Goal: Information Seeking & Learning: Learn about a topic

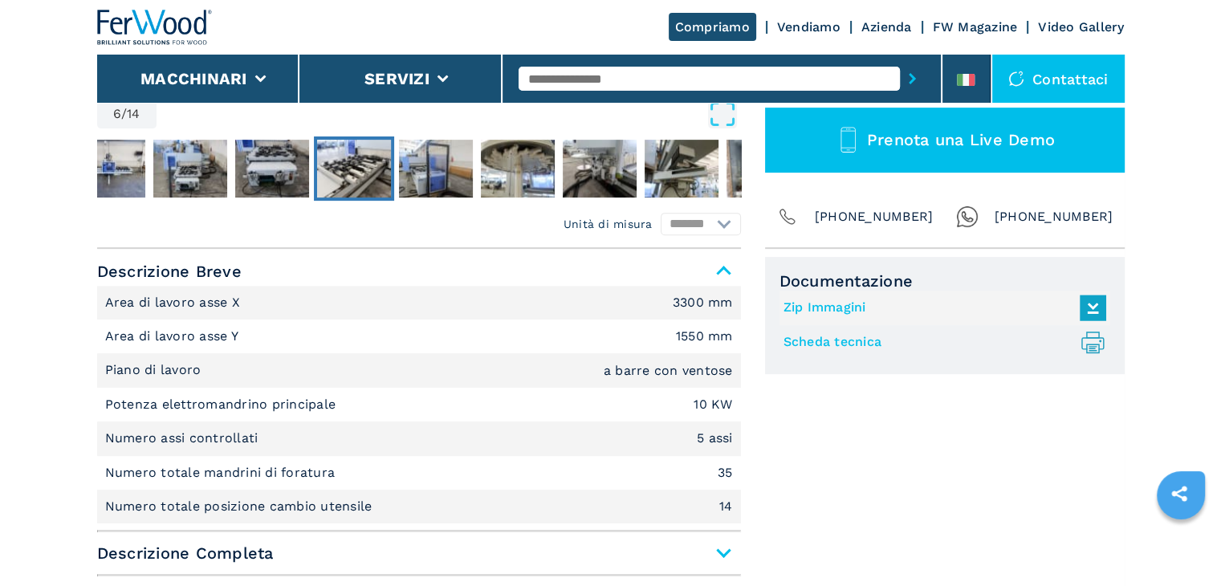
scroll to position [803, 0]
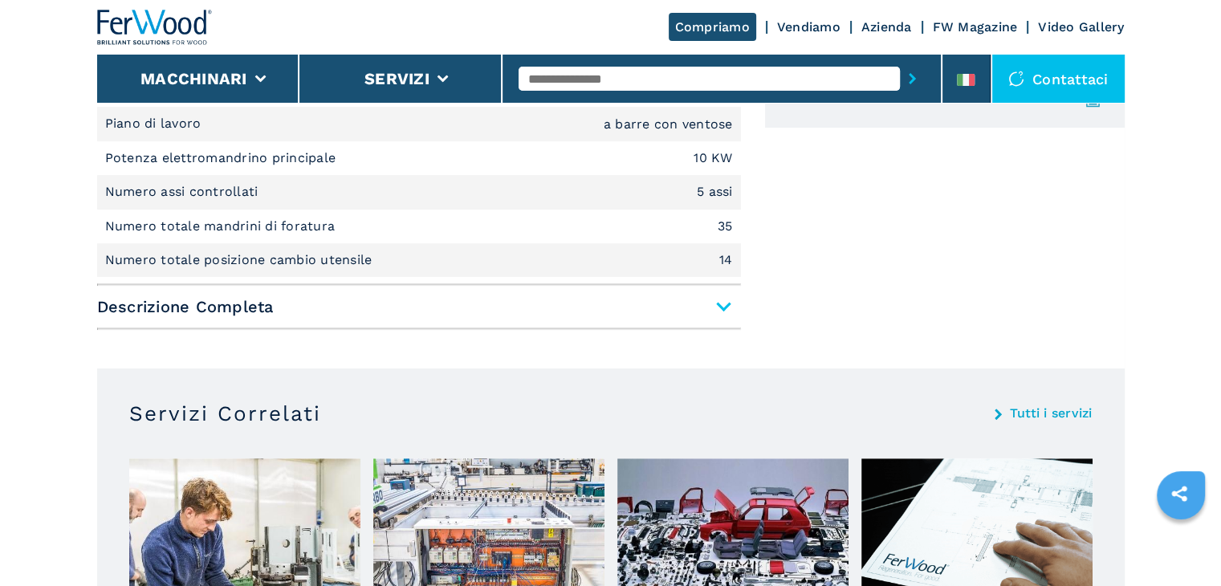
click at [719, 317] on span "Descrizione Completa" at bounding box center [419, 306] width 644 height 29
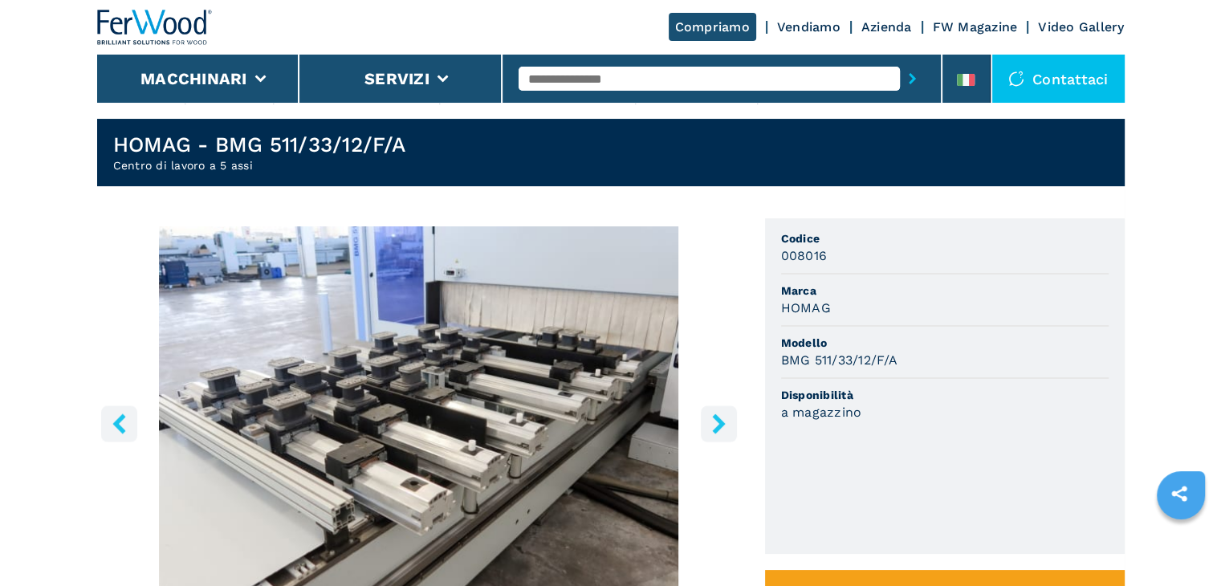
scroll to position [0, 0]
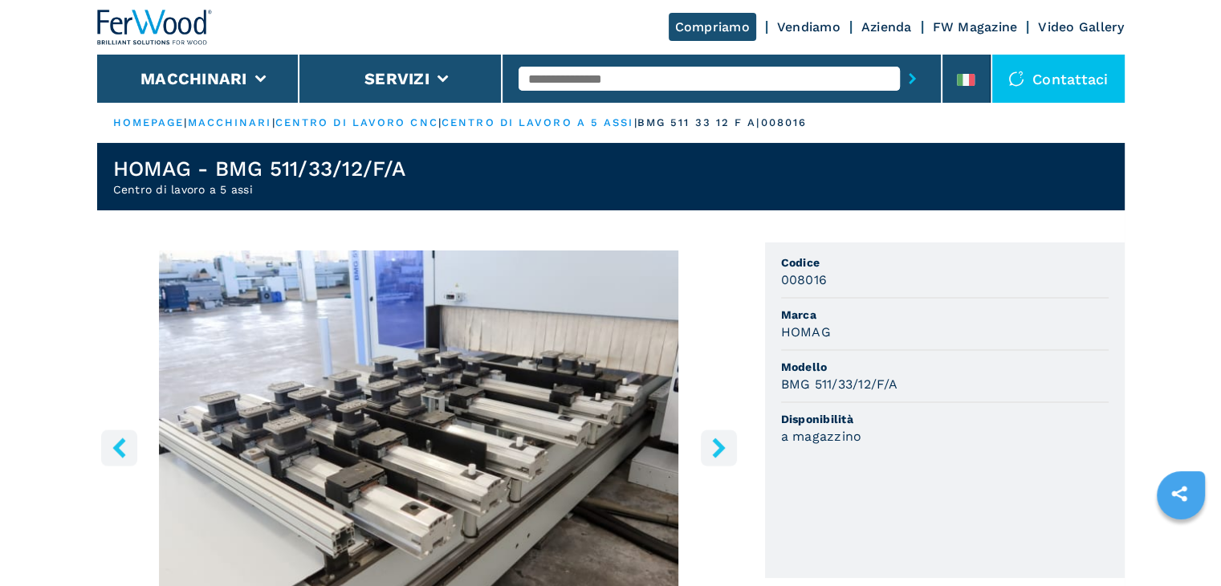
click at [701, 443] on button "right-button" at bounding box center [719, 447] width 36 height 36
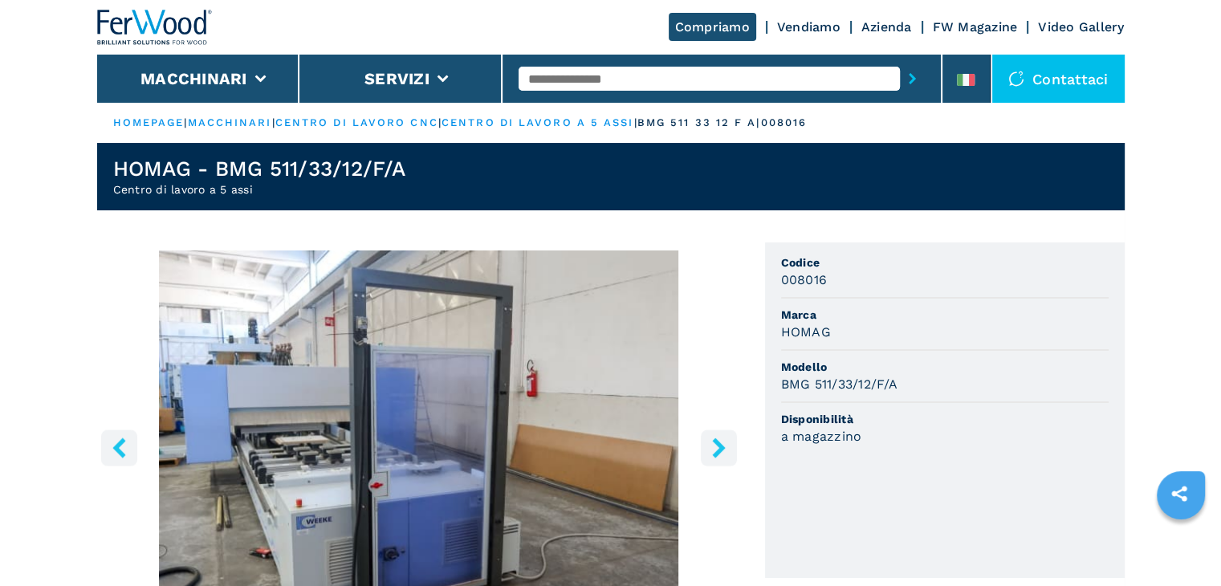
click at [712, 447] on icon "right-button" at bounding box center [719, 447] width 20 height 20
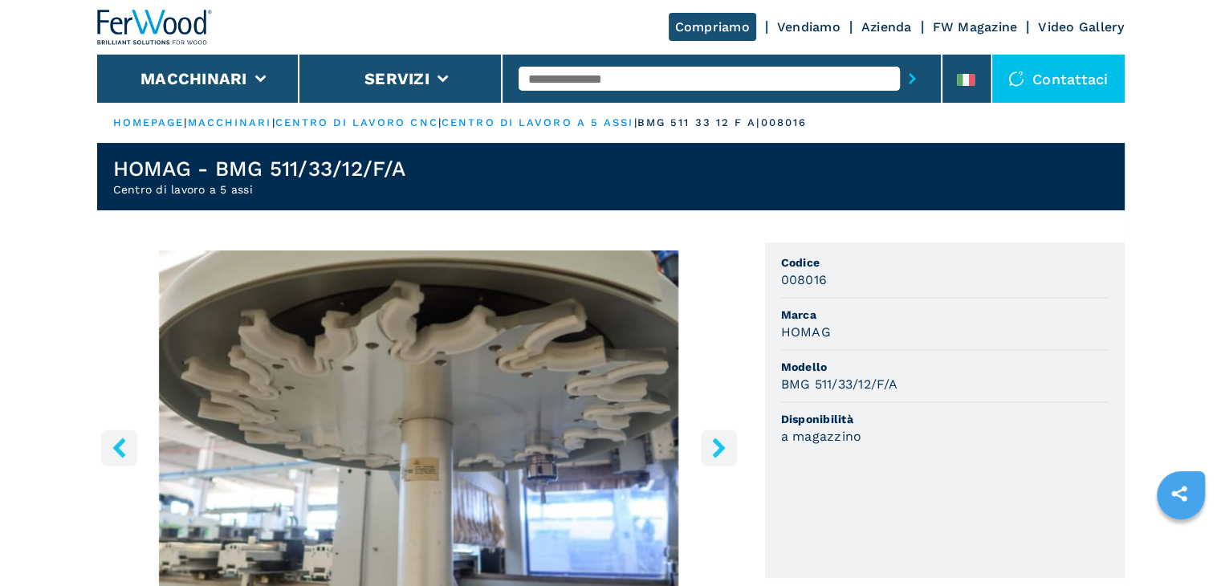
click at [113, 434] on button "left-button" at bounding box center [119, 447] width 36 height 36
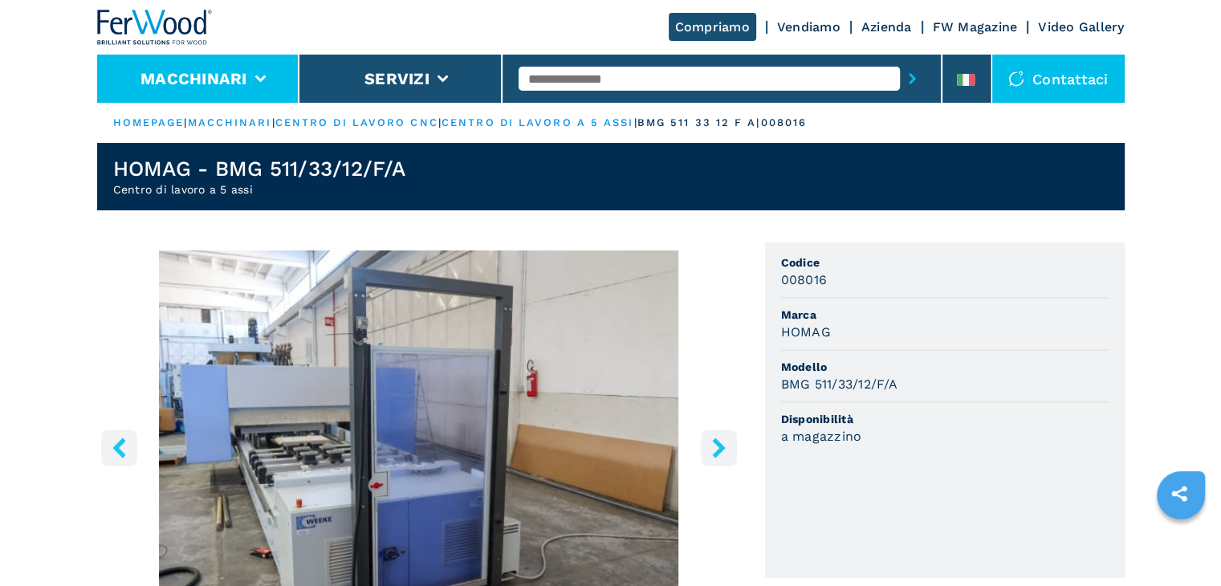
click at [195, 82] on button "Macchinari" at bounding box center [193, 78] width 107 height 19
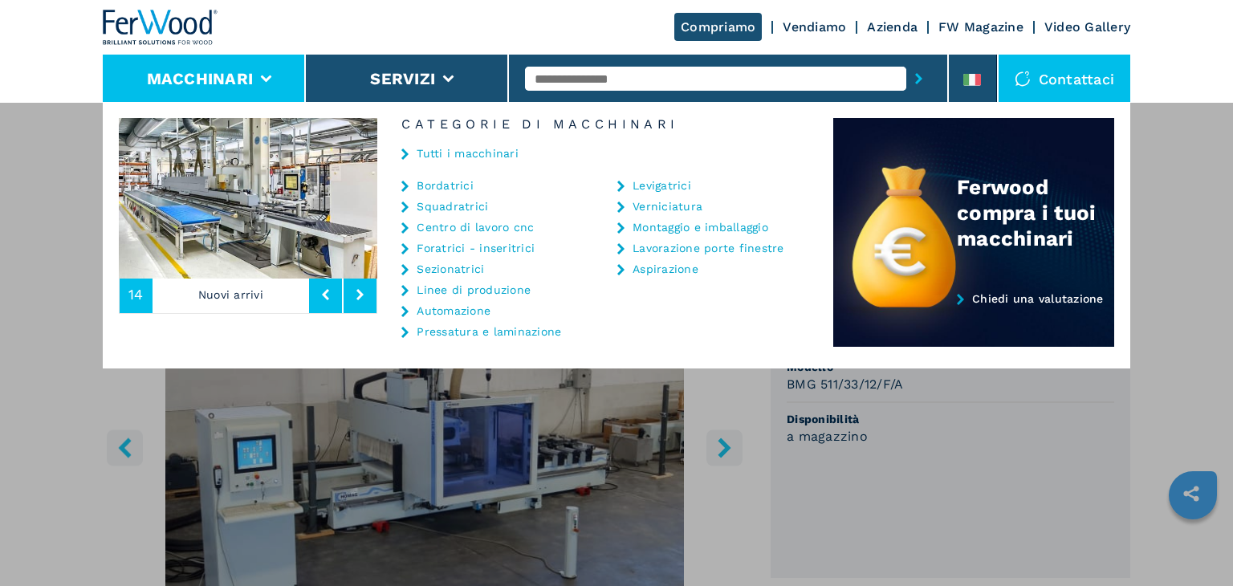
click at [434, 153] on link "Tutti i macchinari" at bounding box center [468, 153] width 102 height 11
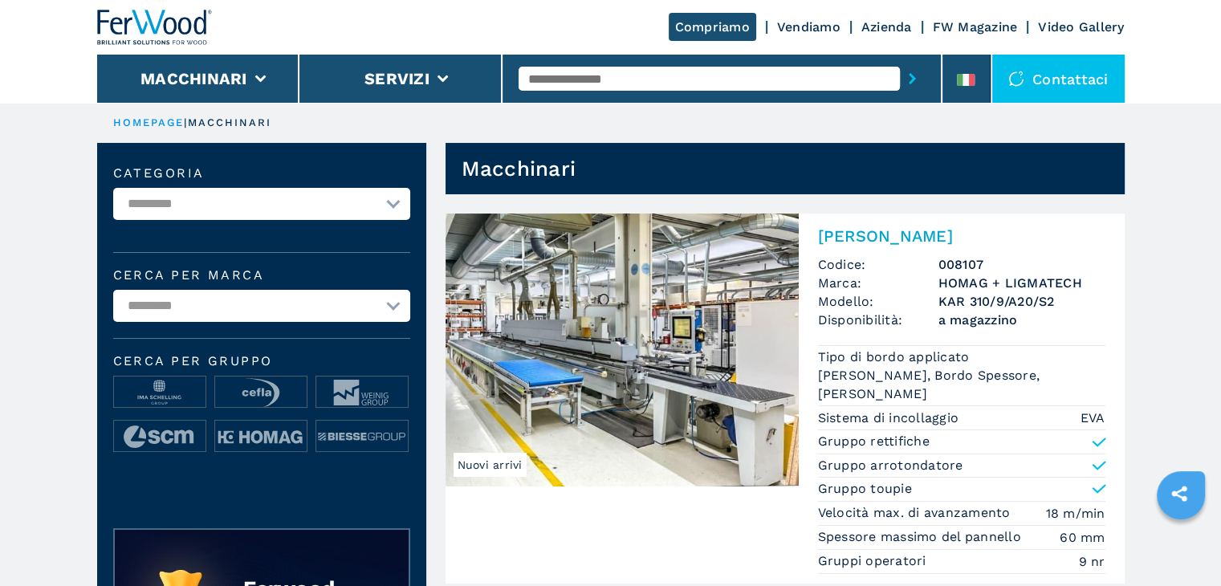
click at [150, 23] on img at bounding box center [155, 27] width 116 height 35
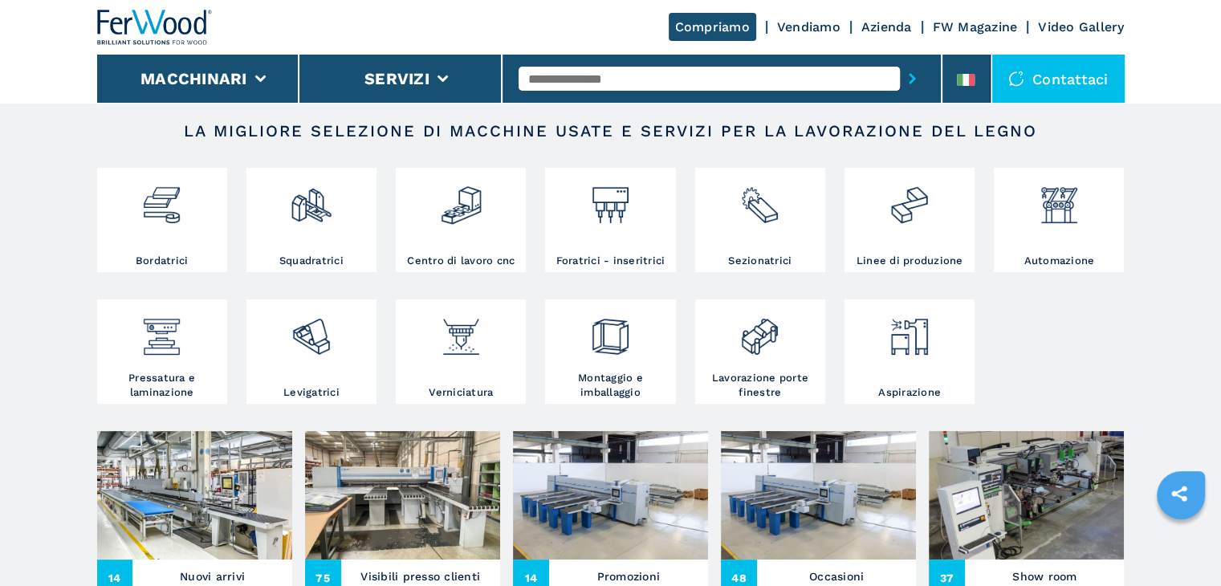
scroll to position [535, 0]
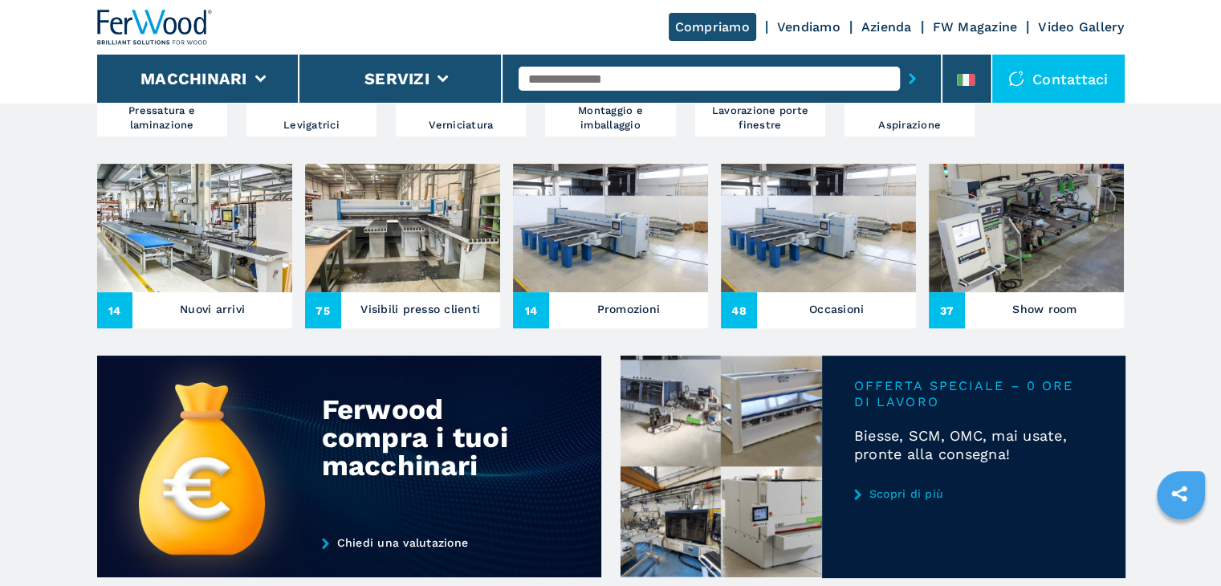
click at [202, 246] on img at bounding box center [194, 228] width 195 height 128
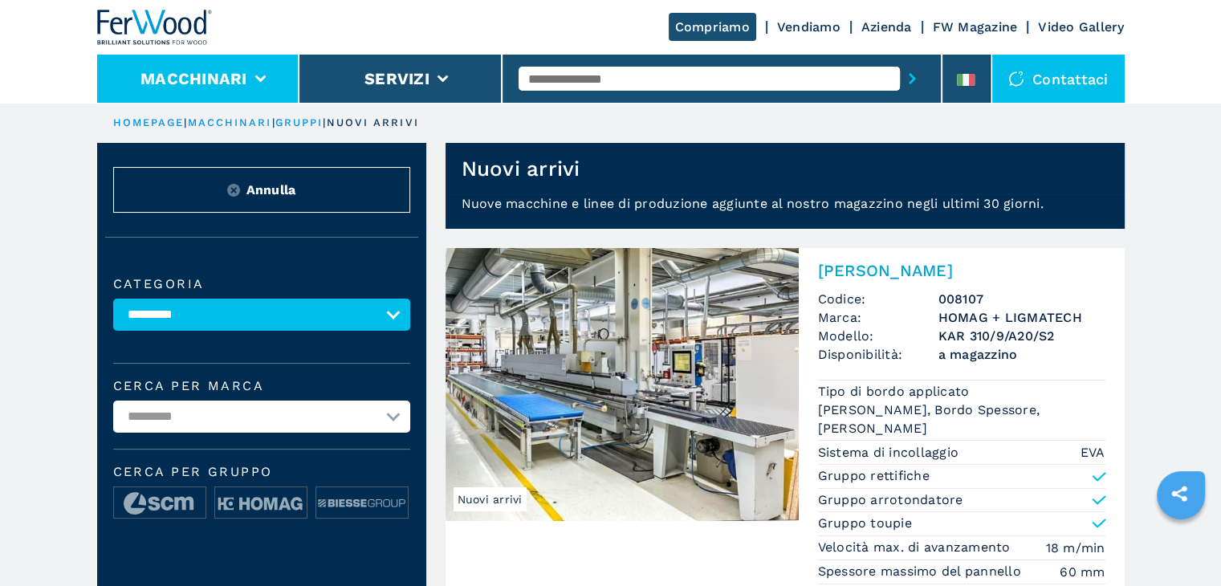
click at [250, 93] on li "Macchinari" at bounding box center [198, 79] width 203 height 48
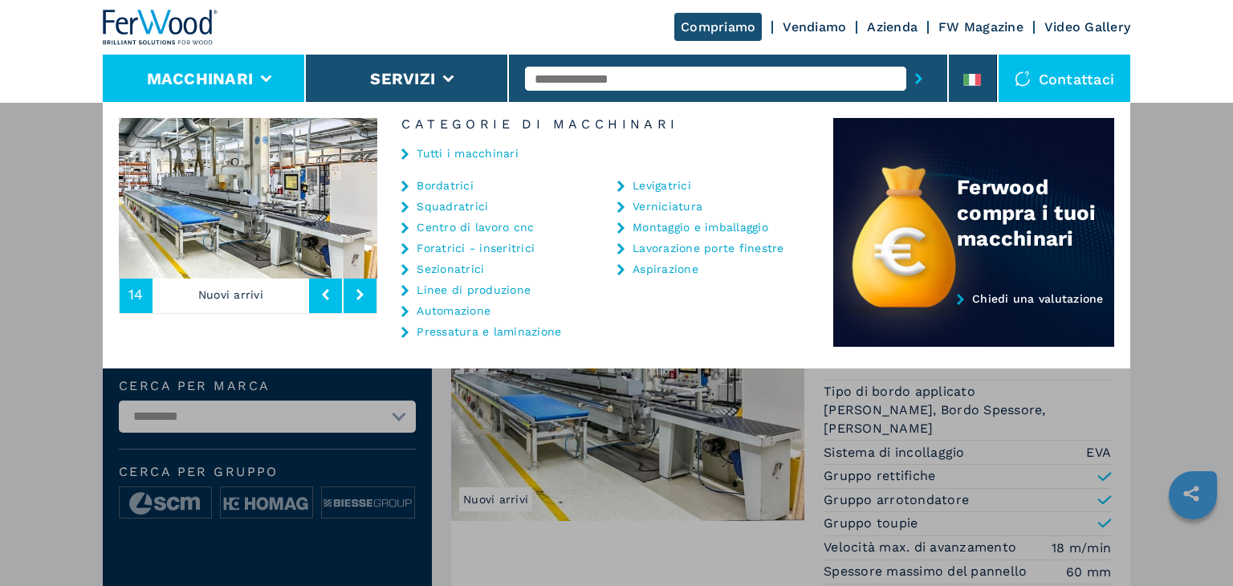
click at [478, 291] on link "Linee di produzione" at bounding box center [474, 289] width 114 height 11
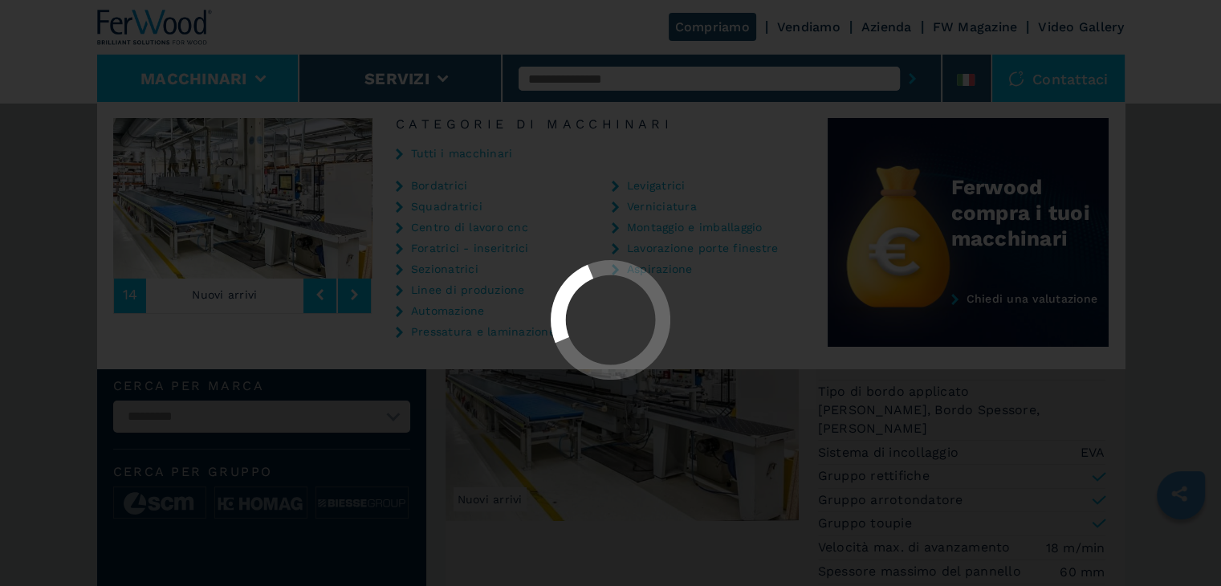
select select "**********"
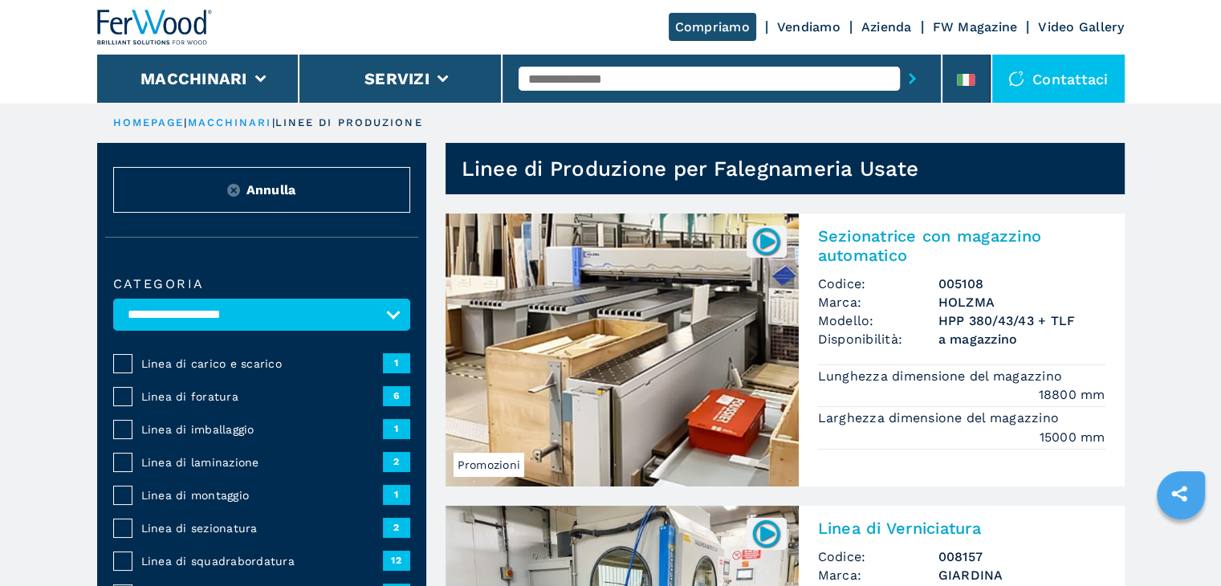
scroll to position [267, 0]
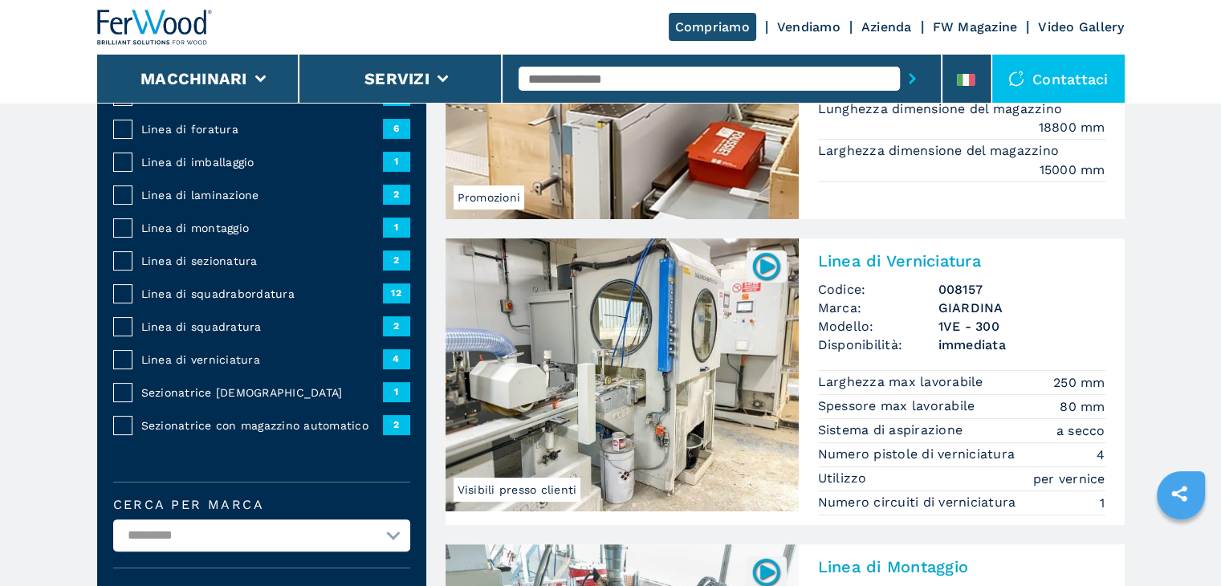
click at [222, 298] on span "Linea di squadrabordatura" at bounding box center [262, 294] width 242 height 16
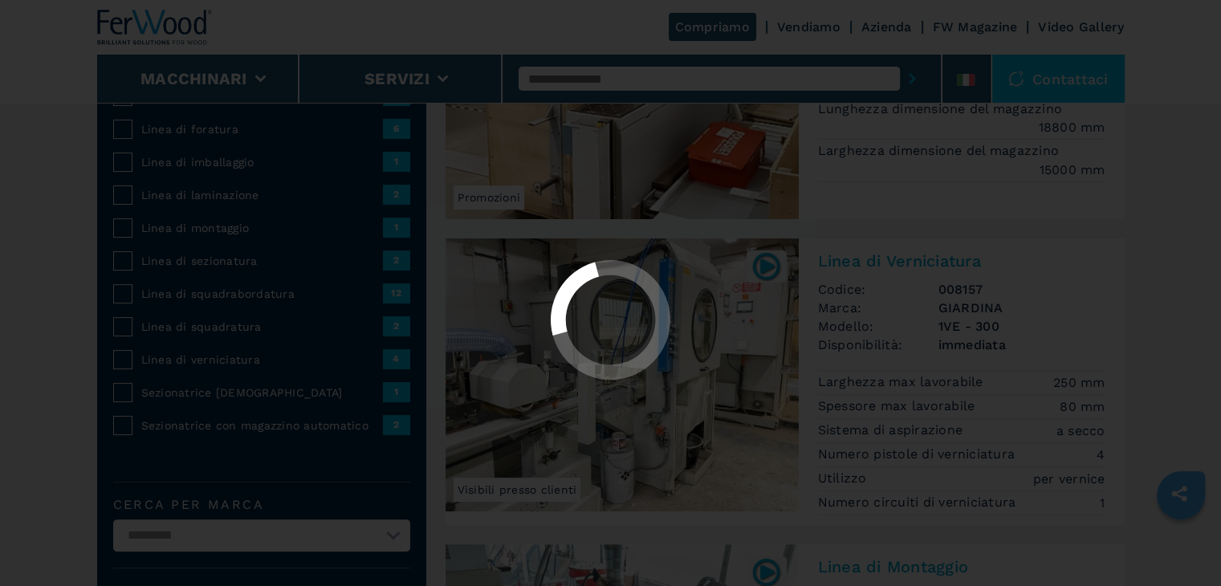
select select "**********"
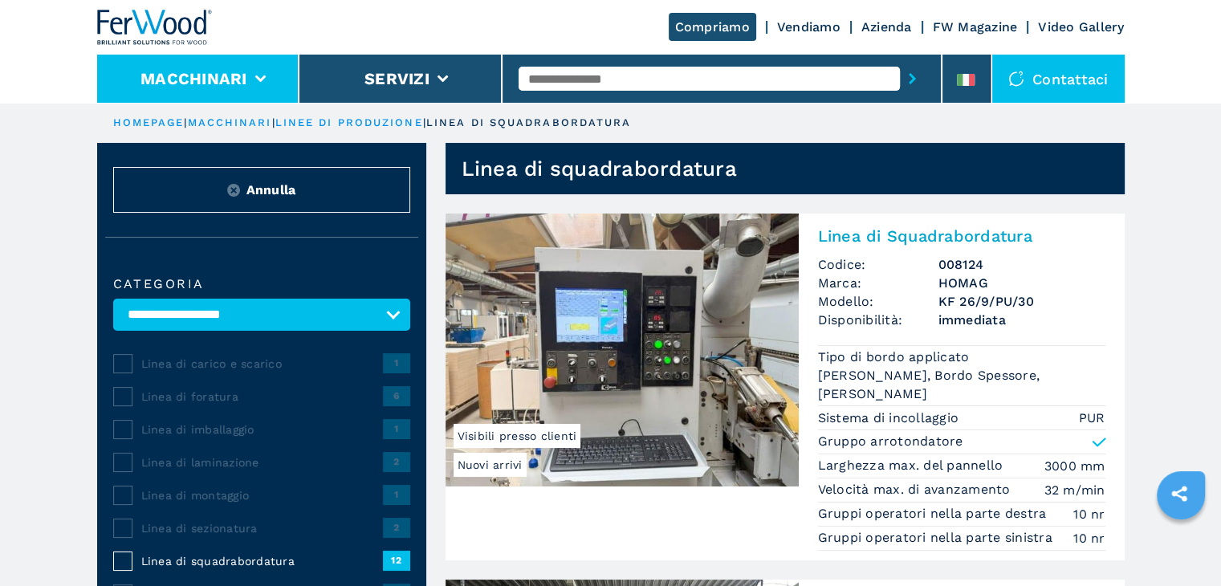
click at [203, 75] on button "Macchinari" at bounding box center [193, 78] width 107 height 19
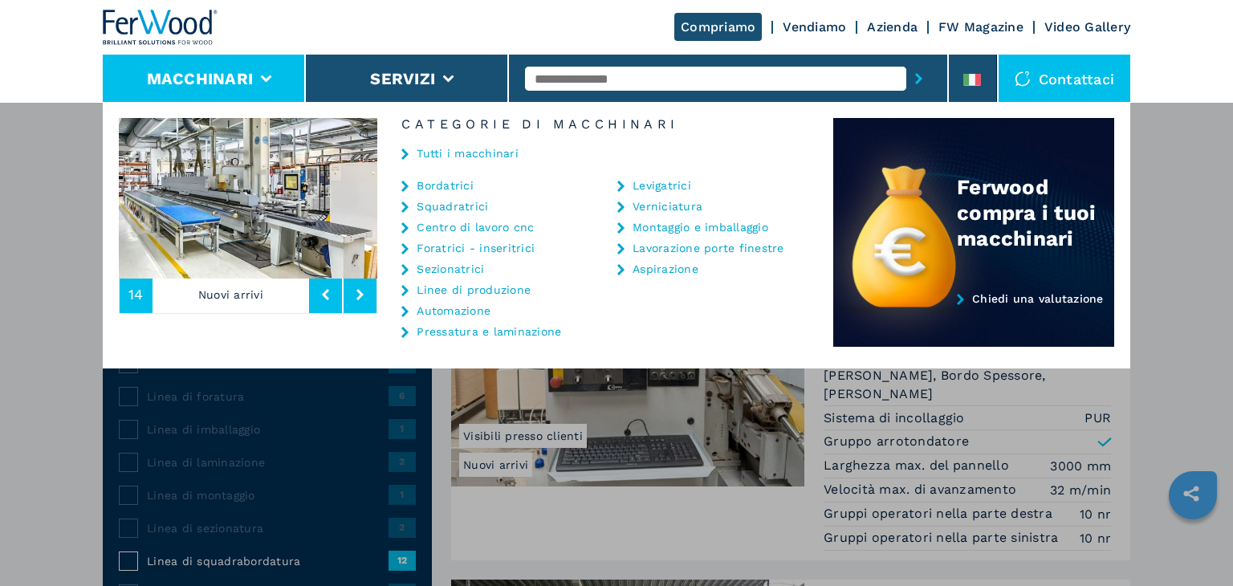
click at [454, 180] on link "Bordatrici" at bounding box center [445, 185] width 57 height 11
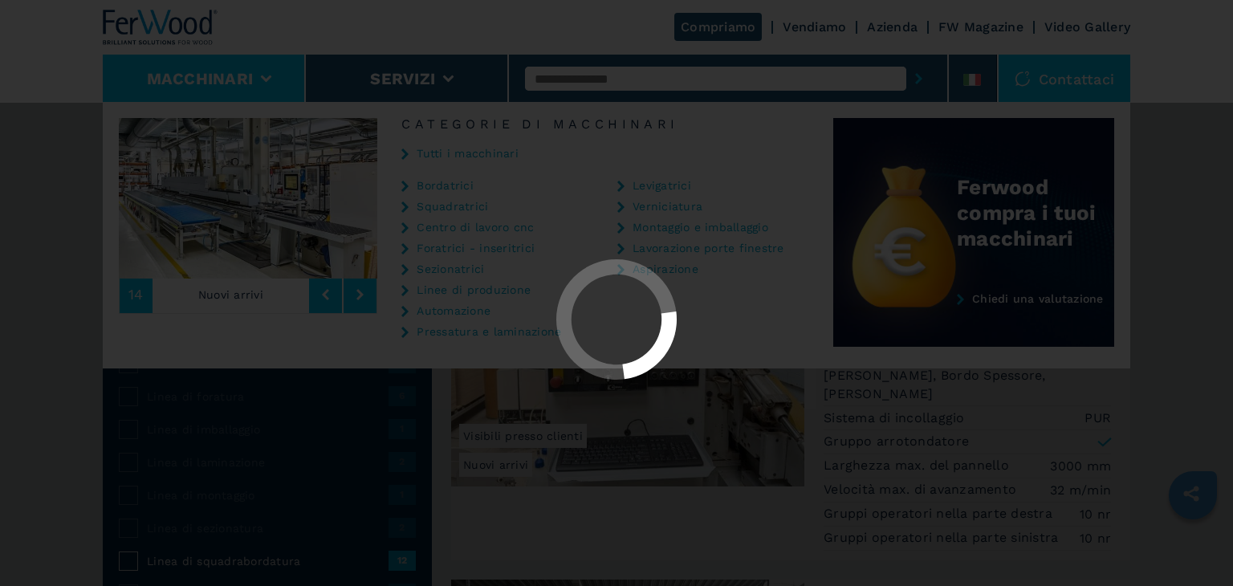
select select "**********"
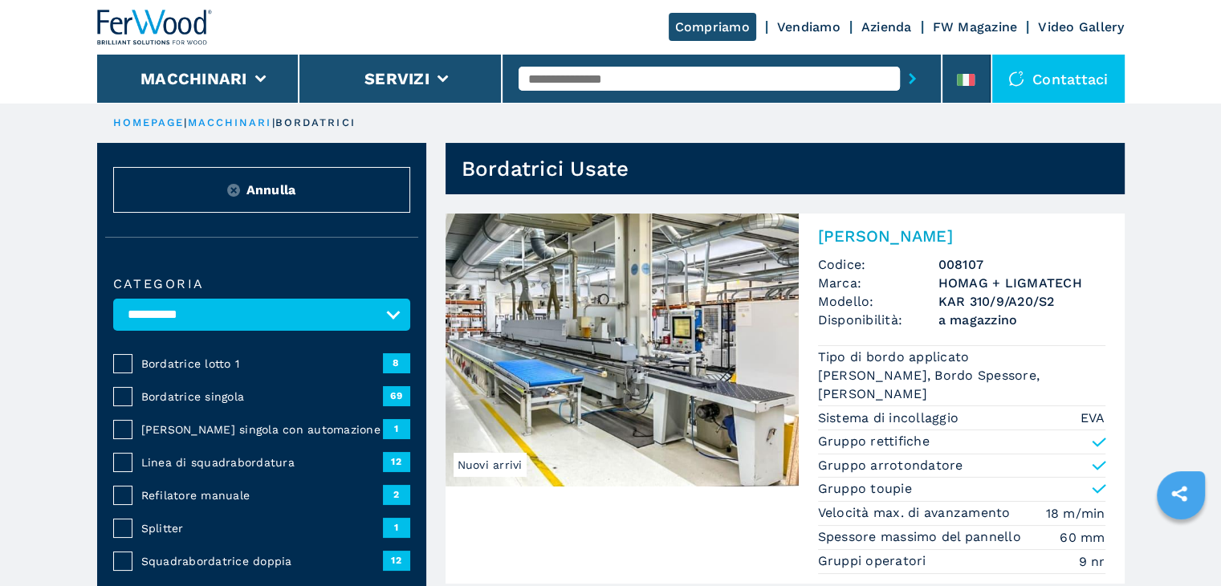
click at [673, 336] on img at bounding box center [621, 350] width 353 height 273
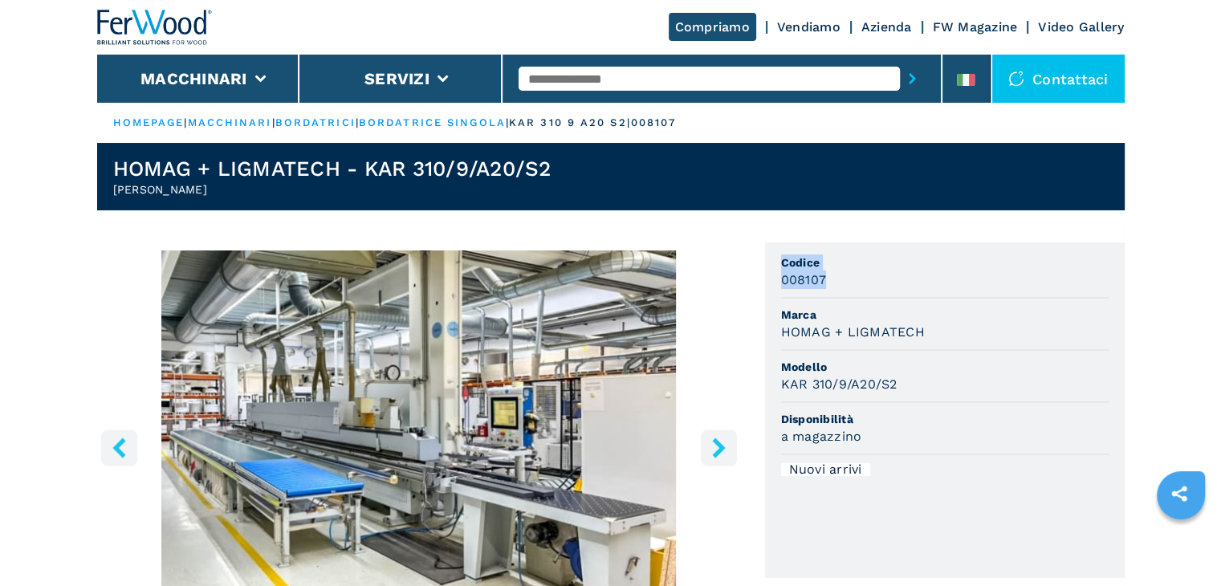
drag, startPoint x: 808, startPoint y: 279, endPoint x: 735, endPoint y: 279, distance: 72.2
click at [735, 279] on div "1 / 16 Unità di misura ******* ********* Codice 008107 Marca HOMAG + LIGMATECH …" at bounding box center [610, 523] width 1027 height 563
click at [864, 283] on div "008107" at bounding box center [944, 280] width 327 height 18
drag, startPoint x: 775, startPoint y: 331, endPoint x: 915, endPoint y: 323, distance: 140.7
click at [915, 323] on ul "Codice 008107 Marca HOMAG + LIGMATECH Modello KAR 310/9/A20/S2 Disponibilità a …" at bounding box center [945, 410] width 360 height 336
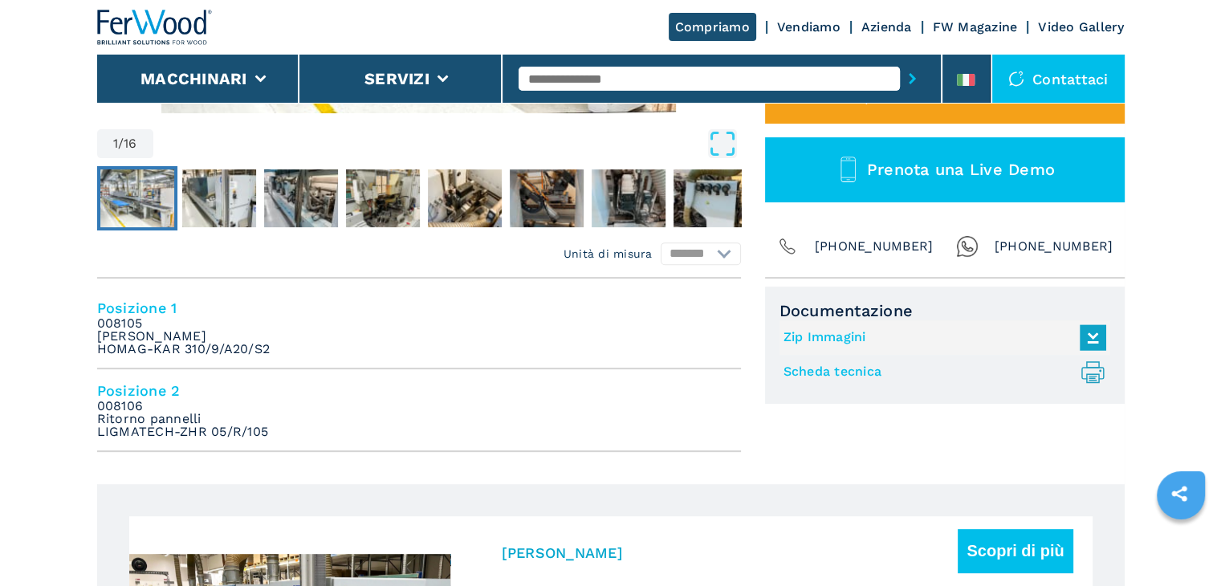
scroll to position [535, 0]
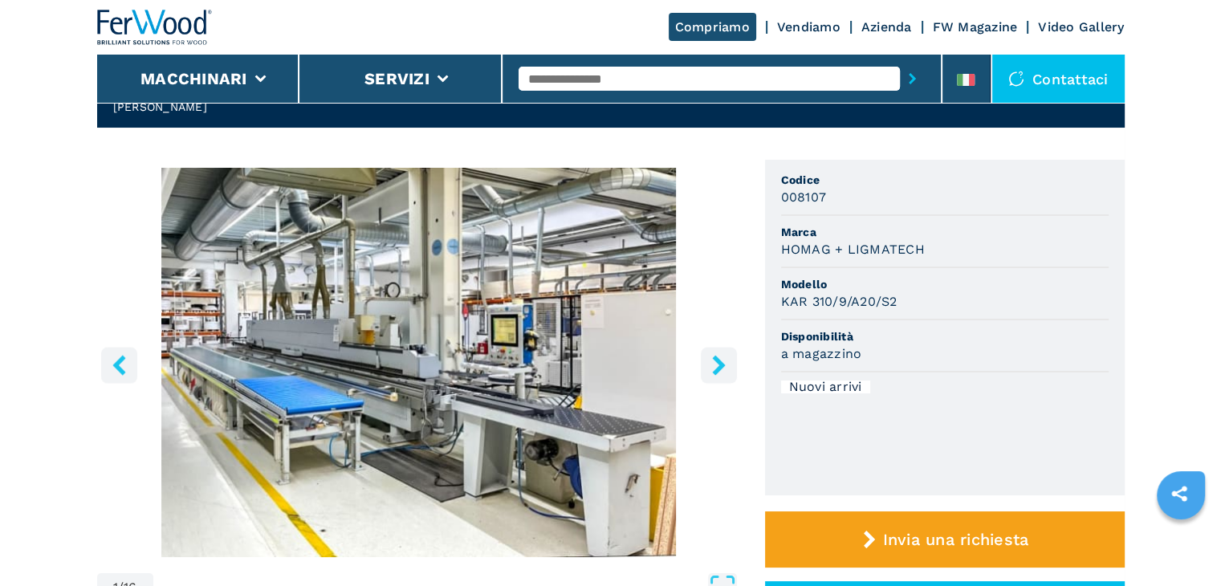
scroll to position [0, 0]
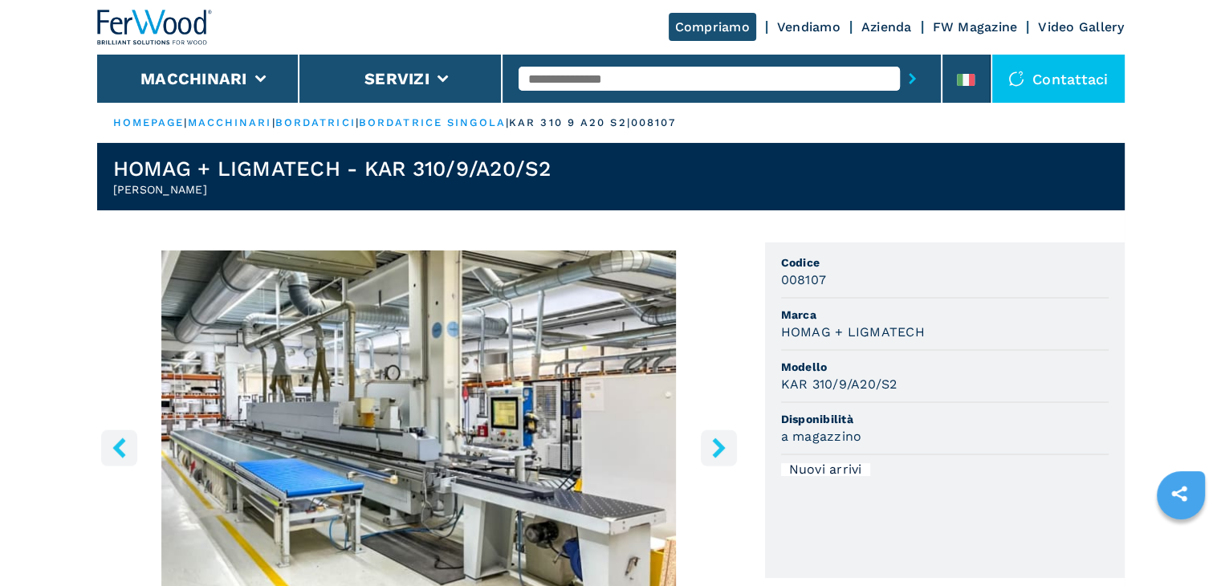
click at [696, 81] on input "text" at bounding box center [709, 79] width 381 height 24
type input "******"
click at [900, 60] on button "submit-button" at bounding box center [912, 78] width 25 height 37
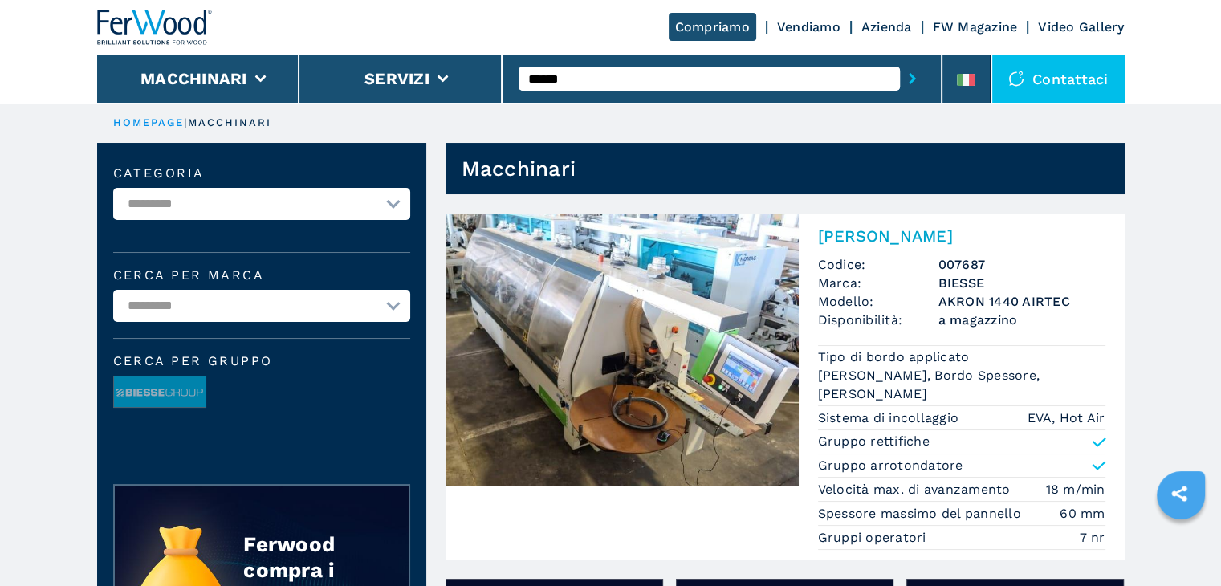
click at [735, 336] on img at bounding box center [621, 350] width 353 height 273
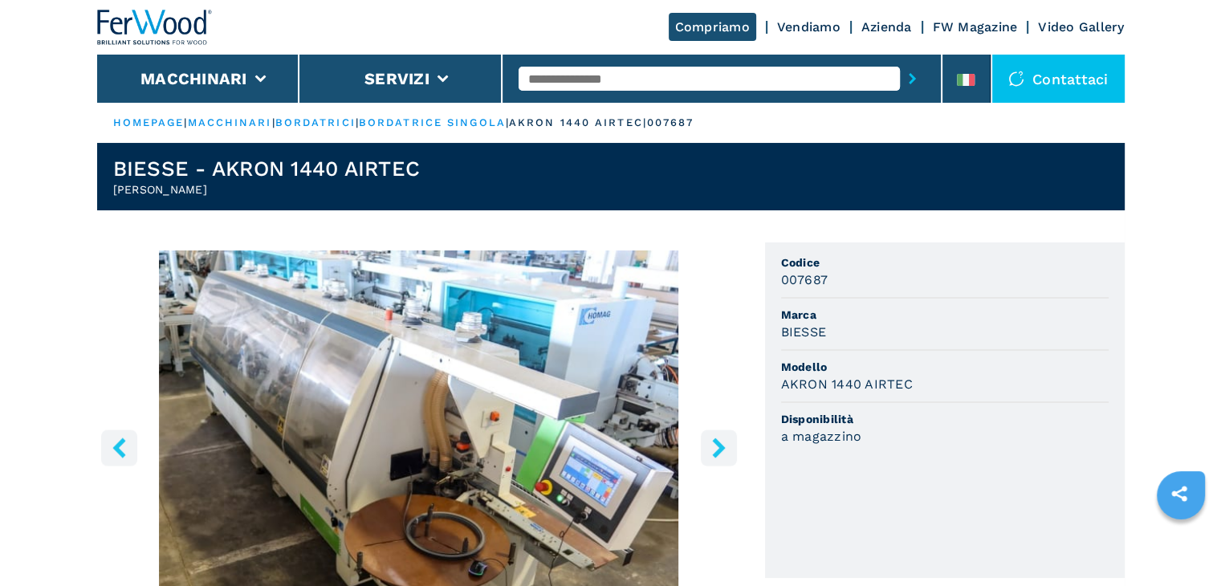
scroll to position [267, 0]
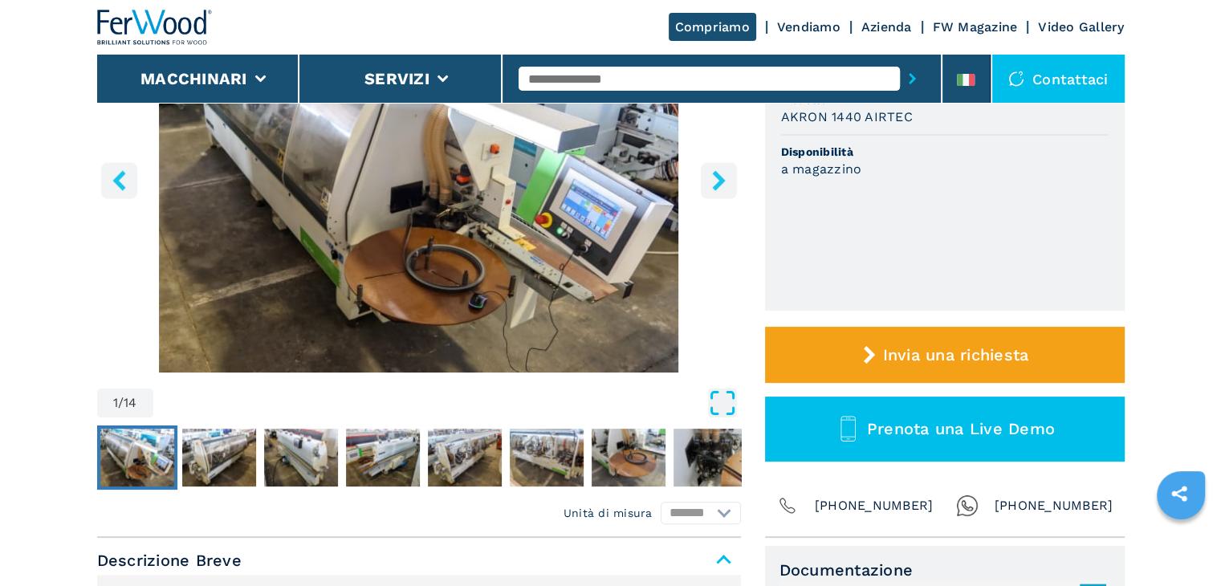
click at [713, 393] on icon "Open Fullscreen" at bounding box center [722, 402] width 29 height 29
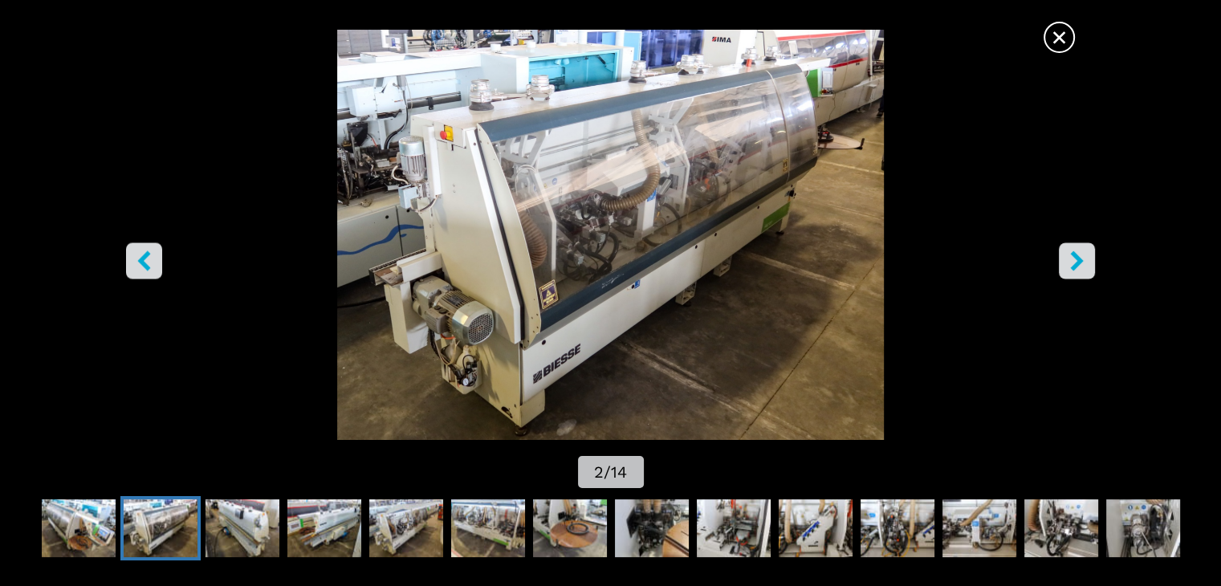
click at [1063, 39] on span "×" at bounding box center [1059, 34] width 28 height 28
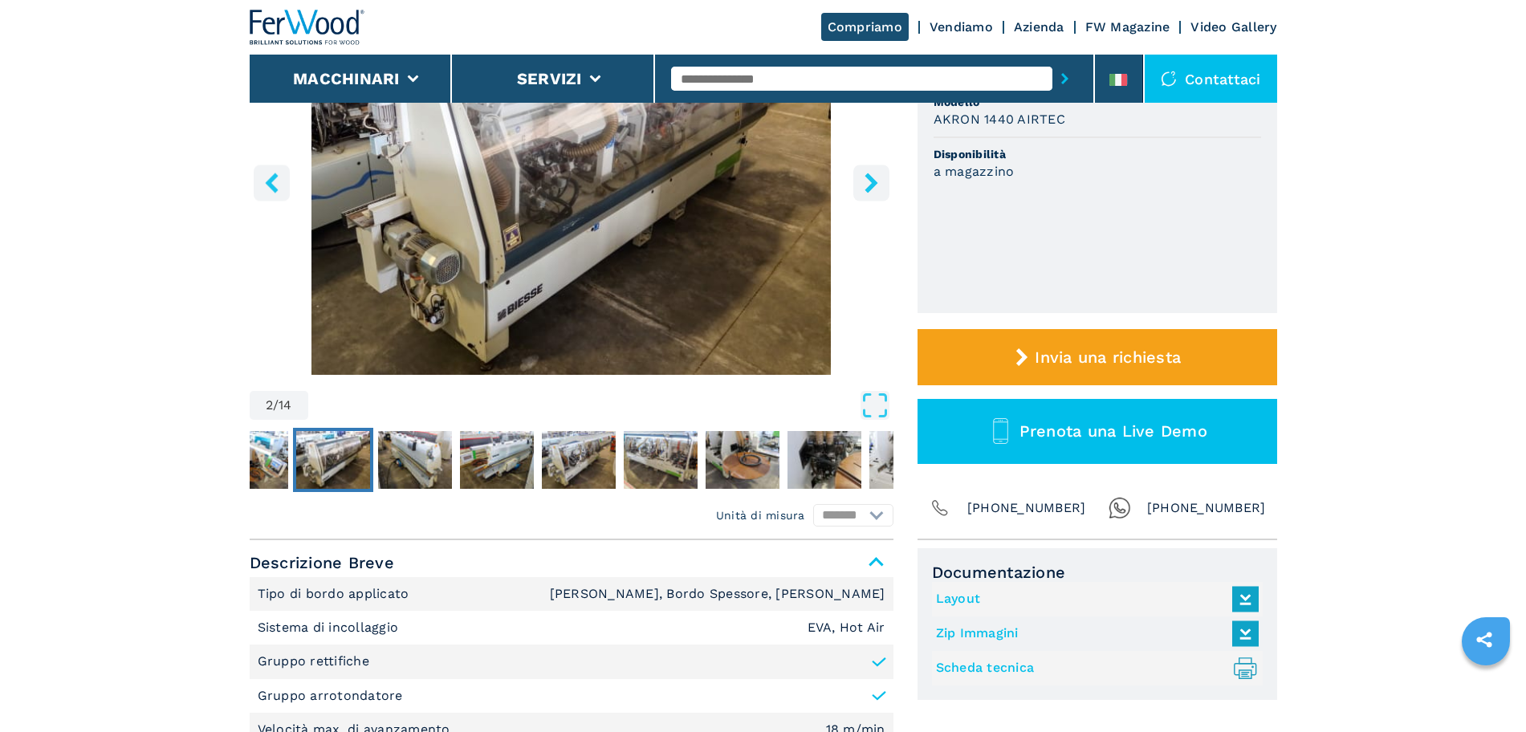
scroll to position [0, 0]
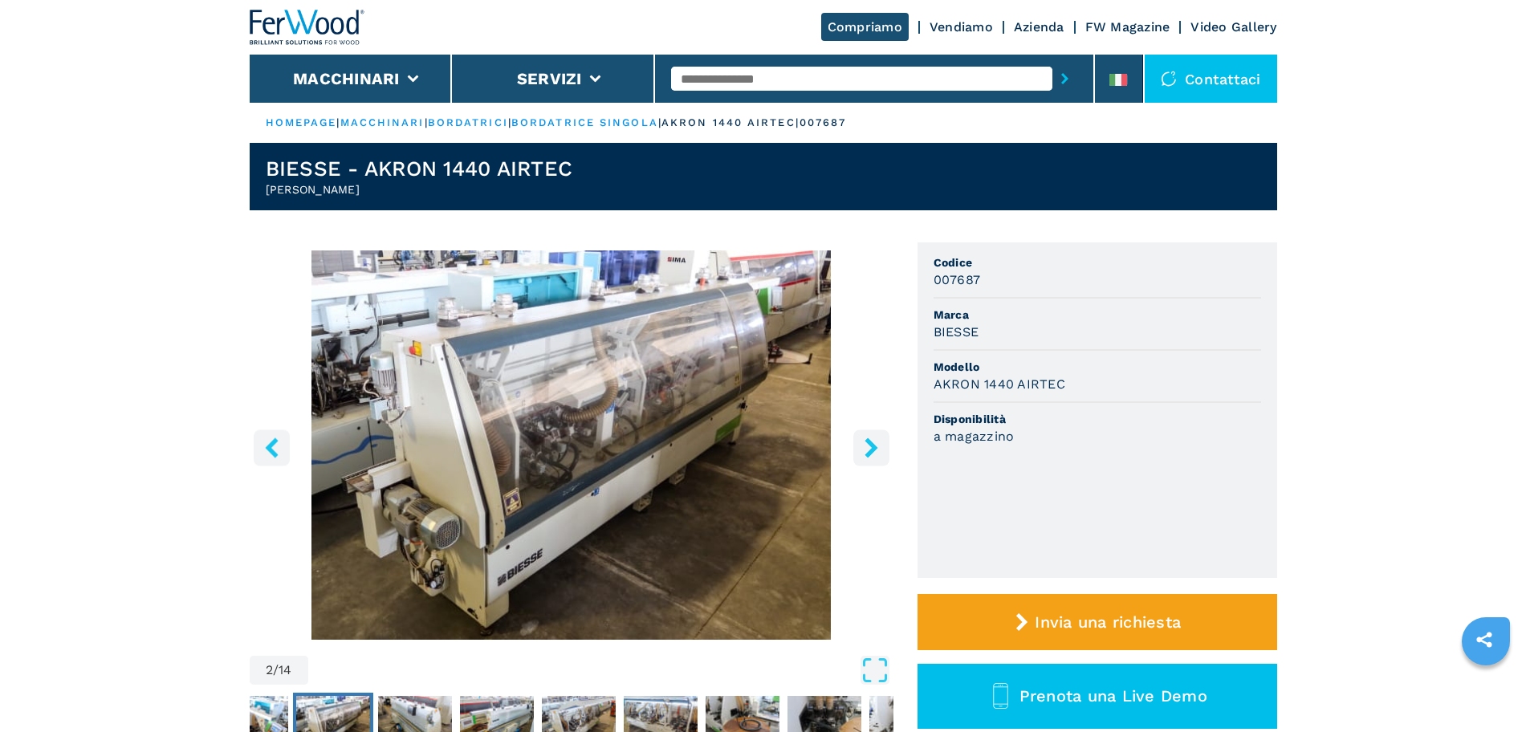
click at [271, 450] on icon "left-button" at bounding box center [271, 447] width 13 height 20
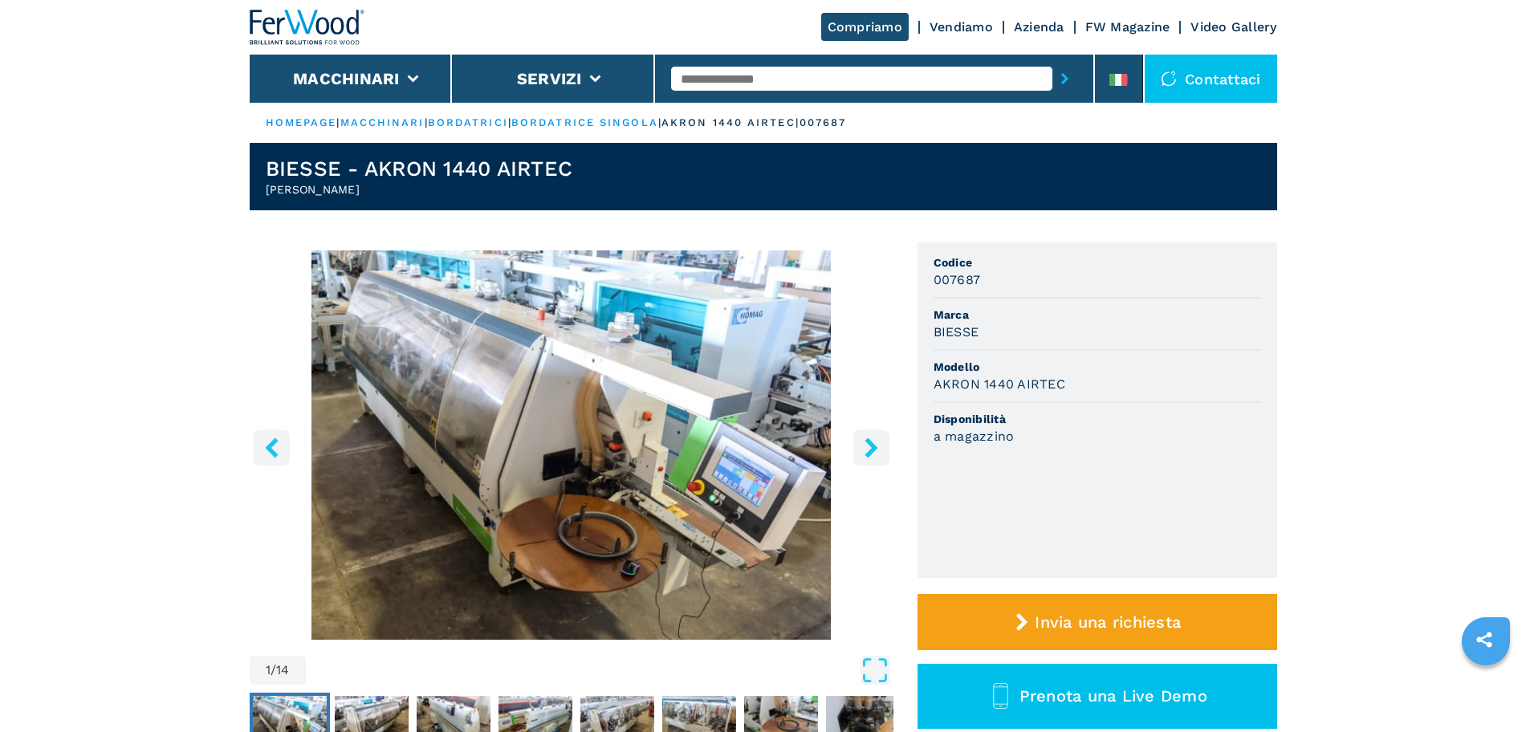
click at [271, 450] on icon "left-button" at bounding box center [271, 447] width 13 height 20
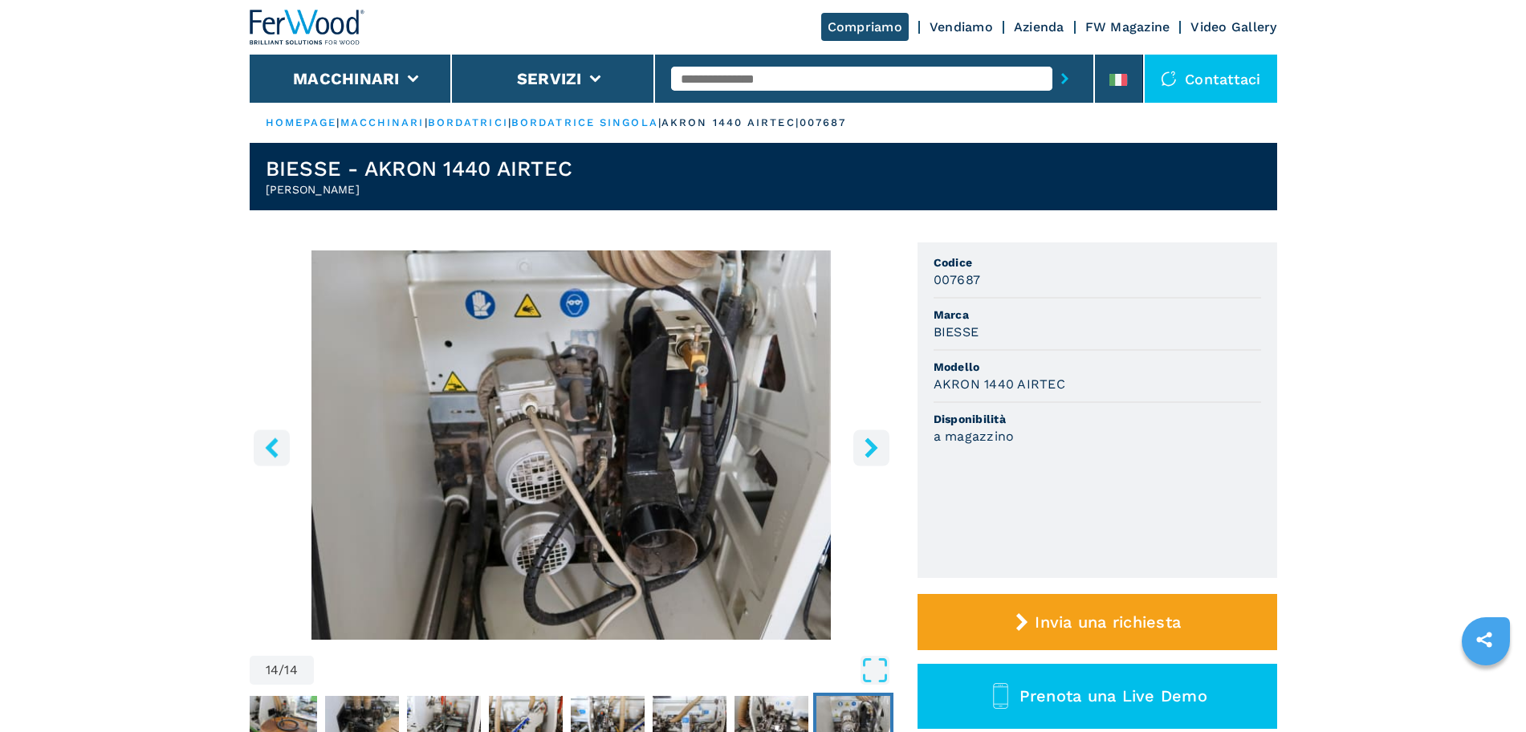
click at [282, 449] on button "left-button" at bounding box center [272, 447] width 36 height 36
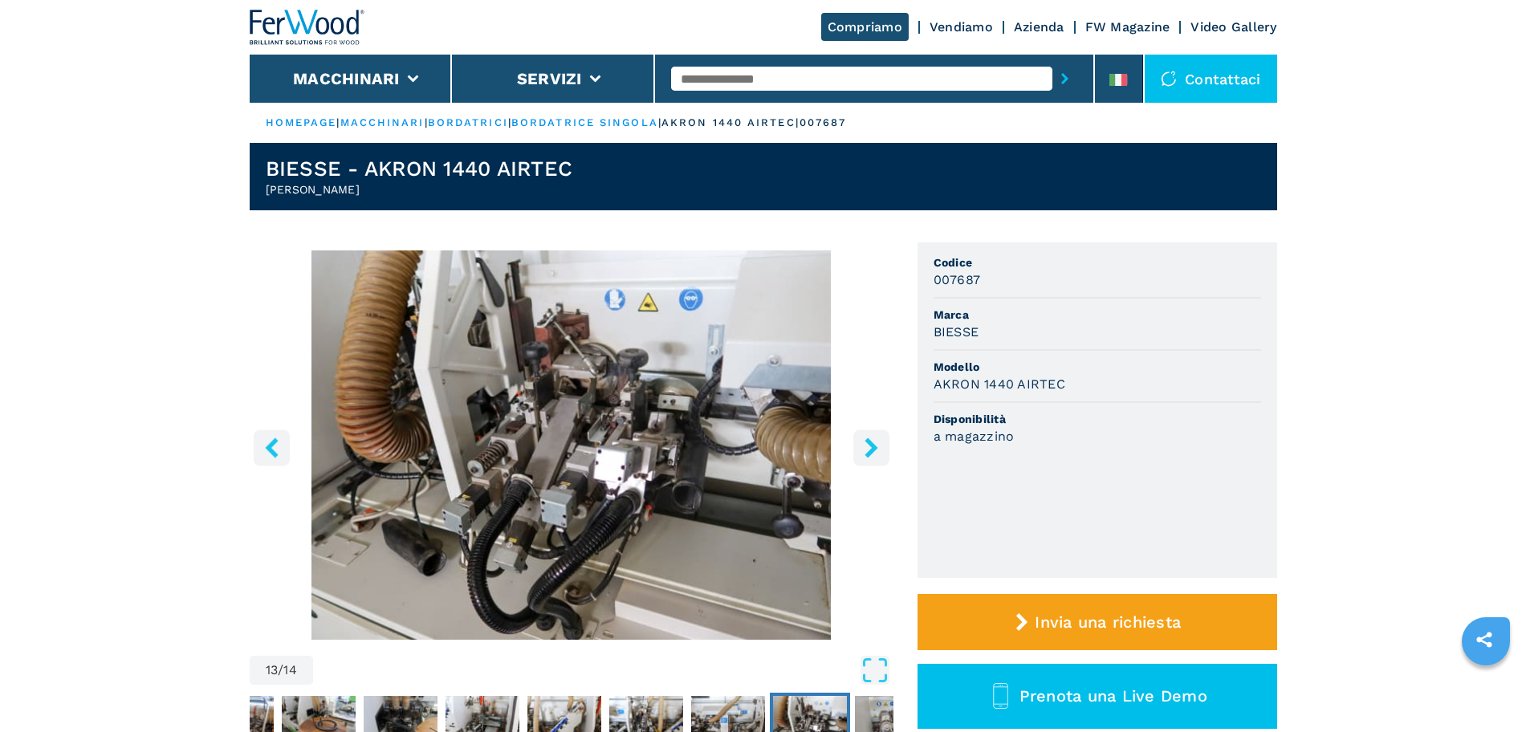
click at [273, 449] on icon "left-button" at bounding box center [272, 447] width 20 height 20
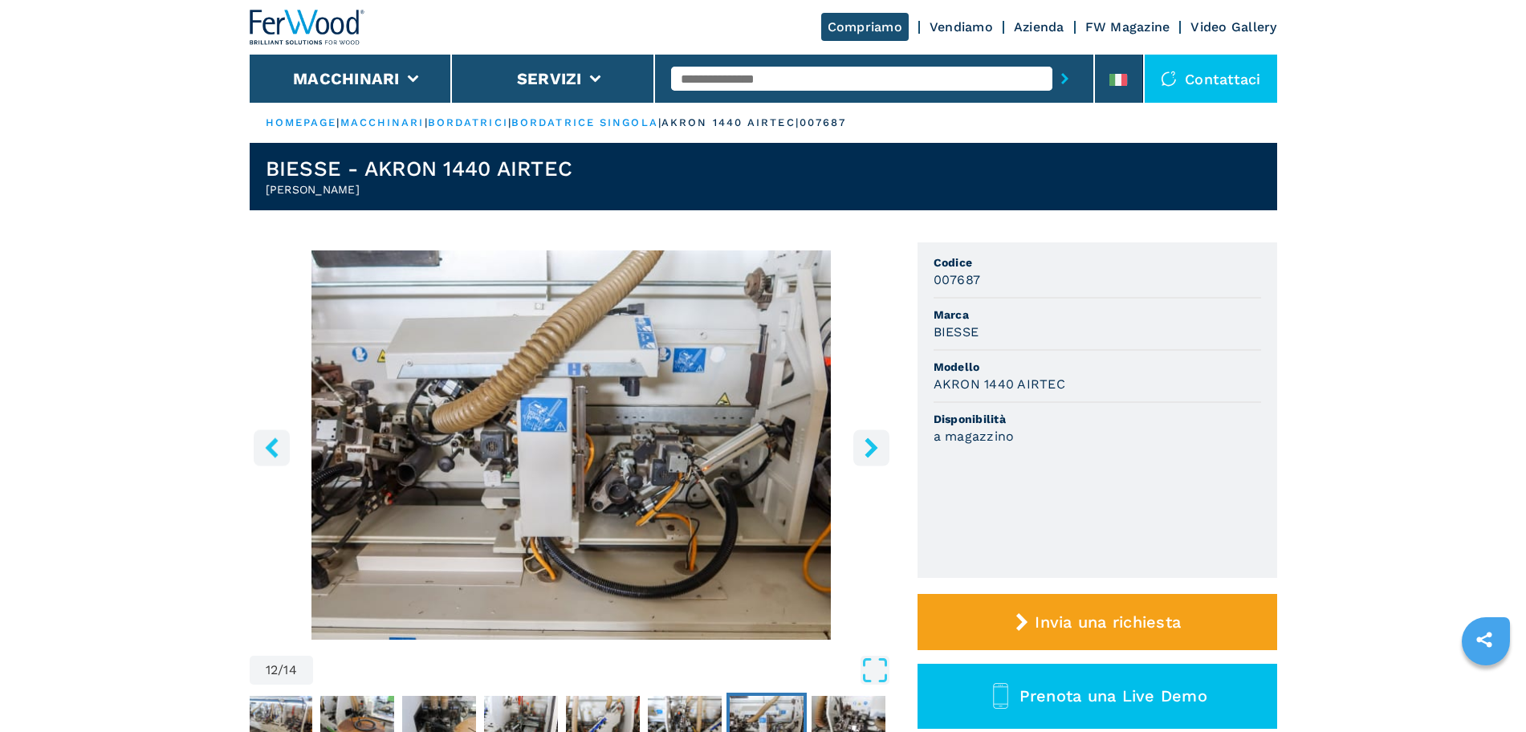
click at [273, 449] on icon "left-button" at bounding box center [272, 447] width 20 height 20
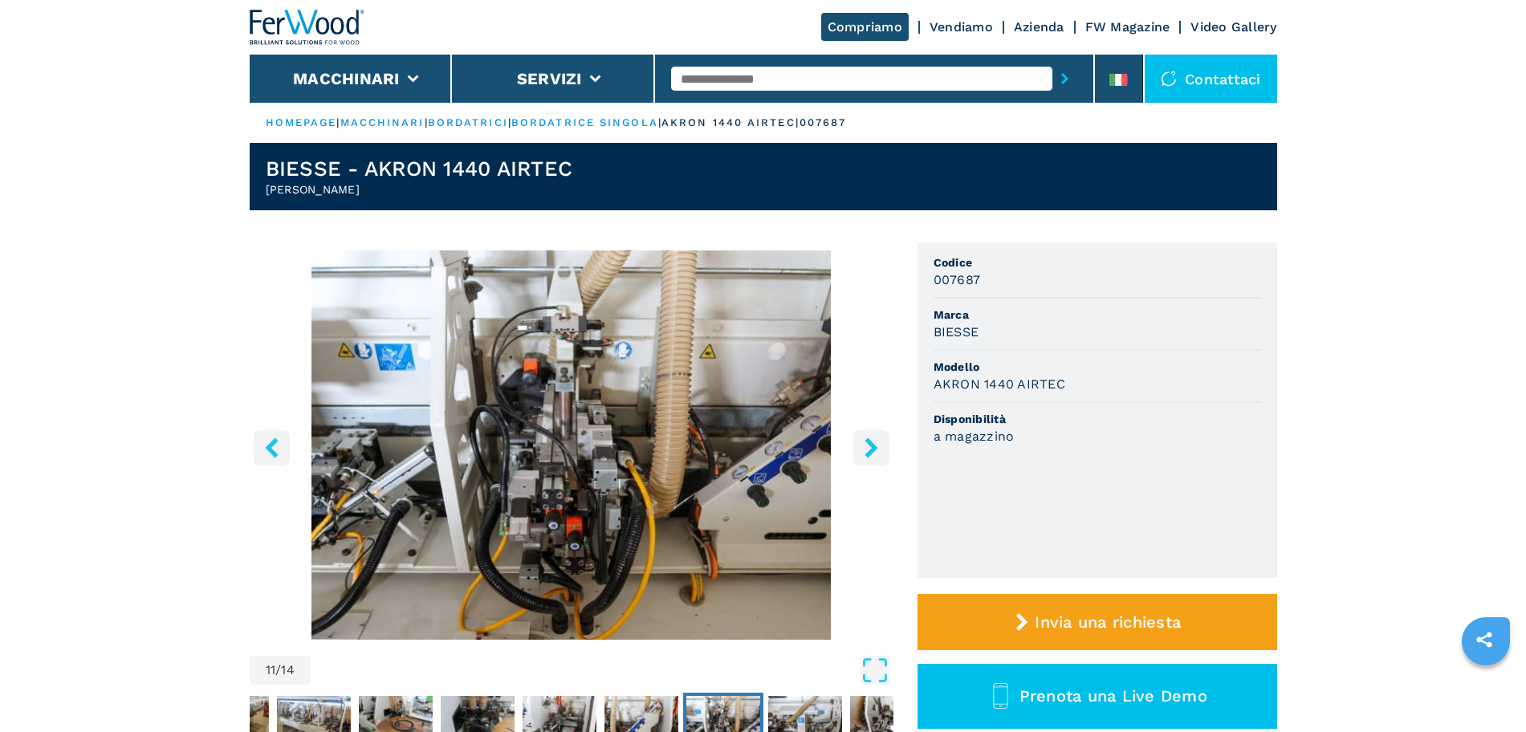
click at [274, 448] on icon "left-button" at bounding box center [272, 447] width 20 height 20
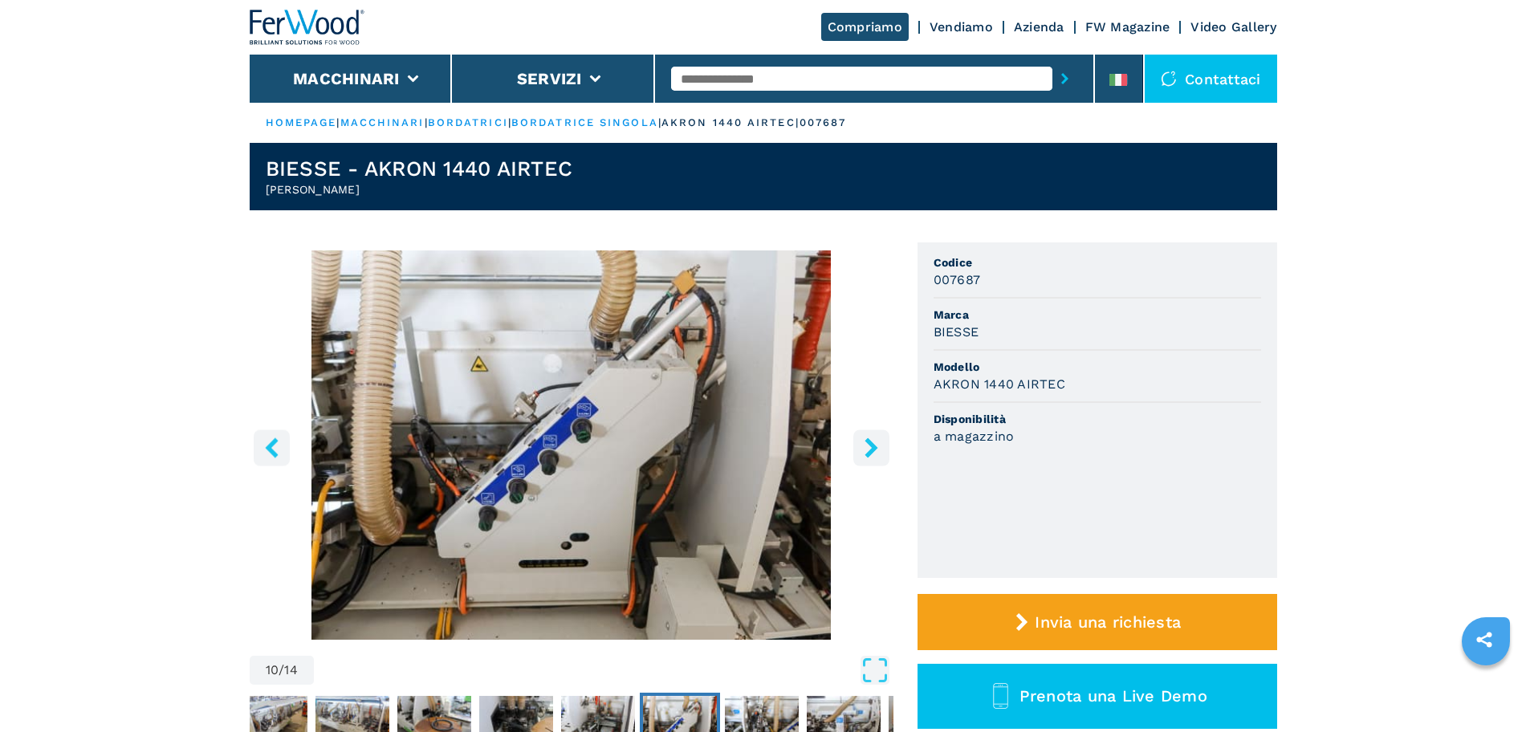
click at [276, 448] on icon "left-button" at bounding box center [272, 447] width 20 height 20
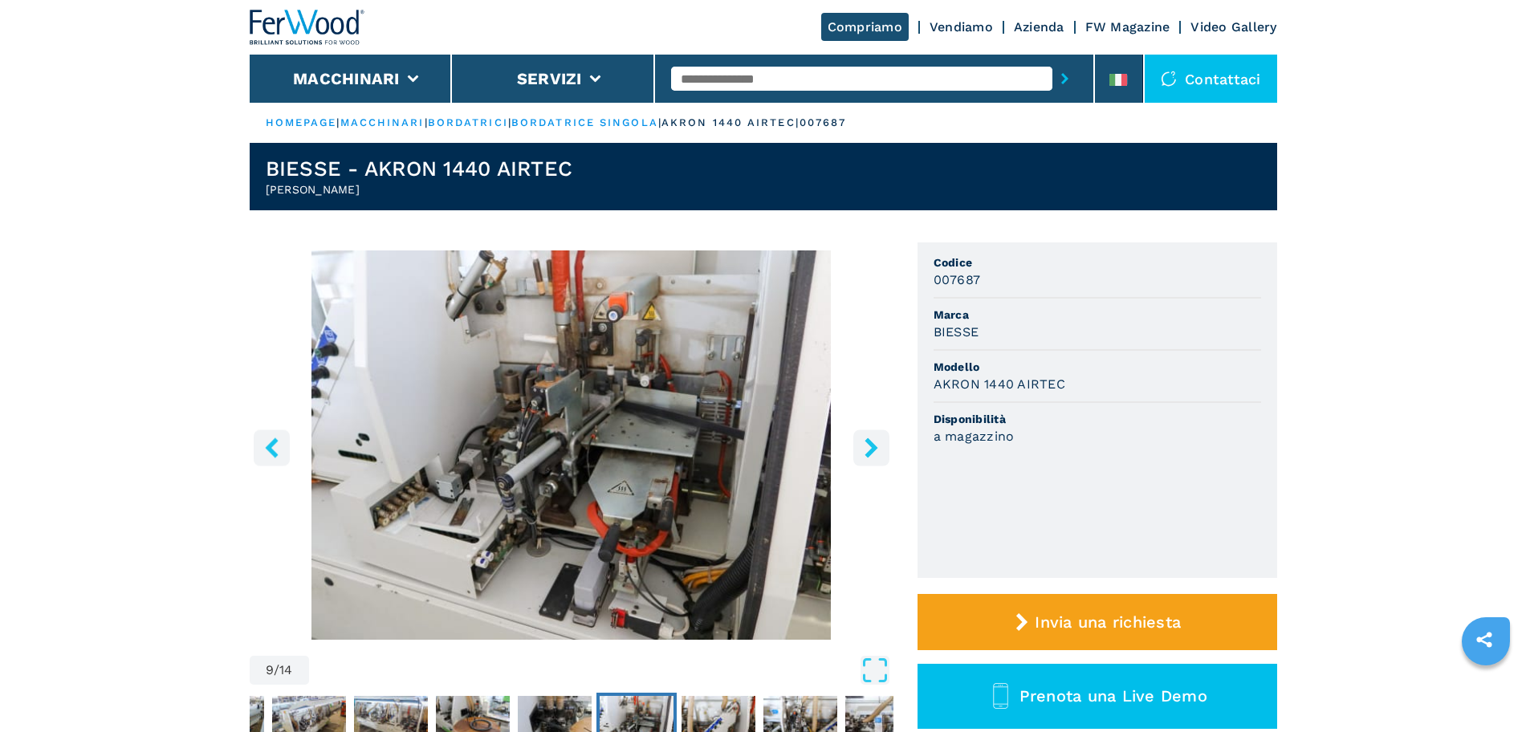
click at [276, 448] on icon "left-button" at bounding box center [272, 447] width 20 height 20
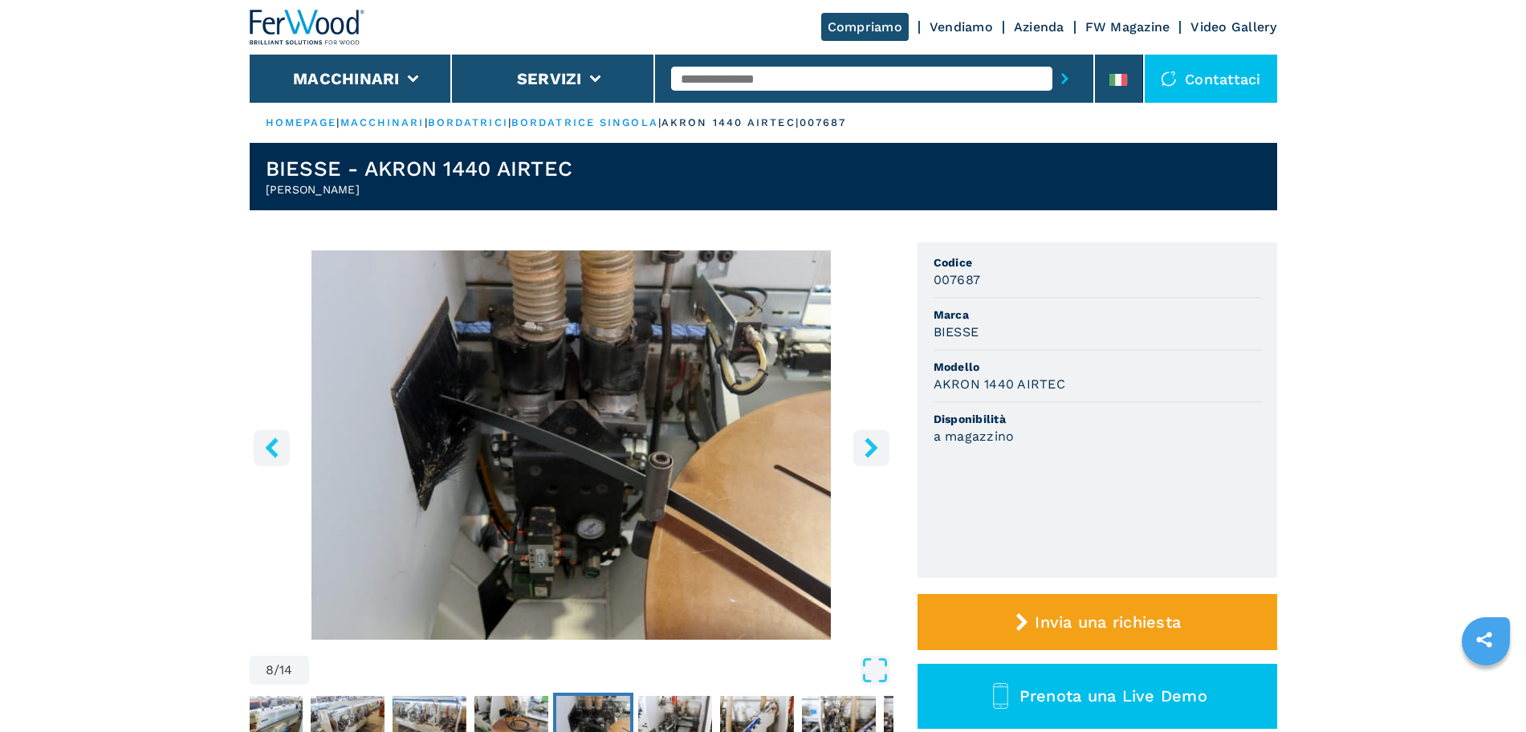
click at [282, 445] on button "left-button" at bounding box center [272, 447] width 36 height 36
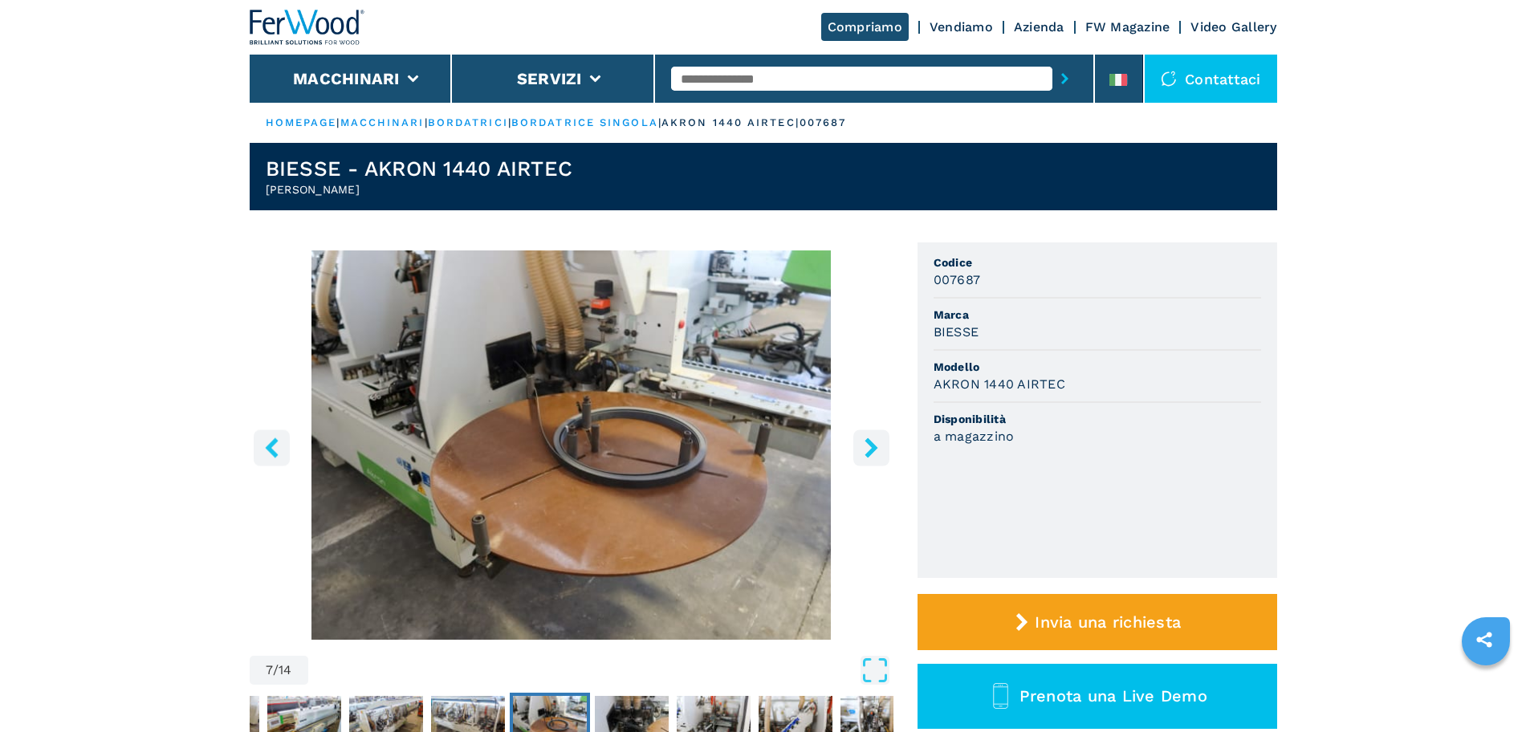
click at [287, 441] on button "left-button" at bounding box center [272, 447] width 36 height 36
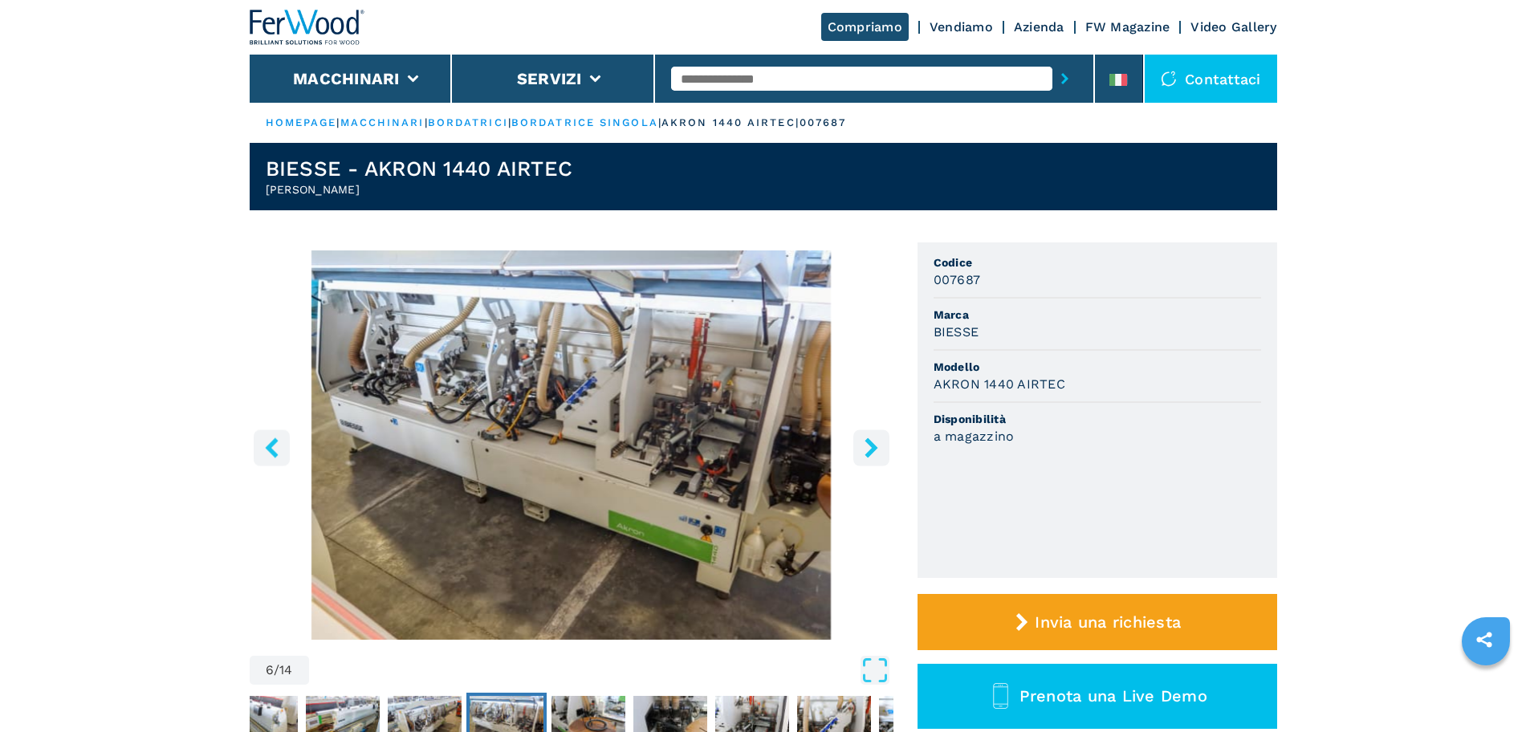
click at [282, 441] on button "left-button" at bounding box center [272, 447] width 36 height 36
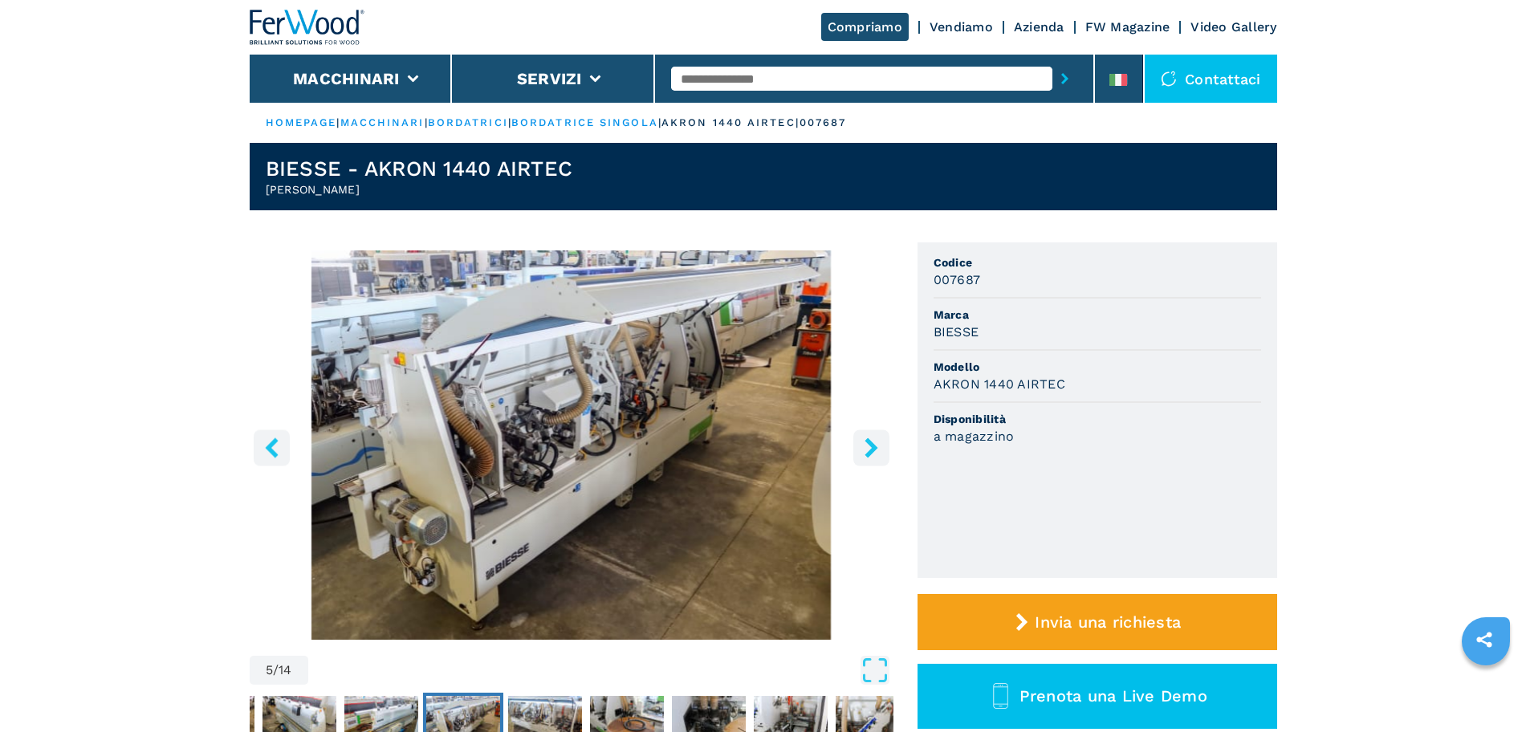
click at [282, 441] on button "left-button" at bounding box center [272, 447] width 36 height 36
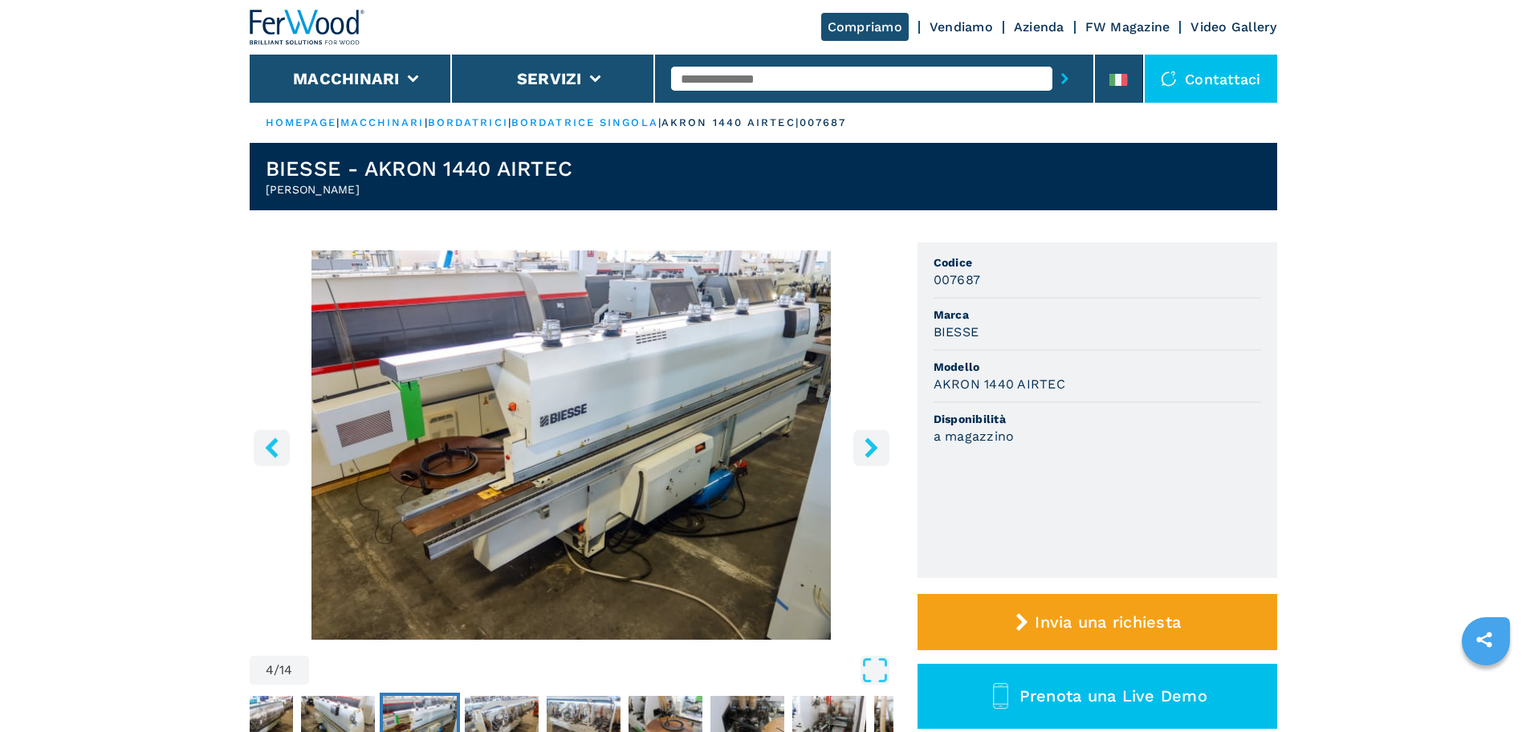
click at [282, 441] on button "left-button" at bounding box center [272, 447] width 36 height 36
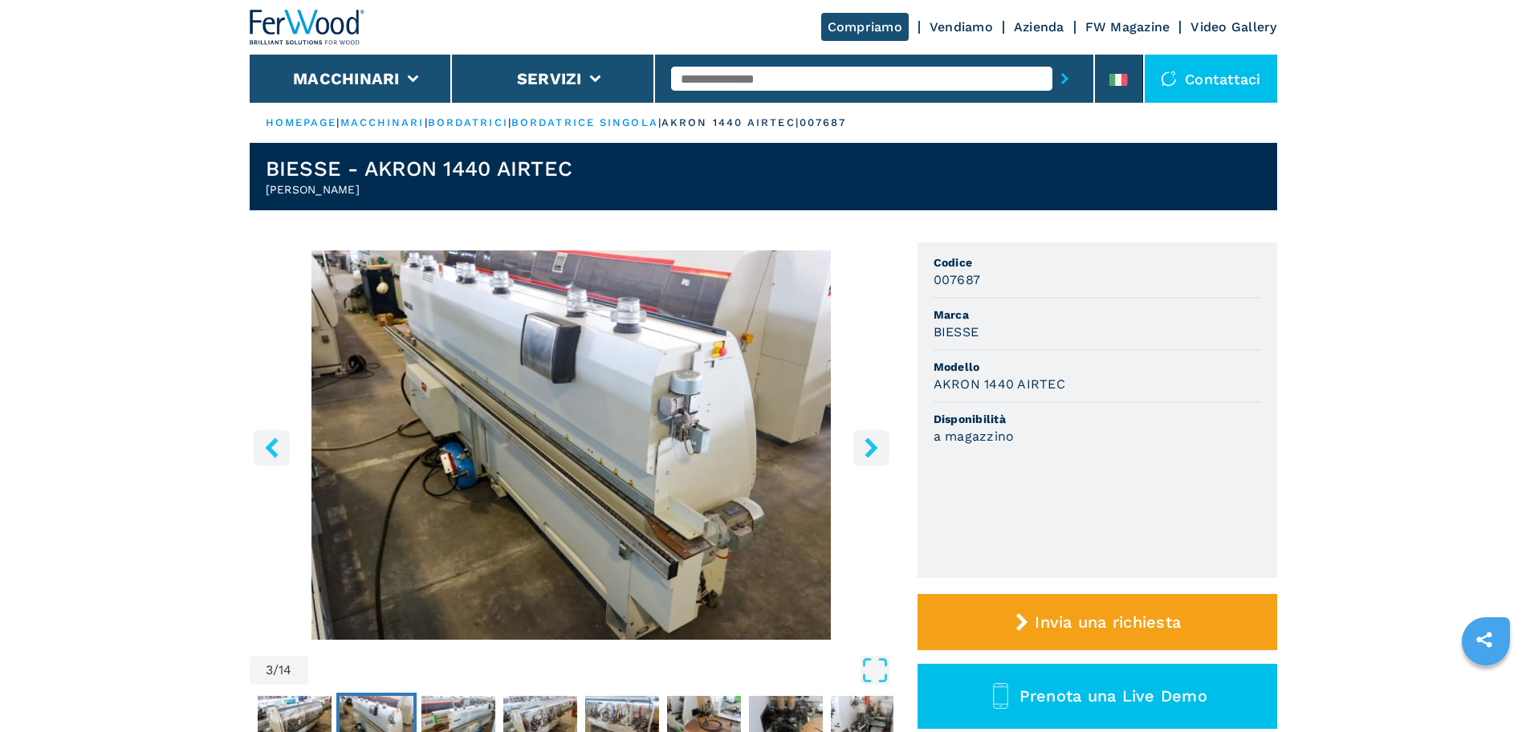
click at [284, 441] on button "left-button" at bounding box center [272, 447] width 36 height 36
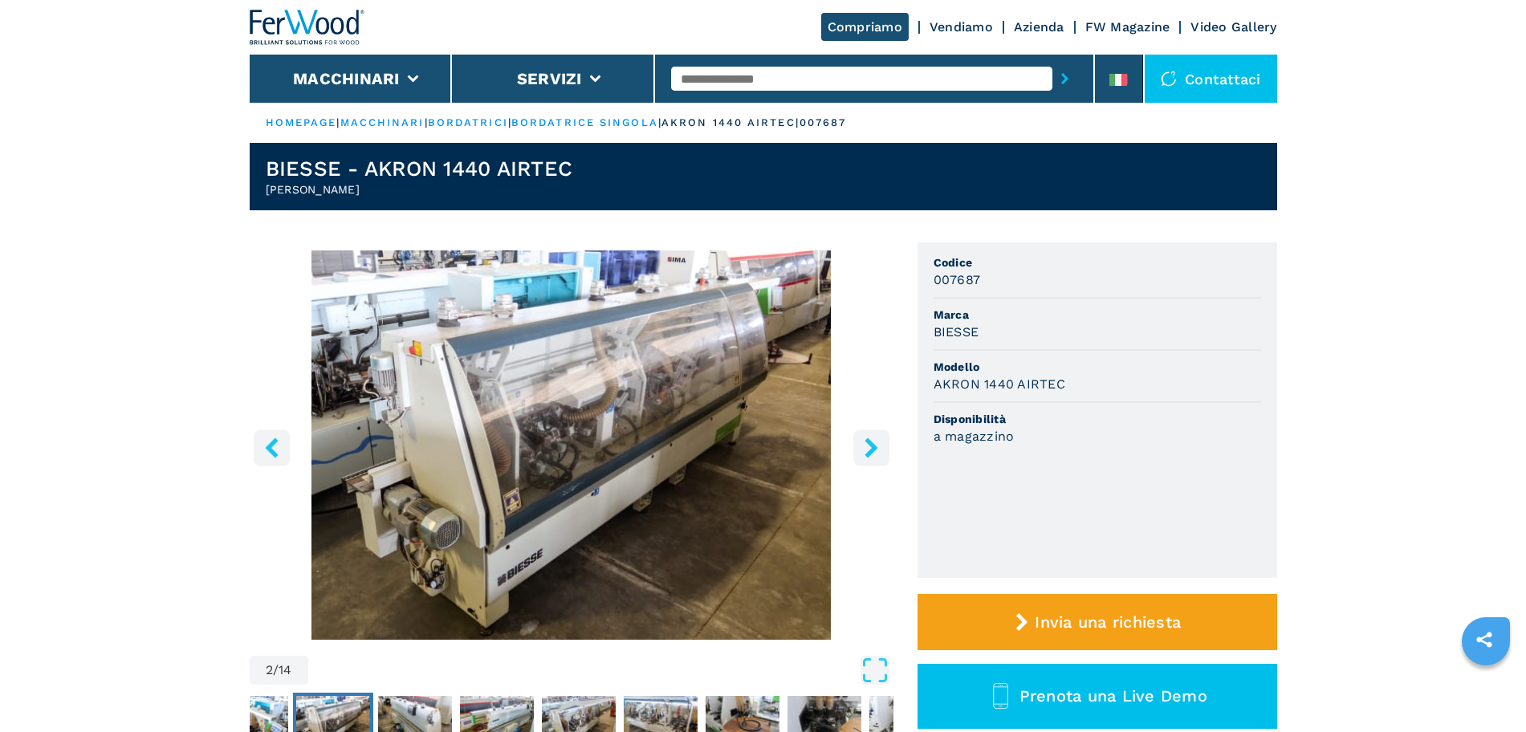
click at [288, 440] on button "left-button" at bounding box center [272, 447] width 36 height 36
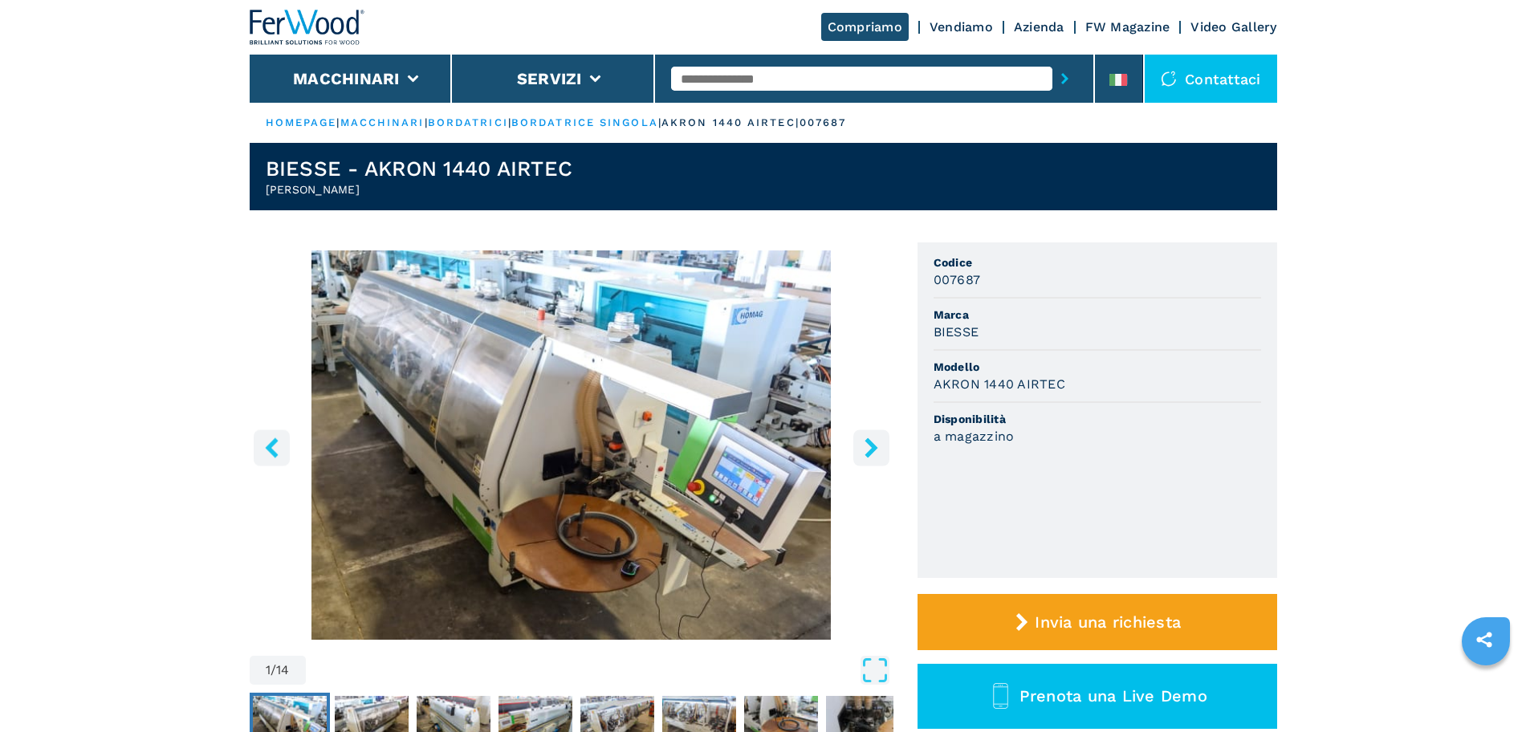
click at [289, 440] on button "left-button" at bounding box center [272, 447] width 36 height 36
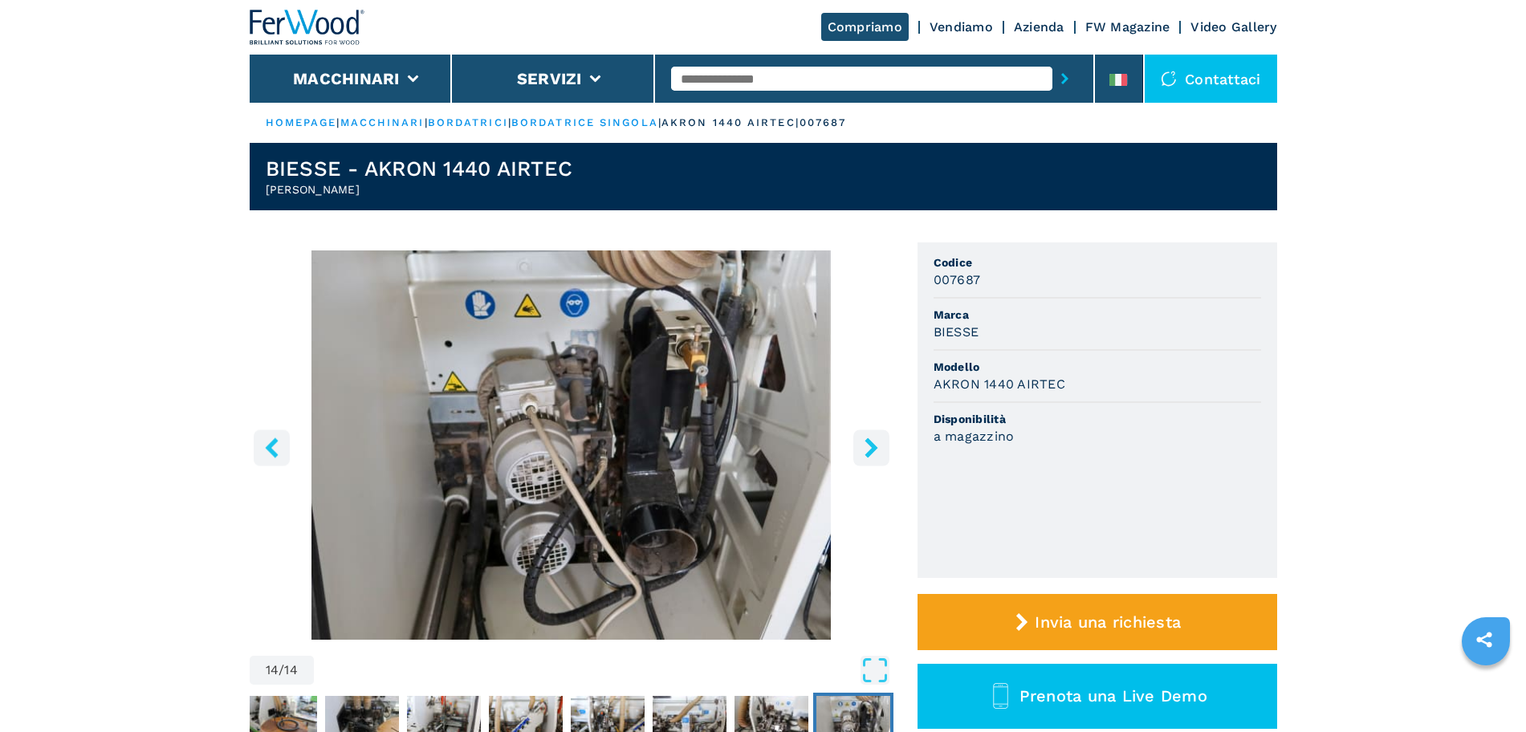
click at [859, 450] on button "right-button" at bounding box center [871, 447] width 36 height 36
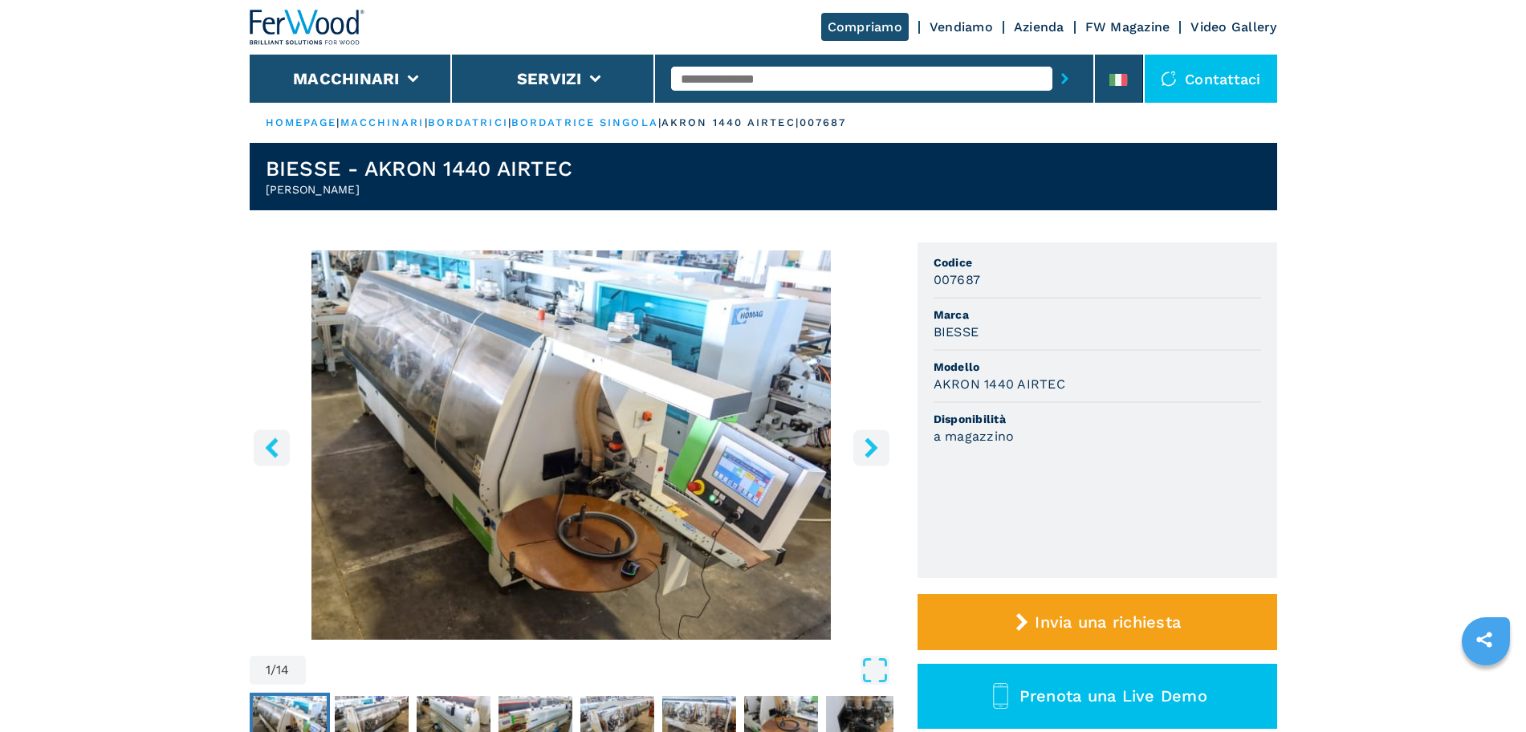
click at [859, 450] on button "right-button" at bounding box center [871, 447] width 36 height 36
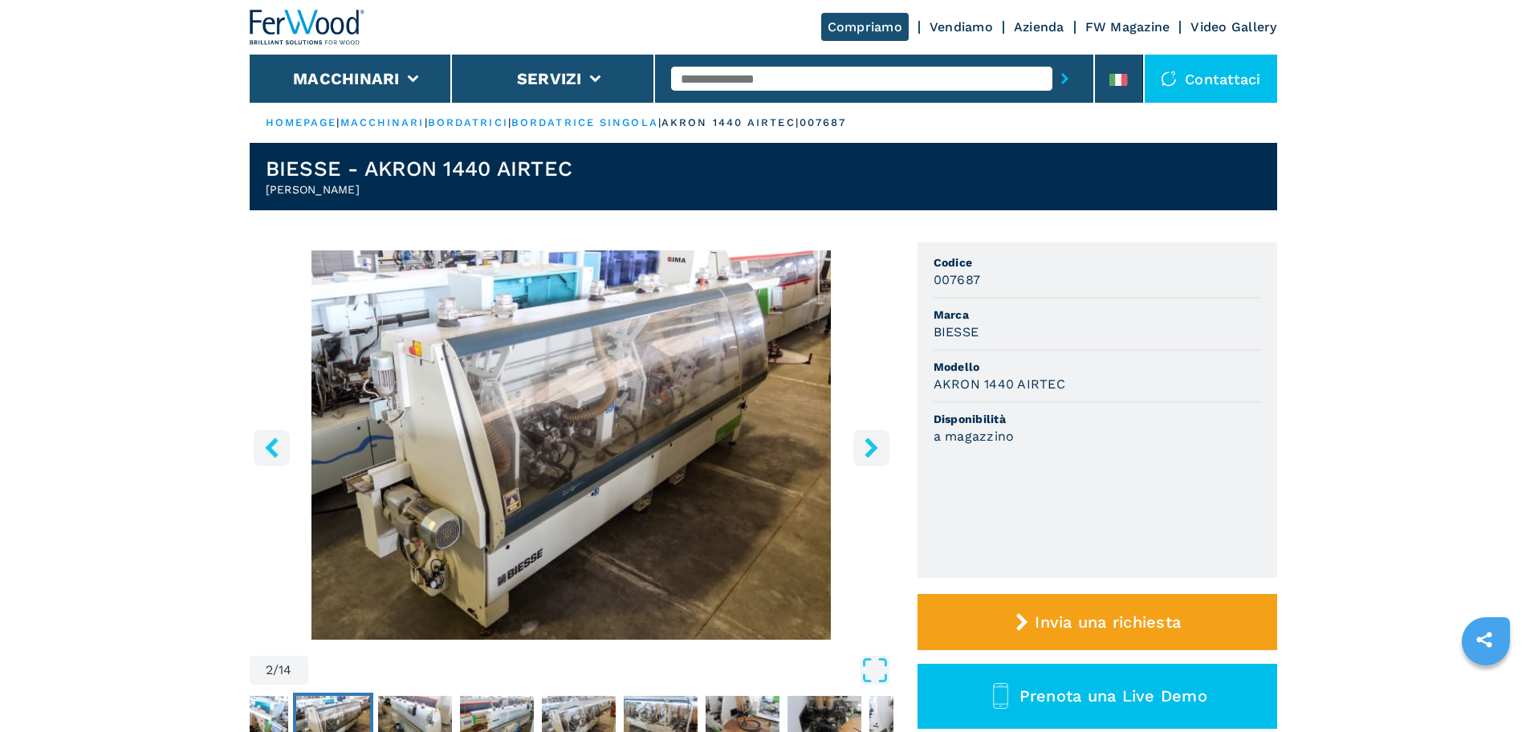
click at [862, 448] on icon "right-button" at bounding box center [871, 447] width 20 height 20
click at [879, 447] on icon "right-button" at bounding box center [871, 447] width 20 height 20
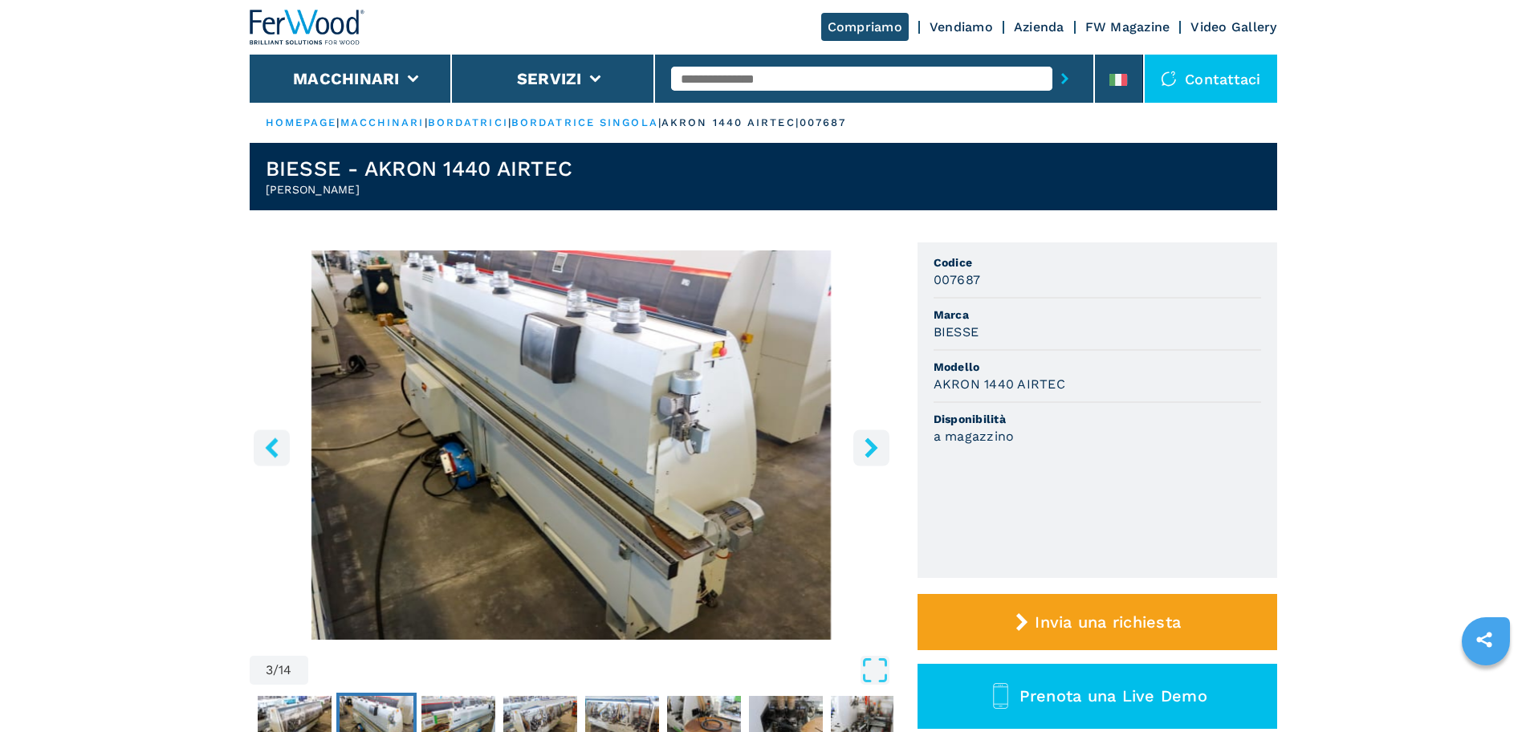
click at [875, 448] on icon "right-button" at bounding box center [870, 447] width 13 height 20
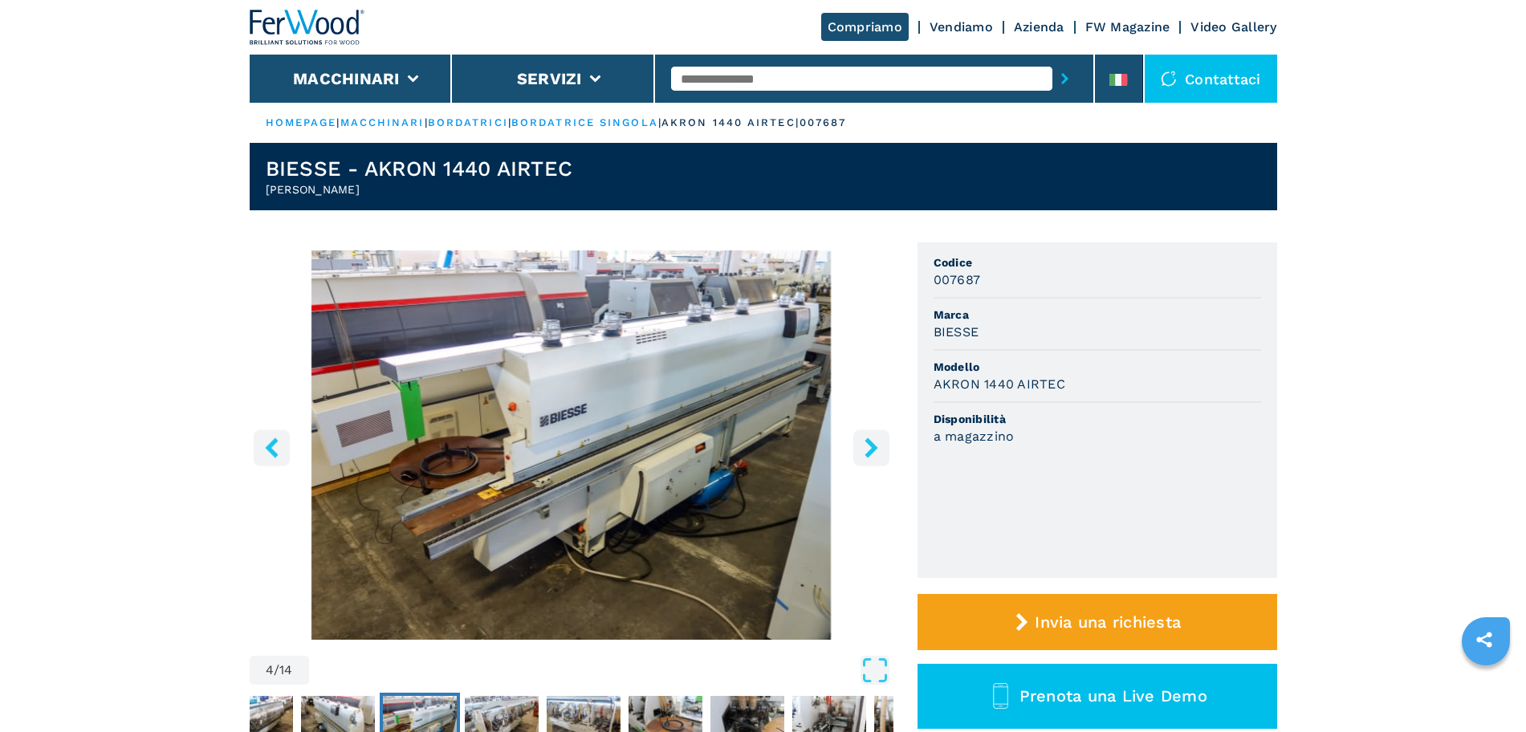
click at [870, 460] on button "right-button" at bounding box center [871, 447] width 36 height 36
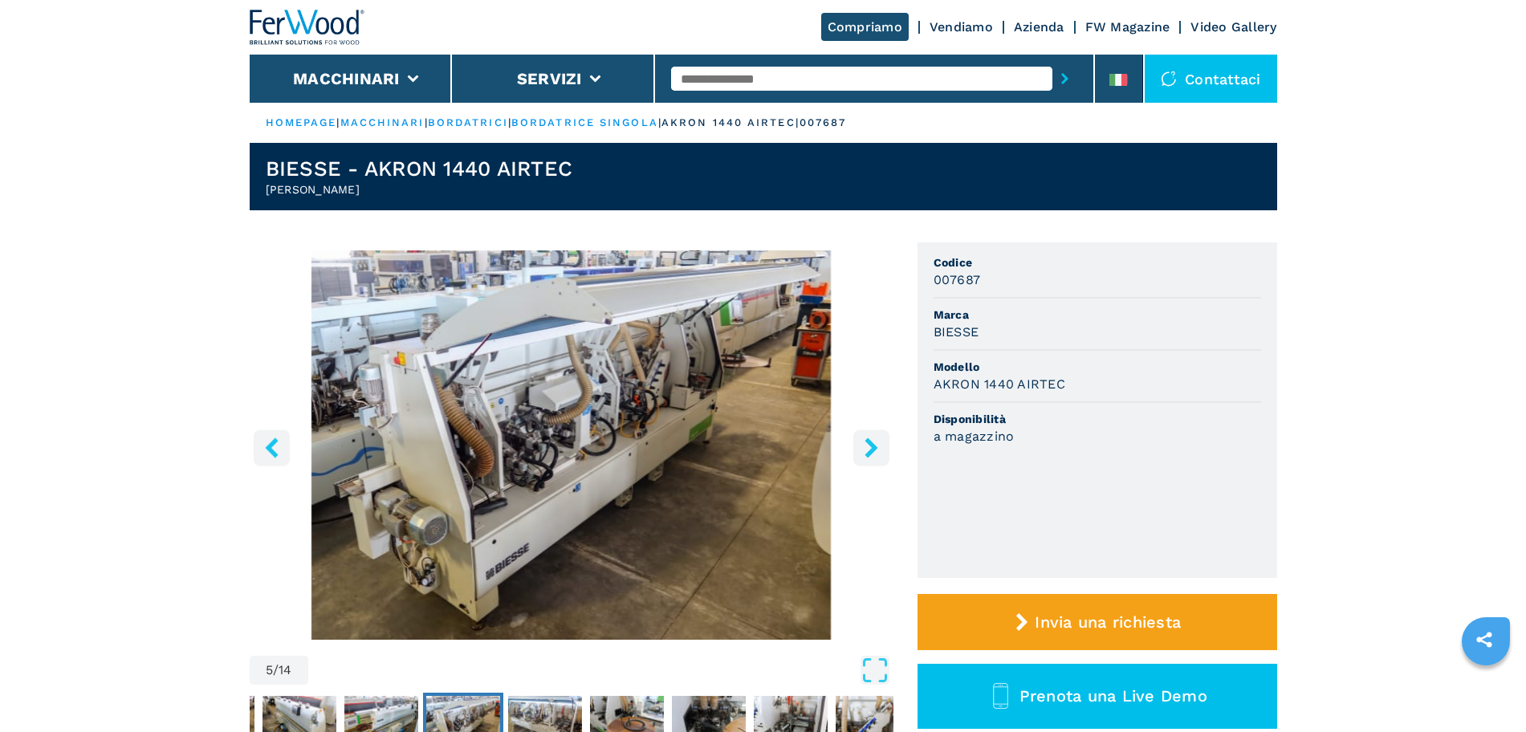
click at [858, 446] on button "right-button" at bounding box center [871, 447] width 36 height 36
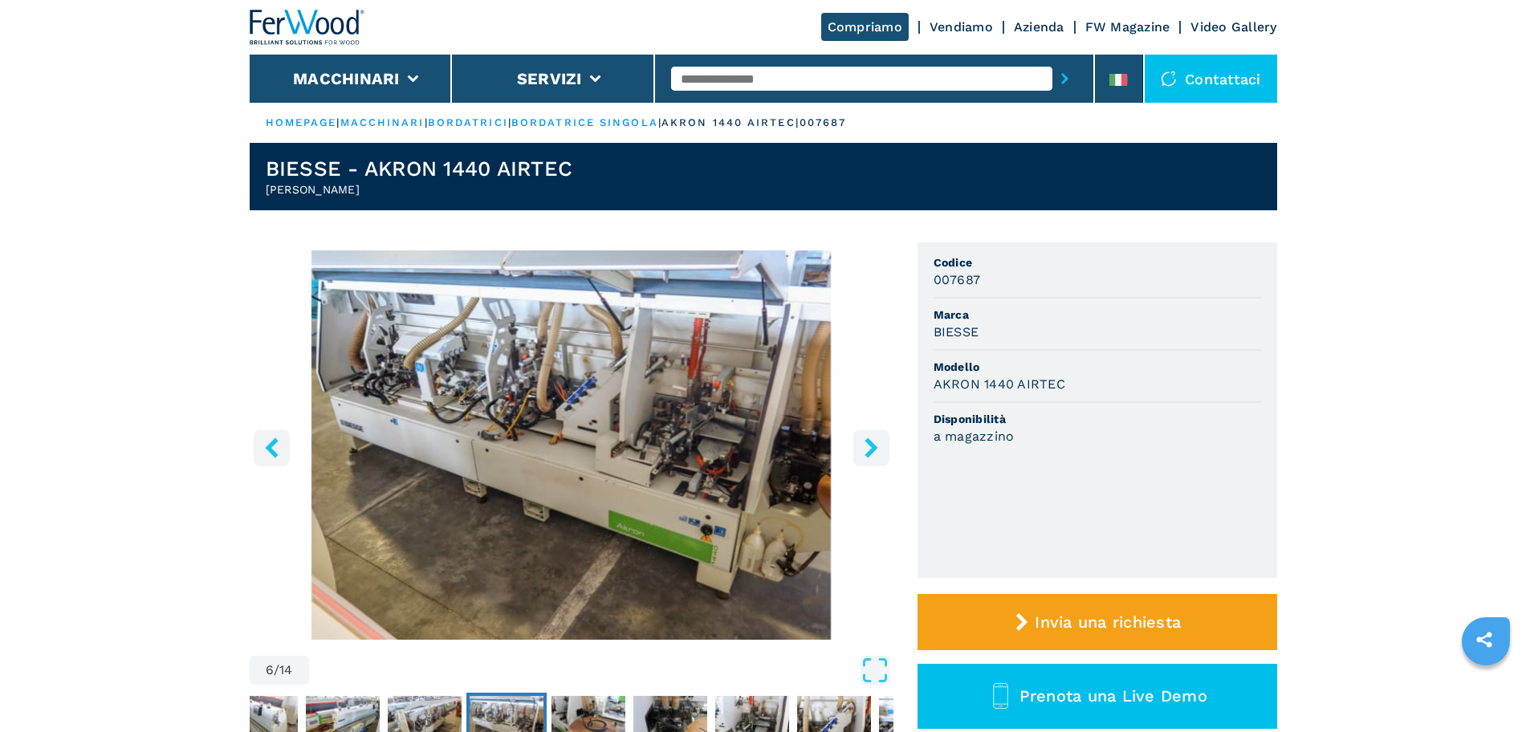
click at [853, 449] on button "right-button" at bounding box center [871, 447] width 36 height 36
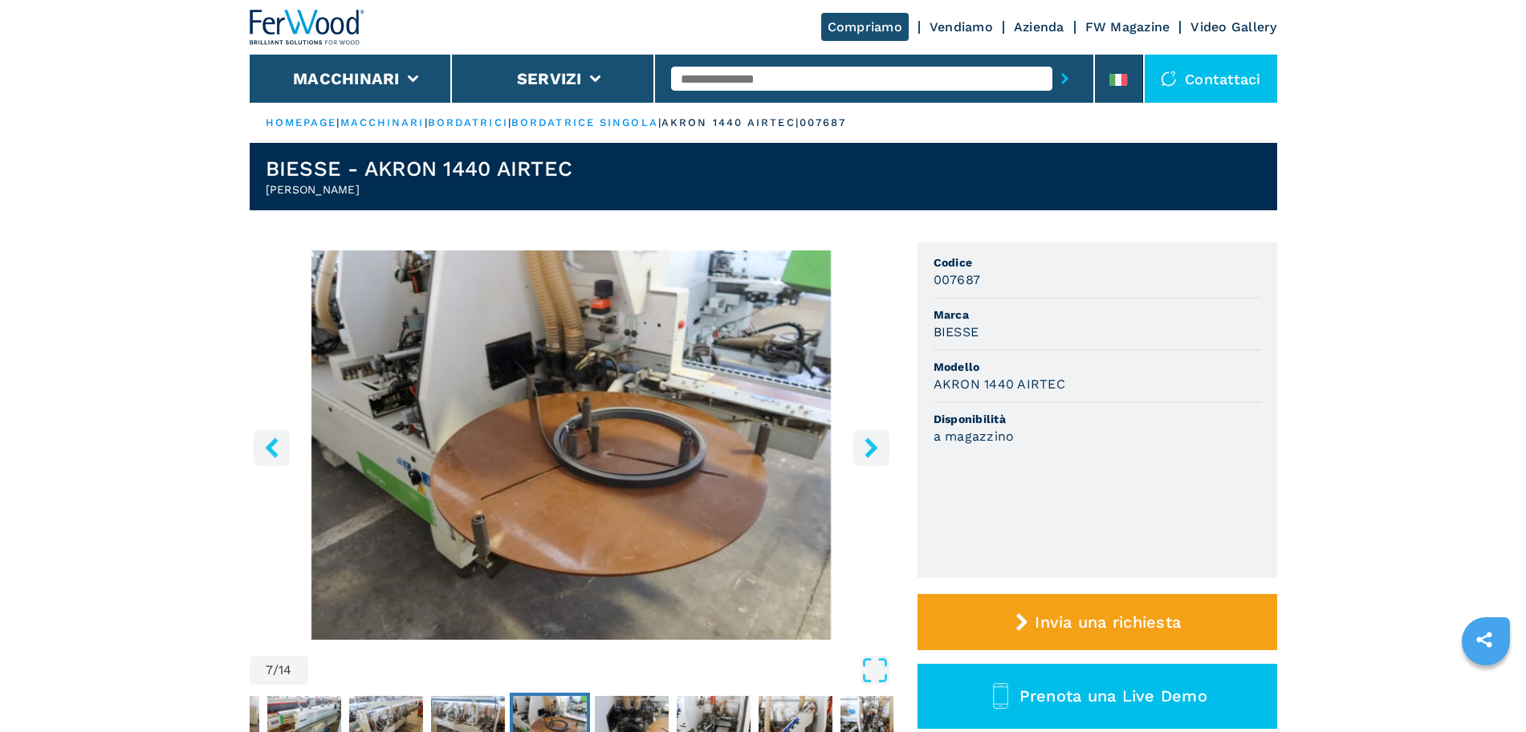
click at [865, 448] on icon "right-button" at bounding box center [871, 447] width 20 height 20
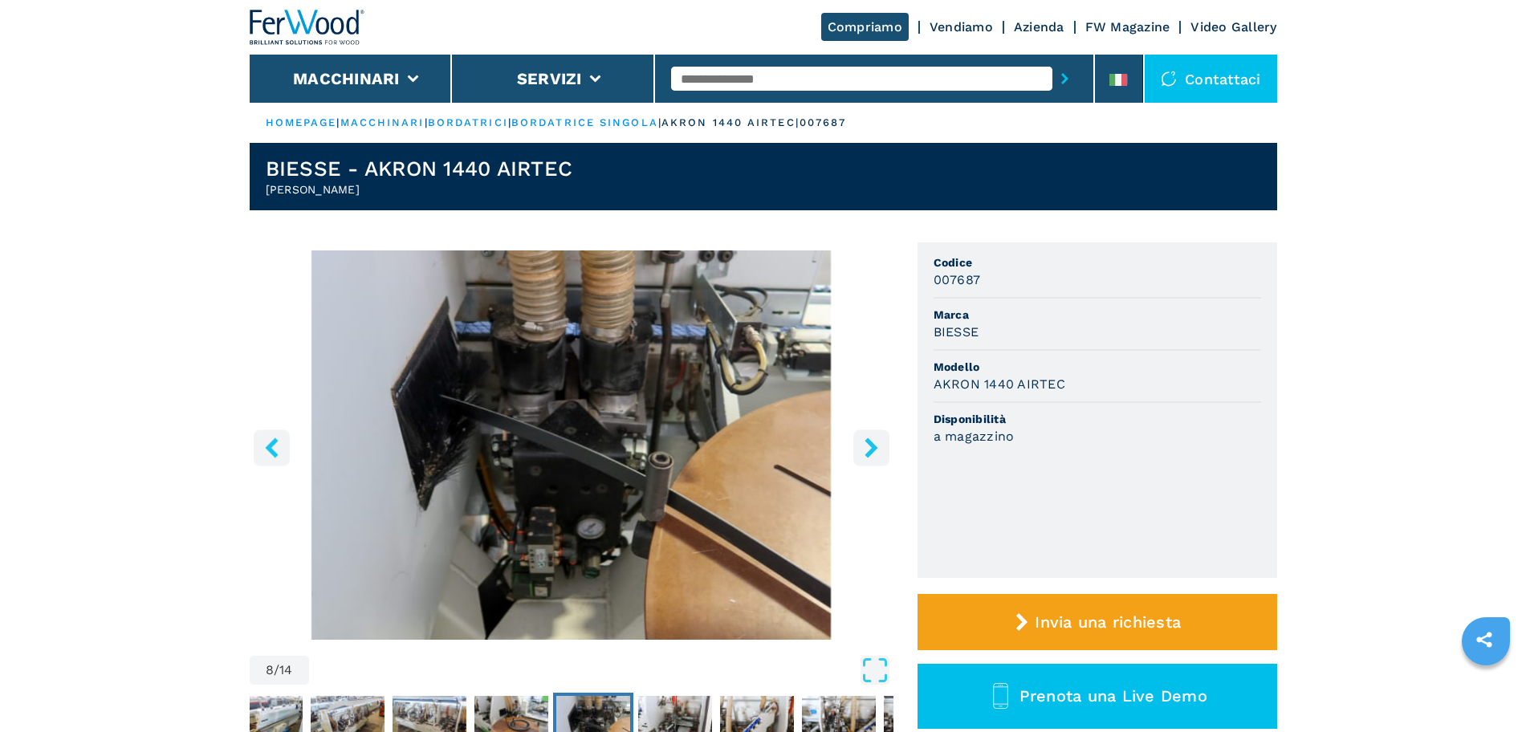
click at [866, 445] on icon "right-button" at bounding box center [871, 447] width 20 height 20
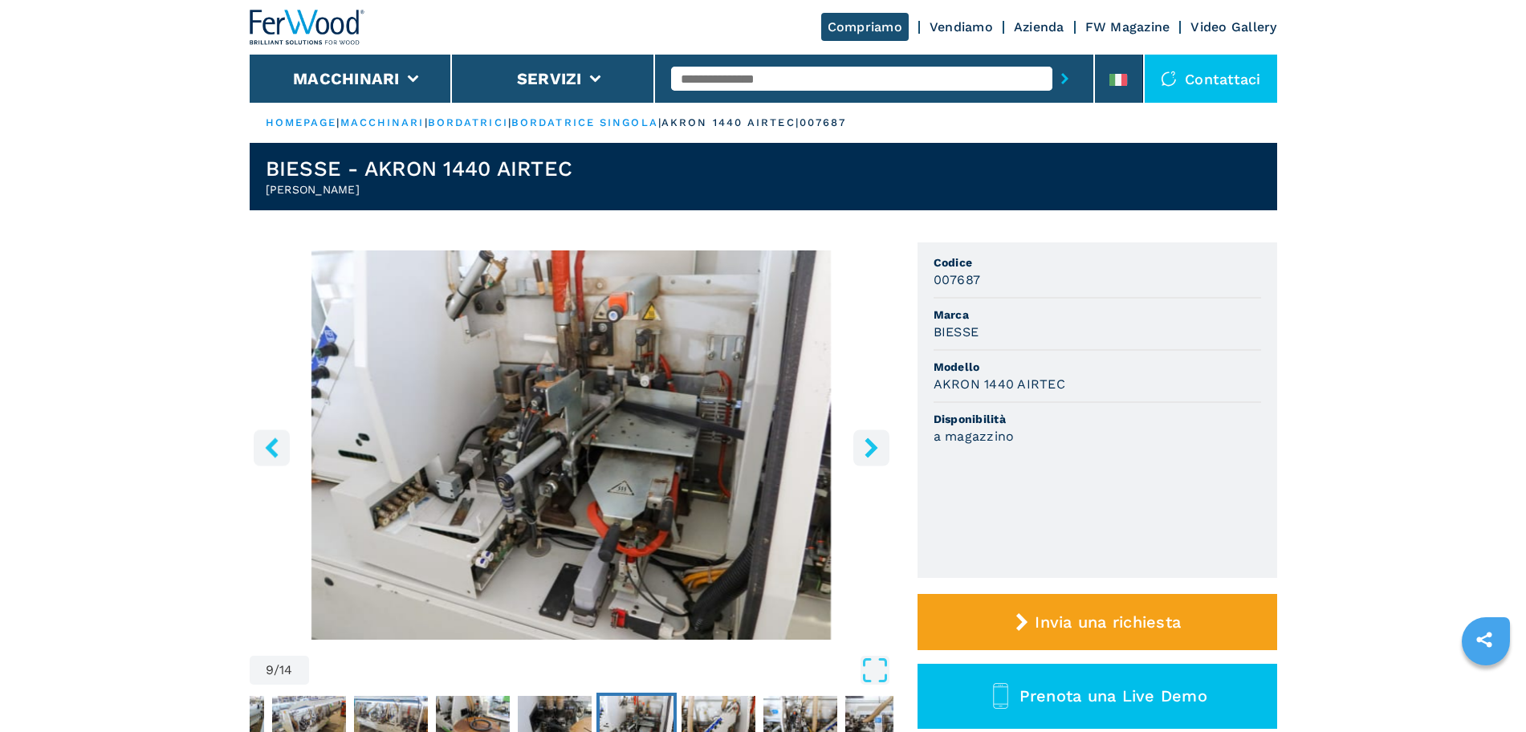
click at [866, 445] on icon "right-button" at bounding box center [871, 447] width 20 height 20
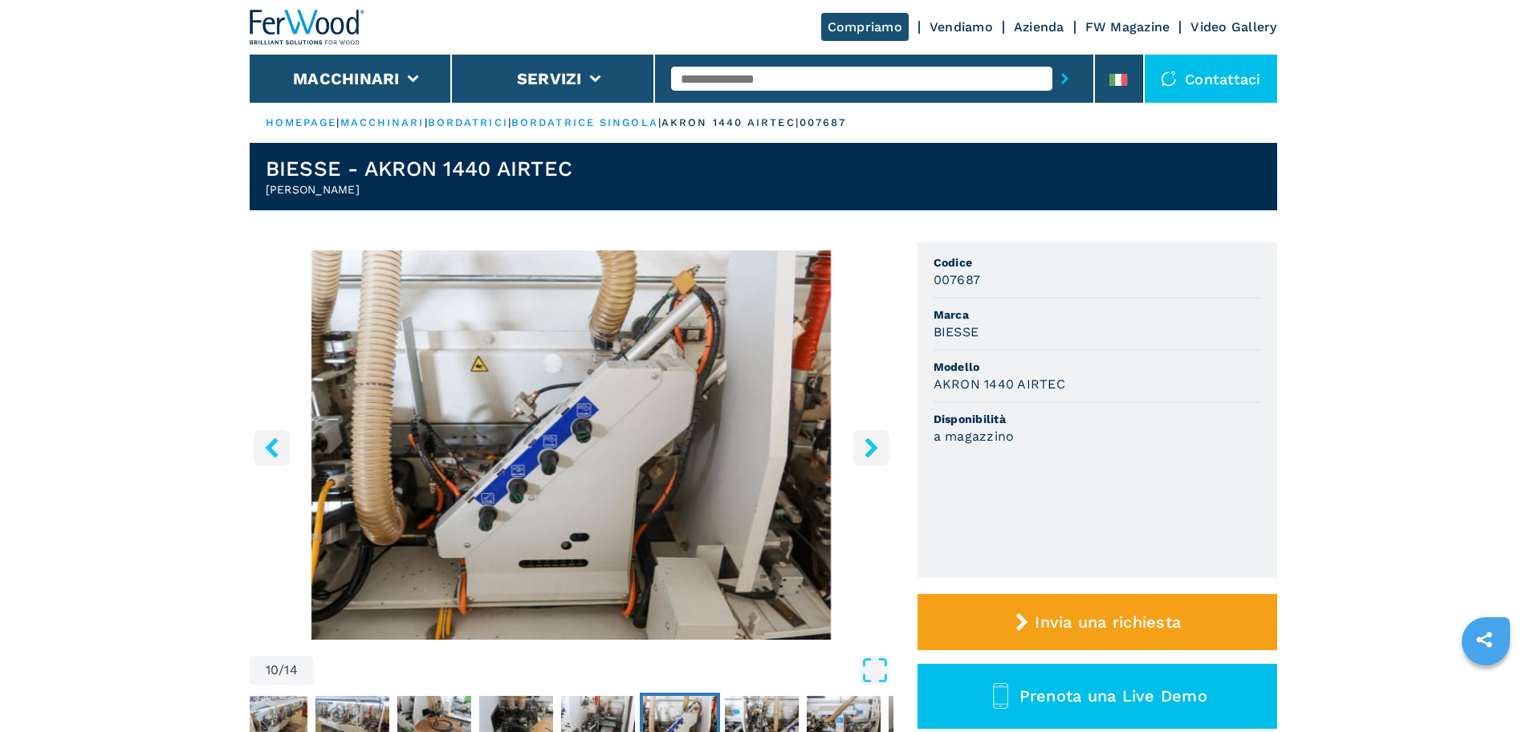
click at [866, 445] on icon "right-button" at bounding box center [871, 447] width 20 height 20
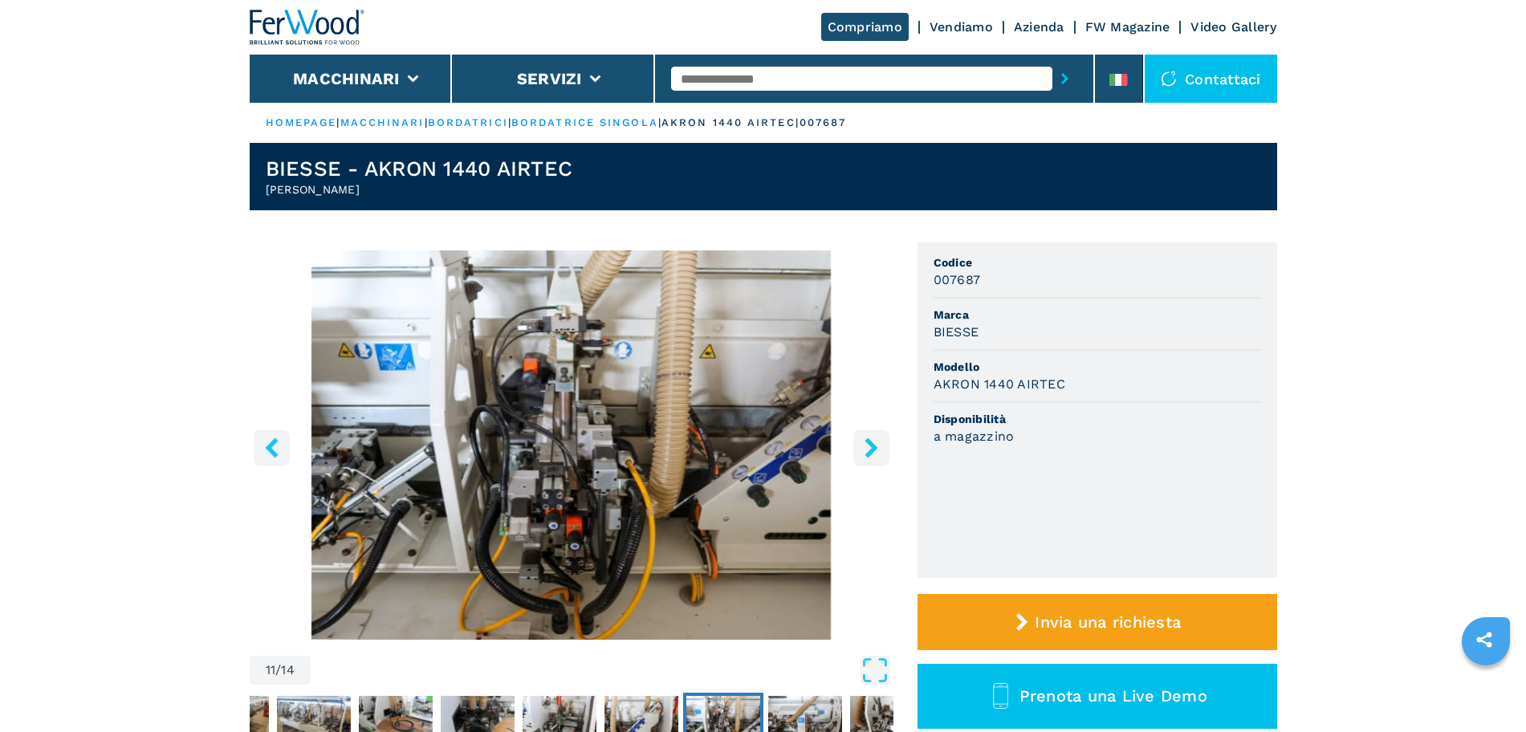
click at [865, 445] on icon "right-button" at bounding box center [871, 447] width 20 height 20
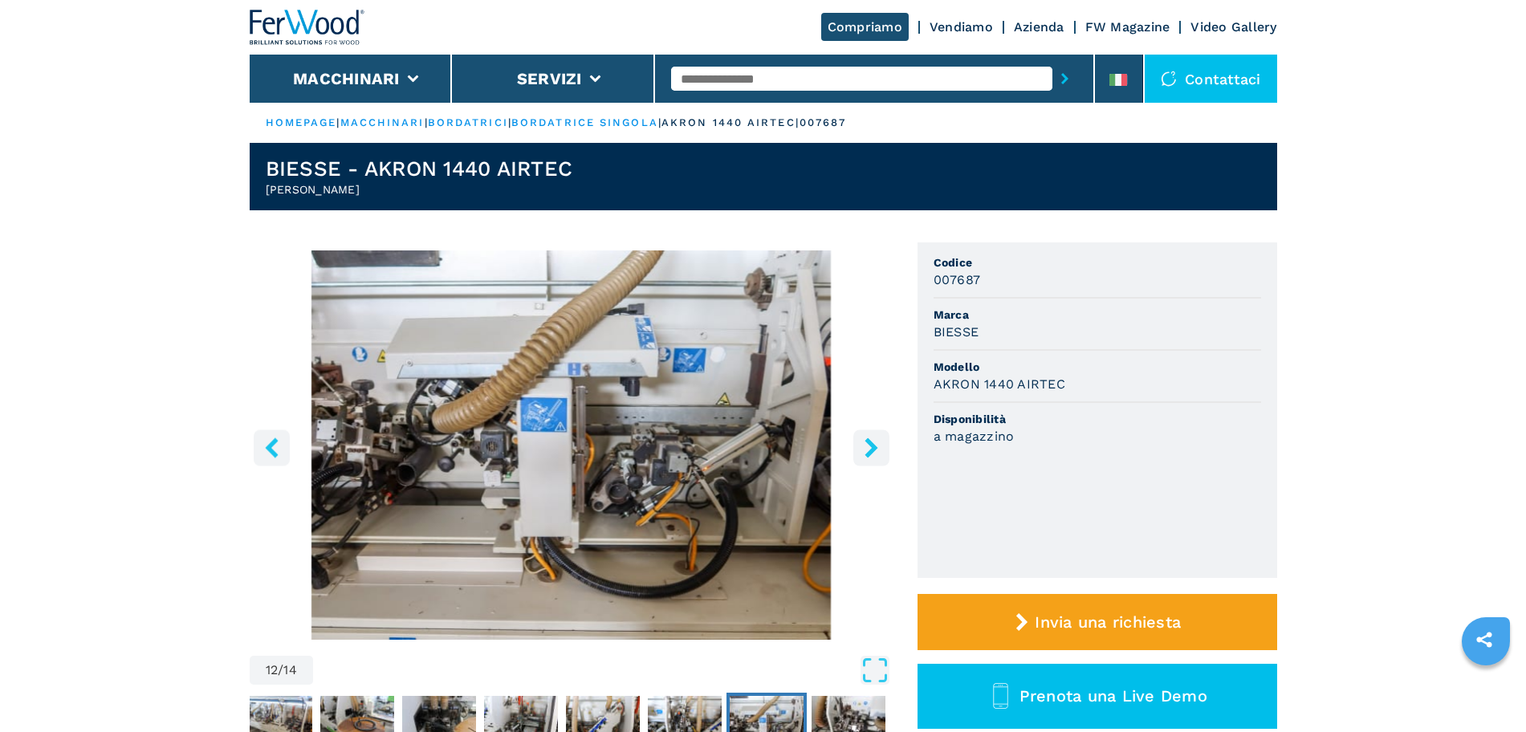
click at [864, 436] on button "right-button" at bounding box center [871, 447] width 36 height 36
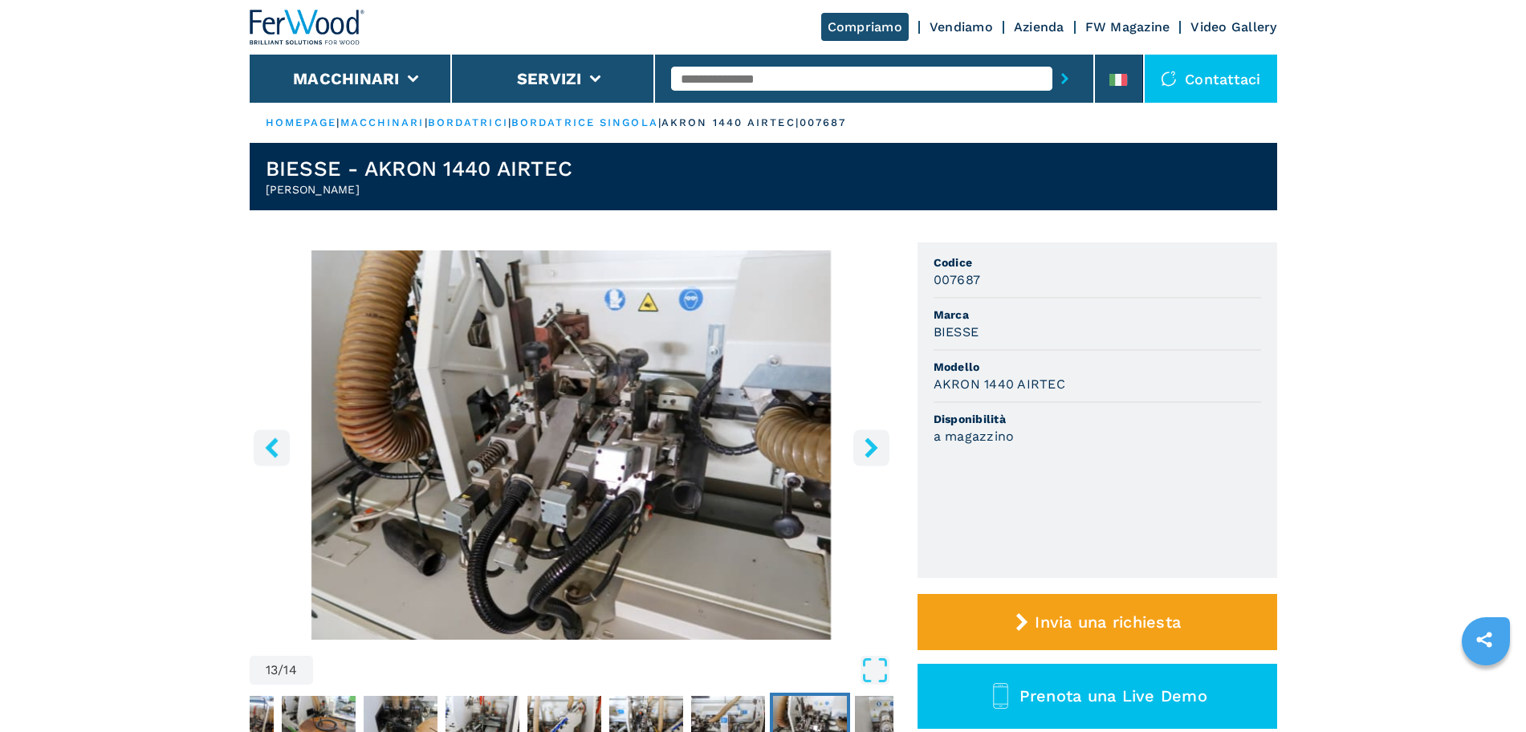
click at [869, 450] on icon "right-button" at bounding box center [871, 447] width 20 height 20
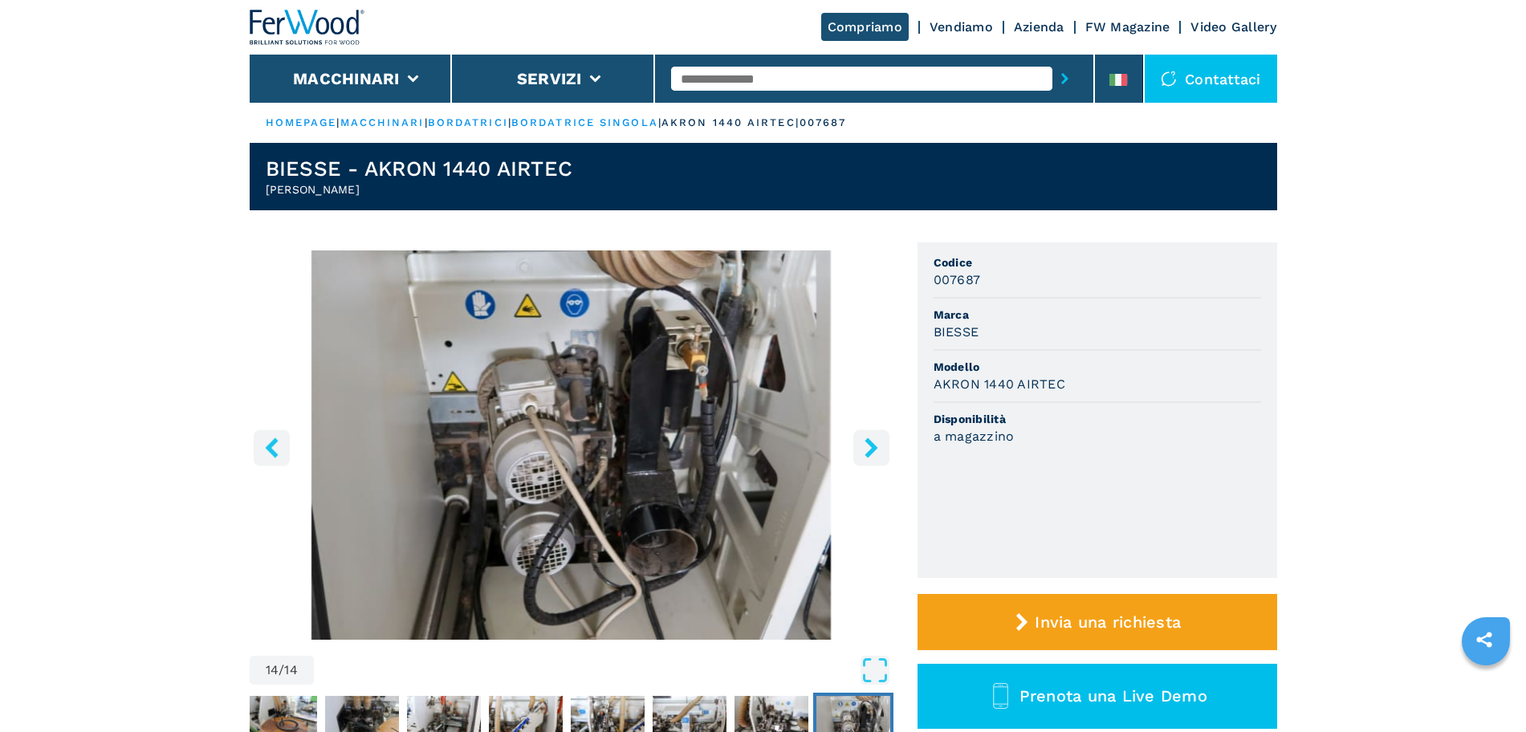
click at [865, 448] on icon "right-button" at bounding box center [871, 447] width 20 height 20
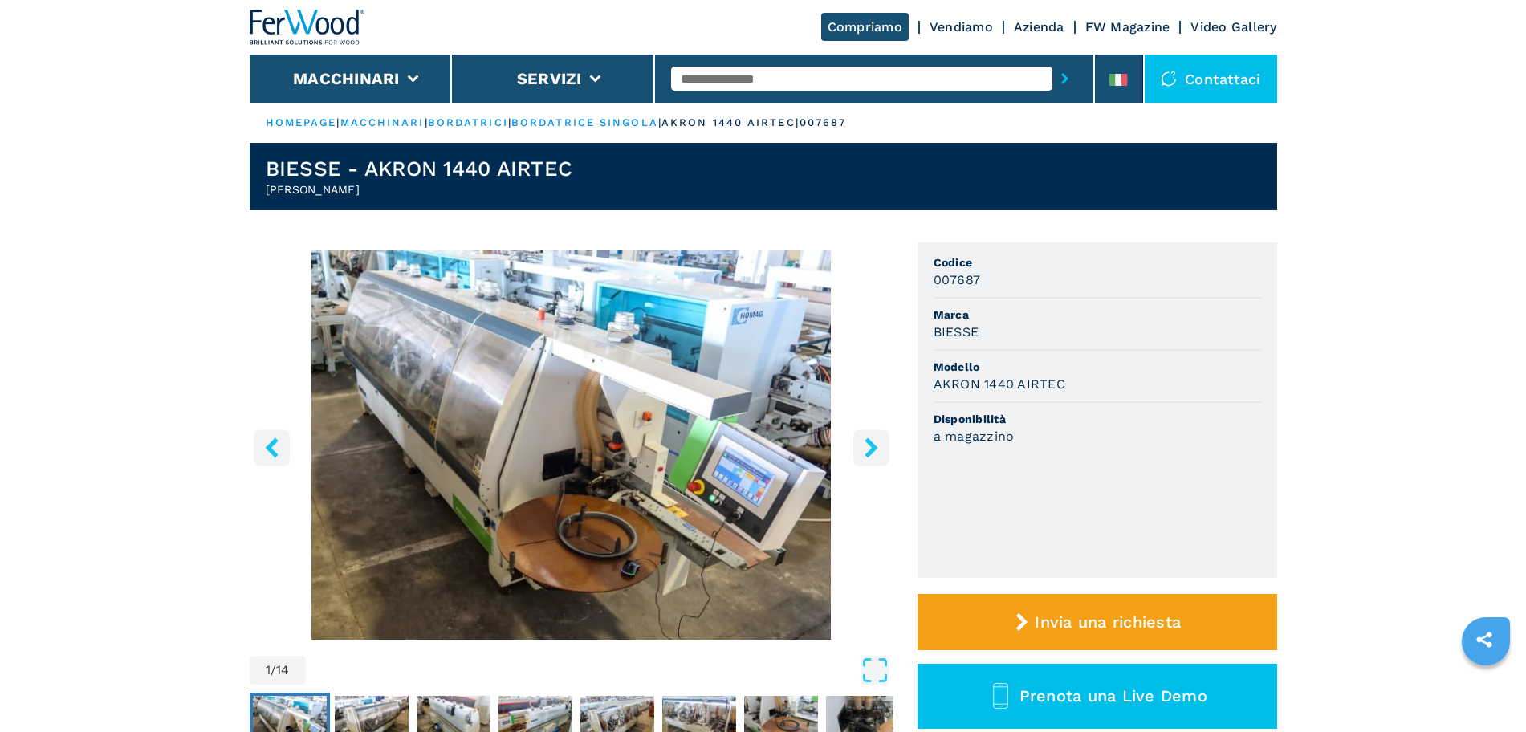
click at [857, 442] on button "right-button" at bounding box center [871, 447] width 36 height 36
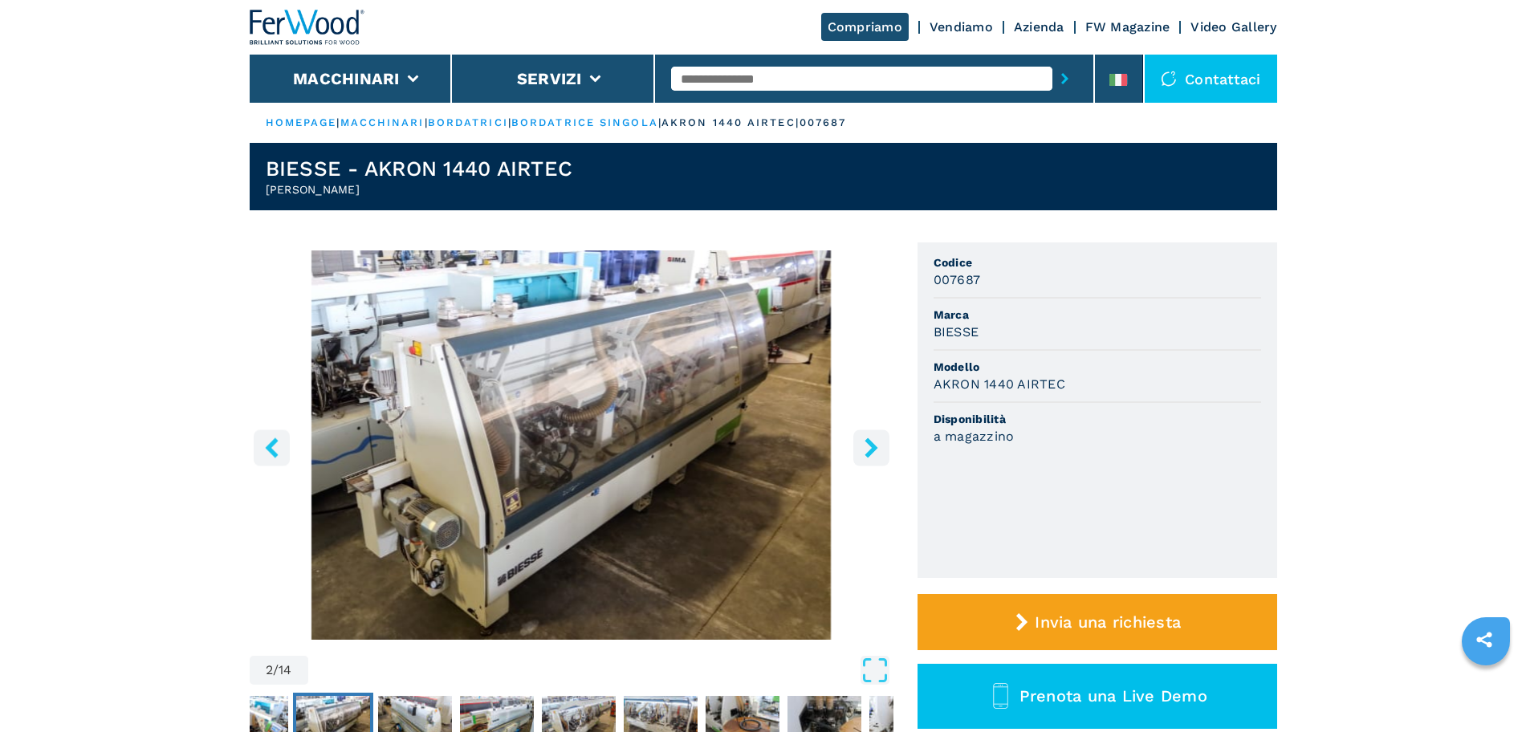
click at [861, 449] on icon "right-button" at bounding box center [871, 447] width 20 height 20
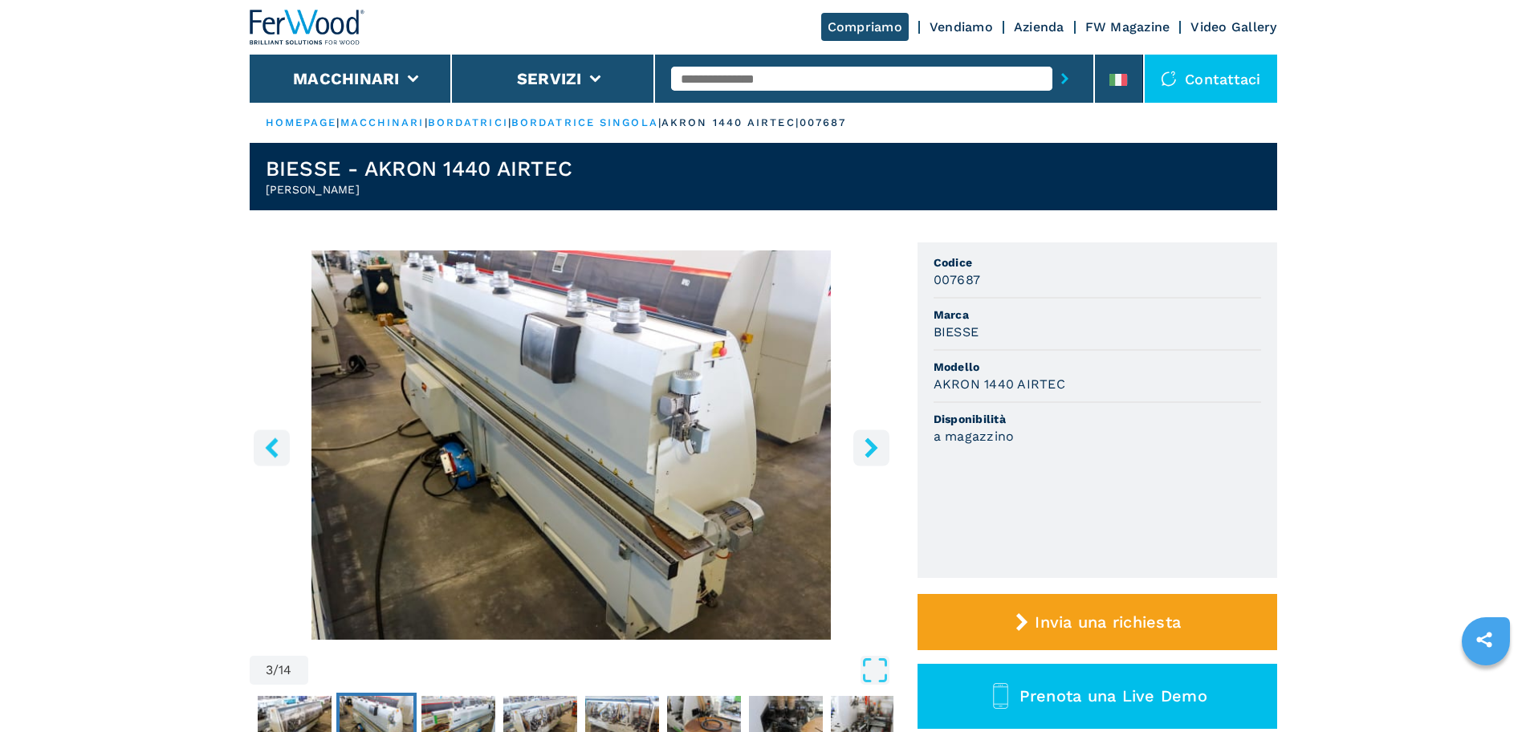
click at [860, 460] on button "right-button" at bounding box center [871, 447] width 36 height 36
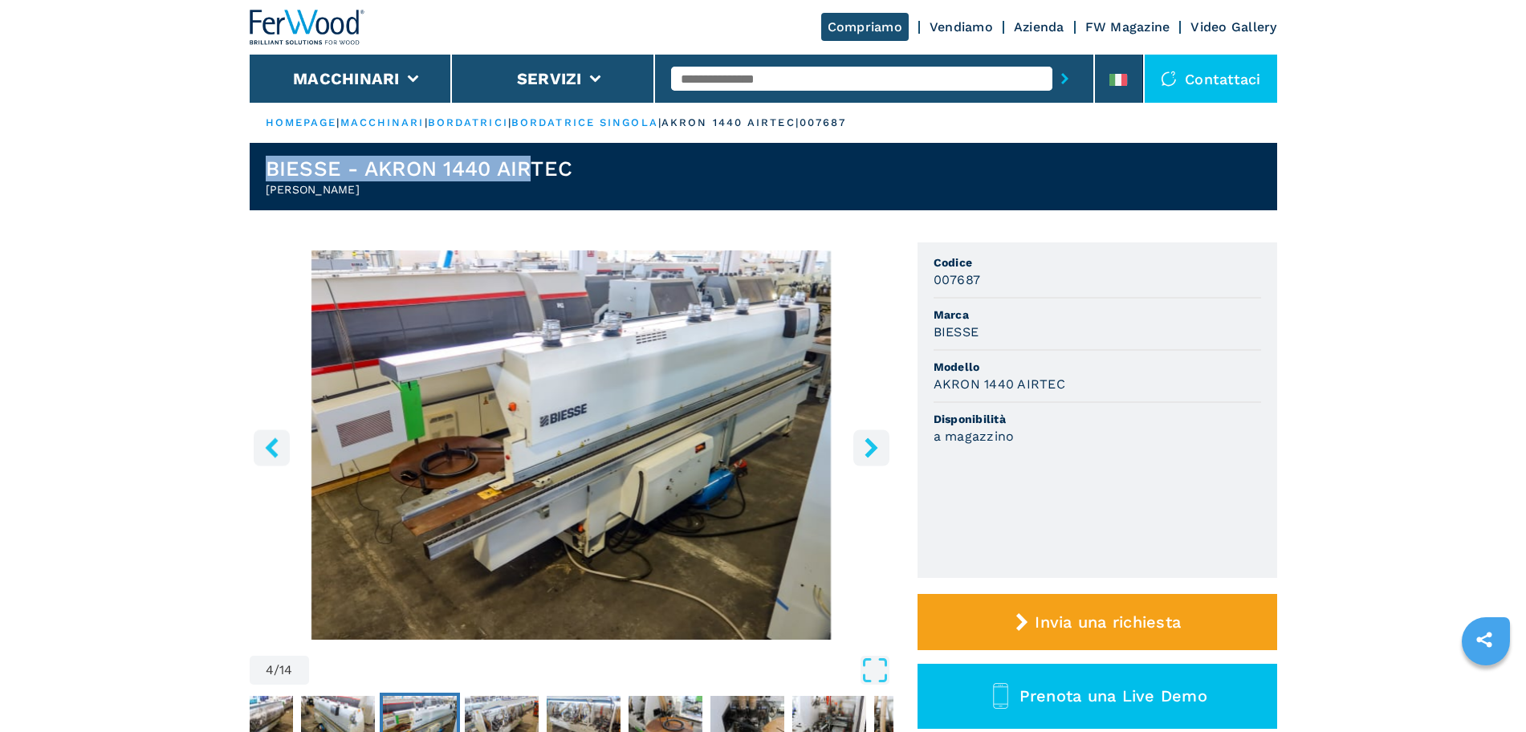
drag, startPoint x: 260, startPoint y: 165, endPoint x: 547, endPoint y: 174, distance: 286.7
click at [535, 174] on header "[PERSON_NAME] 1440 AIRTEC [PERSON_NAME]" at bounding box center [763, 176] width 1027 height 67
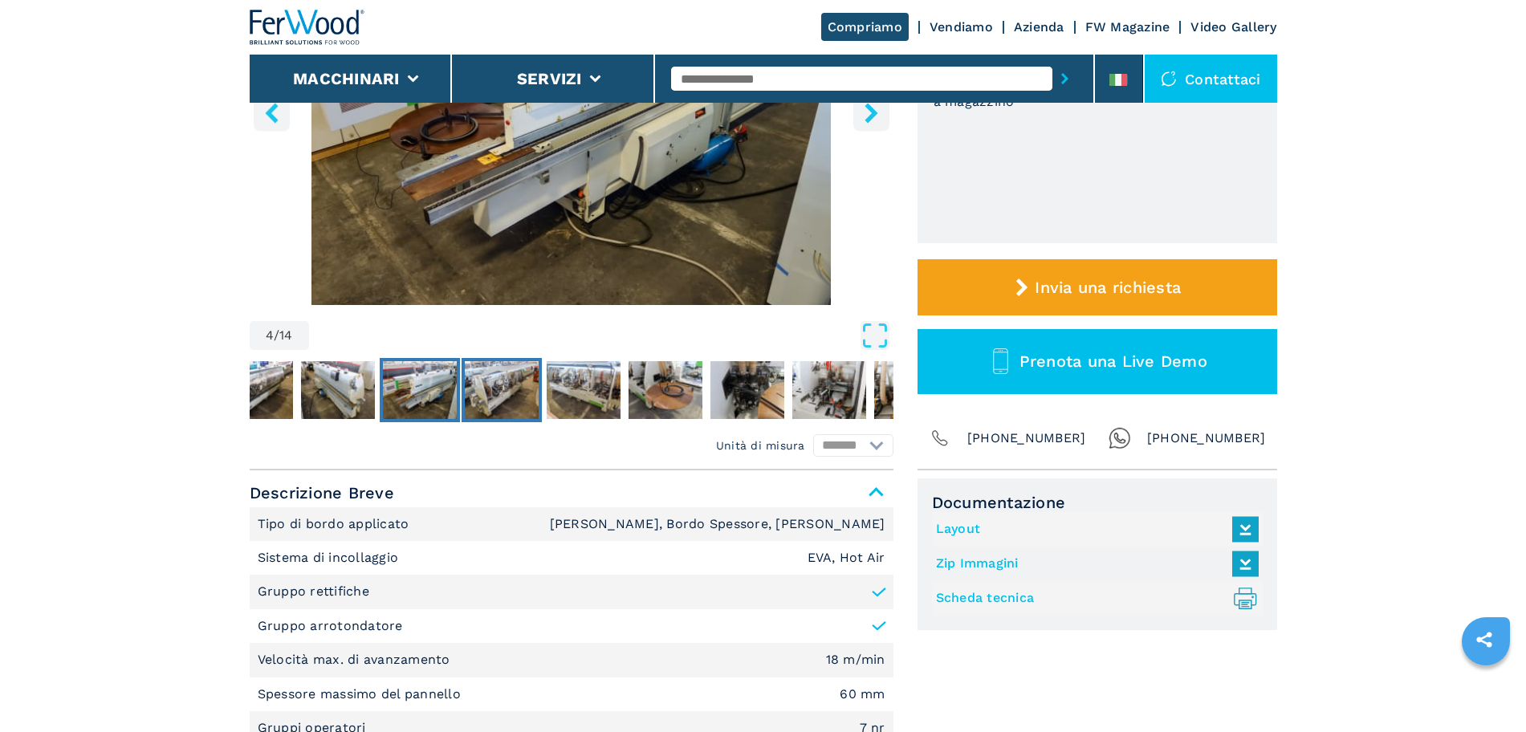
click at [515, 400] on img "Go to Slide 5" at bounding box center [502, 390] width 74 height 58
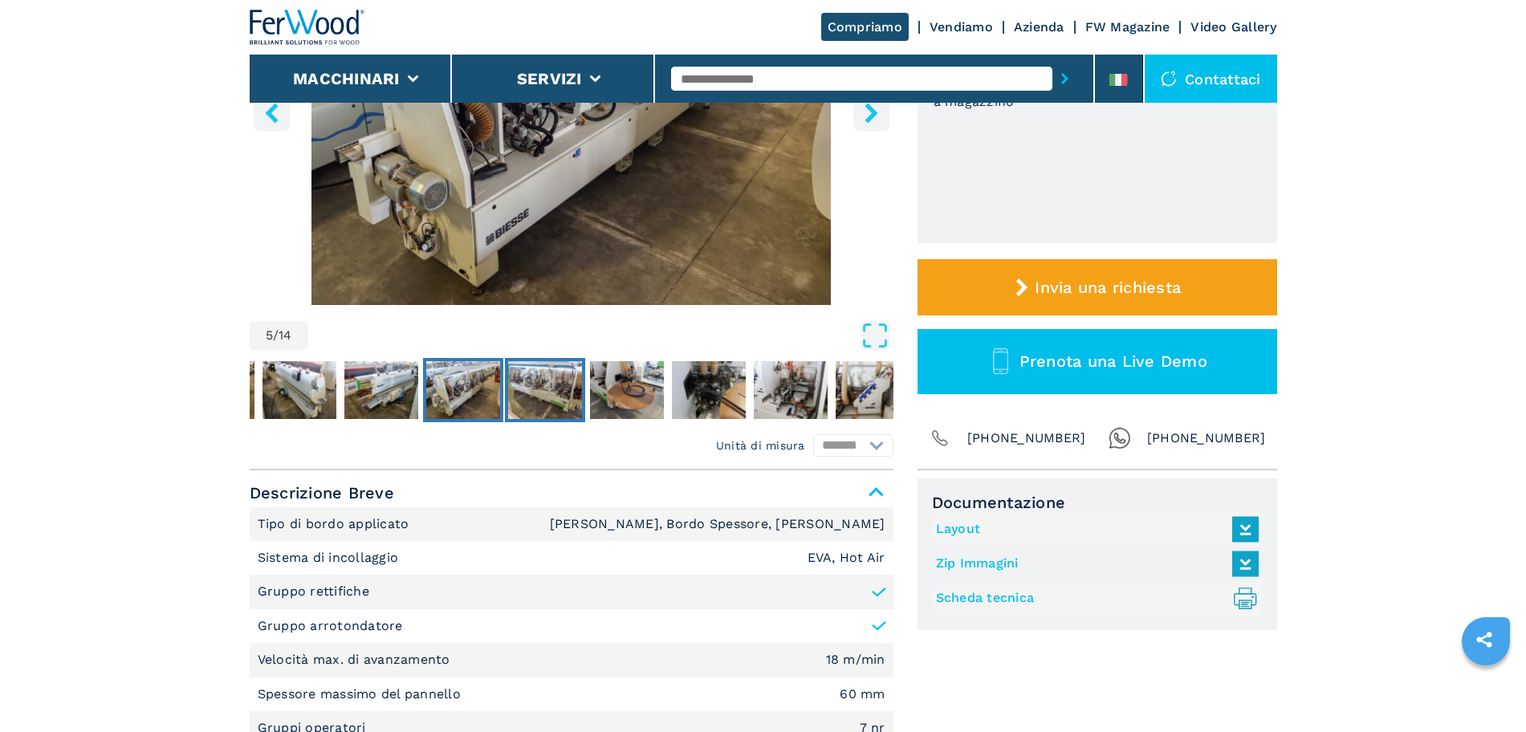
click at [558, 403] on img "Go to Slide 6" at bounding box center [545, 390] width 74 height 58
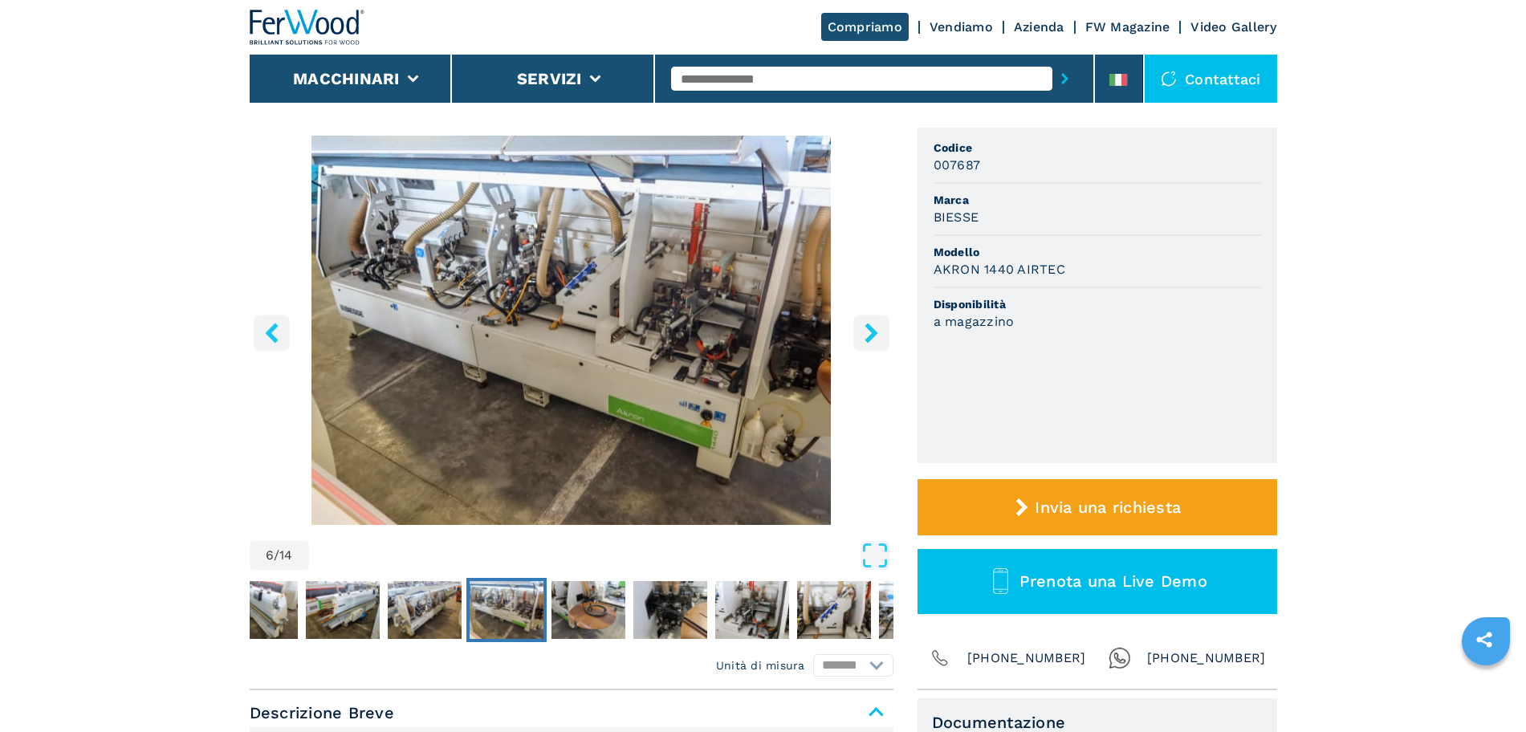
scroll to position [0, 0]
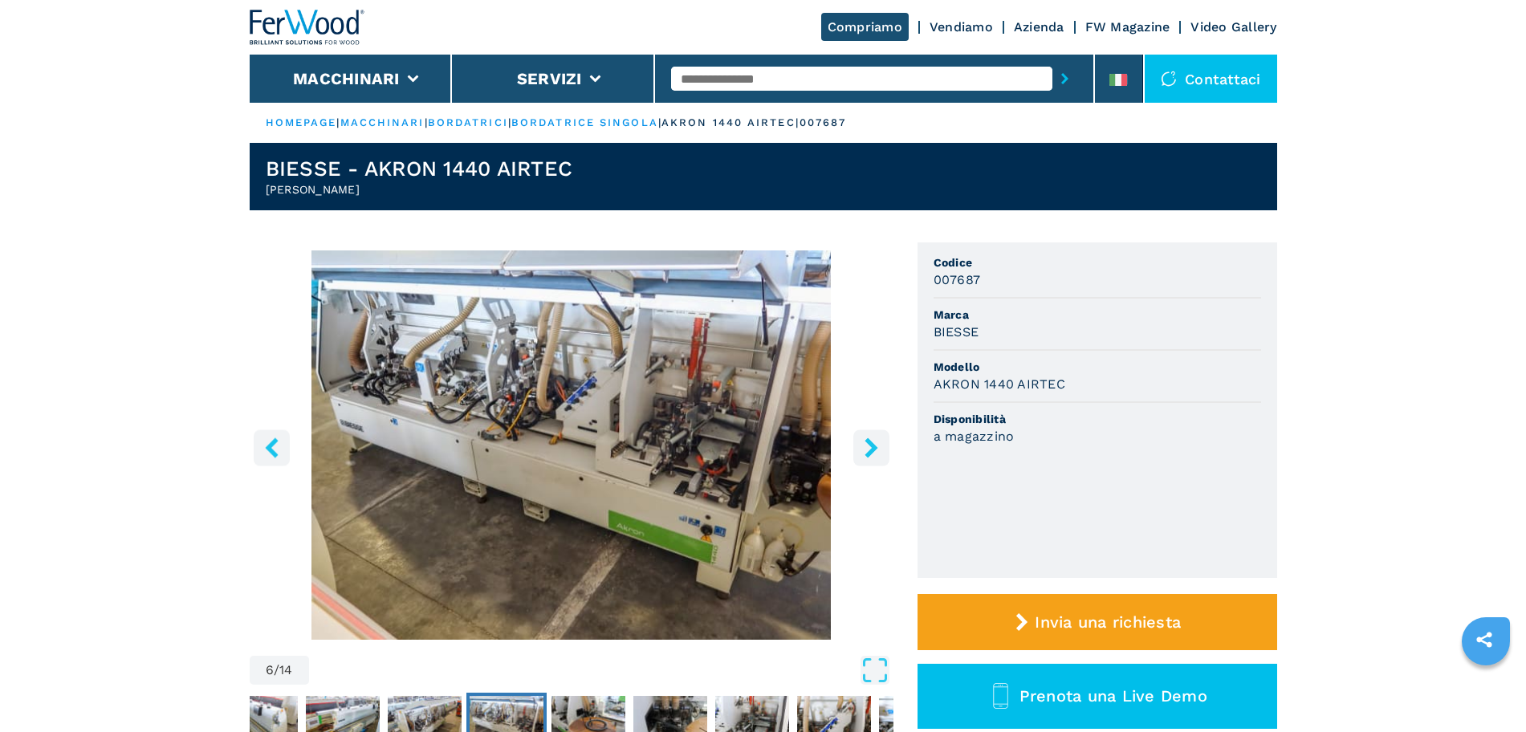
click at [261, 455] on button "left-button" at bounding box center [272, 447] width 36 height 36
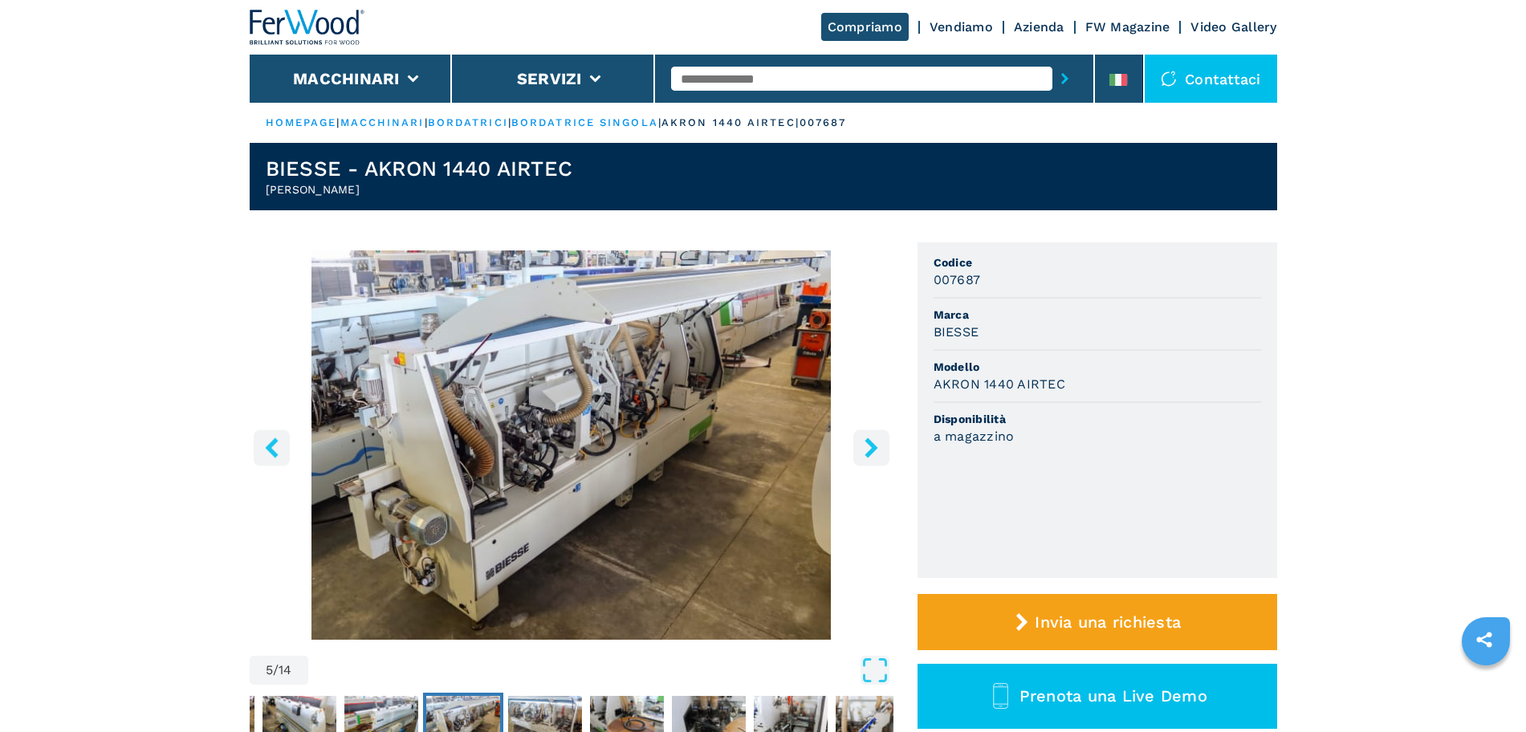
click at [261, 454] on button "left-button" at bounding box center [272, 447] width 36 height 36
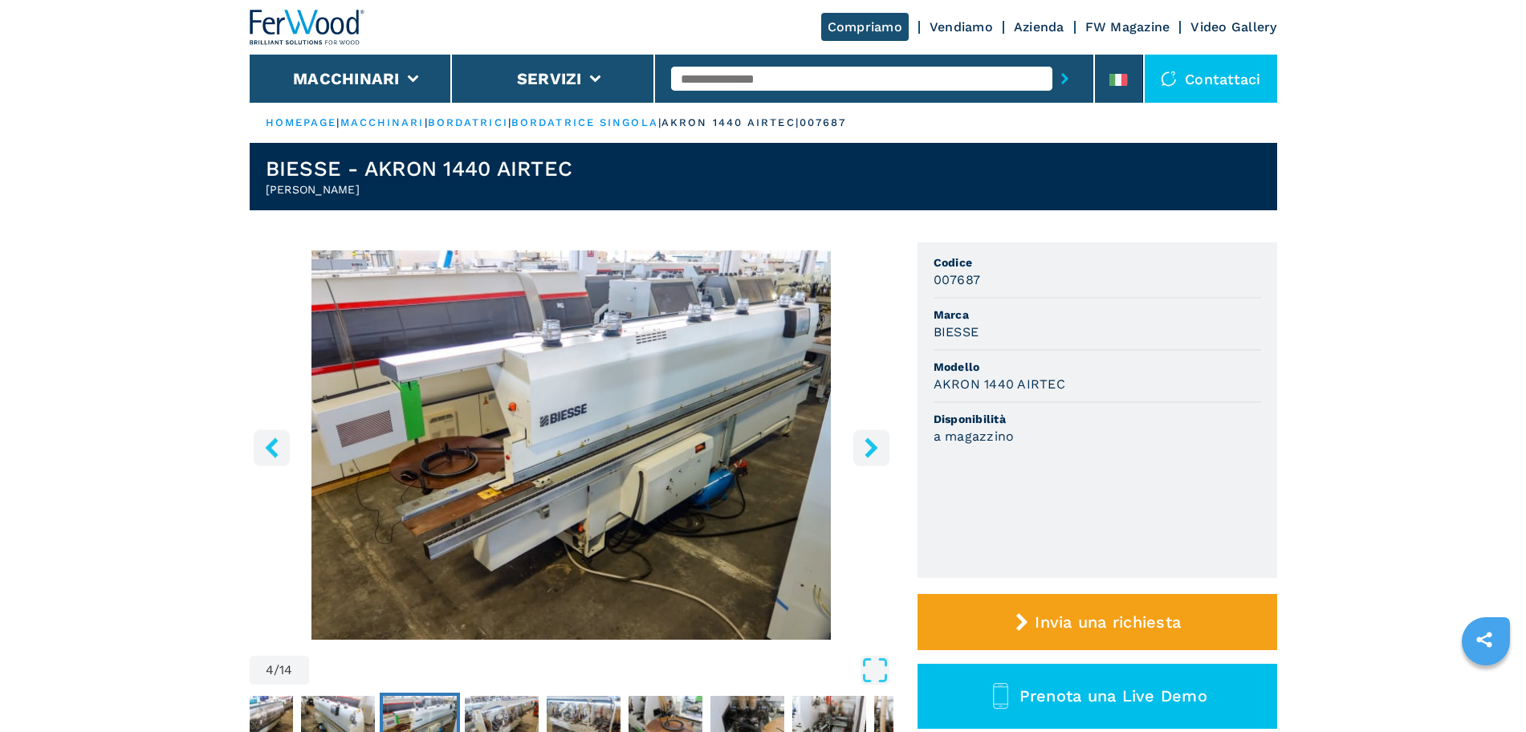
click at [261, 454] on button "left-button" at bounding box center [272, 447] width 36 height 36
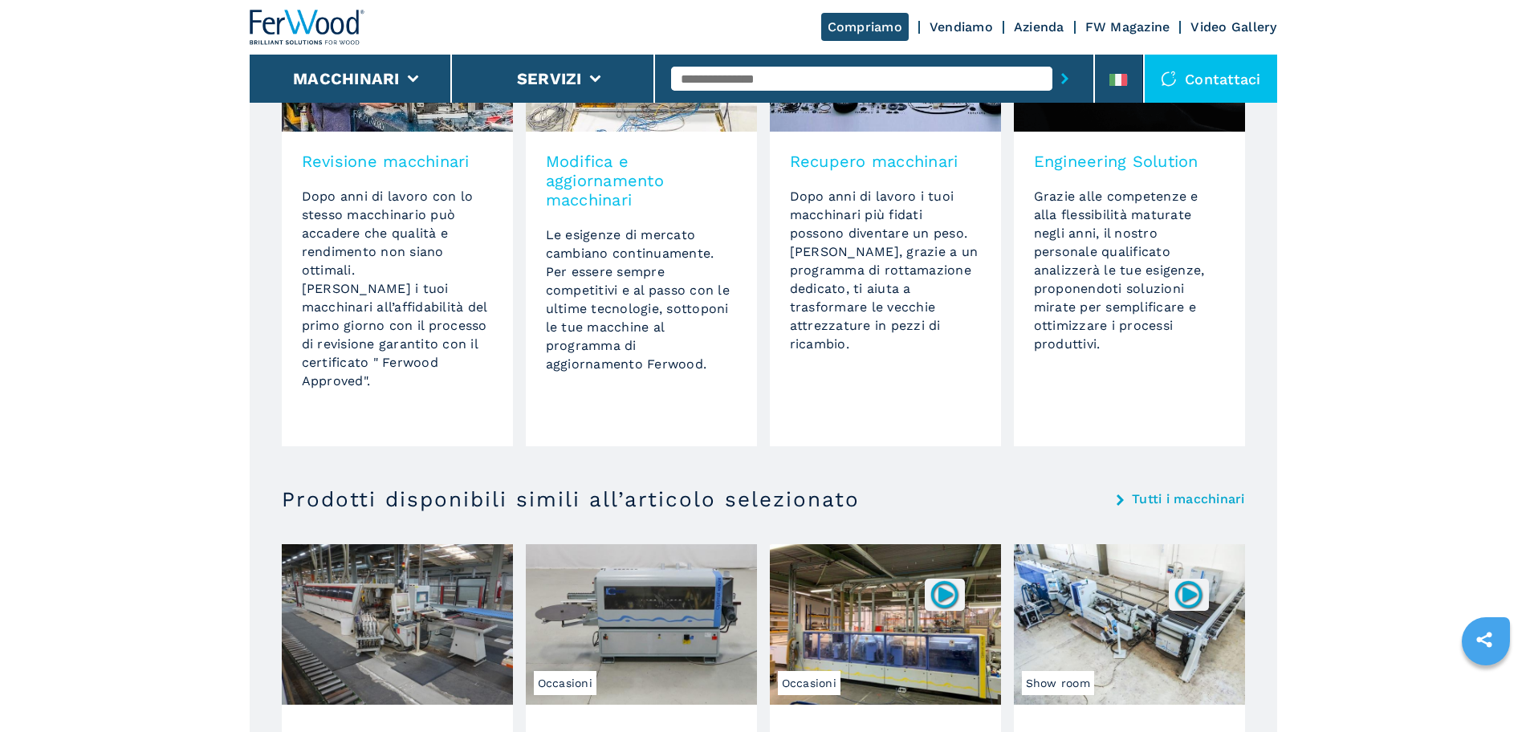
scroll to position [1672, 0]
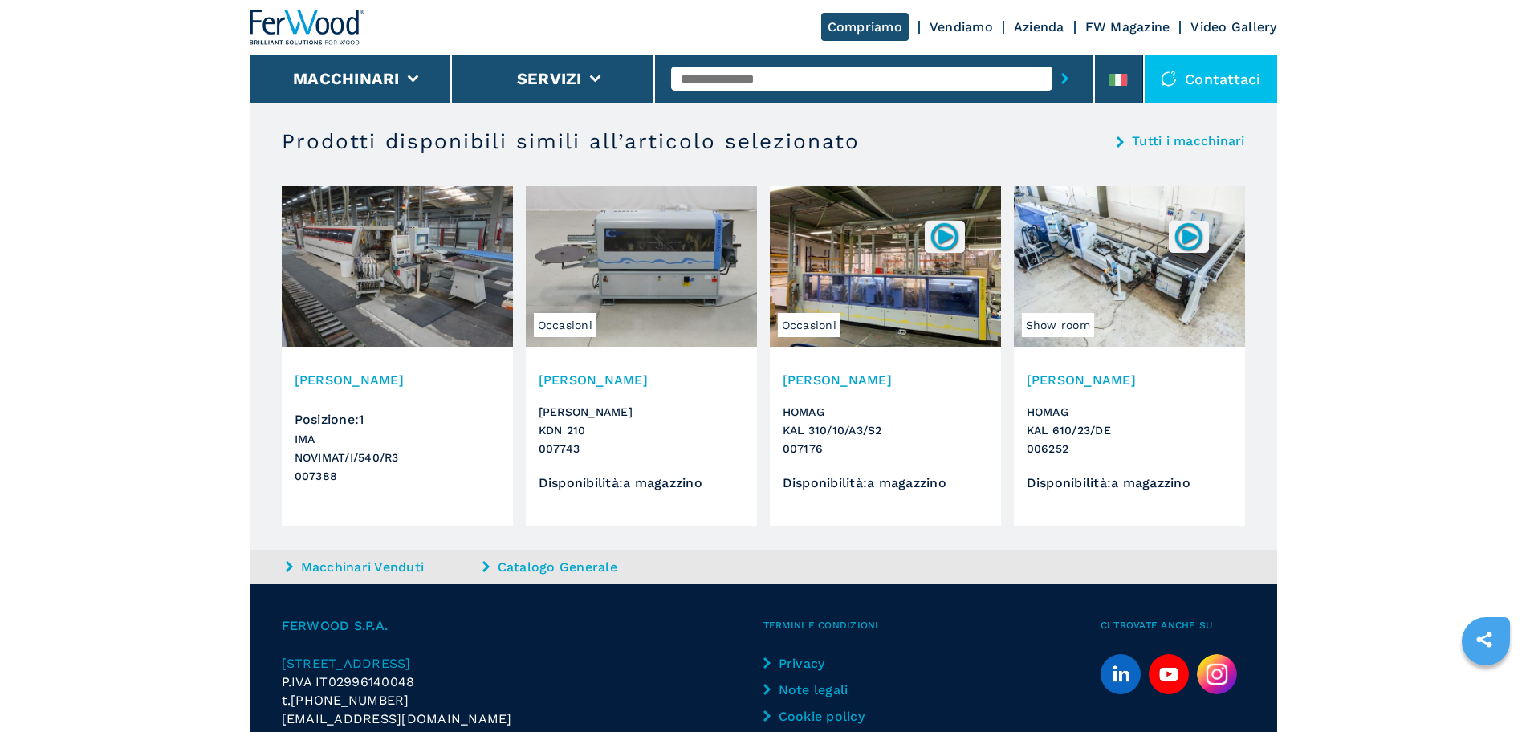
click at [767, 83] on input "text" at bounding box center [861, 79] width 381 height 24
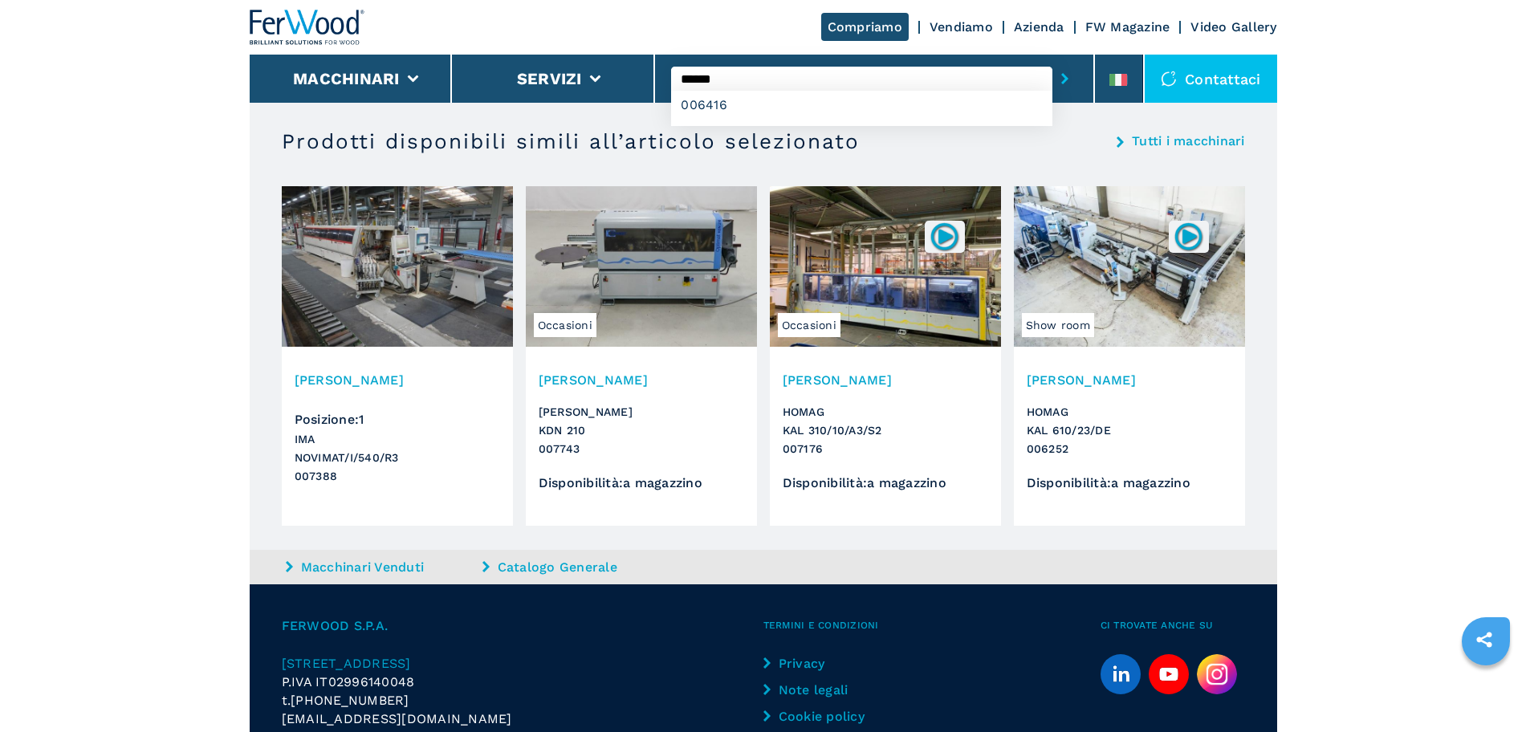
type input "******"
click at [1052, 60] on button "submit-button" at bounding box center [1064, 78] width 25 height 37
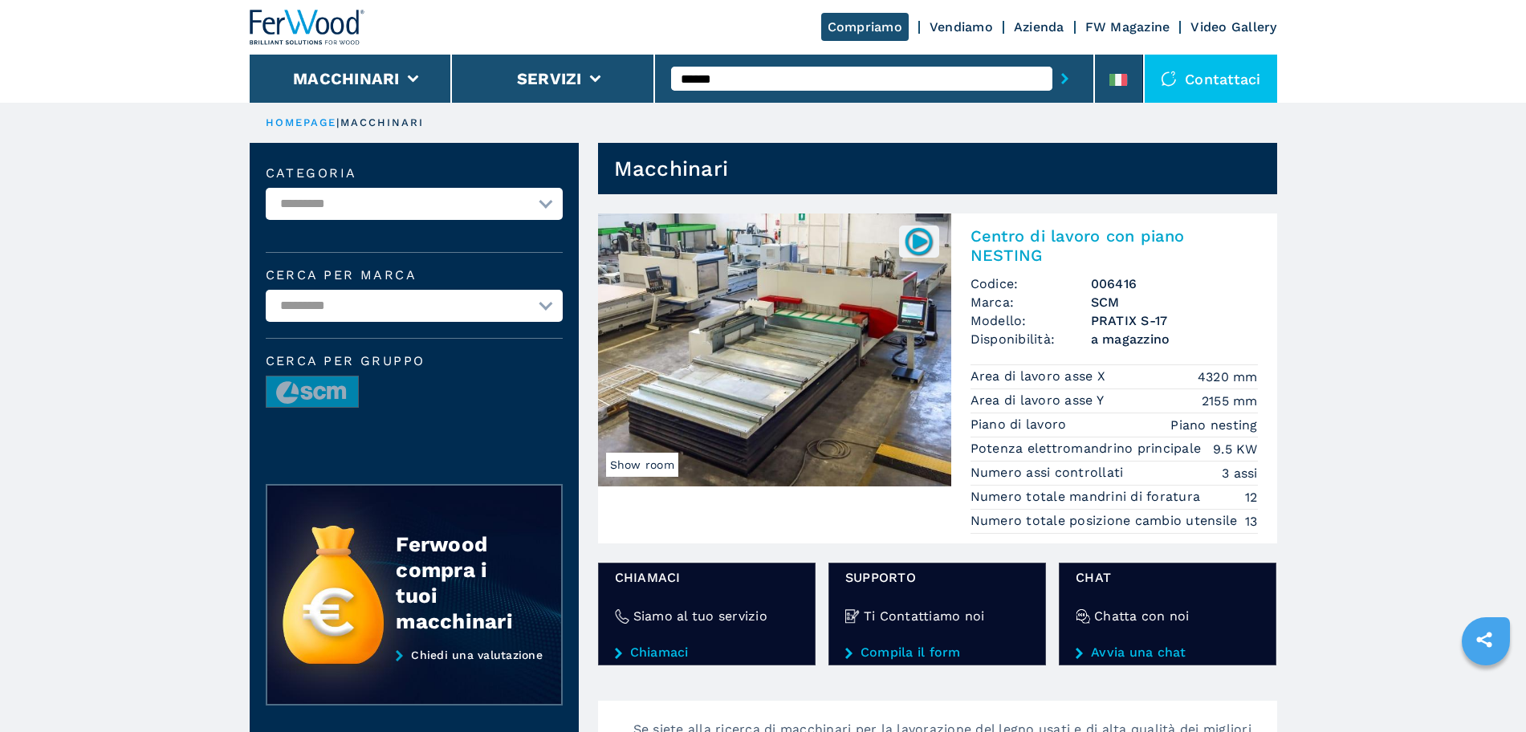
click at [874, 323] on img at bounding box center [774, 350] width 353 height 273
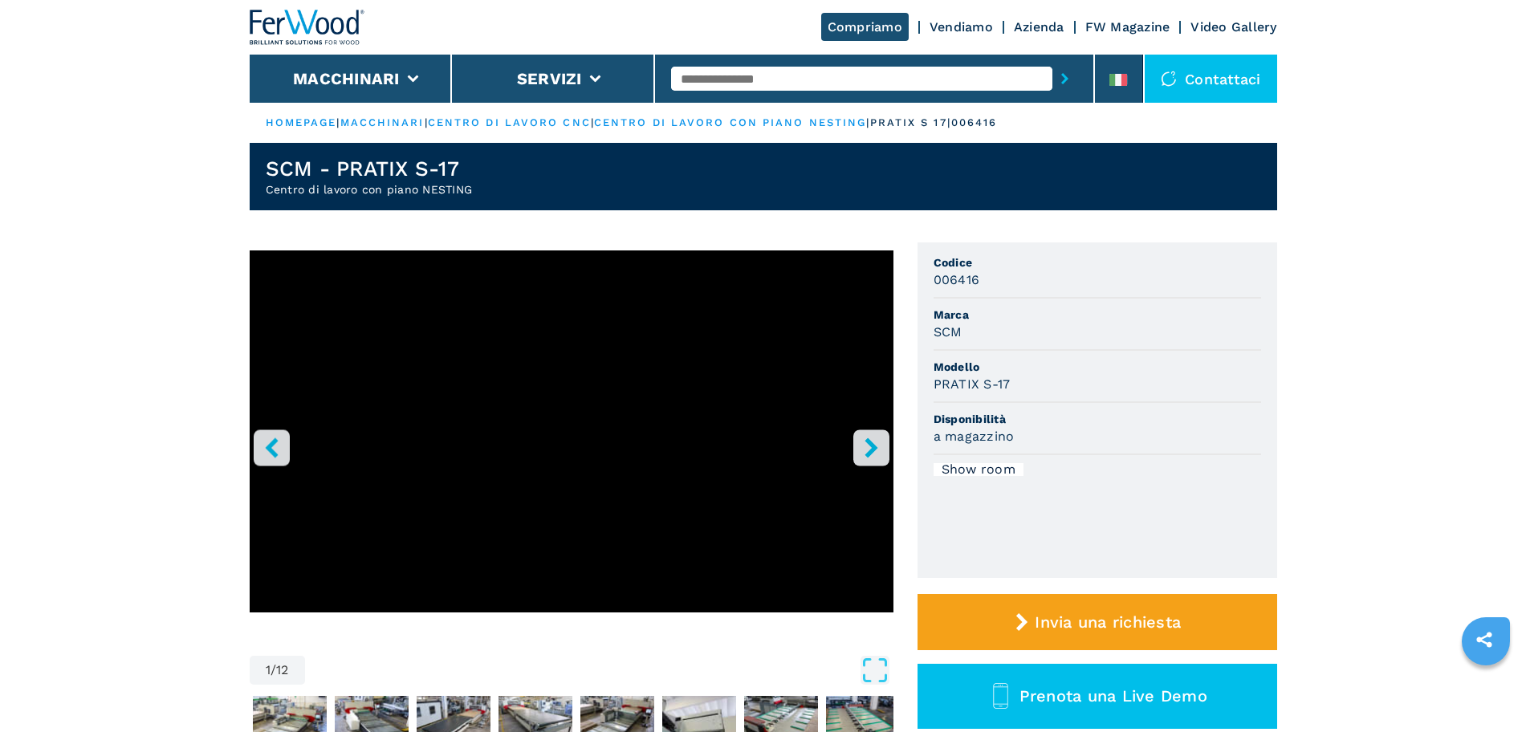
click at [865, 454] on icon "right-button" at bounding box center [871, 447] width 20 height 20
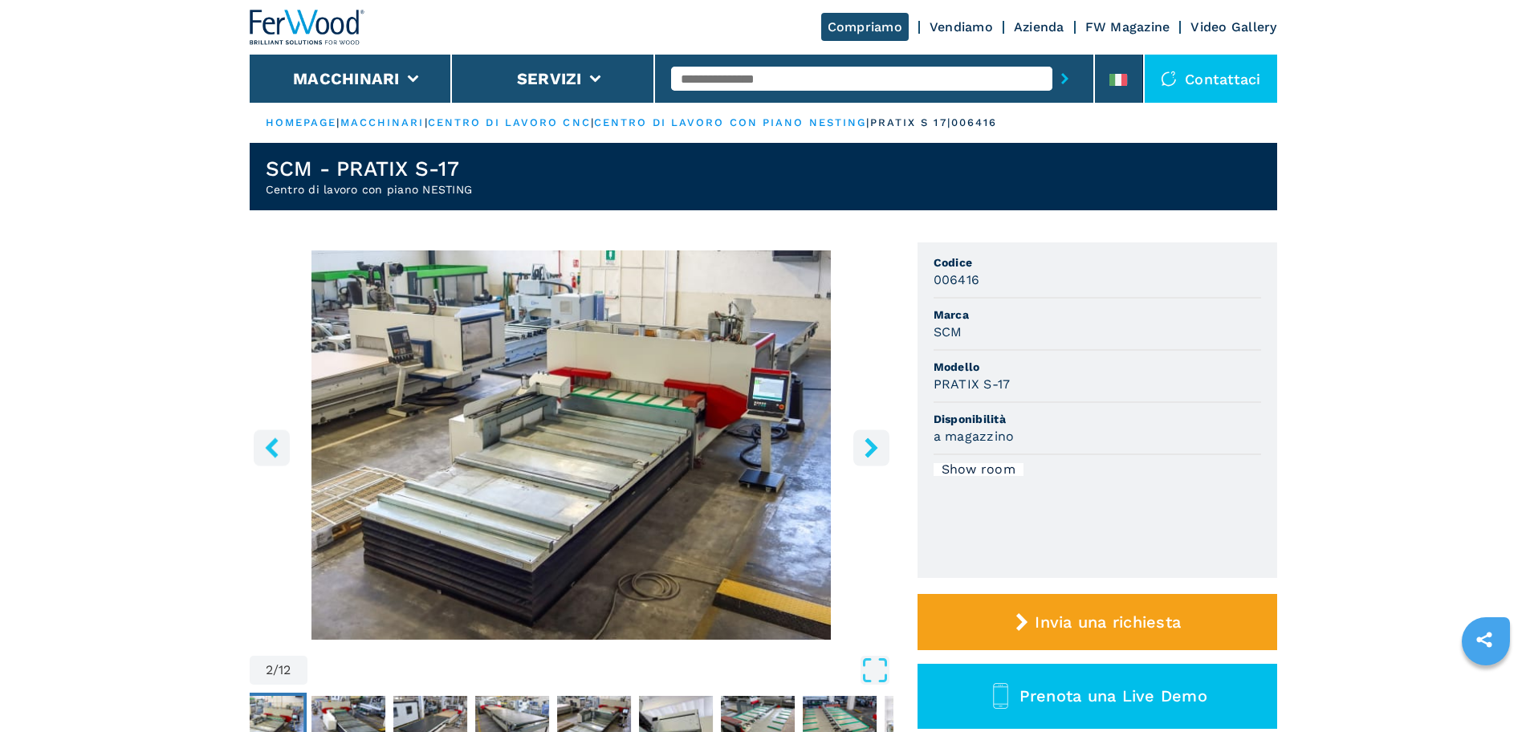
click at [258, 454] on button "left-button" at bounding box center [272, 447] width 36 height 36
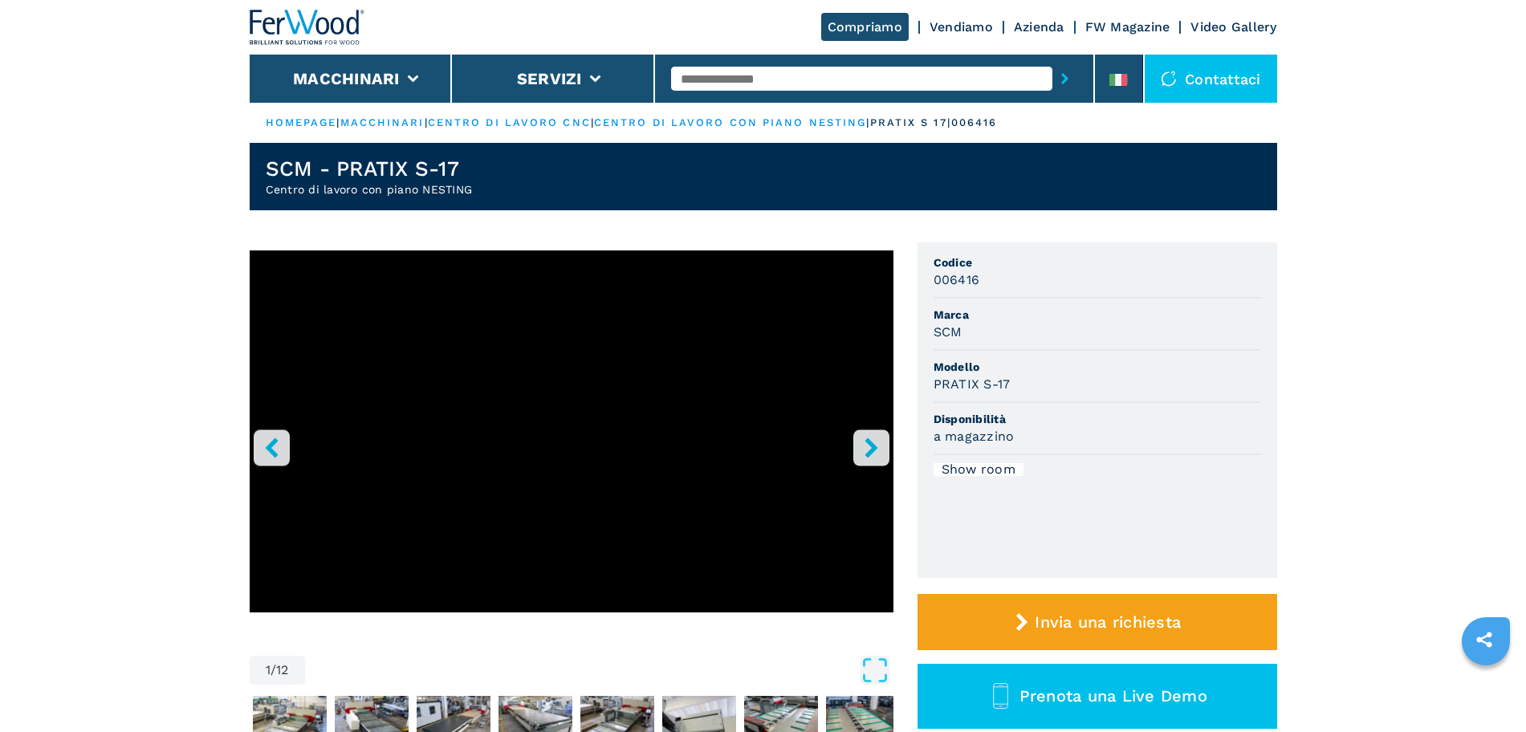
click at [869, 450] on icon "right-button" at bounding box center [871, 447] width 20 height 20
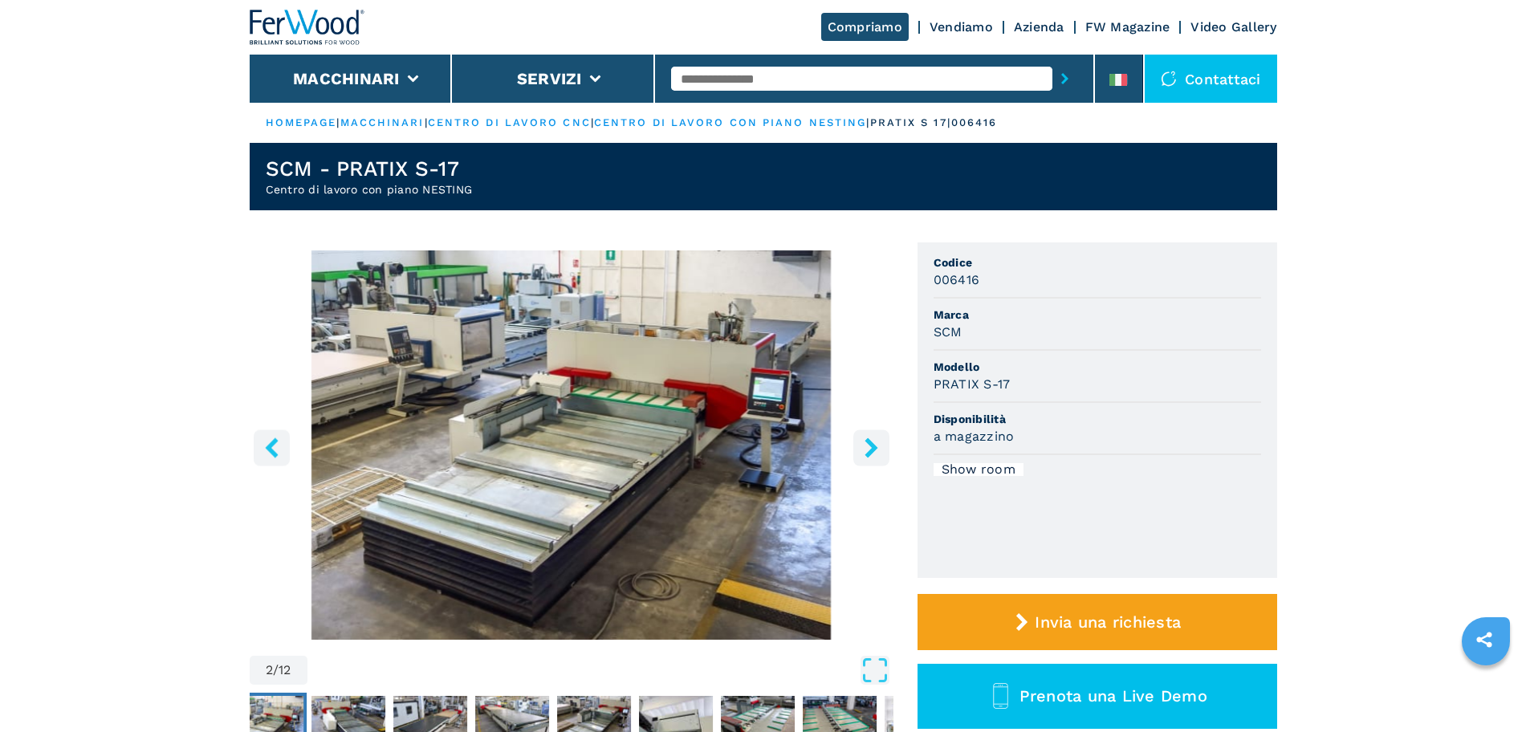
click at [870, 450] on icon "right-button" at bounding box center [870, 447] width 13 height 20
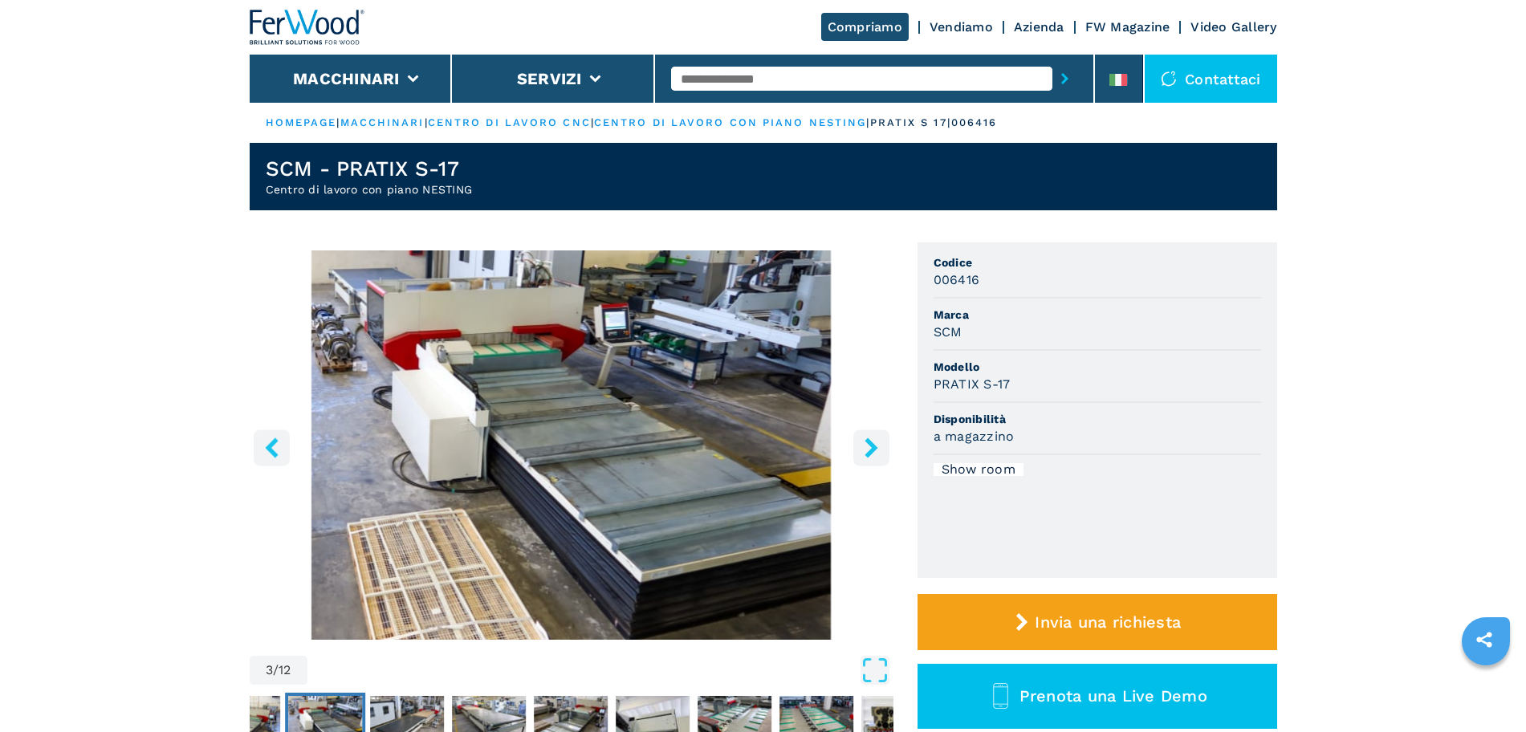
click at [870, 450] on icon "right-button" at bounding box center [870, 447] width 13 height 20
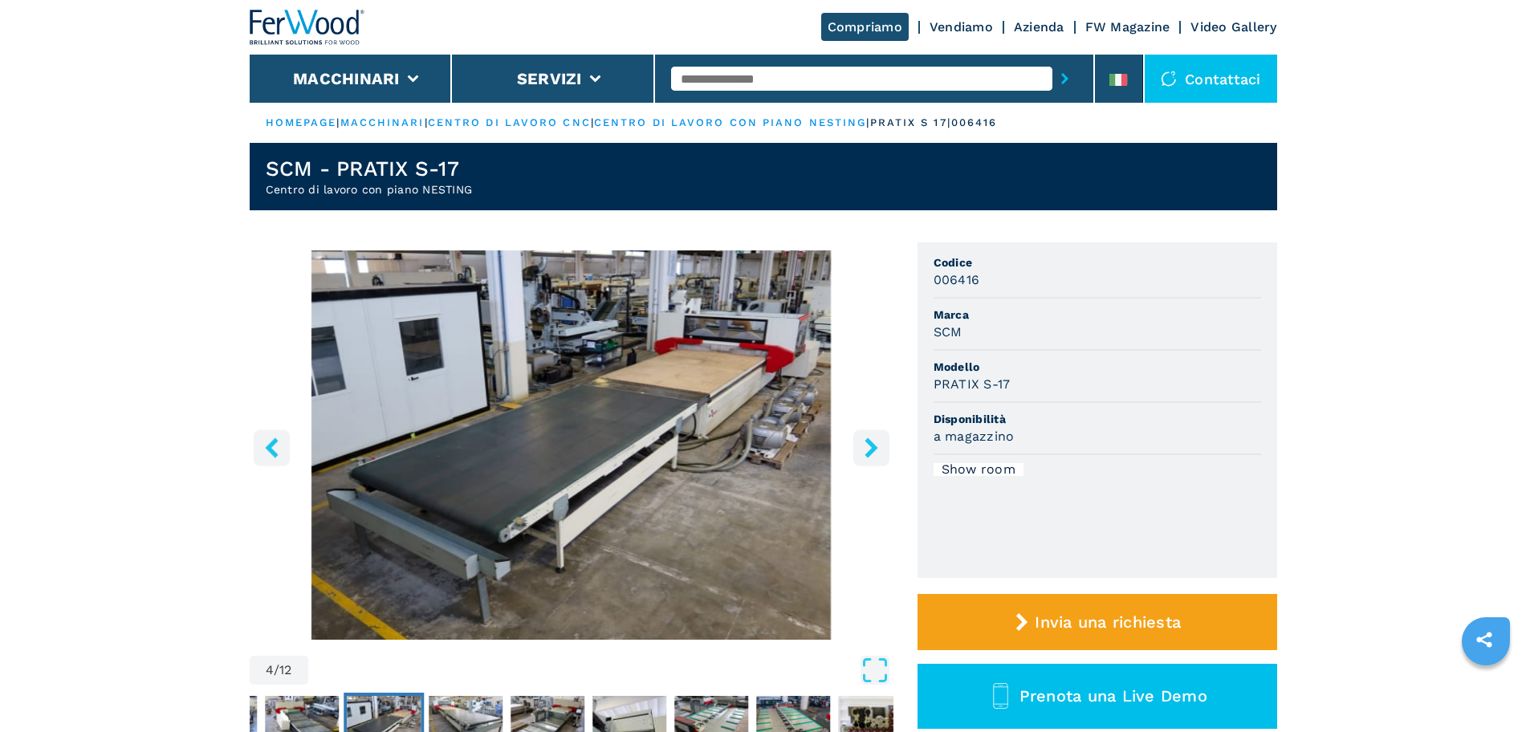
click at [870, 450] on icon "right-button" at bounding box center [870, 447] width 13 height 20
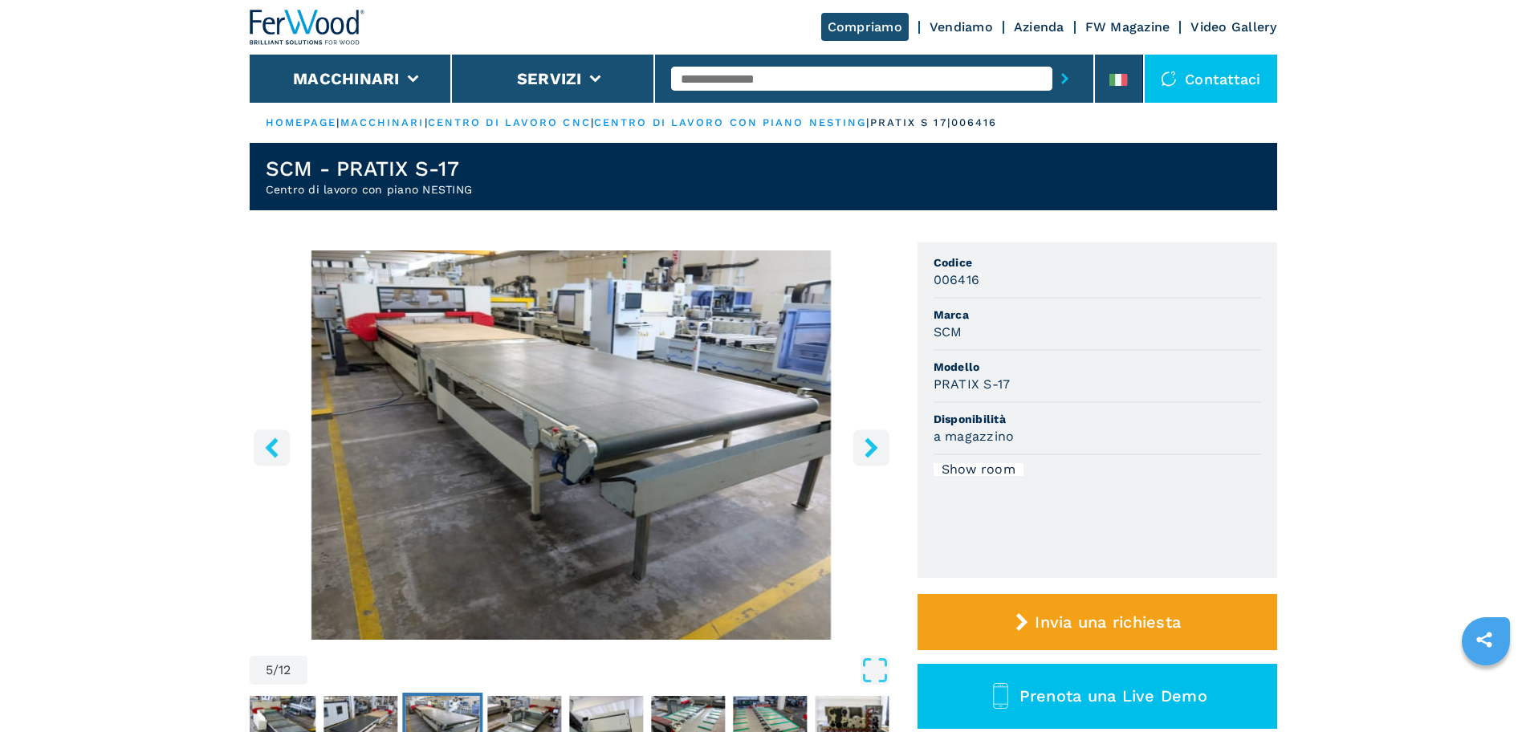
click at [866, 450] on icon "right-button" at bounding box center [871, 447] width 20 height 20
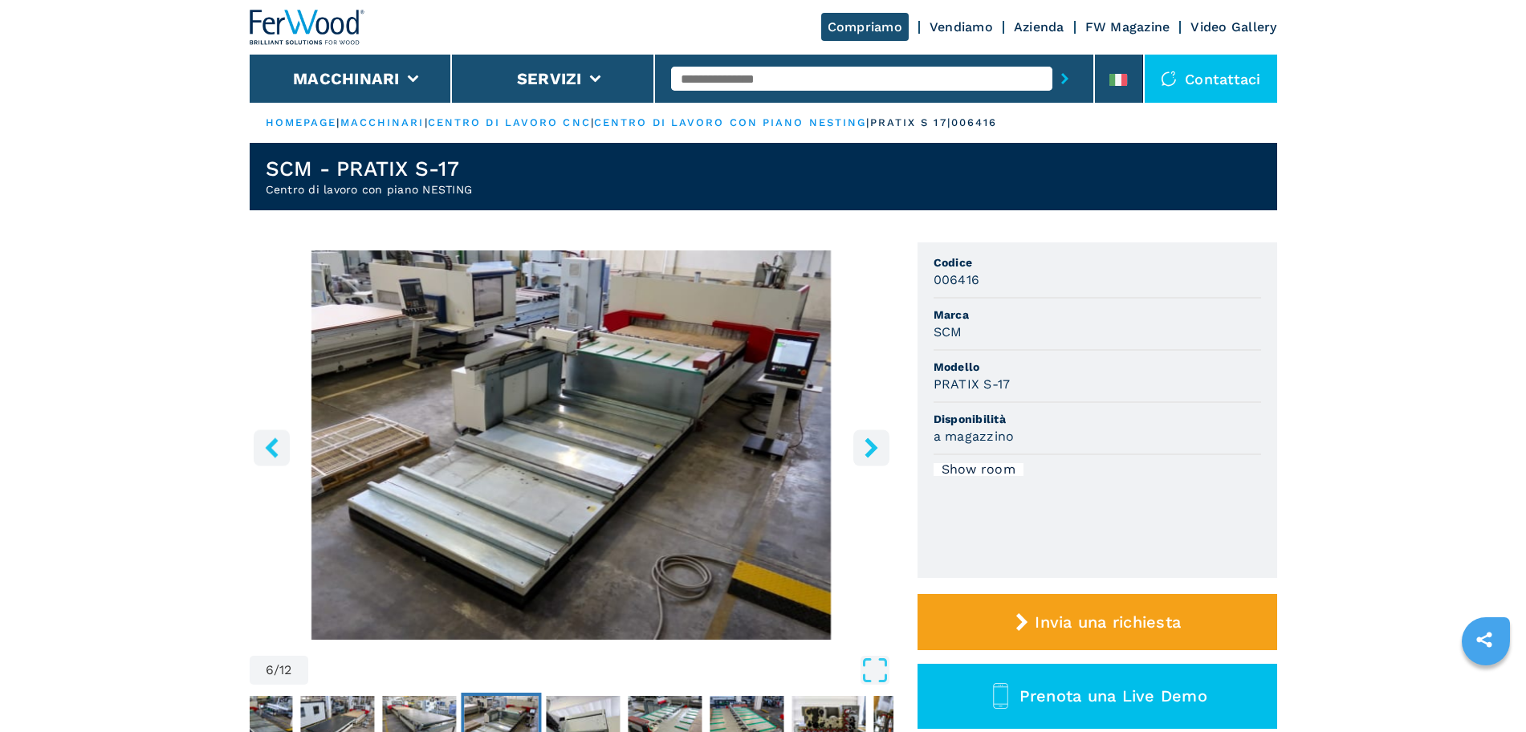
click at [866, 450] on icon "right-button" at bounding box center [871, 447] width 20 height 20
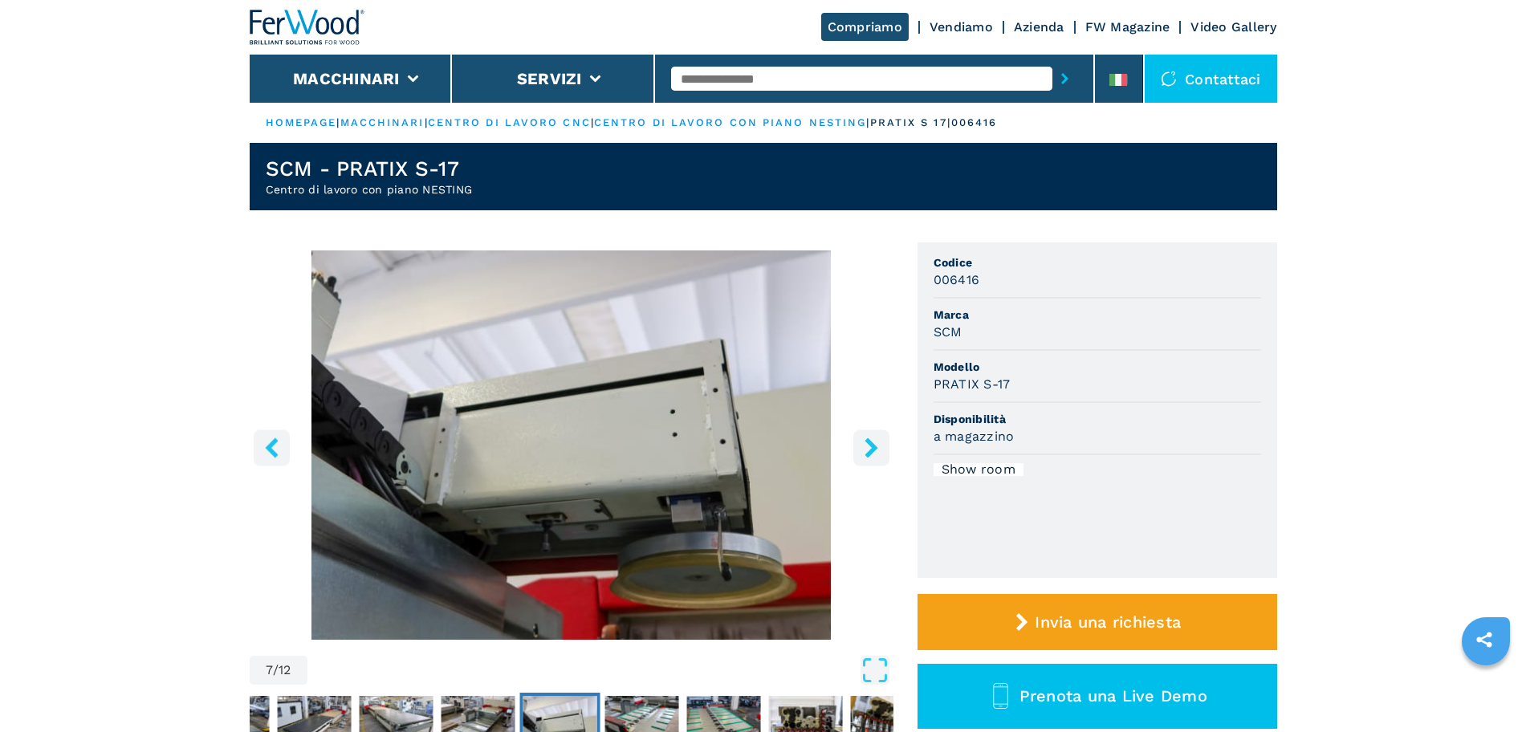
click at [866, 450] on icon "right-button" at bounding box center [871, 447] width 20 height 20
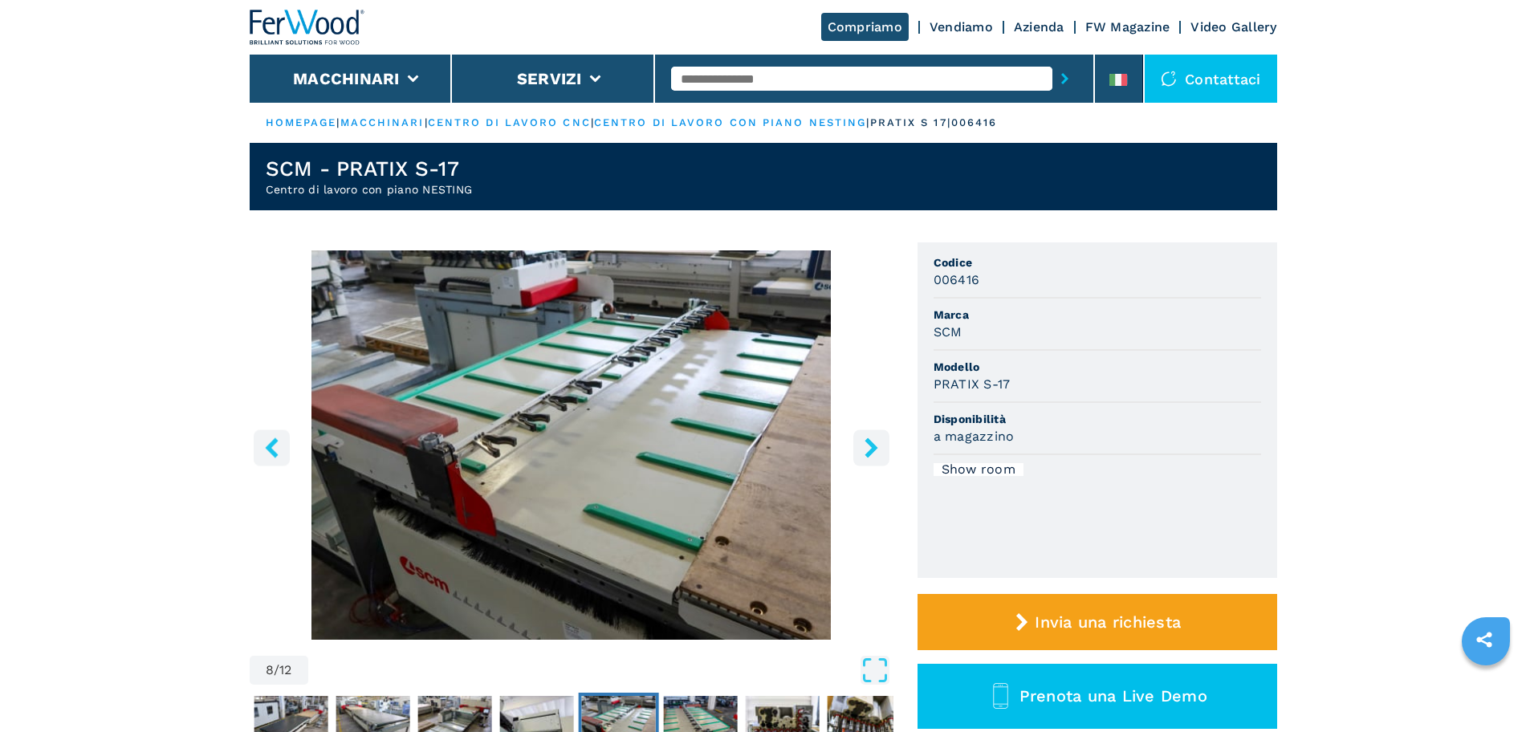
click at [866, 447] on icon "right-button" at bounding box center [871, 447] width 20 height 20
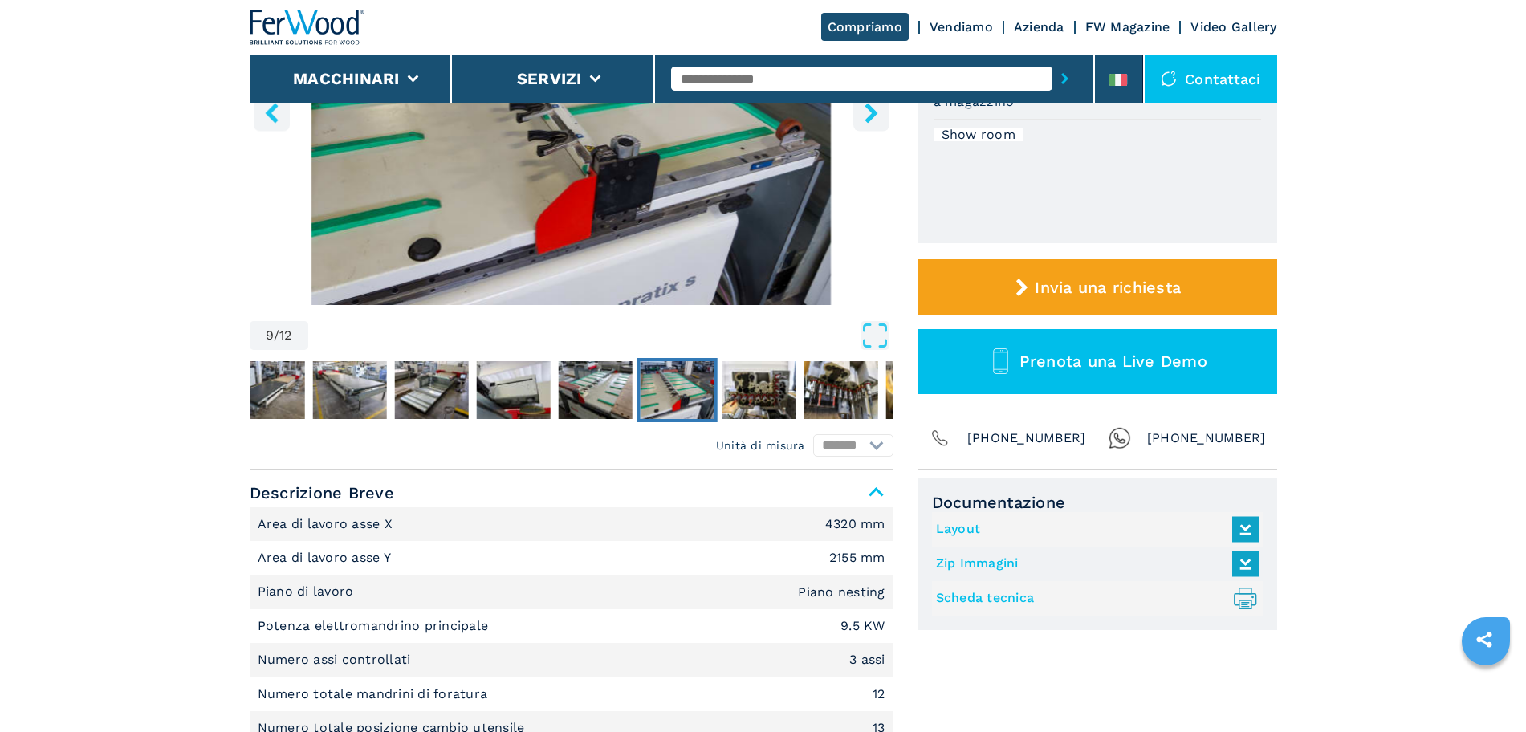
scroll to position [669, 0]
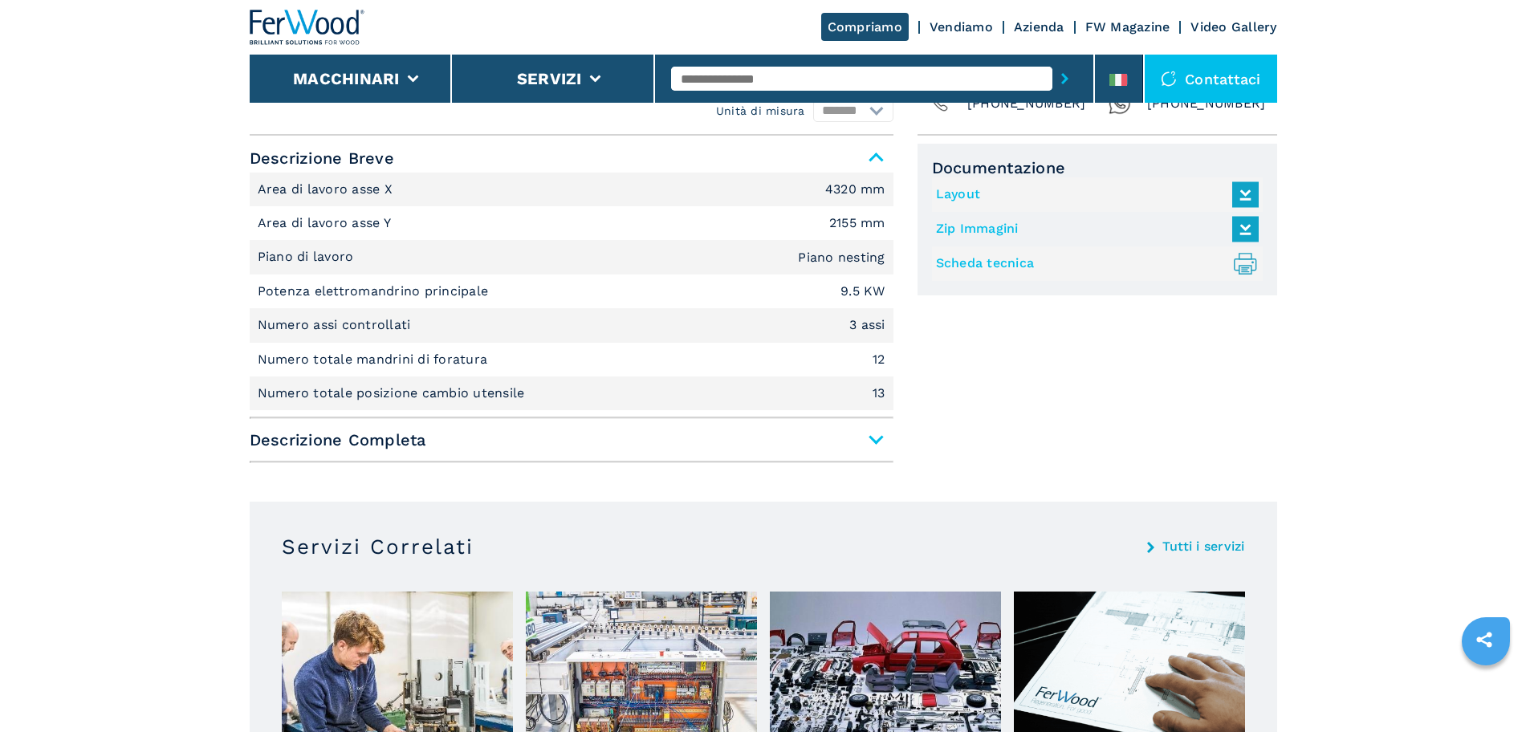
click at [864, 445] on span "Descrizione Completa" at bounding box center [572, 439] width 644 height 29
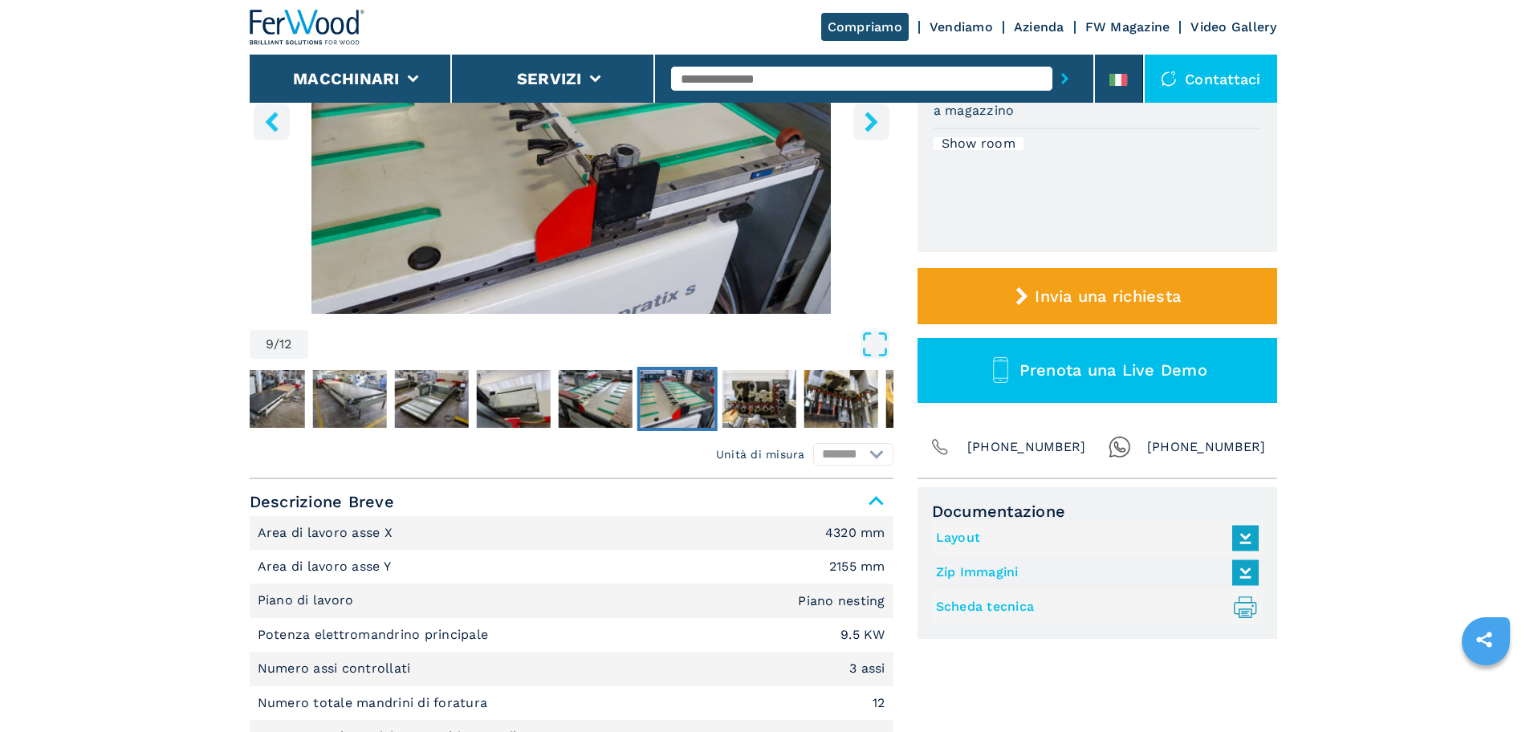
scroll to position [335, 0]
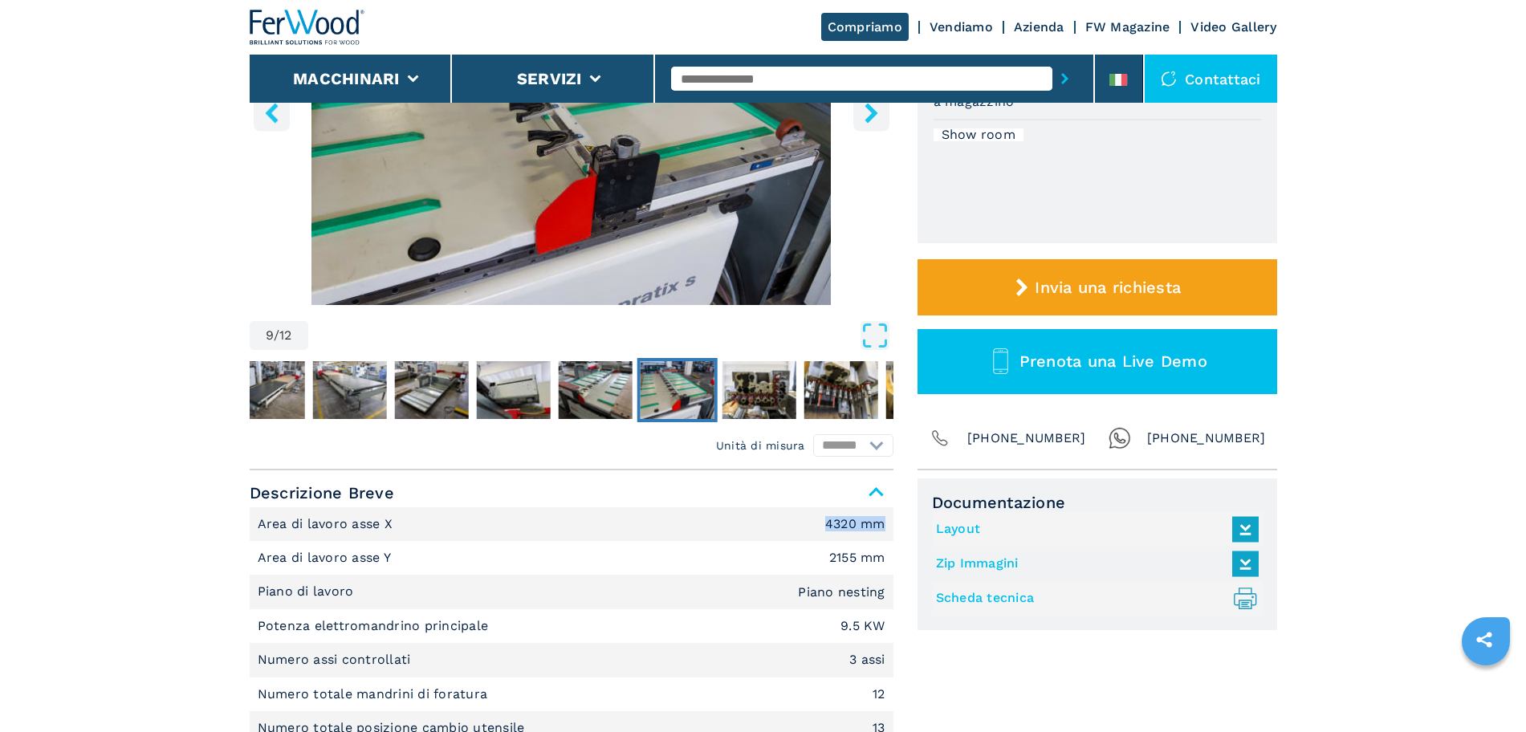
drag, startPoint x: 821, startPoint y: 523, endPoint x: 884, endPoint y: 535, distance: 63.6
click at [884, 535] on li "Area di lavoro asse X 4320 mm" at bounding box center [572, 524] width 644 height 34
drag, startPoint x: 814, startPoint y: 563, endPoint x: 883, endPoint y: 563, distance: 69.0
click at [885, 566] on li "Area di lavoro asse Y 2155 mm" at bounding box center [572, 558] width 644 height 34
click at [814, 517] on li "Area di lavoro asse X 4320 mm" at bounding box center [572, 524] width 644 height 34
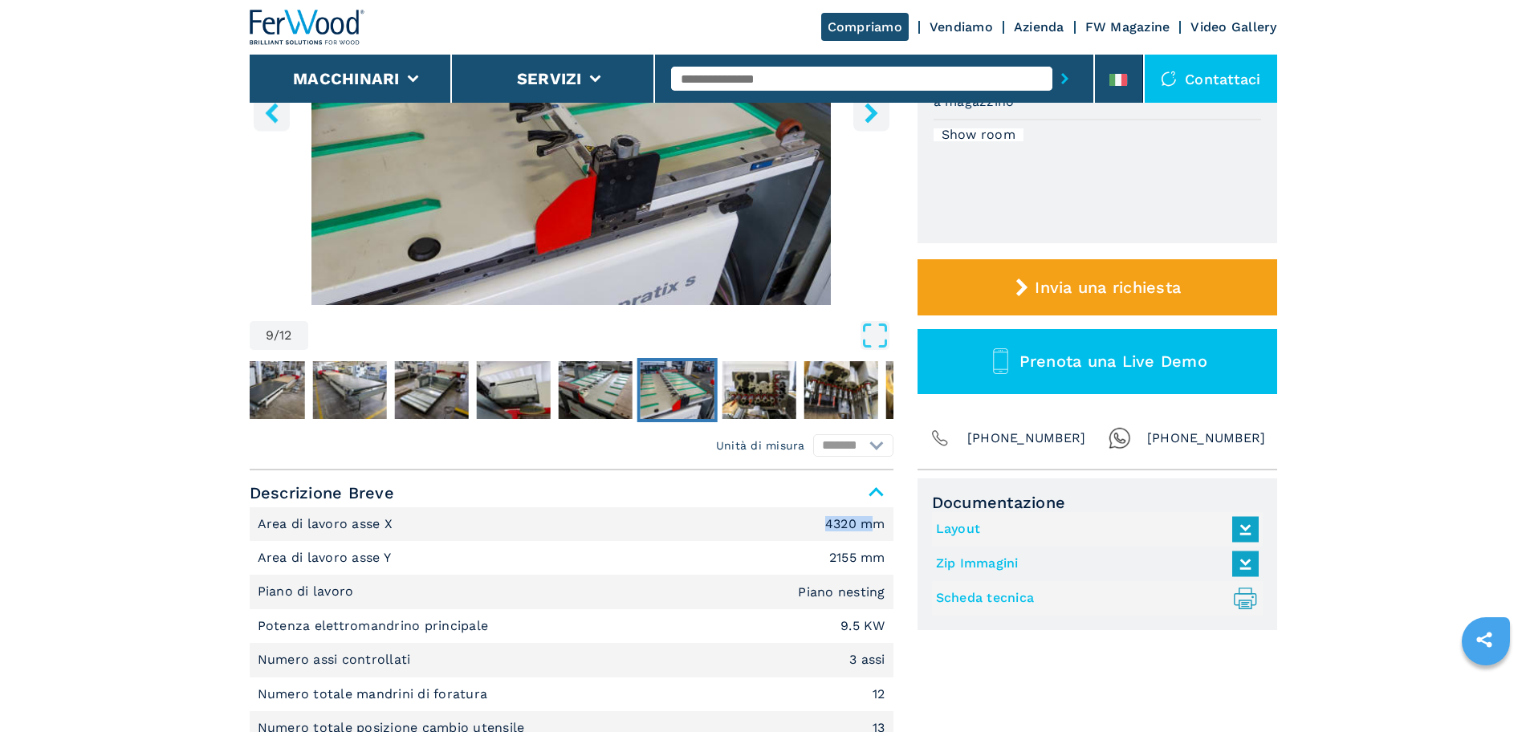
drag, startPoint x: 827, startPoint y: 527, endPoint x: 871, endPoint y: 526, distance: 44.2
click at [871, 526] on em "4320 mm" at bounding box center [855, 524] width 60 height 13
drag, startPoint x: 704, startPoint y: 540, endPoint x: 733, endPoint y: 532, distance: 30.0
click at [703, 541] on li "Area di lavoro asse Y 2155 mm" at bounding box center [572, 558] width 644 height 34
click at [279, 374] on img "Go to Slide 4" at bounding box center [267, 390] width 74 height 58
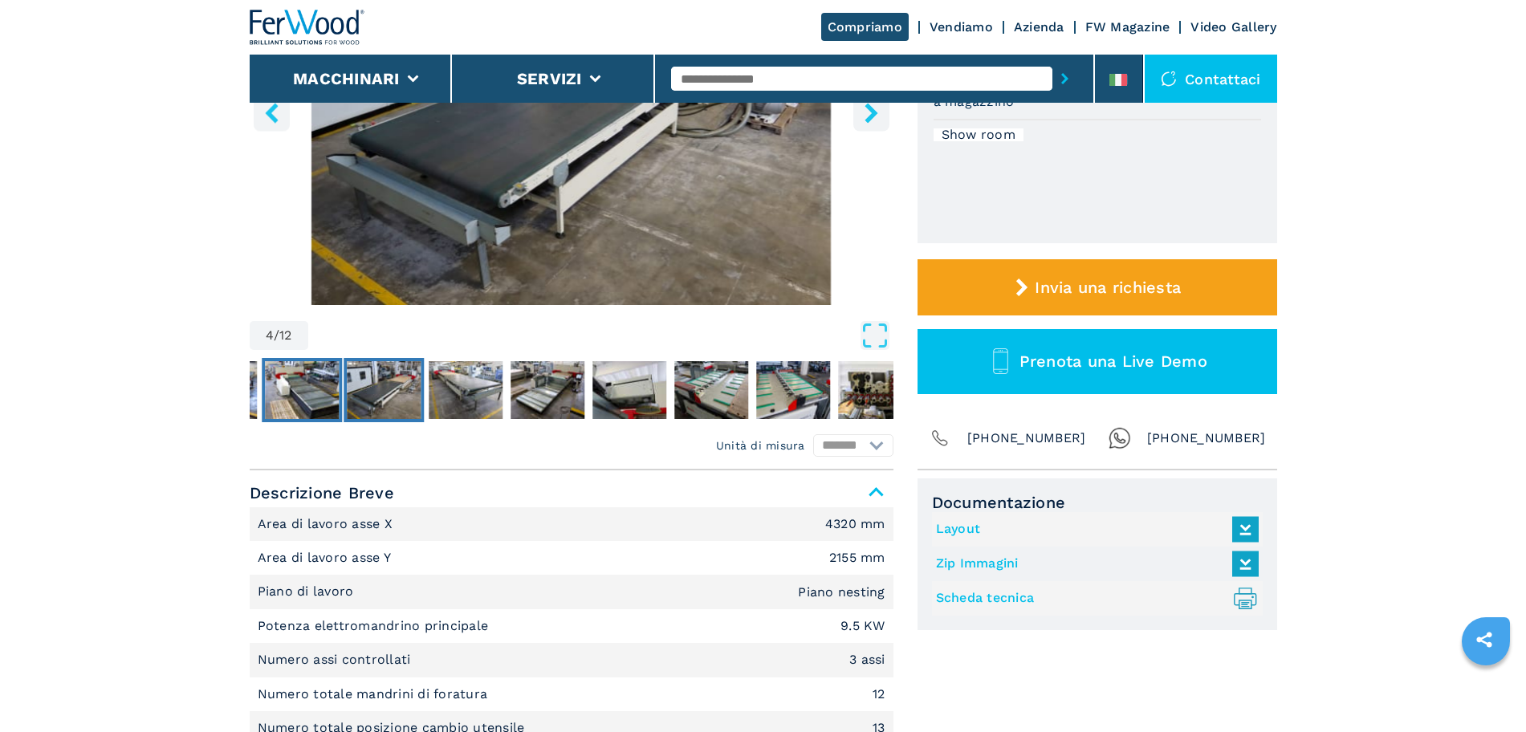
click at [328, 399] on img "Go to Slide 3" at bounding box center [302, 390] width 74 height 58
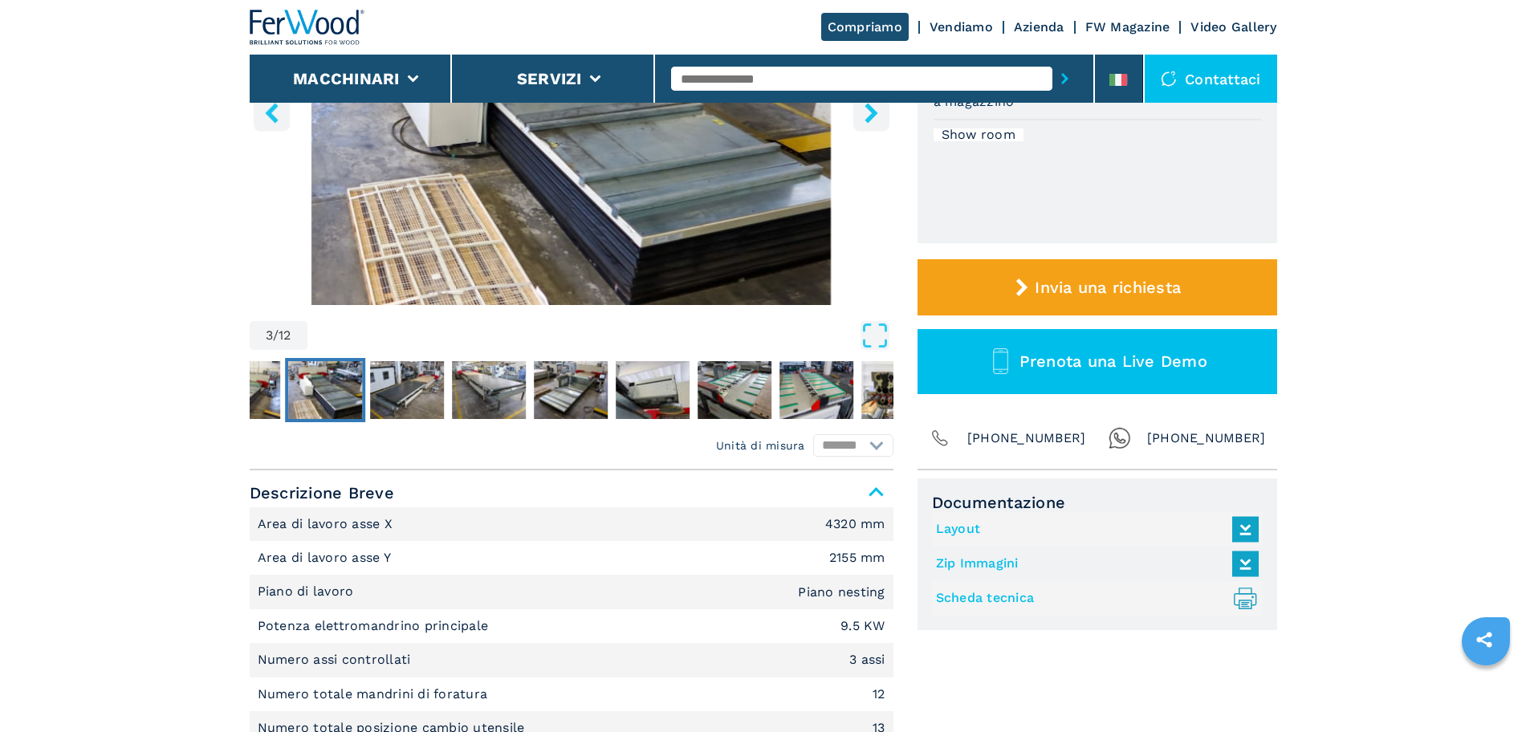
scroll to position [0, 0]
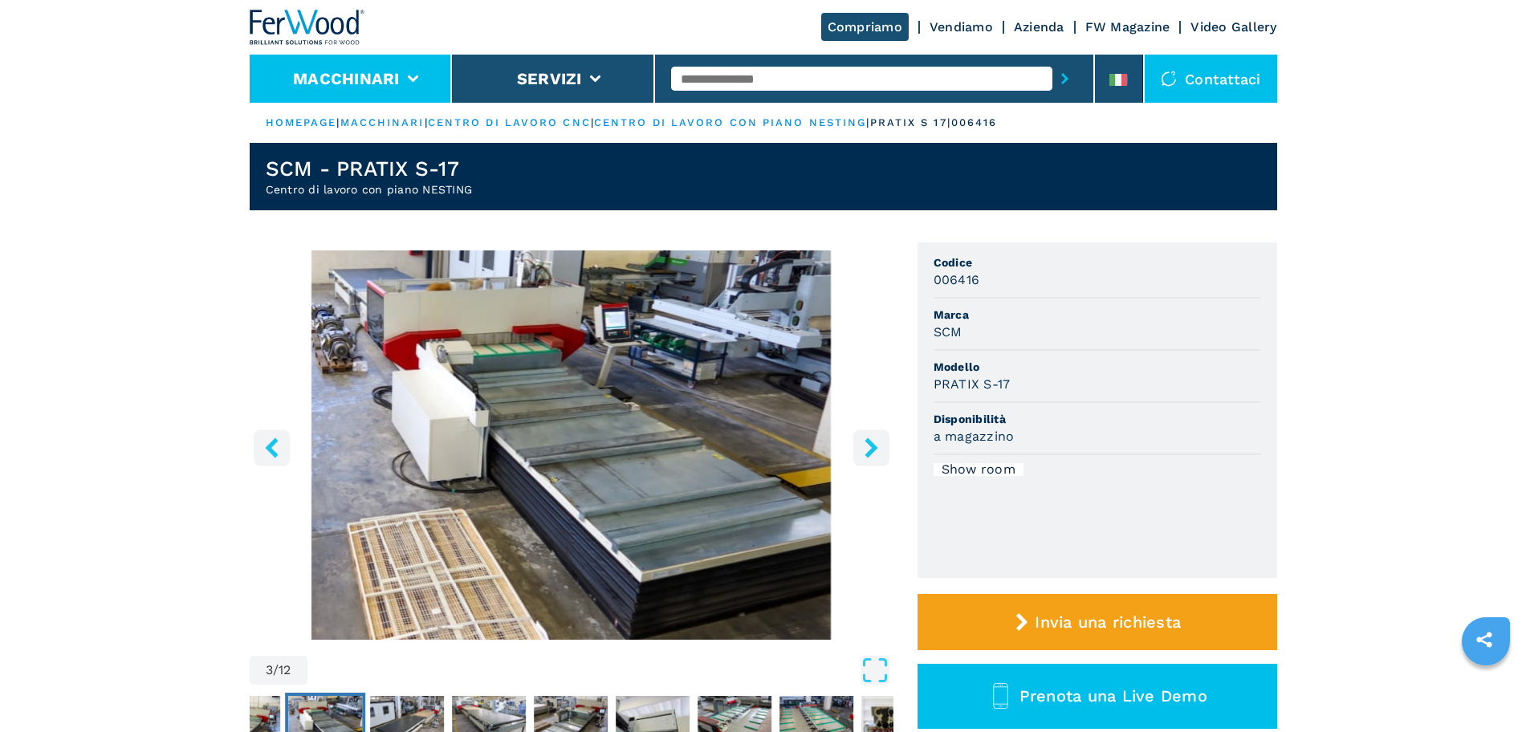
click at [328, 79] on button "Macchinari" at bounding box center [346, 78] width 107 height 19
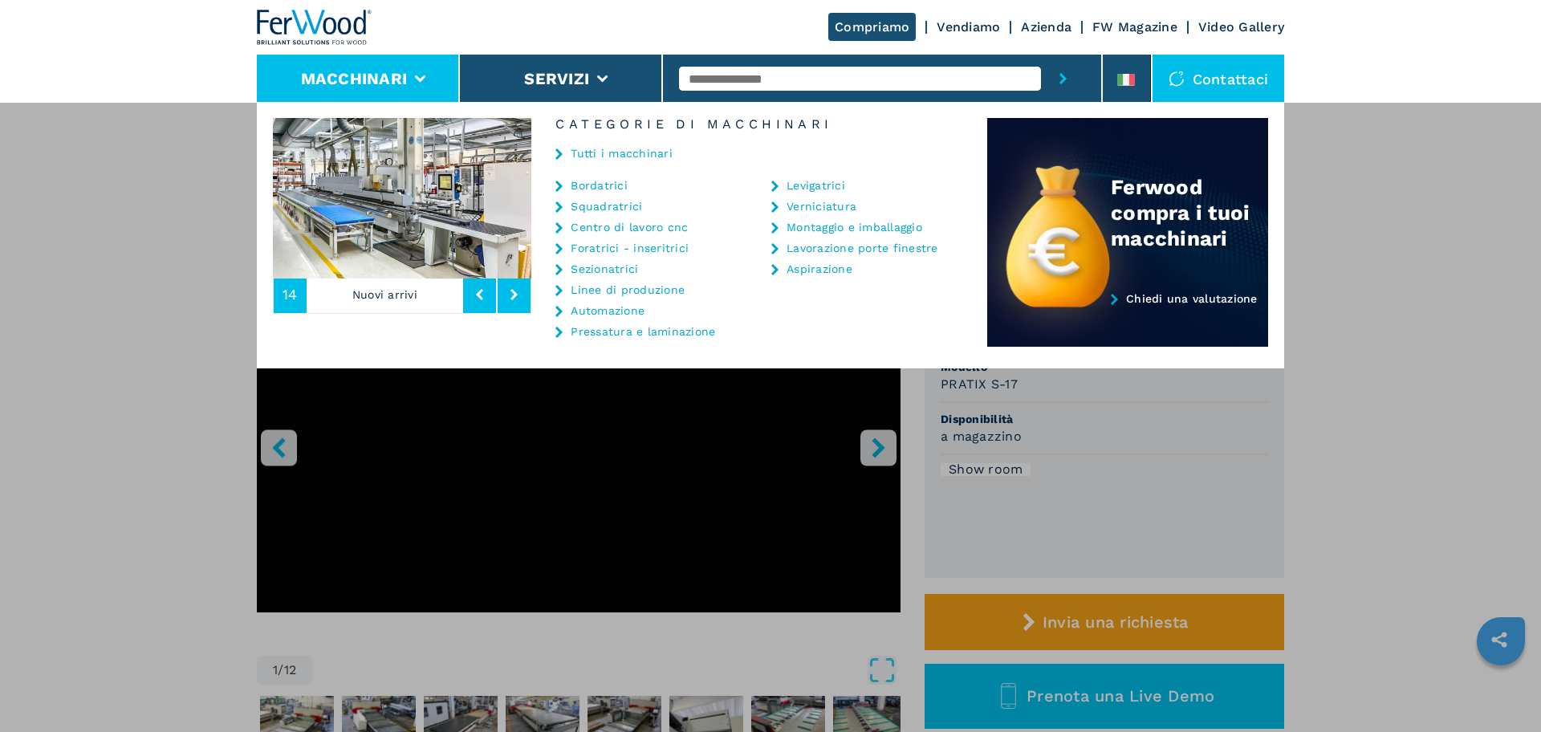
click at [610, 144] on div "Tutti i macchinari" at bounding box center [759, 155] width 456 height 48
click at [629, 154] on link "Tutti i macchinari" at bounding box center [622, 153] width 102 height 11
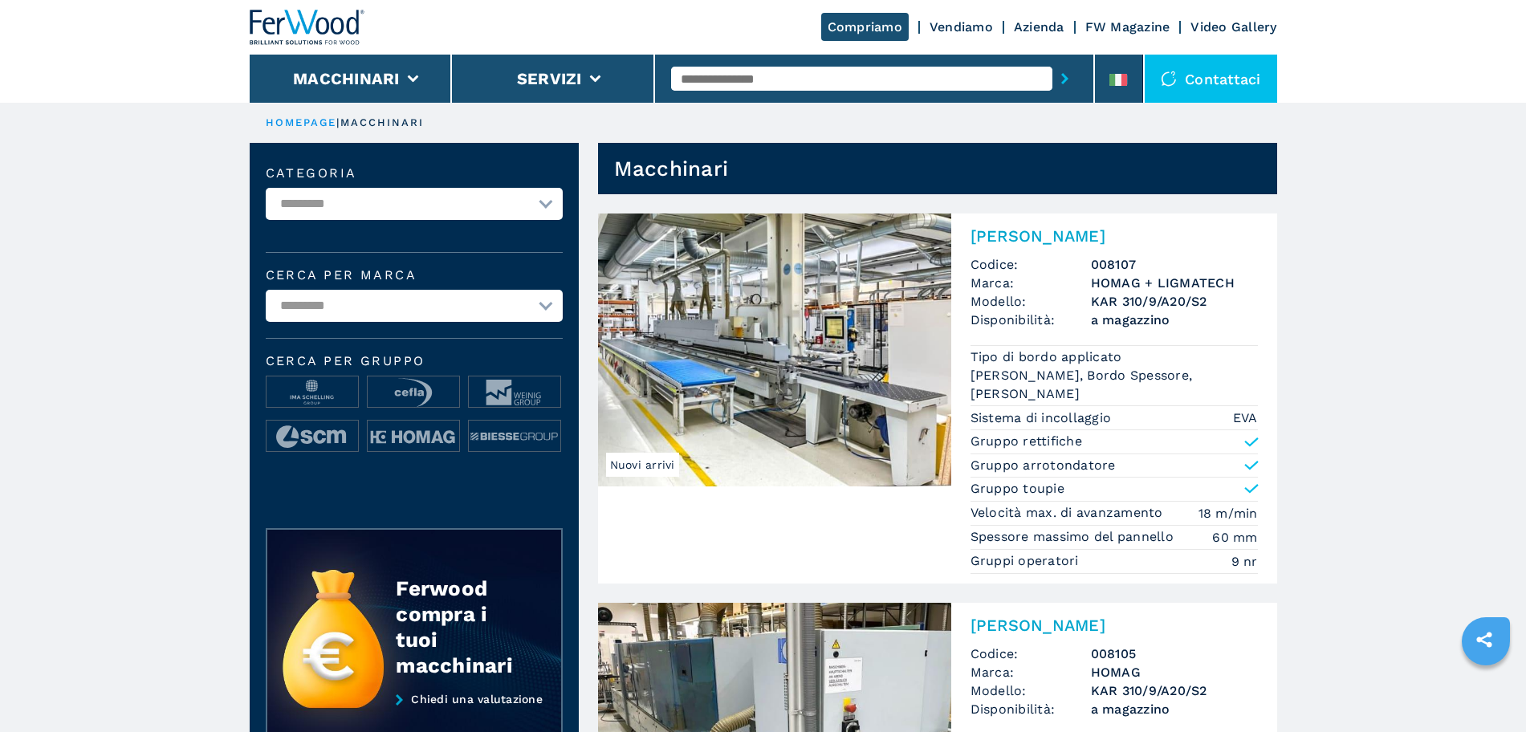
click at [397, 55] on li "Macchinari" at bounding box center [351, 79] width 203 height 48
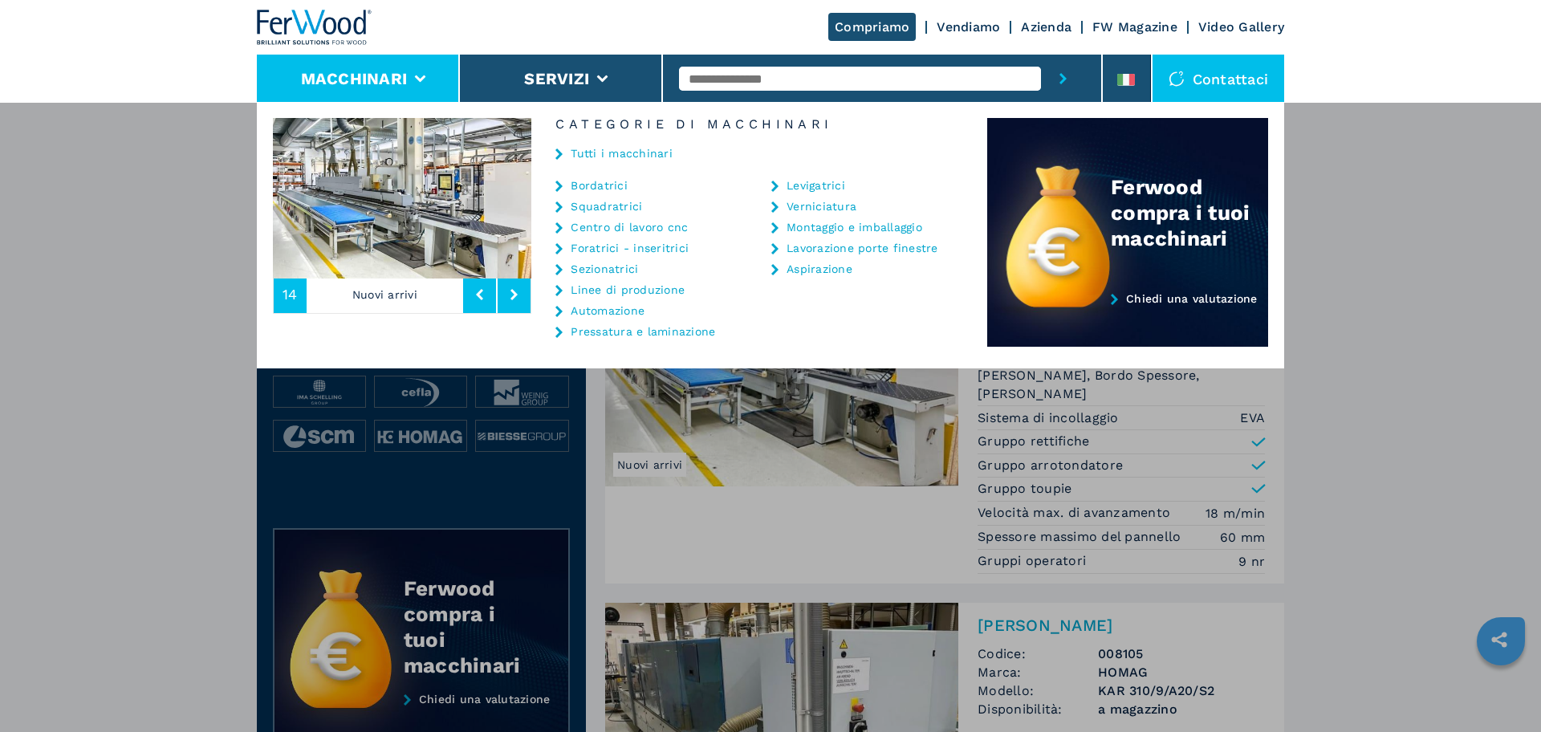
click at [121, 468] on div "**********" at bounding box center [770, 468] width 1541 height 732
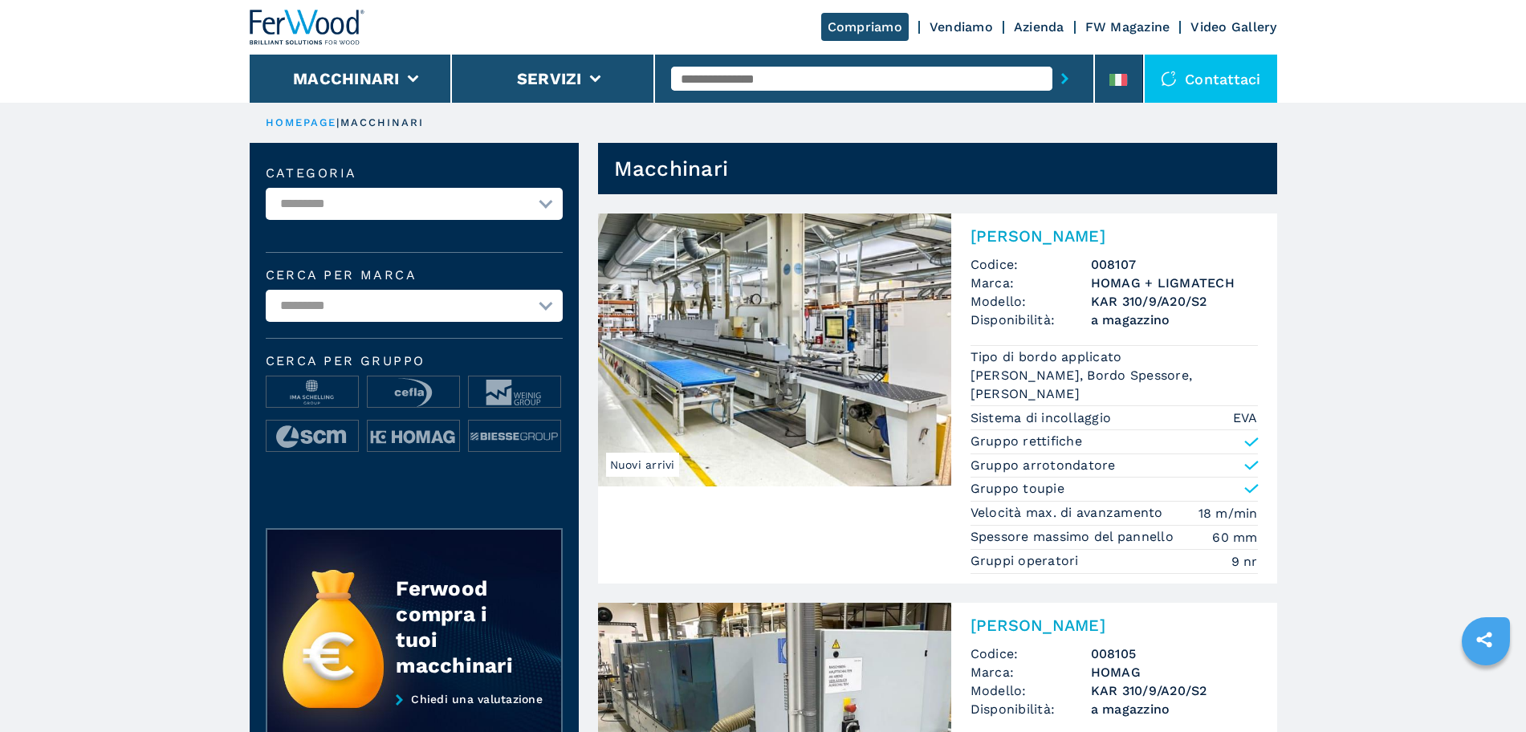
click at [267, 6] on div at bounding box center [308, 27] width 116 height 55
click at [332, 22] on img at bounding box center [308, 27] width 116 height 35
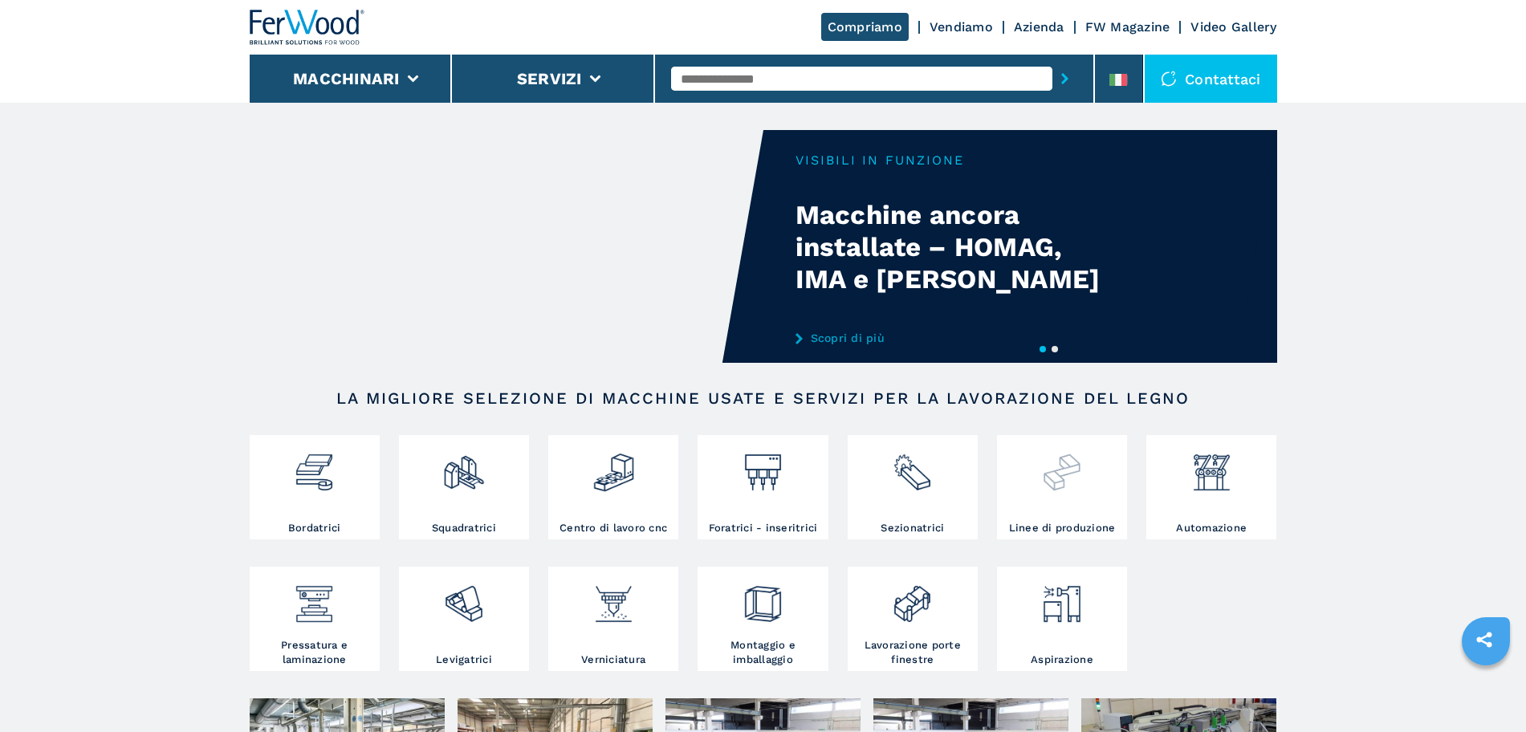
scroll to position [335, 0]
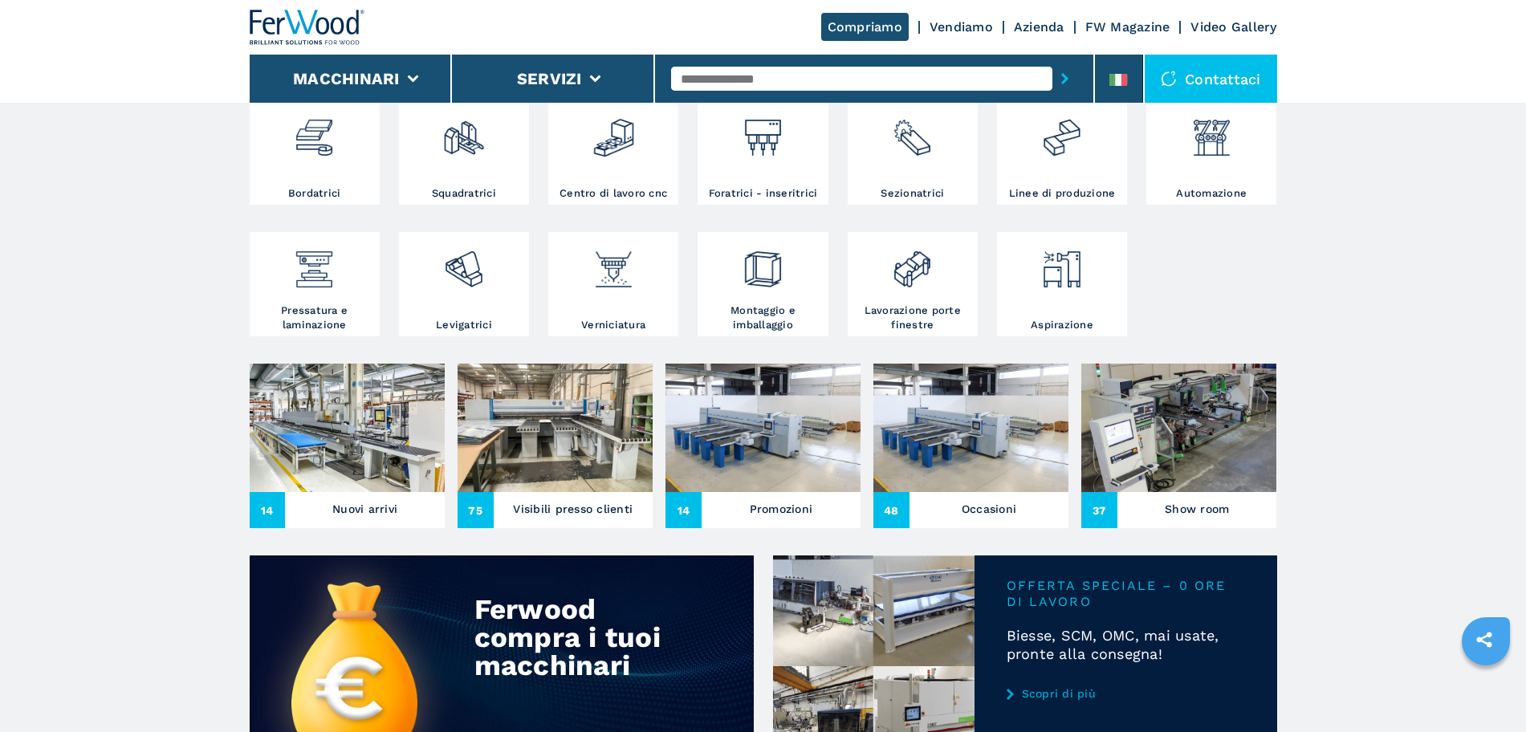
click at [1220, 486] on img at bounding box center [1178, 428] width 195 height 128
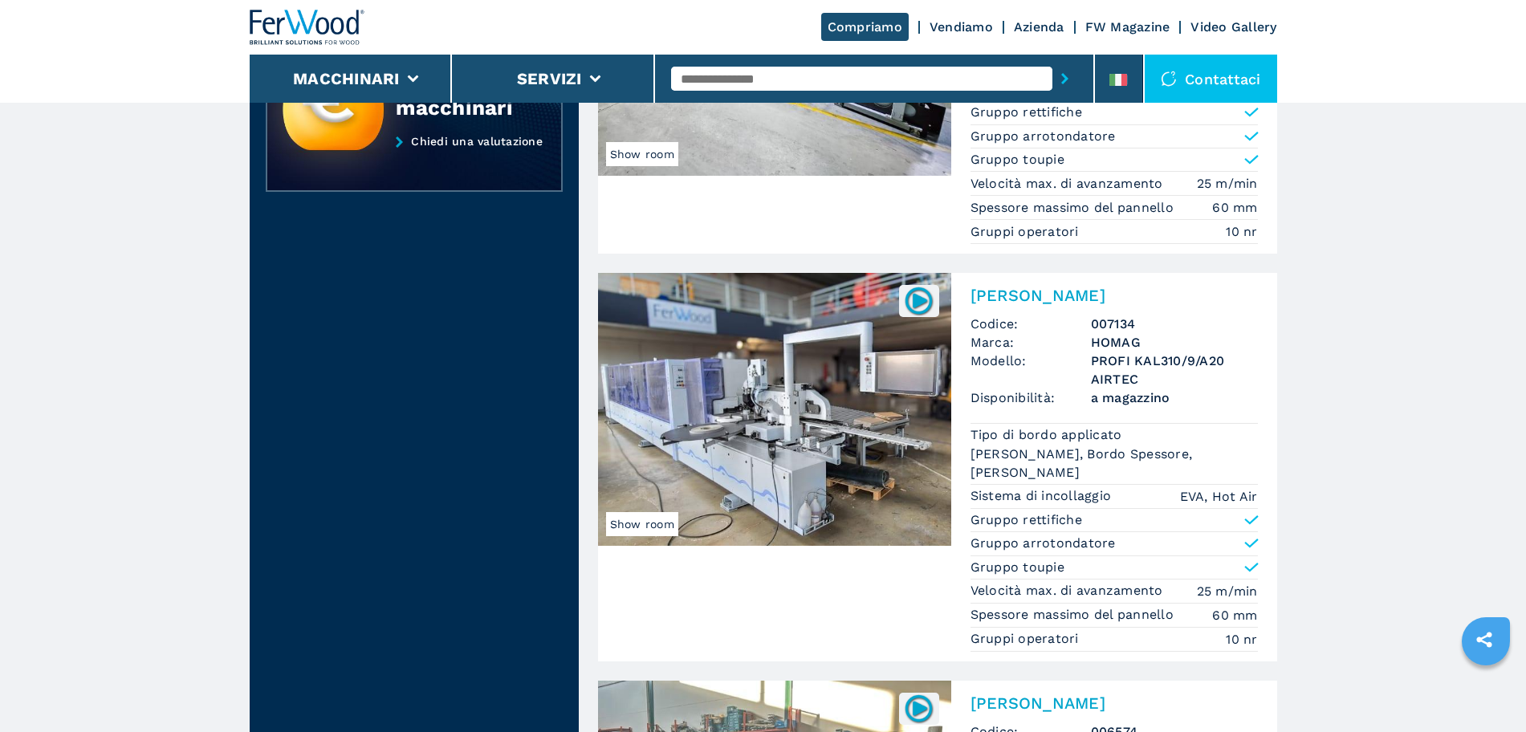
scroll to position [335, 0]
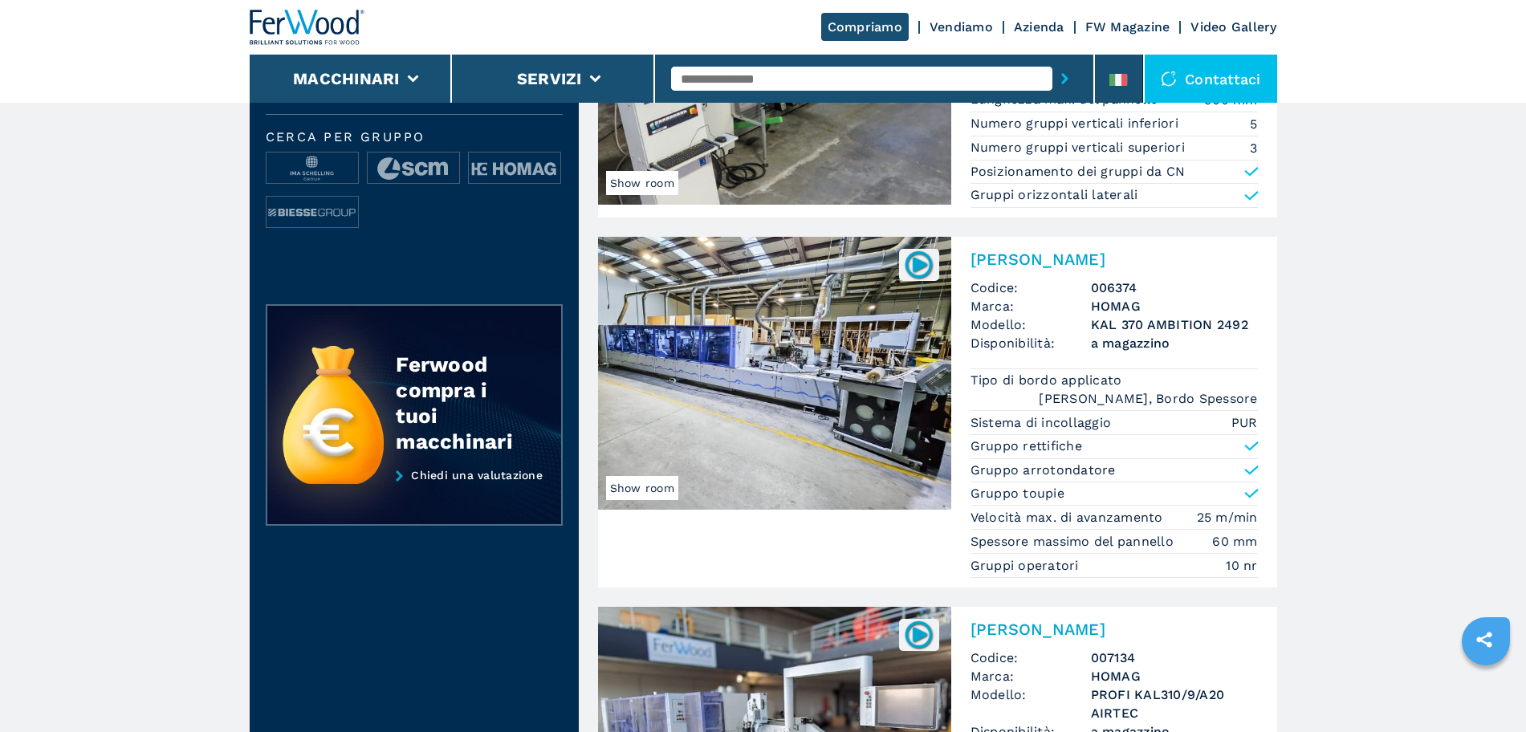
click at [917, 417] on img at bounding box center [774, 373] width 353 height 273
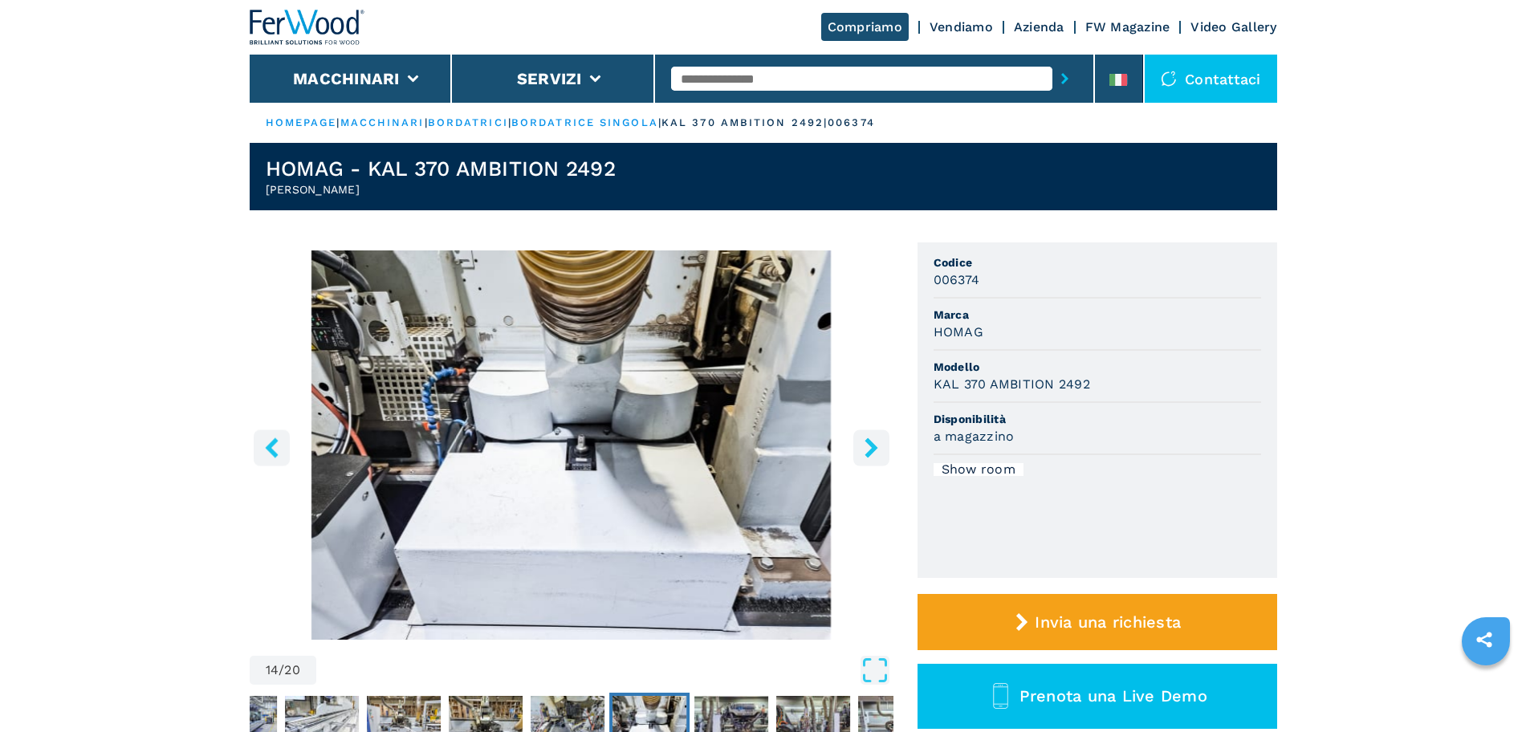
click at [254, 432] on button "left-button" at bounding box center [272, 447] width 36 height 36
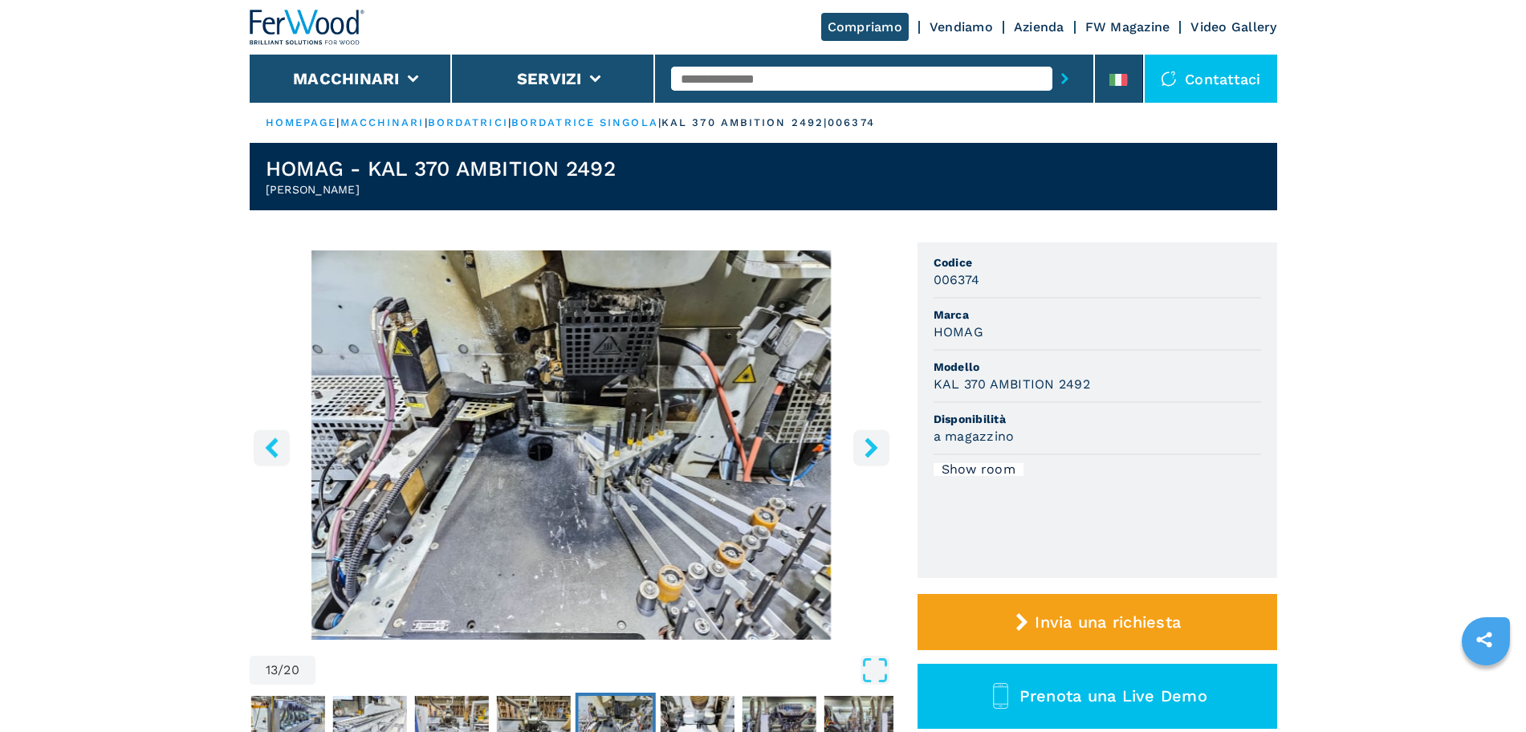
click at [257, 437] on button "left-button" at bounding box center [272, 447] width 36 height 36
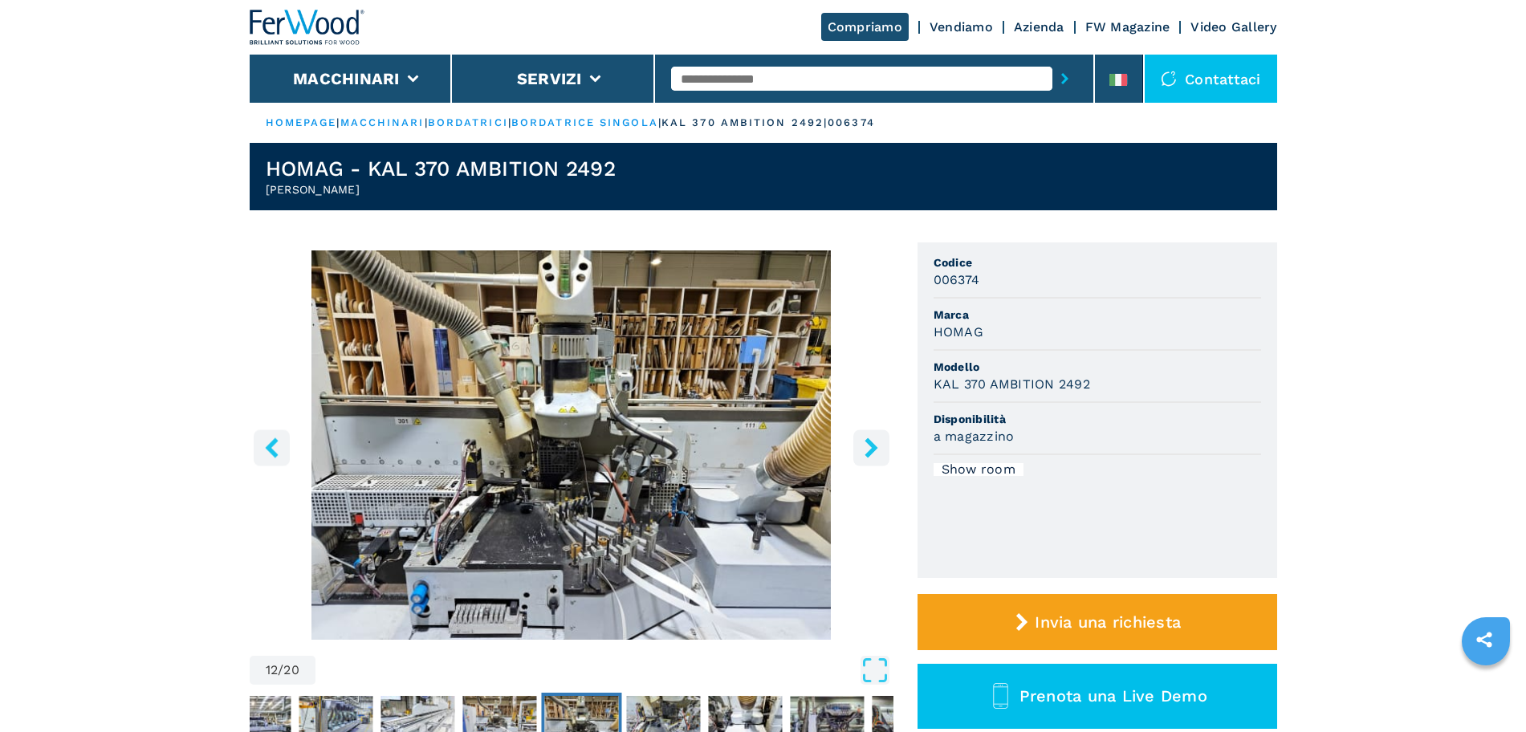
click at [270, 446] on icon "left-button" at bounding box center [271, 447] width 13 height 20
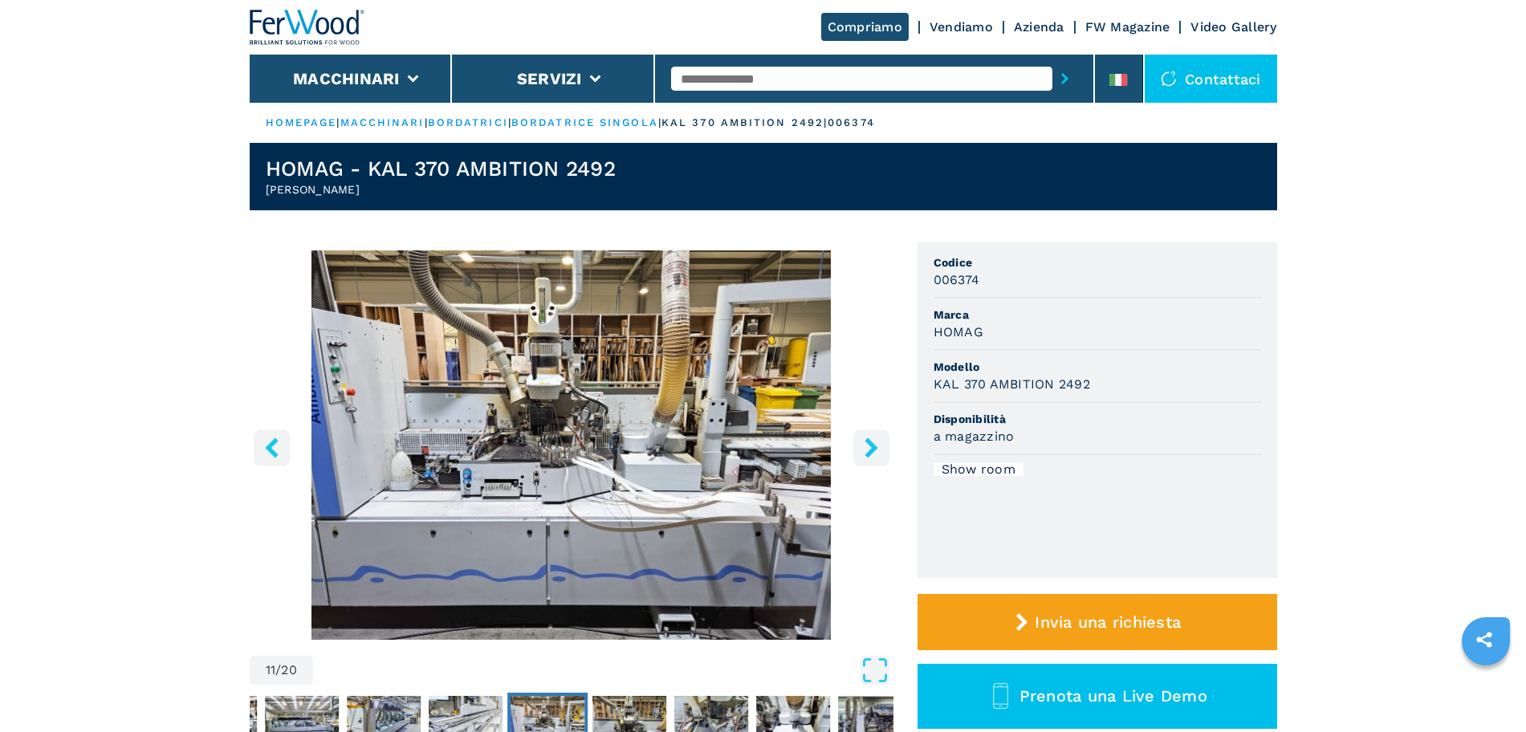
click at [270, 446] on icon "left-button" at bounding box center [271, 447] width 13 height 20
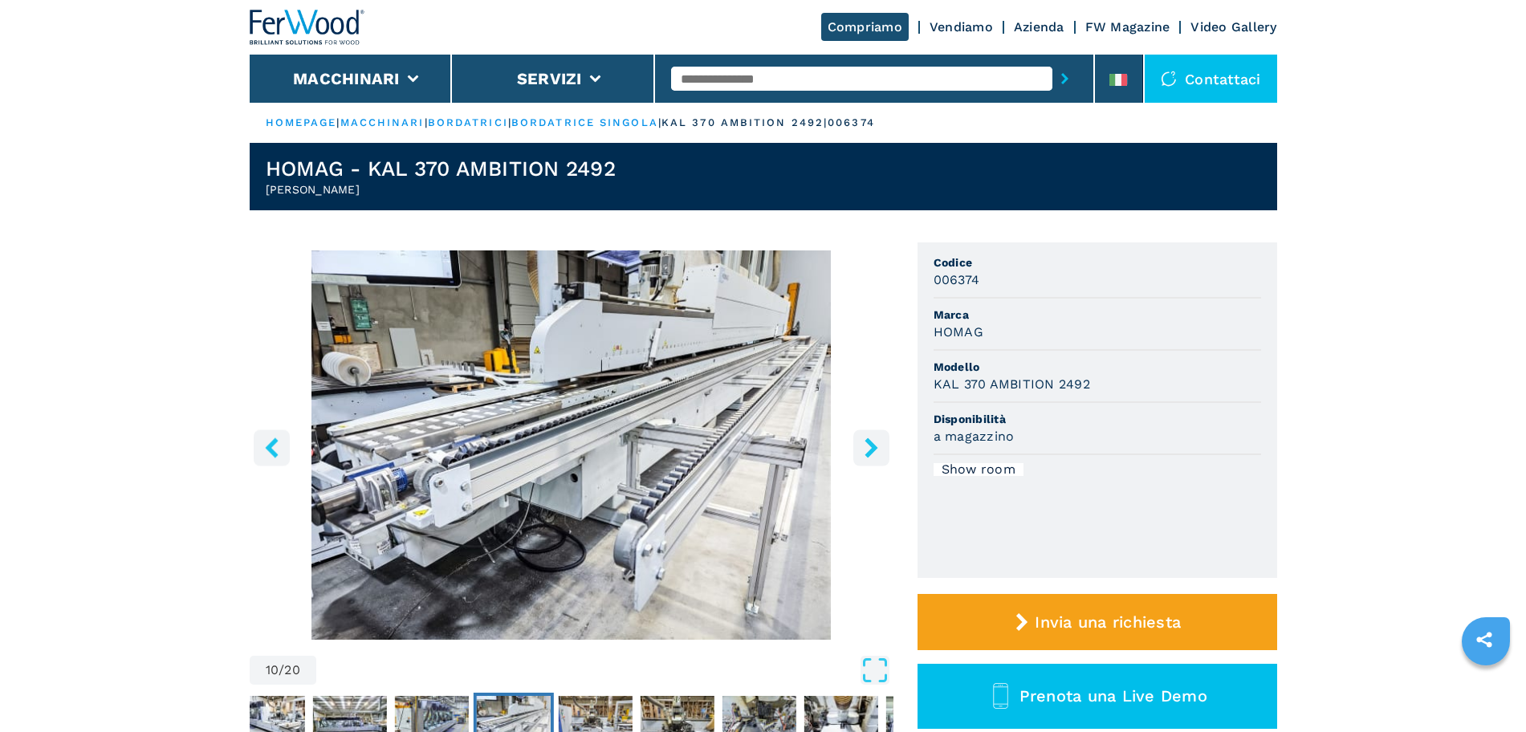
click at [270, 446] on icon "left-button" at bounding box center [271, 447] width 13 height 20
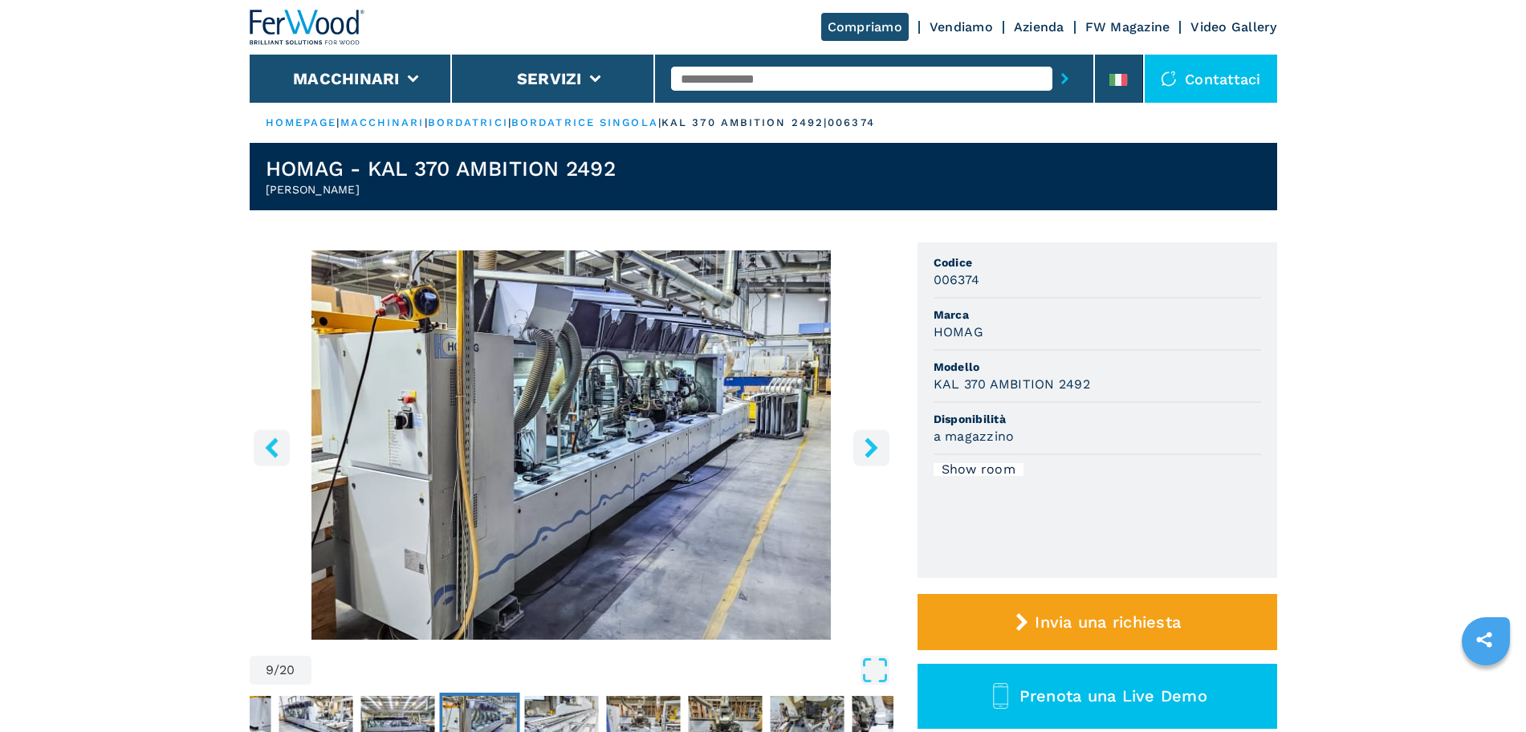
click at [270, 446] on icon "left-button" at bounding box center [271, 447] width 13 height 20
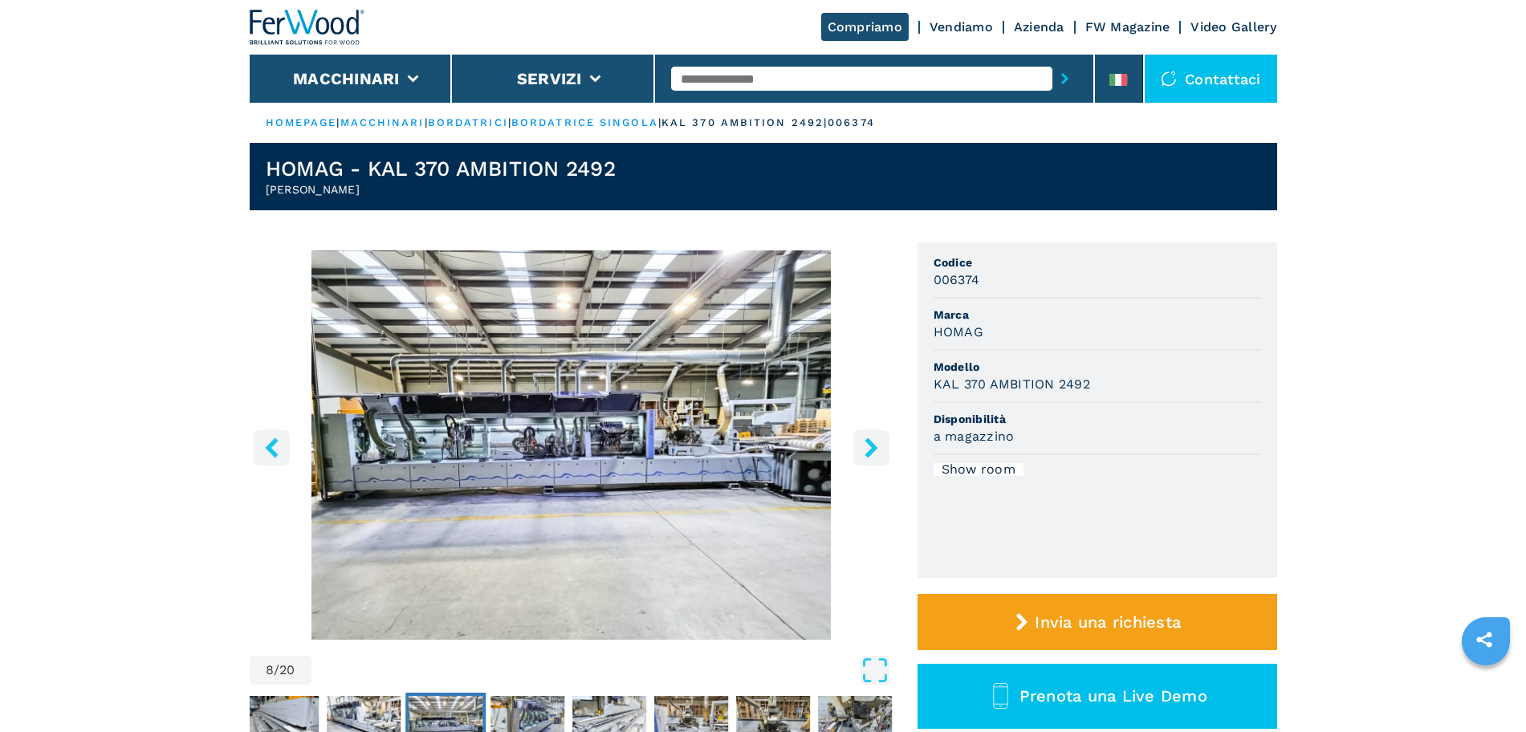
click at [270, 446] on icon "left-button" at bounding box center [271, 447] width 13 height 20
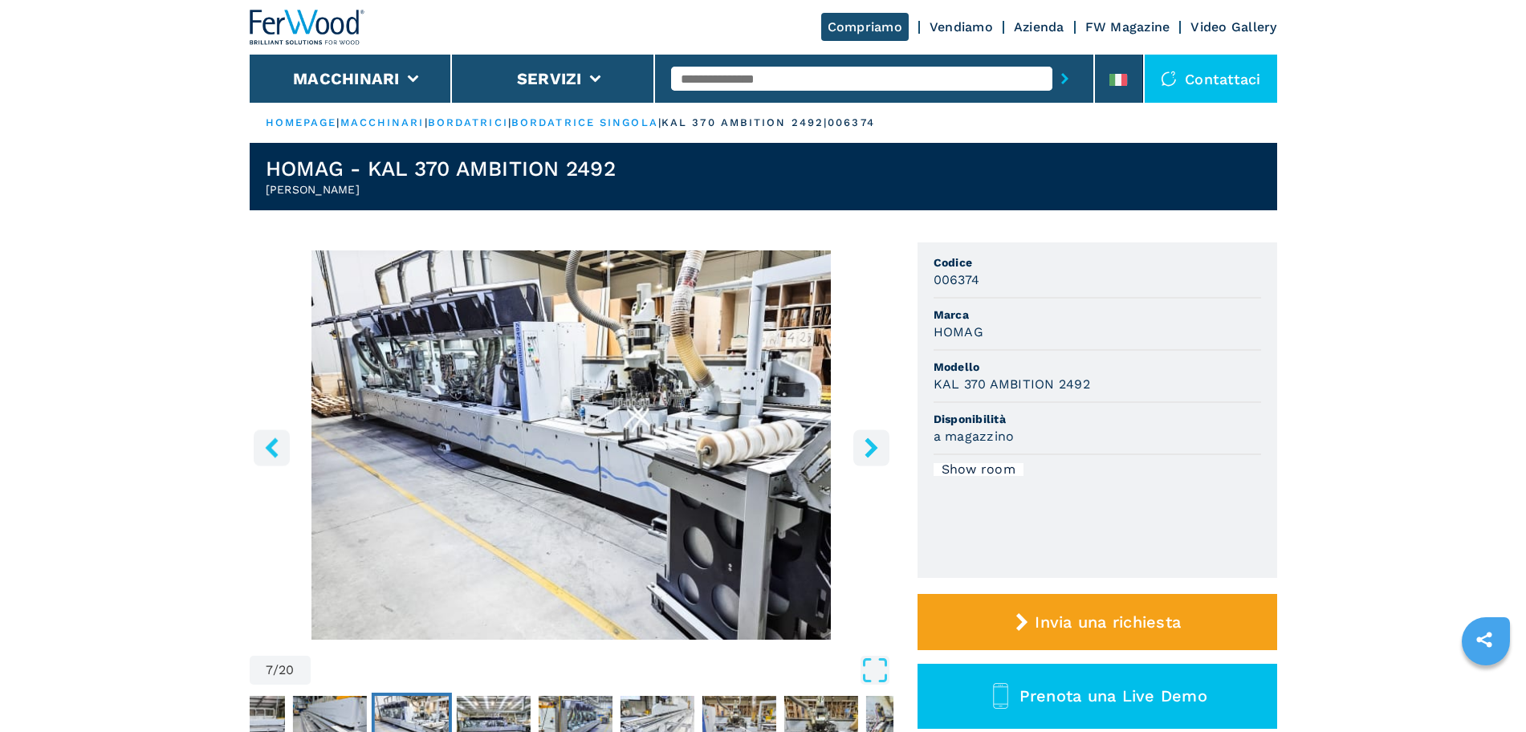
click at [270, 446] on icon "left-button" at bounding box center [271, 447] width 13 height 20
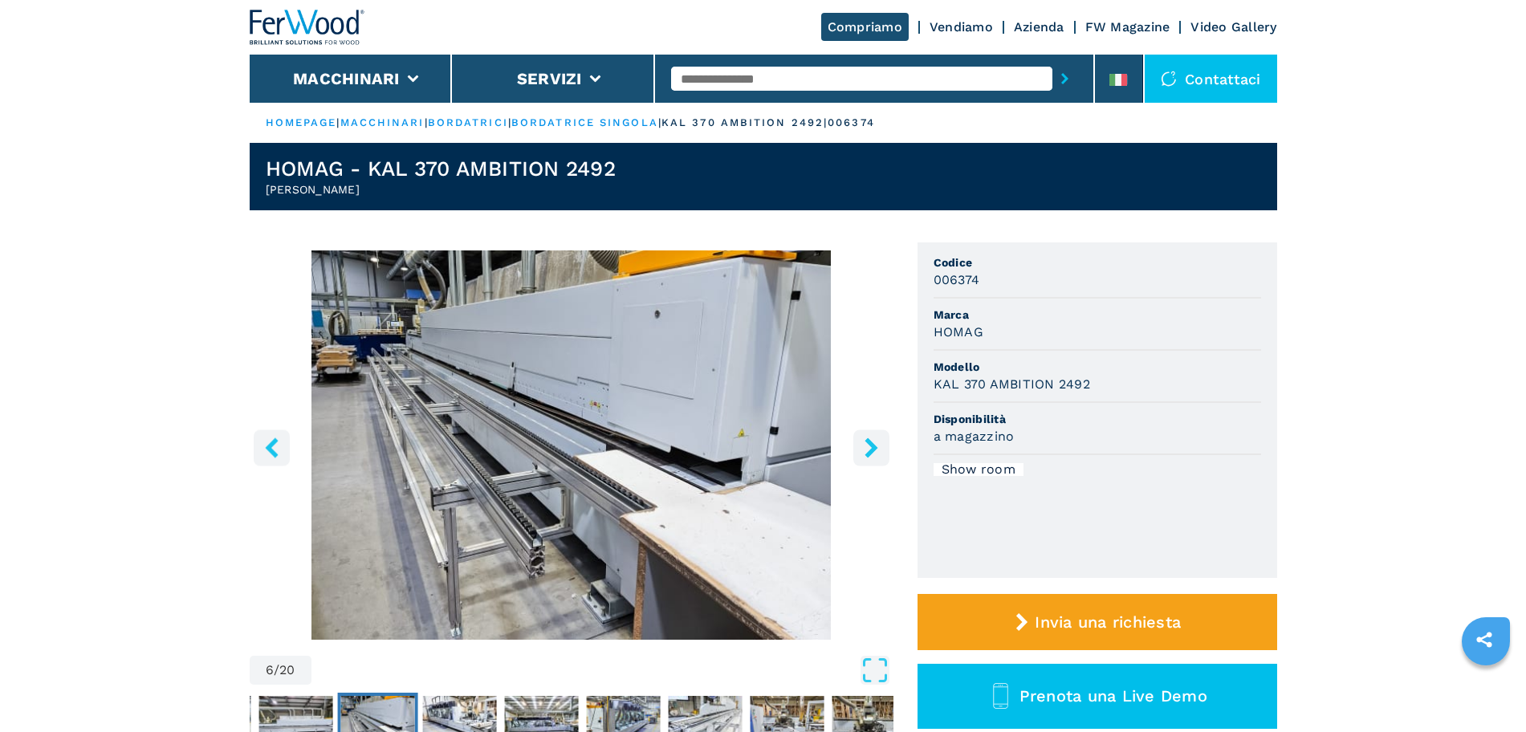
click at [270, 446] on icon "left-button" at bounding box center [271, 447] width 13 height 20
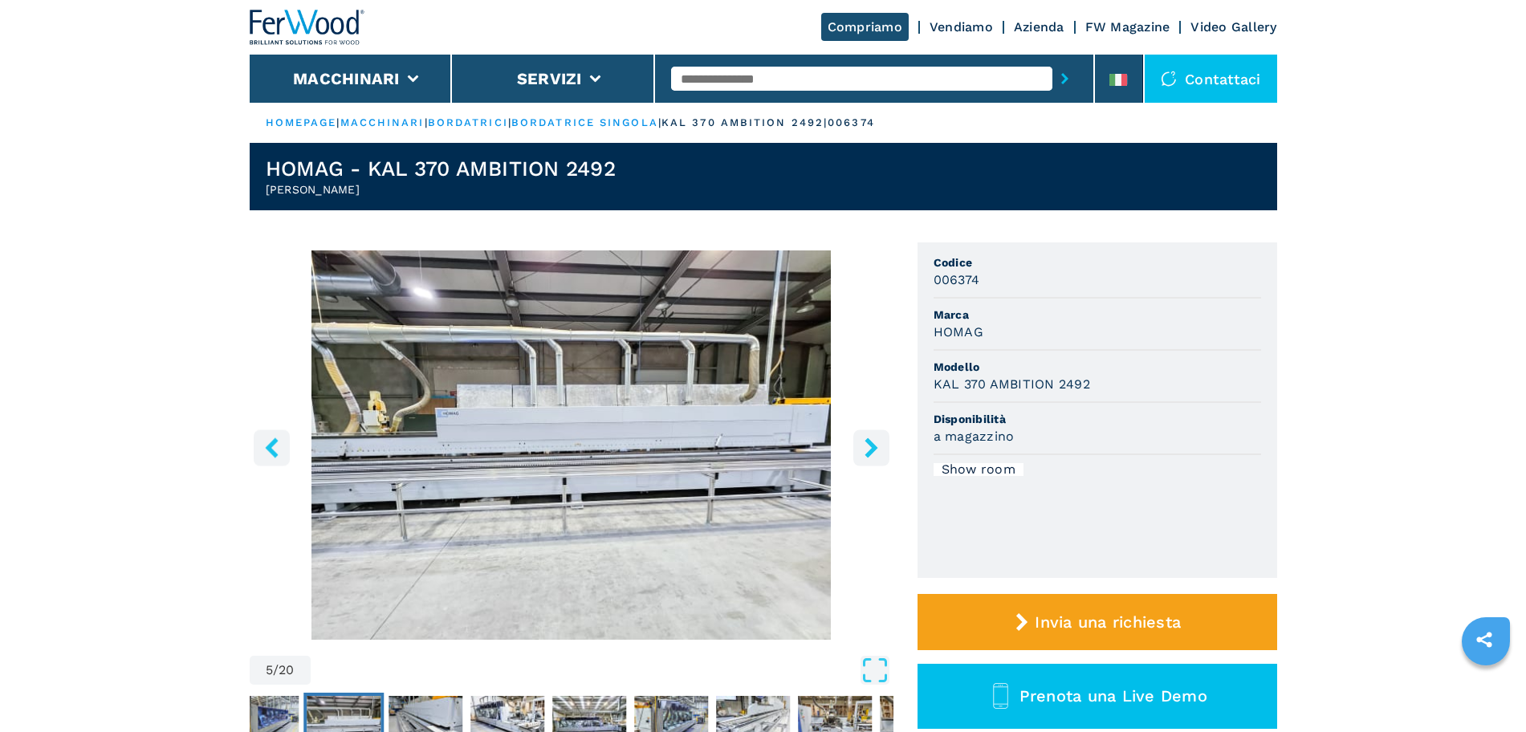
click at [270, 446] on icon "left-button" at bounding box center [271, 447] width 13 height 20
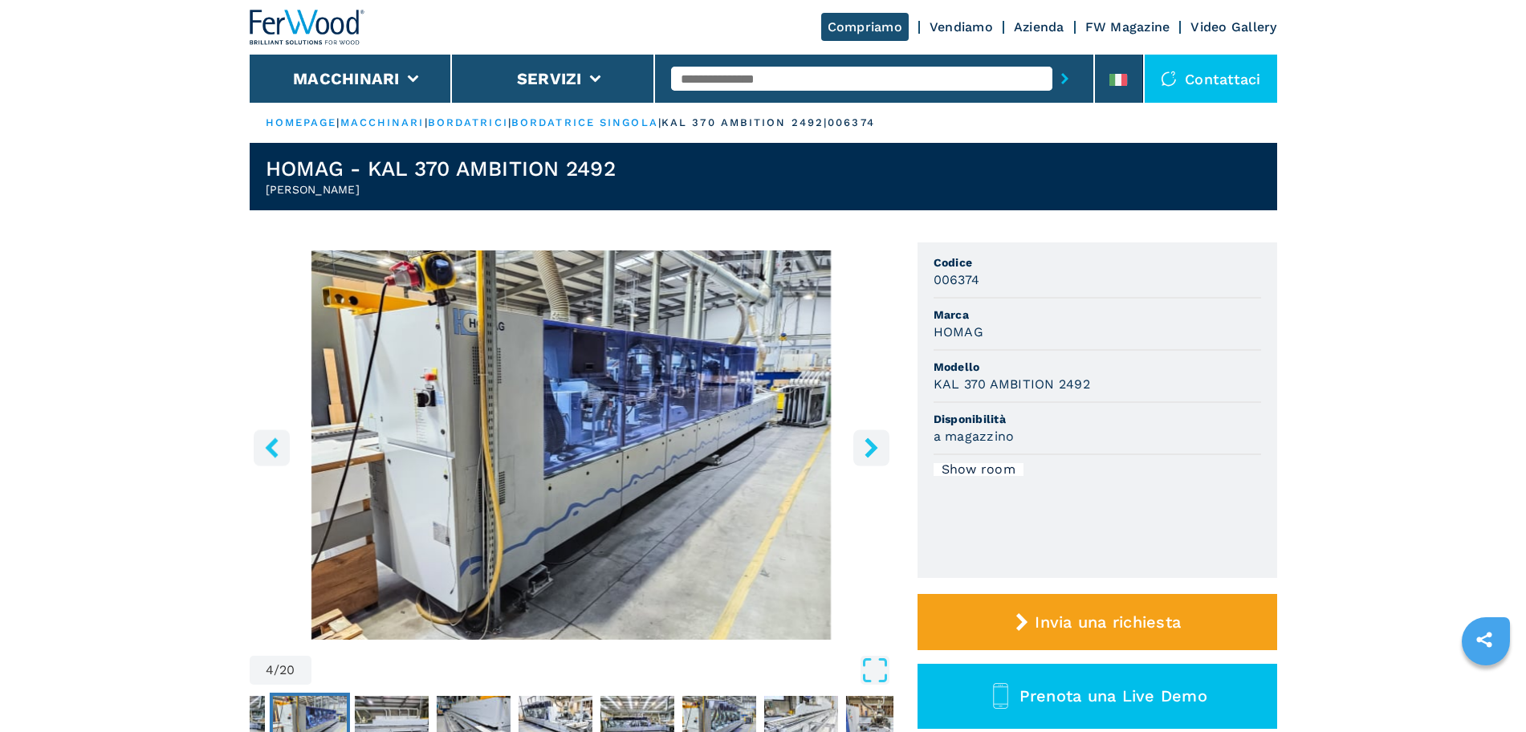
click at [270, 446] on icon "left-button" at bounding box center [271, 447] width 13 height 20
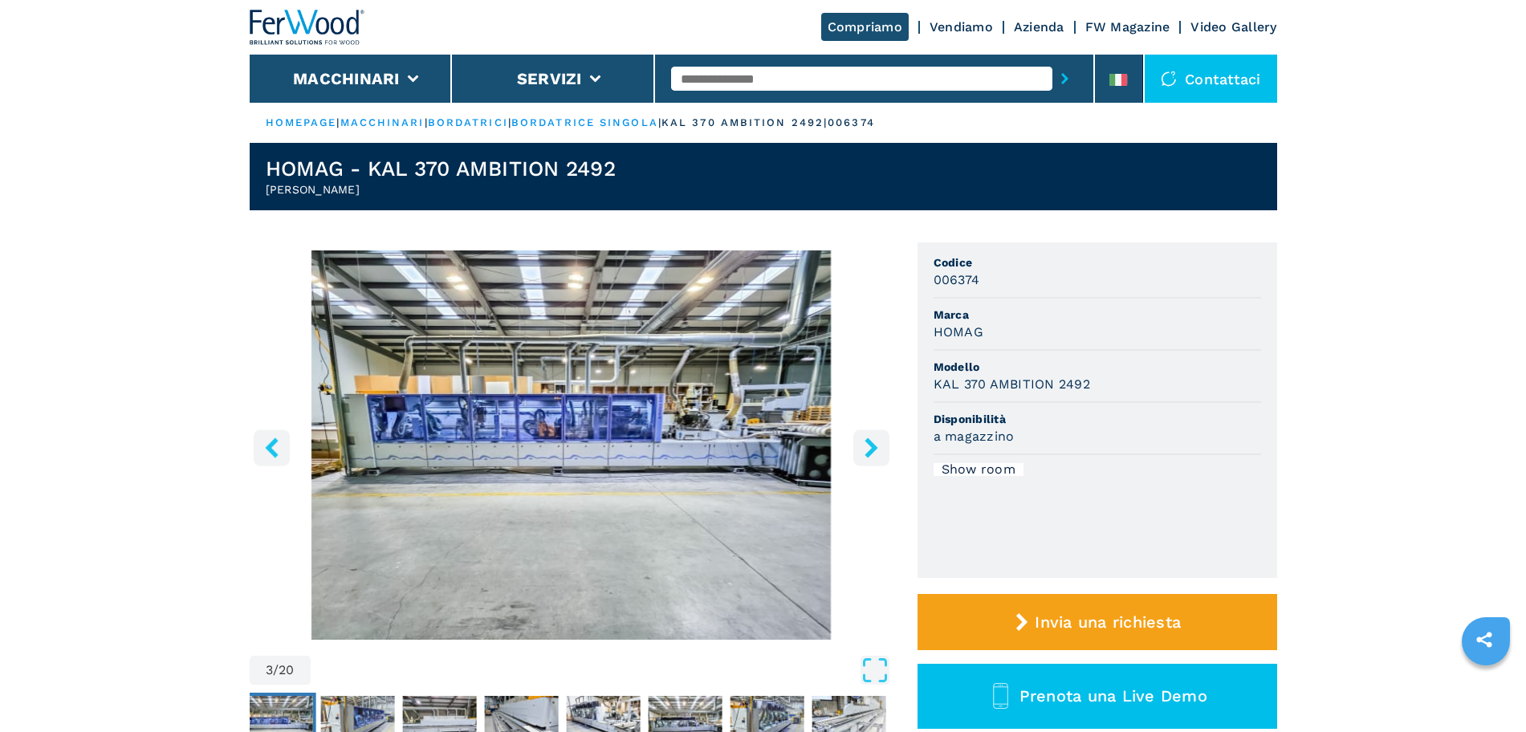
click at [270, 446] on icon "left-button" at bounding box center [271, 447] width 13 height 20
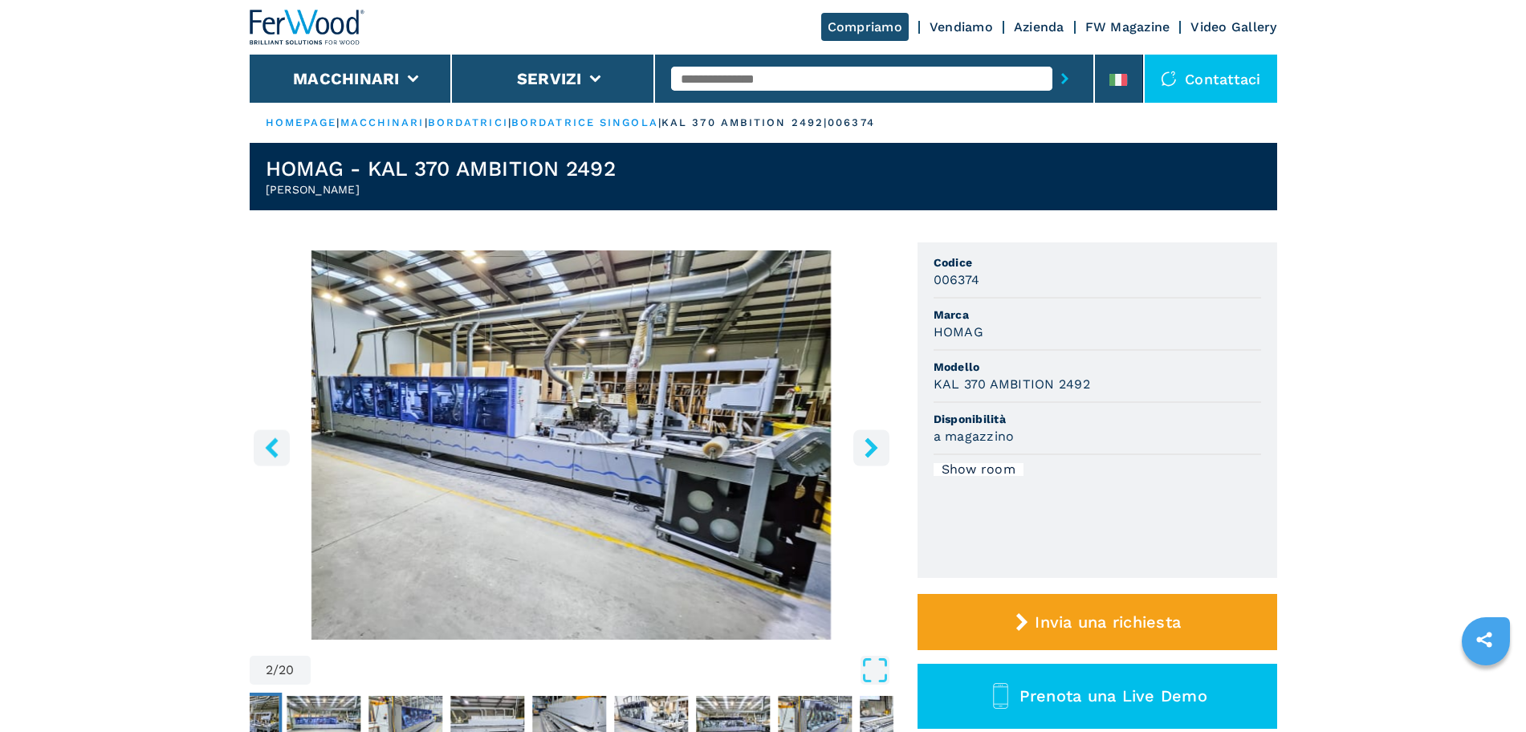
click at [270, 446] on icon "left-button" at bounding box center [271, 447] width 13 height 20
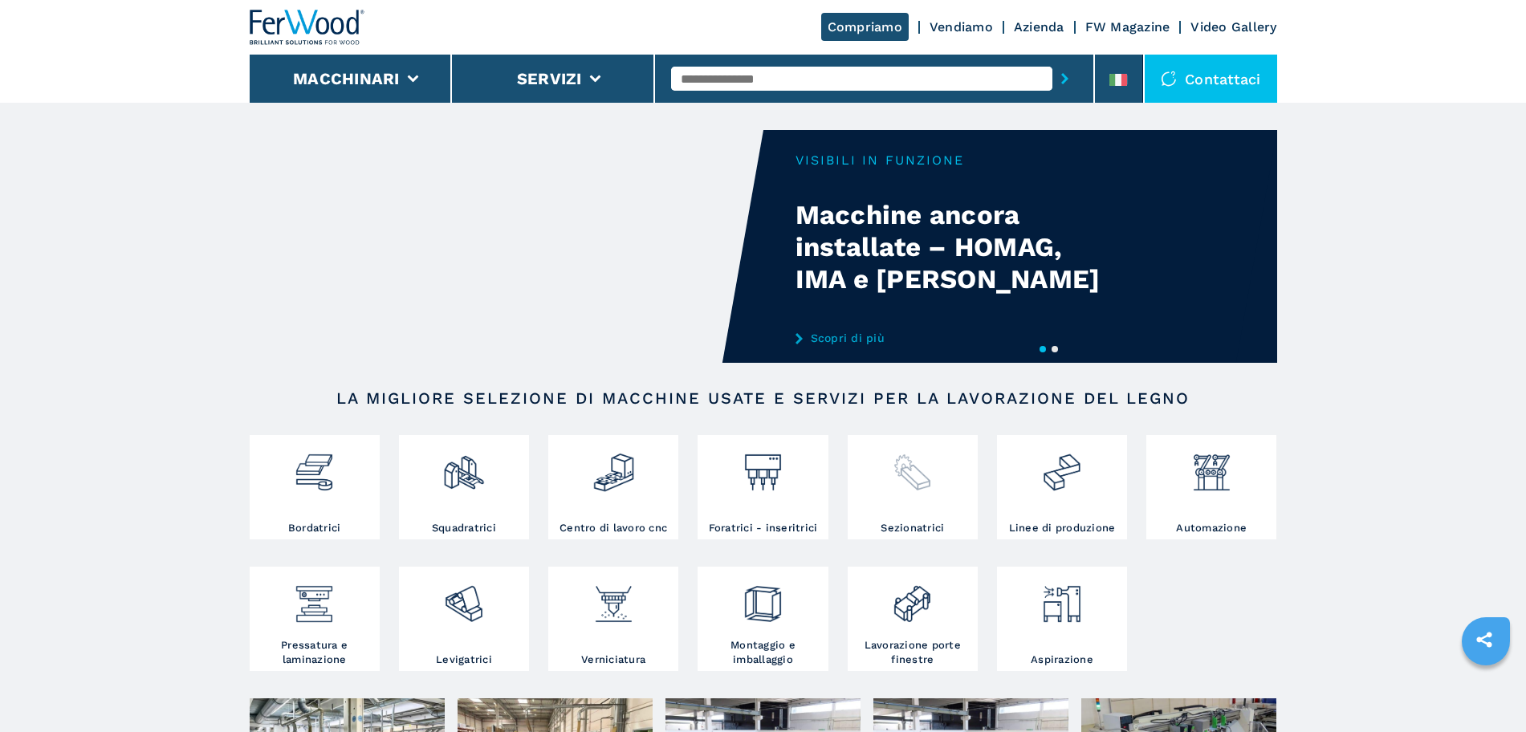
scroll to position [335, 0]
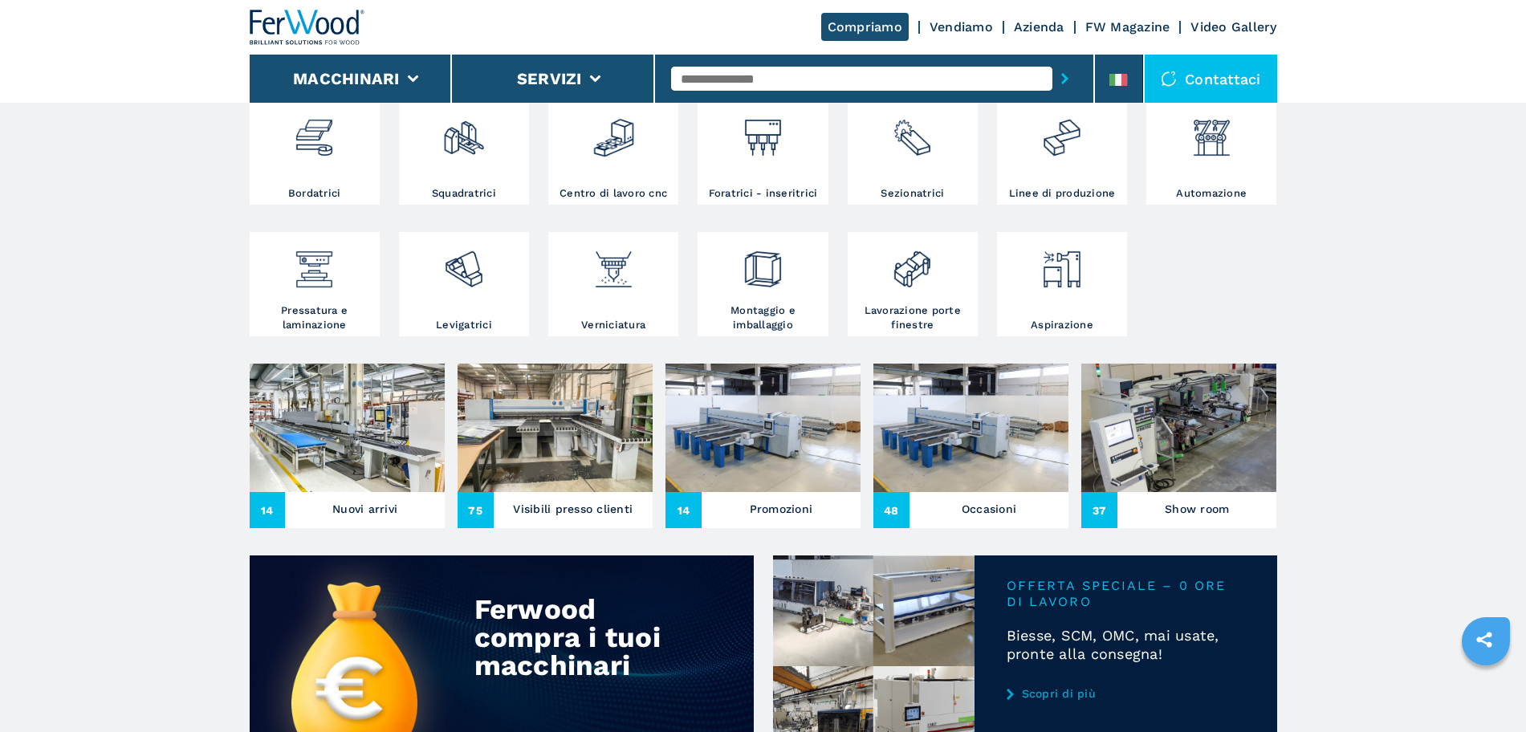
click at [1180, 481] on img at bounding box center [1178, 428] width 195 height 128
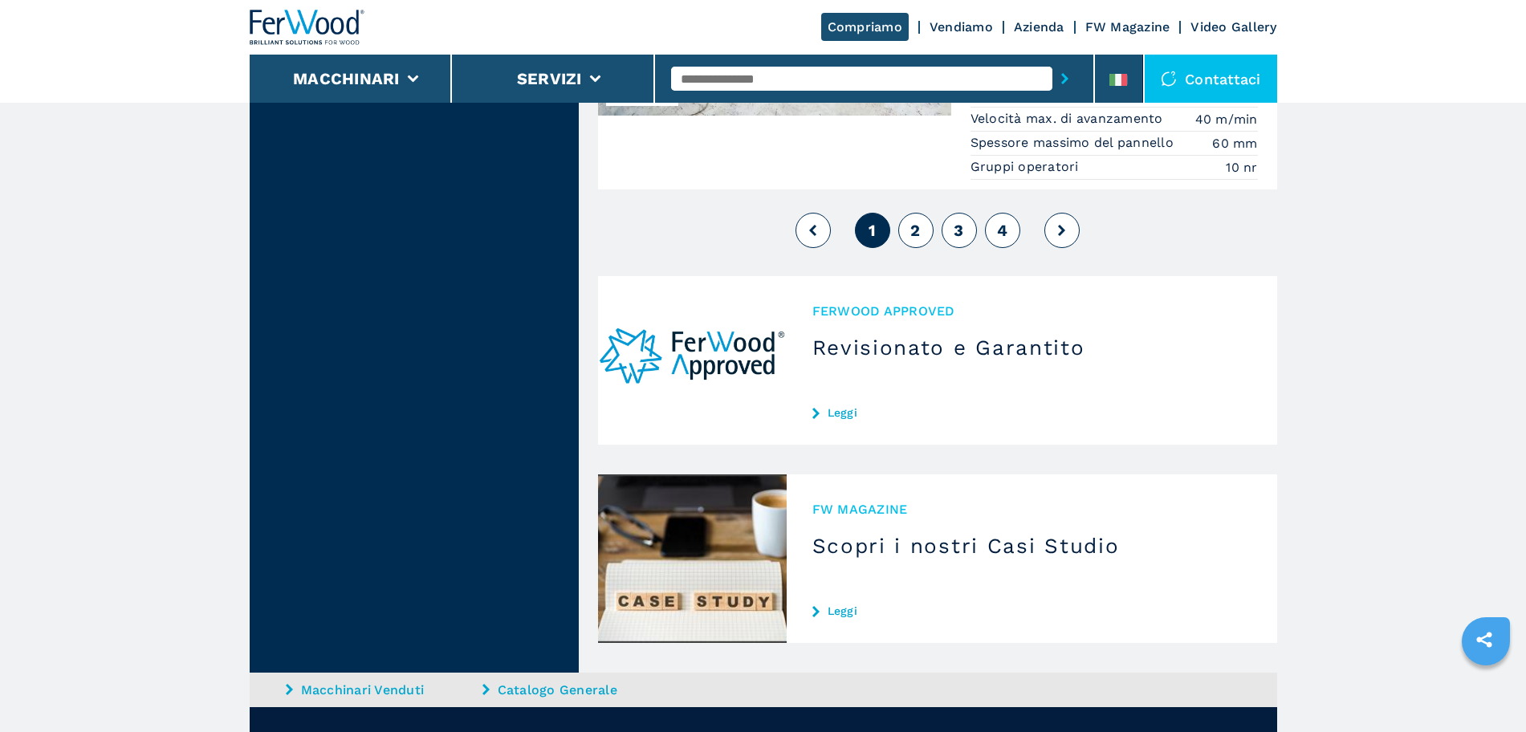
scroll to position [4361, 0]
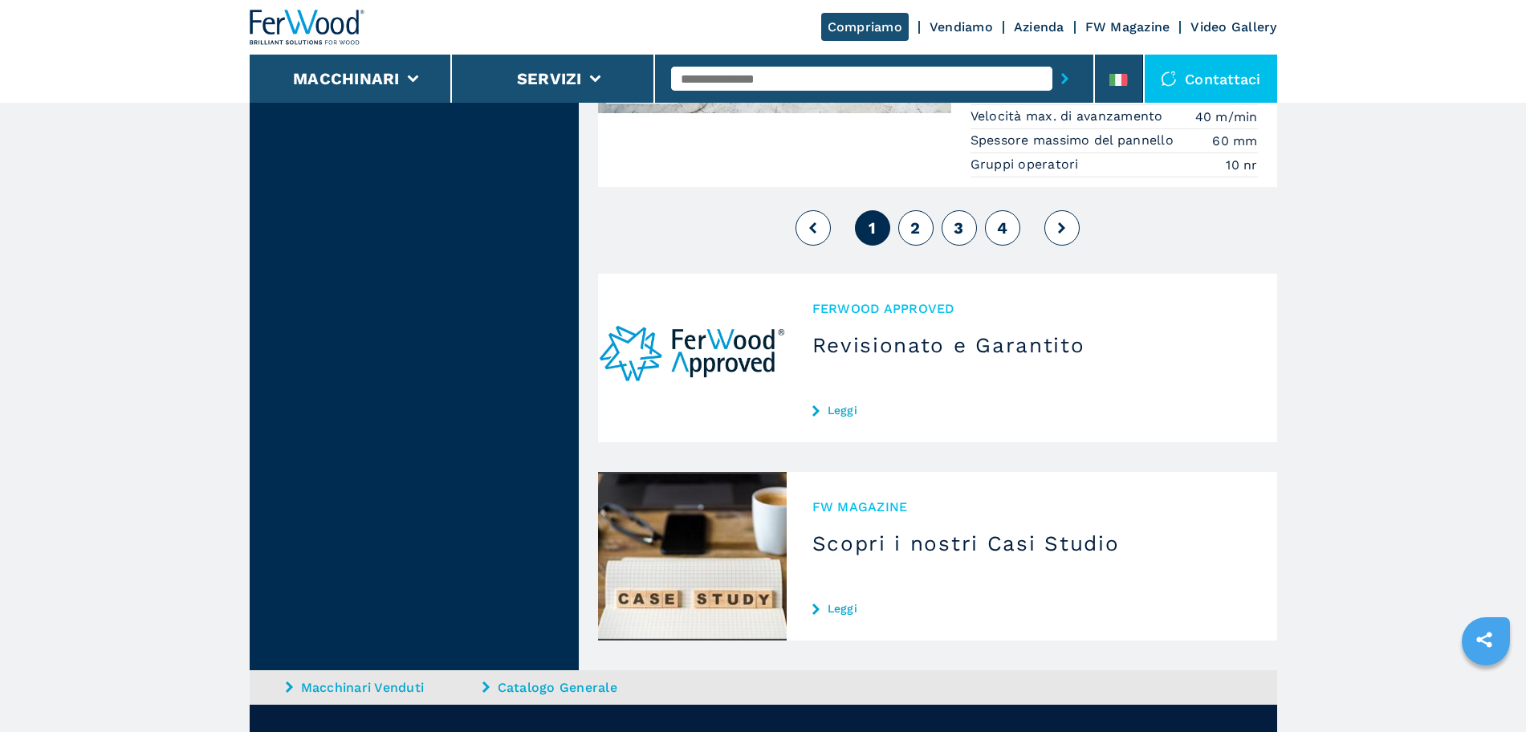
click at [920, 218] on span "2" at bounding box center [915, 227] width 10 height 19
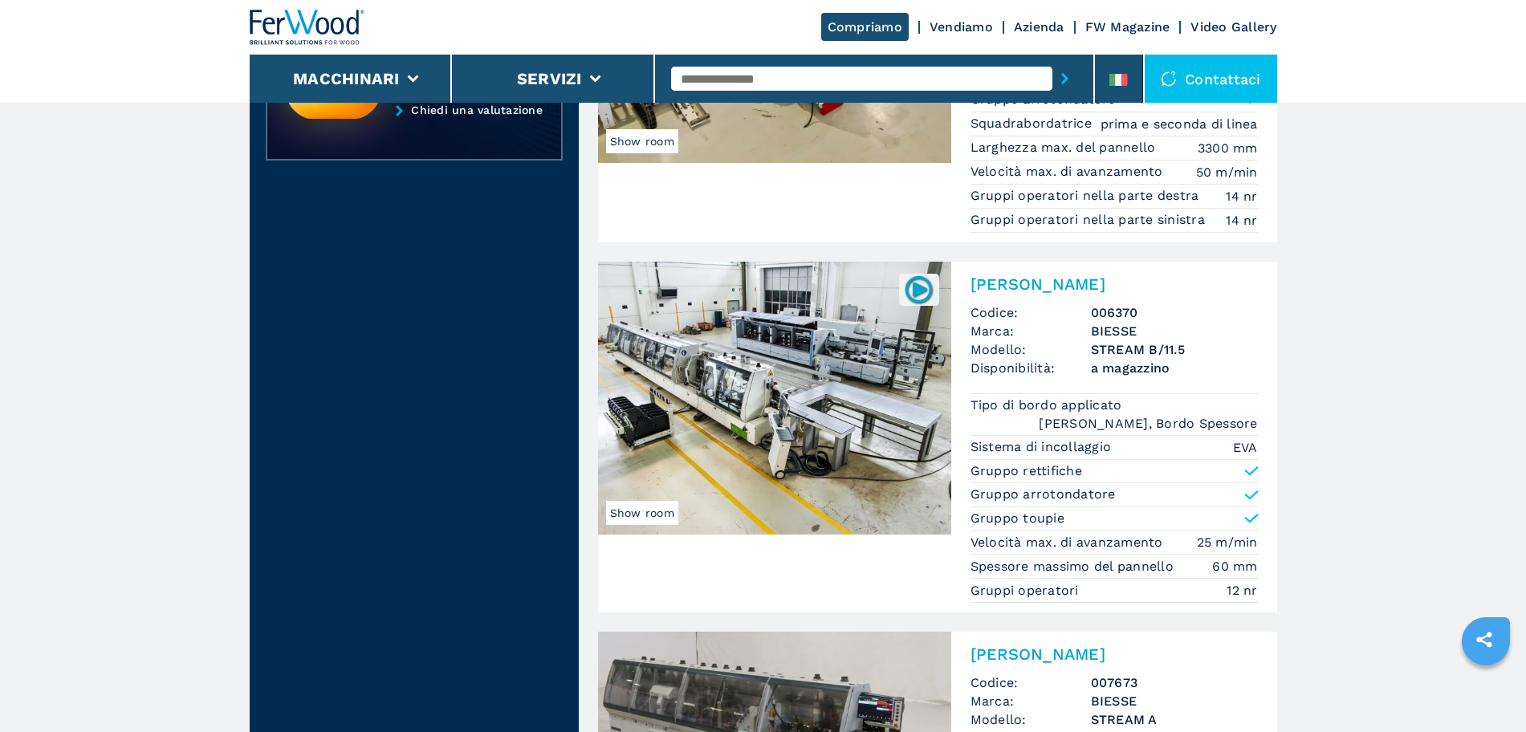
scroll to position [1035, 0]
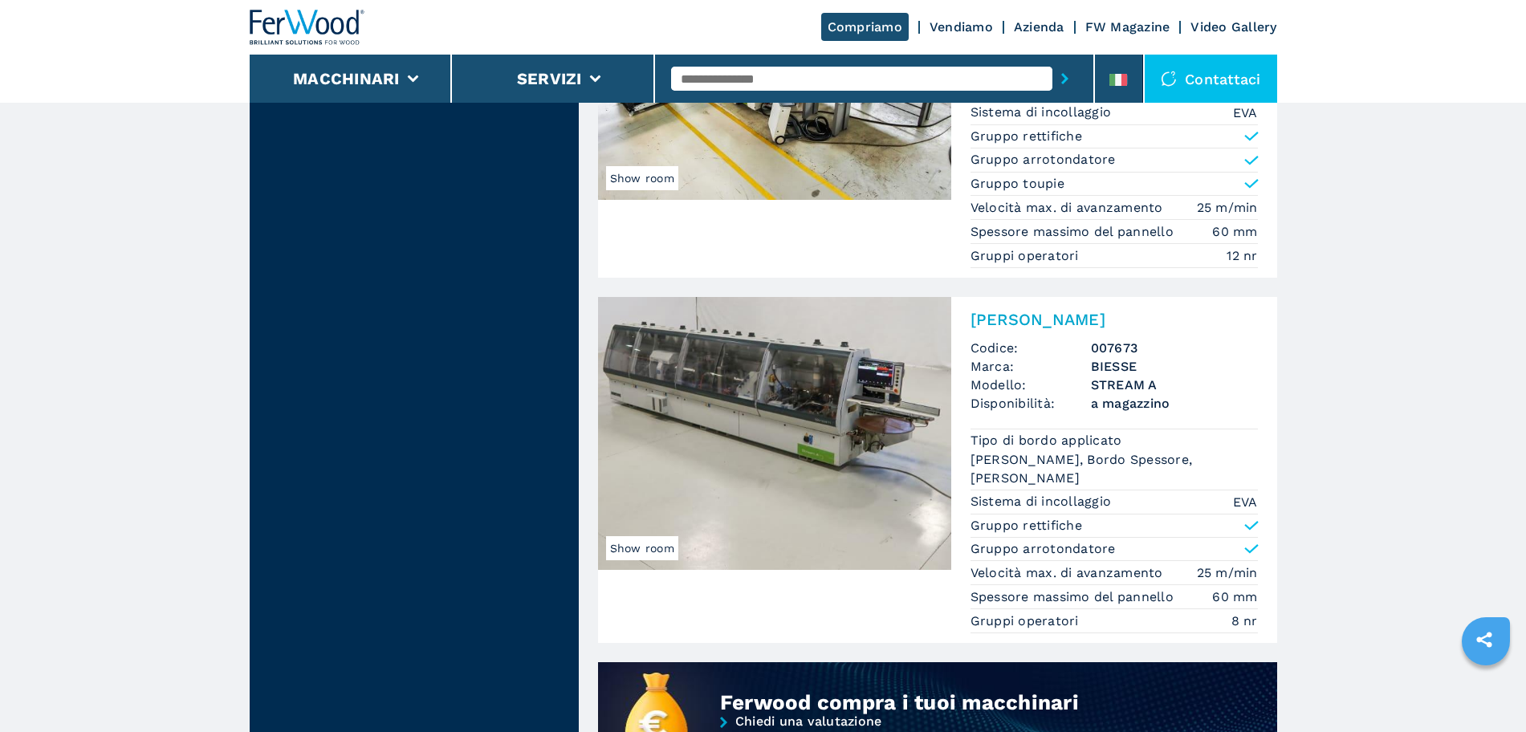
click at [847, 389] on img at bounding box center [774, 433] width 353 height 273
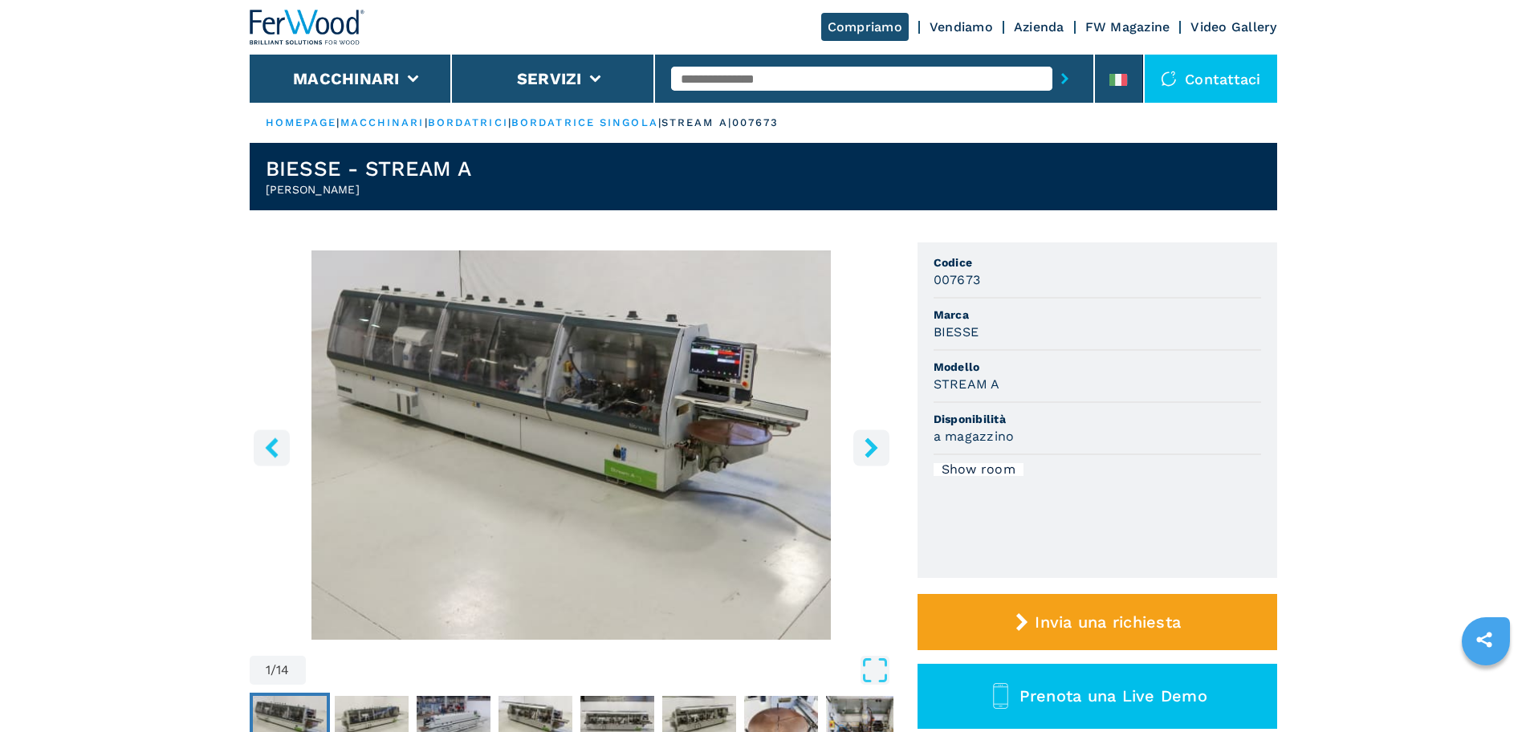
scroll to position [335, 0]
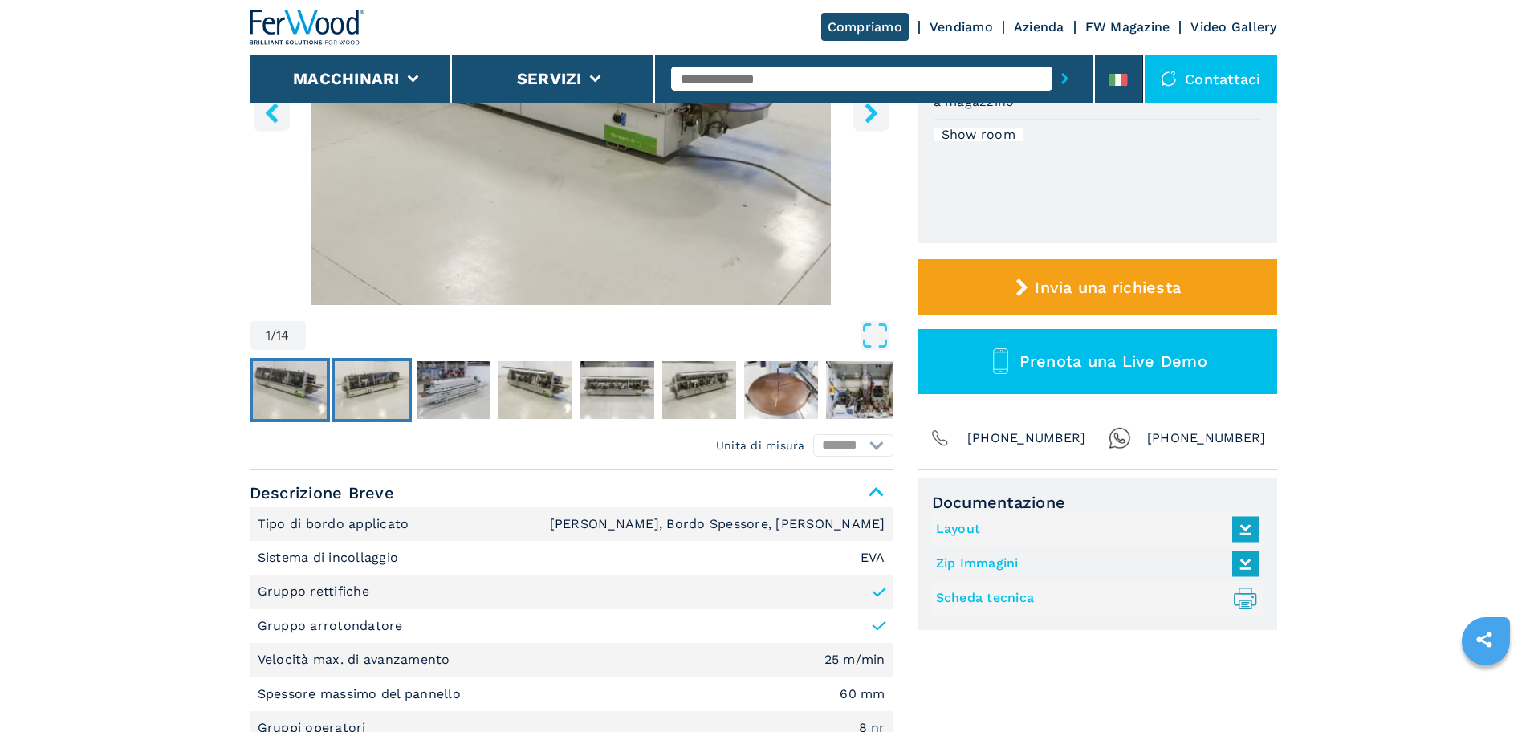
click at [335, 387] on img "Go to Slide 2" at bounding box center [372, 390] width 74 height 58
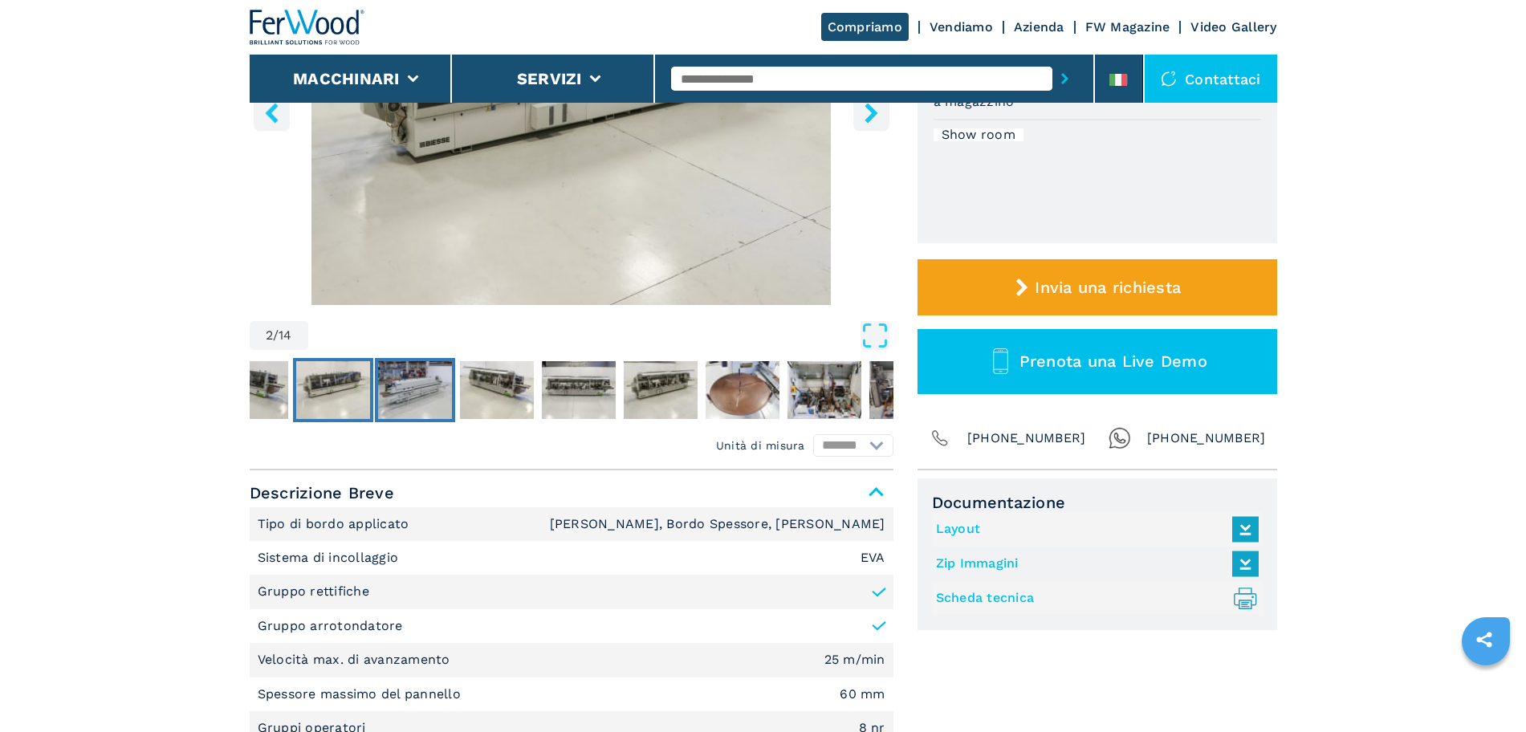
click at [433, 387] on img "Go to Slide 3" at bounding box center [415, 390] width 74 height 58
click at [428, 381] on img "Go to Slide 3" at bounding box center [415, 390] width 74 height 58
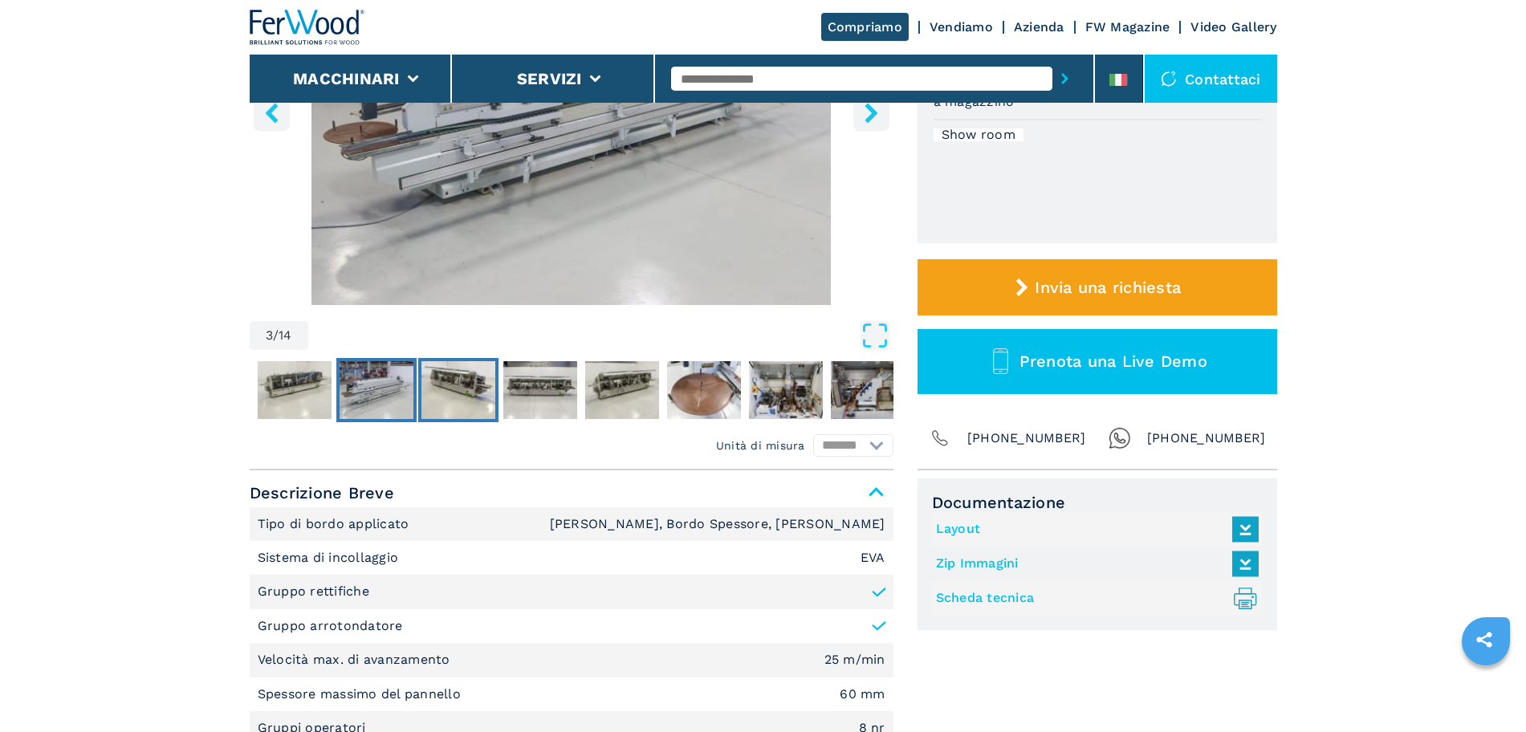
click at [443, 384] on img "Go to Slide 4" at bounding box center [458, 390] width 74 height 58
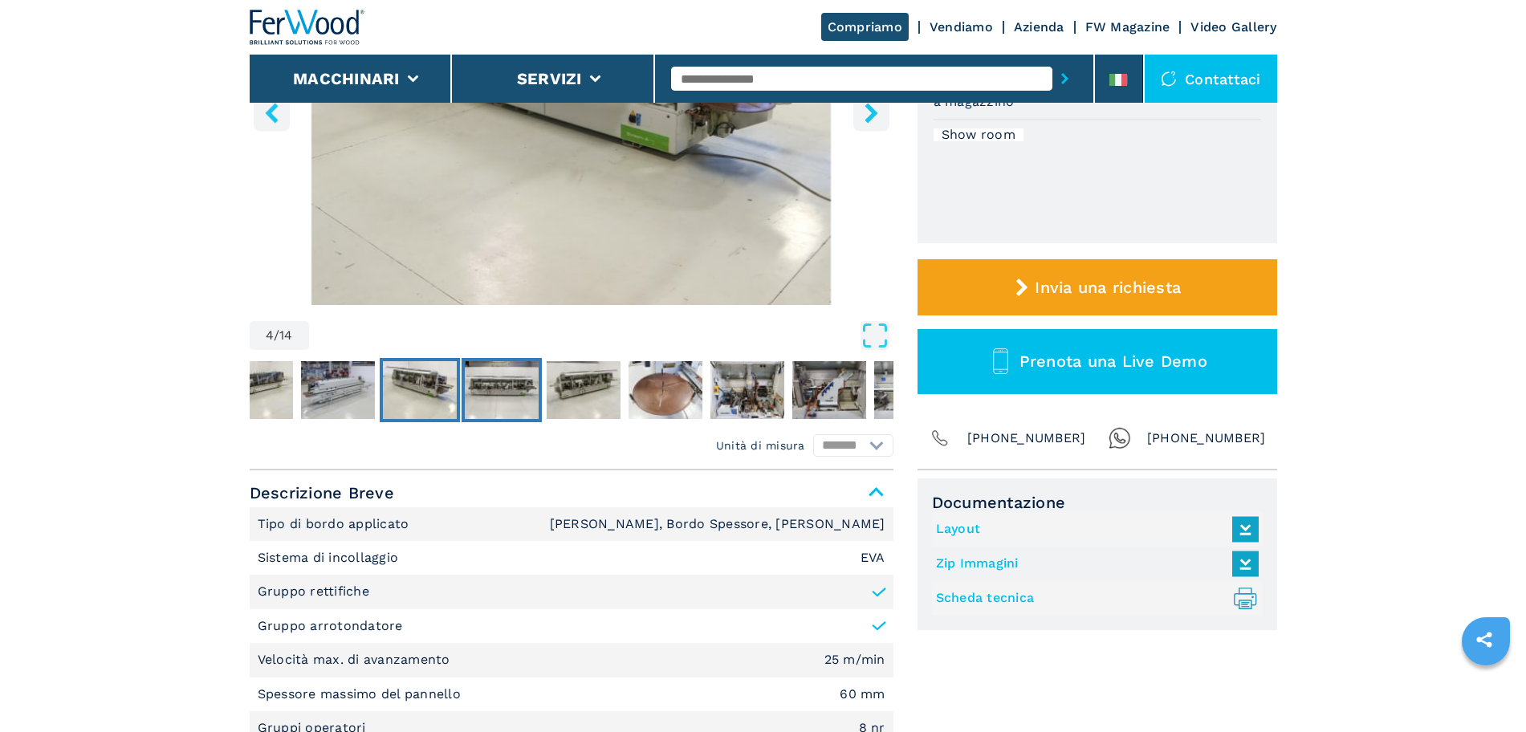
click at [494, 383] on img "Go to Slide 5" at bounding box center [502, 390] width 74 height 58
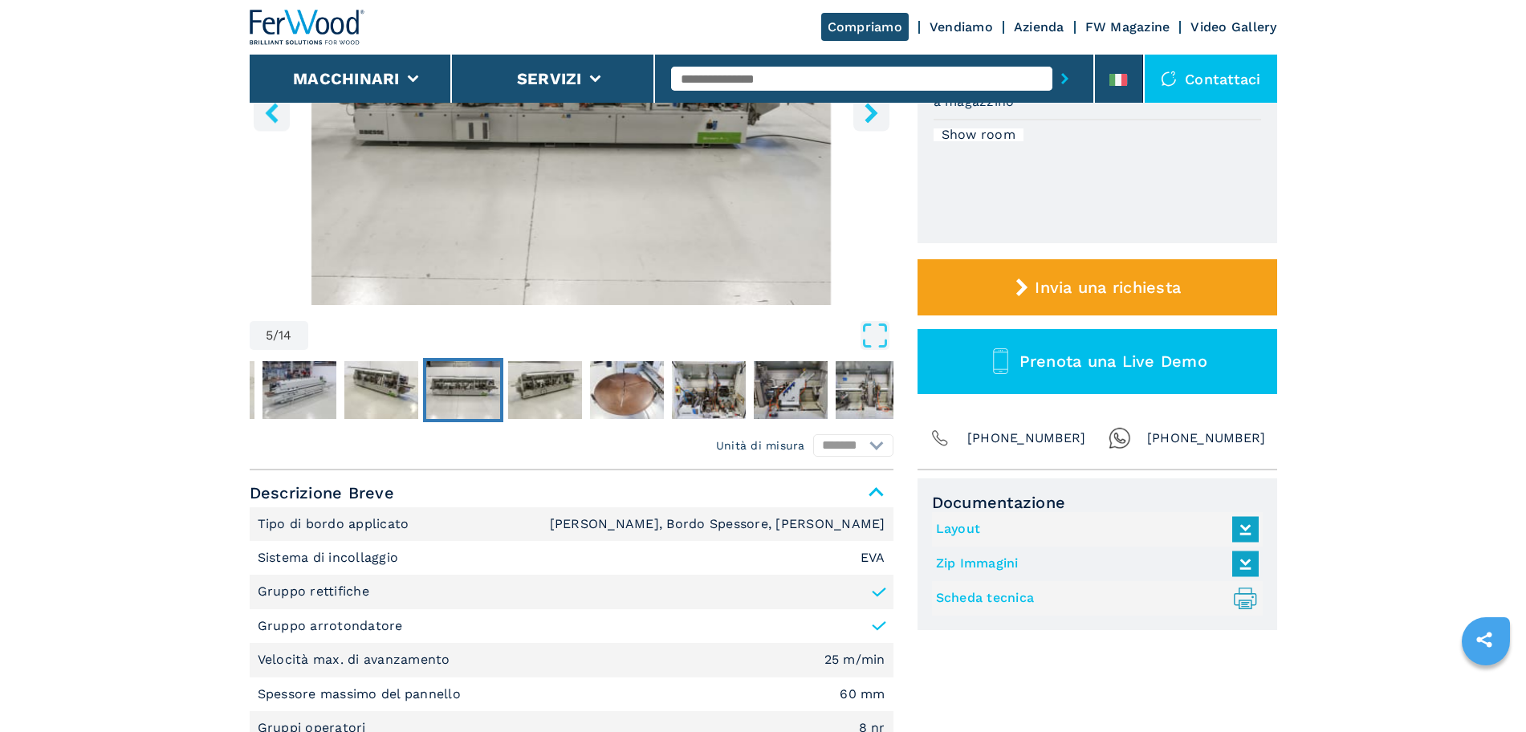
scroll to position [0, 0]
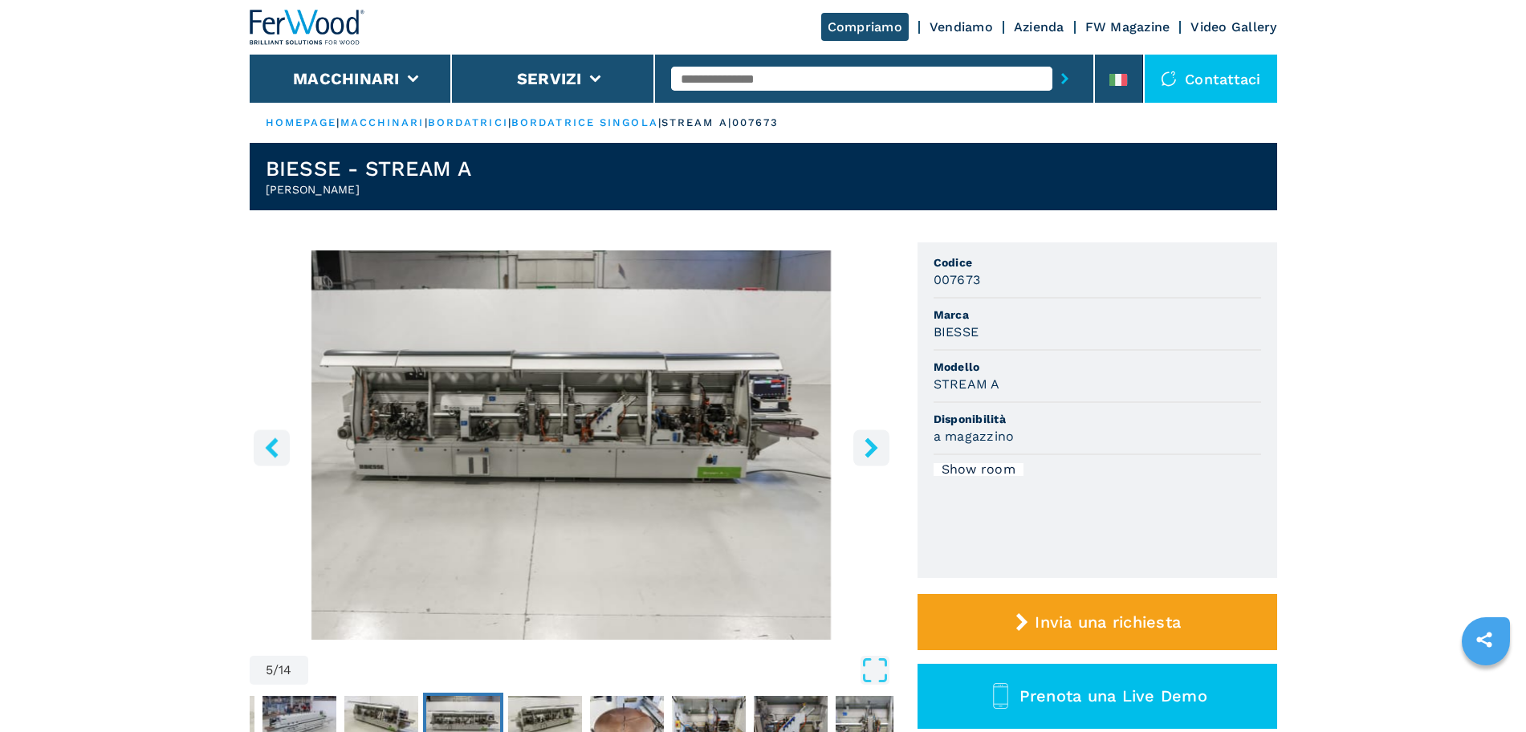
click at [269, 450] on icon "left-button" at bounding box center [271, 447] width 13 height 20
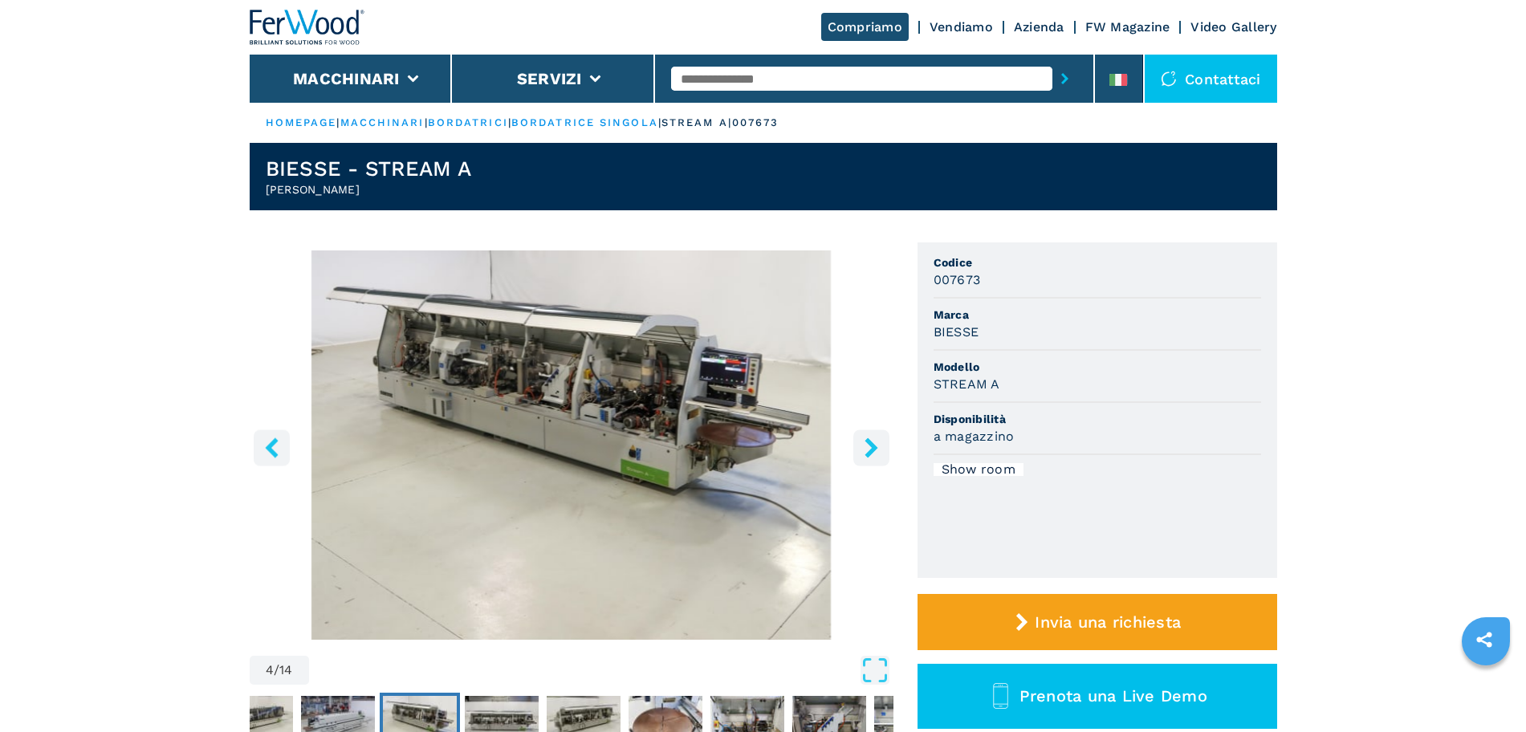
click at [269, 450] on icon "left-button" at bounding box center [271, 447] width 13 height 20
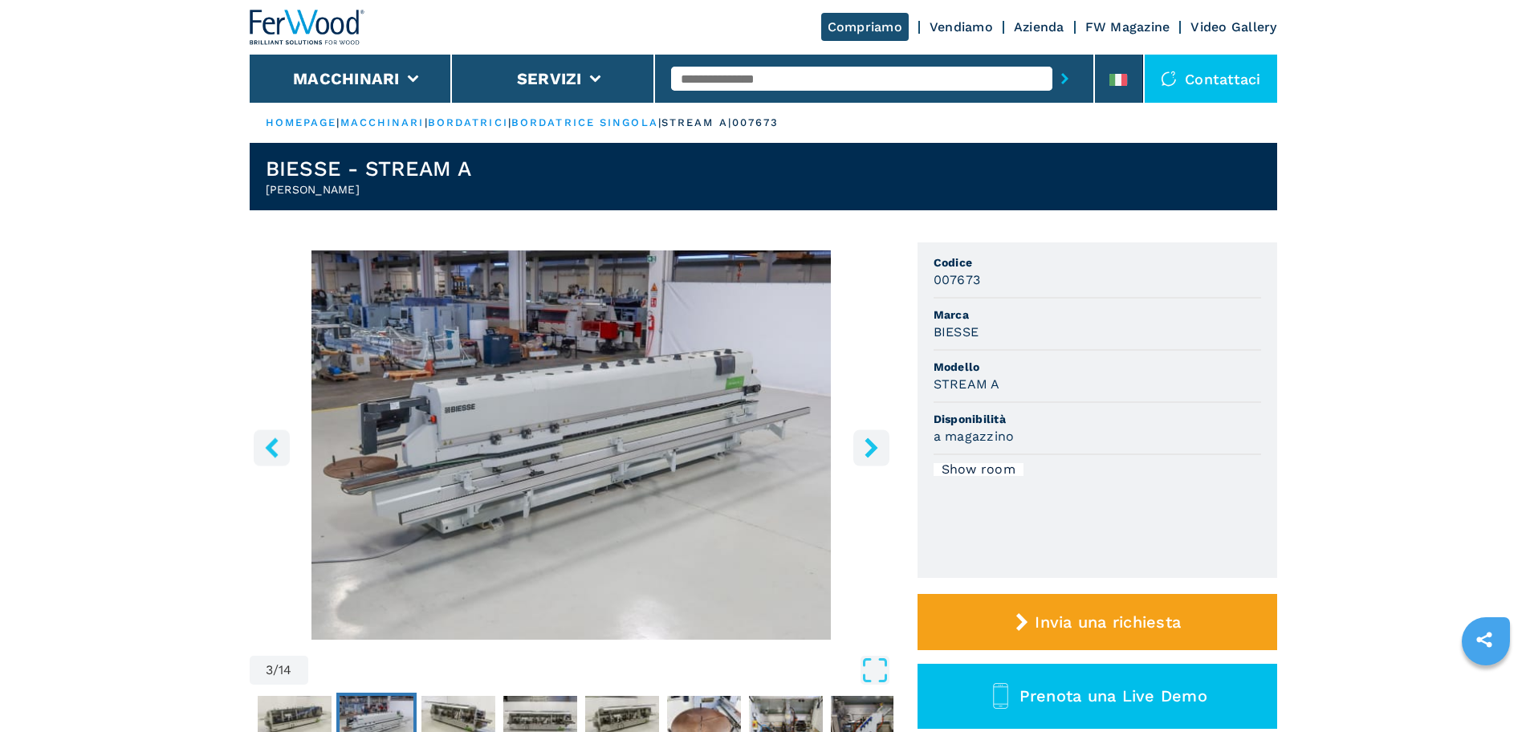
click at [269, 450] on icon "left-button" at bounding box center [271, 447] width 13 height 20
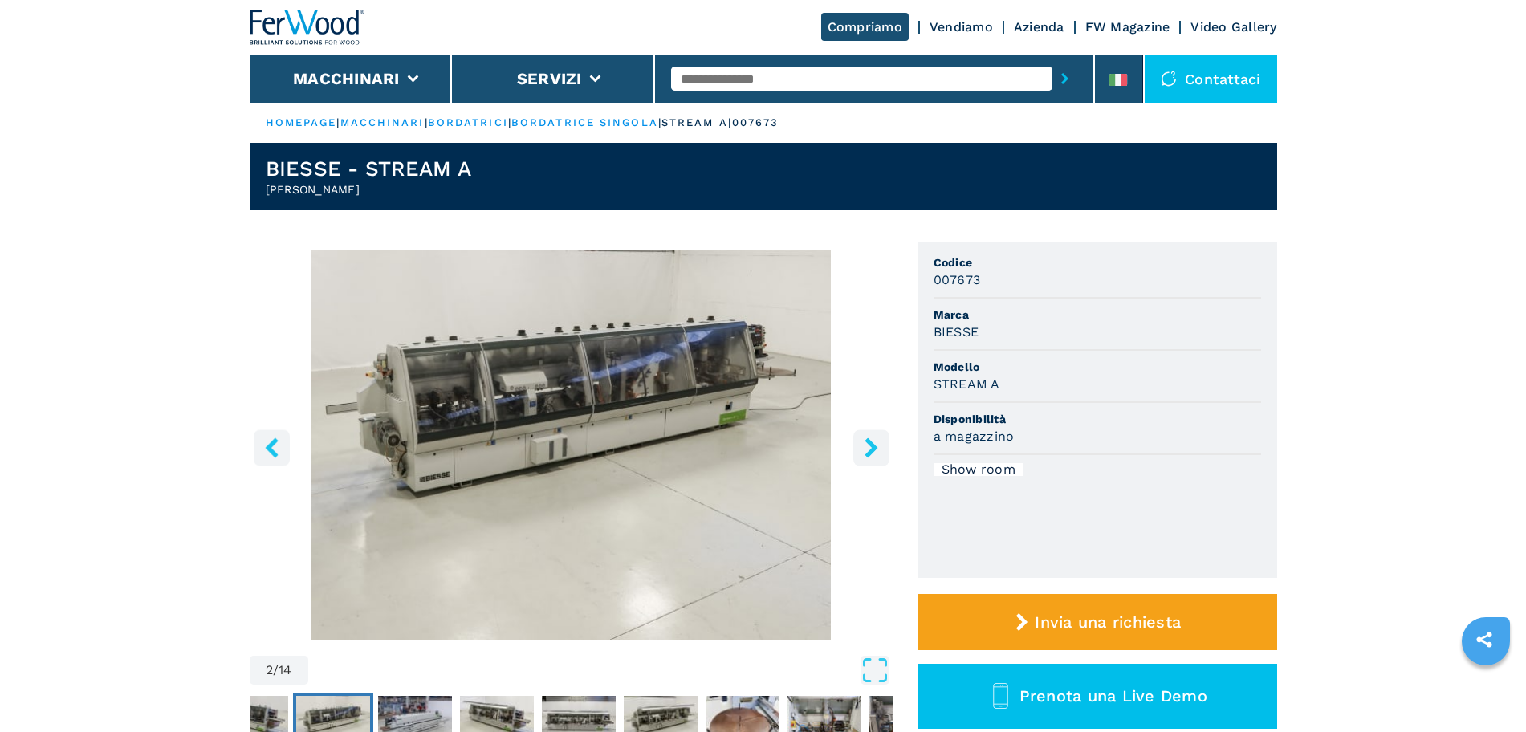
click at [269, 450] on icon "left-button" at bounding box center [271, 447] width 13 height 20
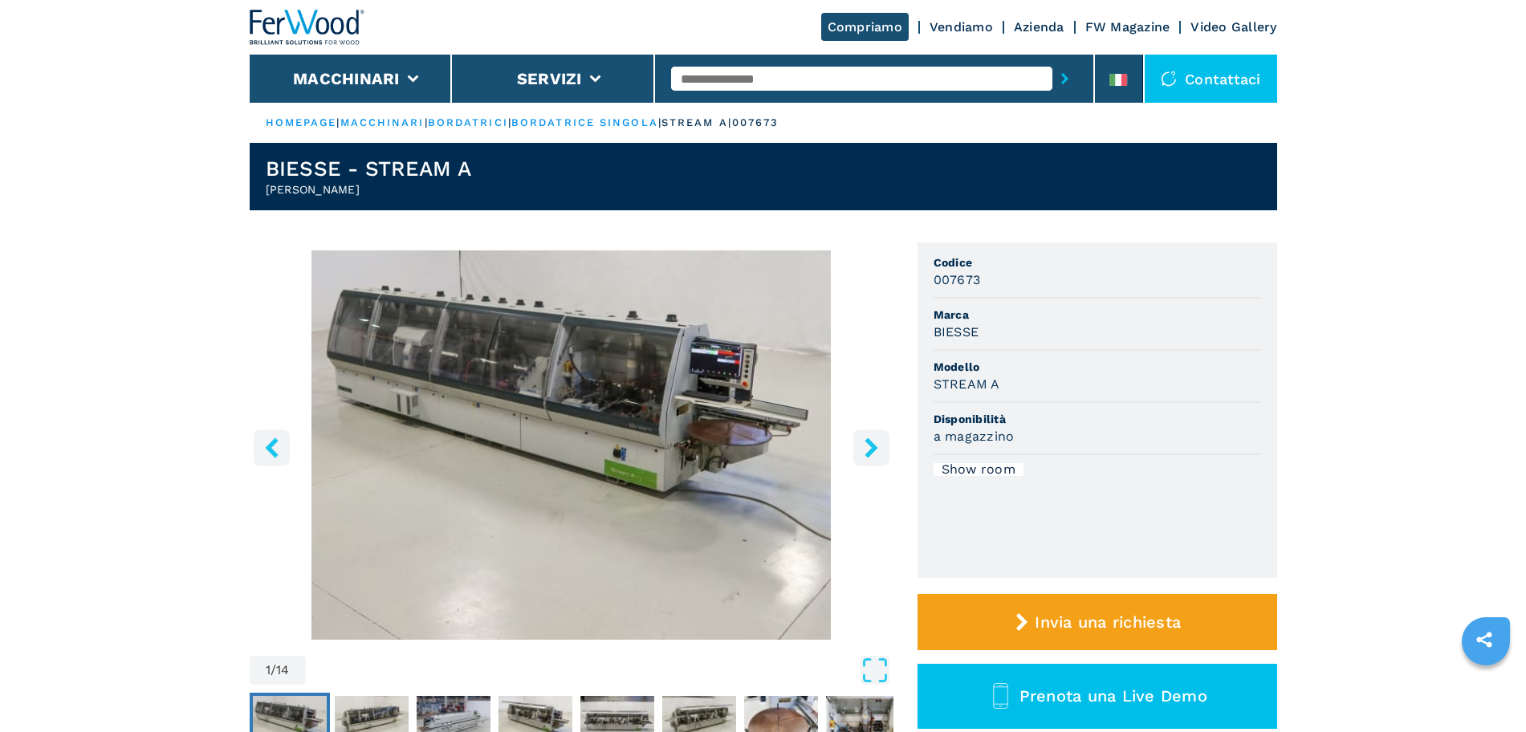
click at [269, 450] on icon "left-button" at bounding box center [271, 447] width 13 height 20
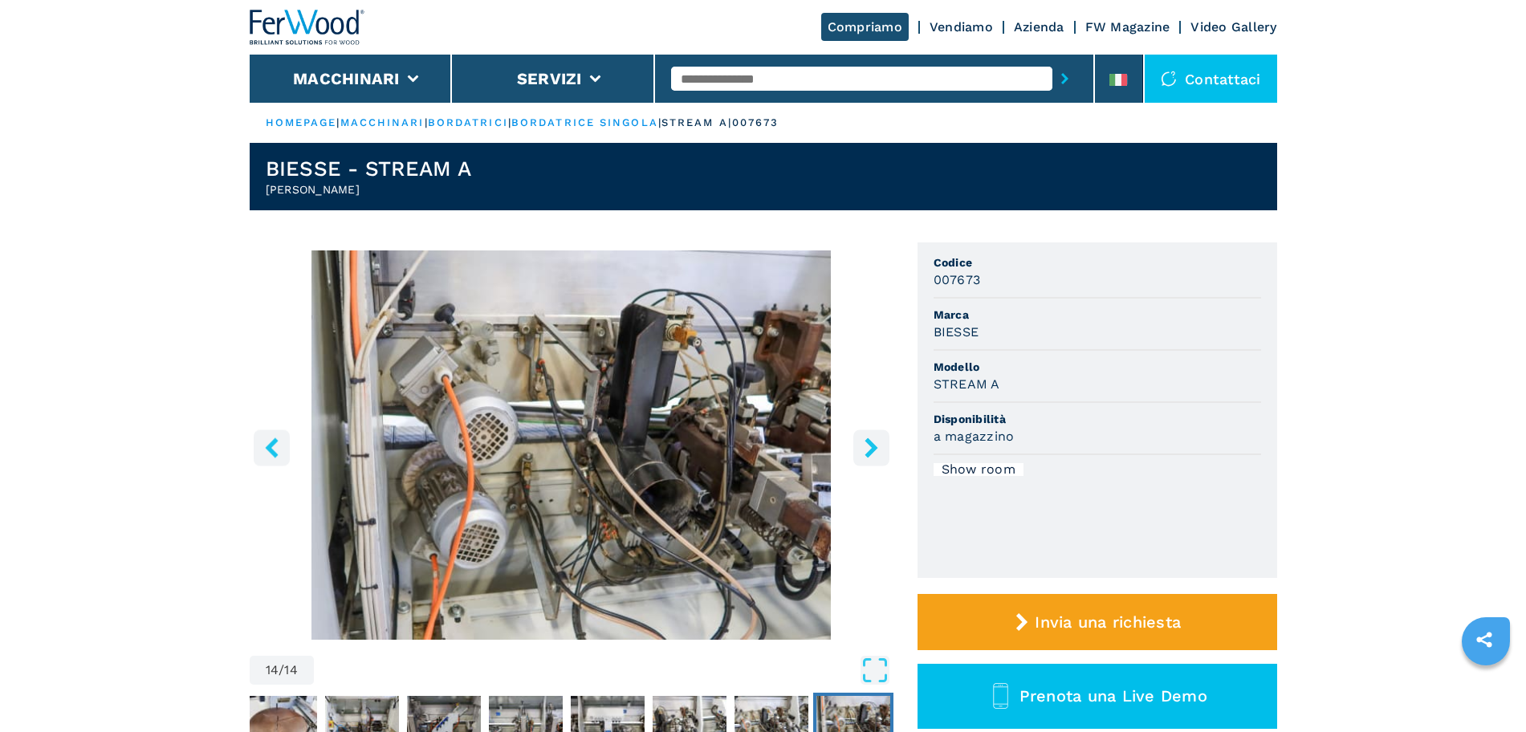
click at [869, 453] on icon "right-button" at bounding box center [870, 447] width 13 height 20
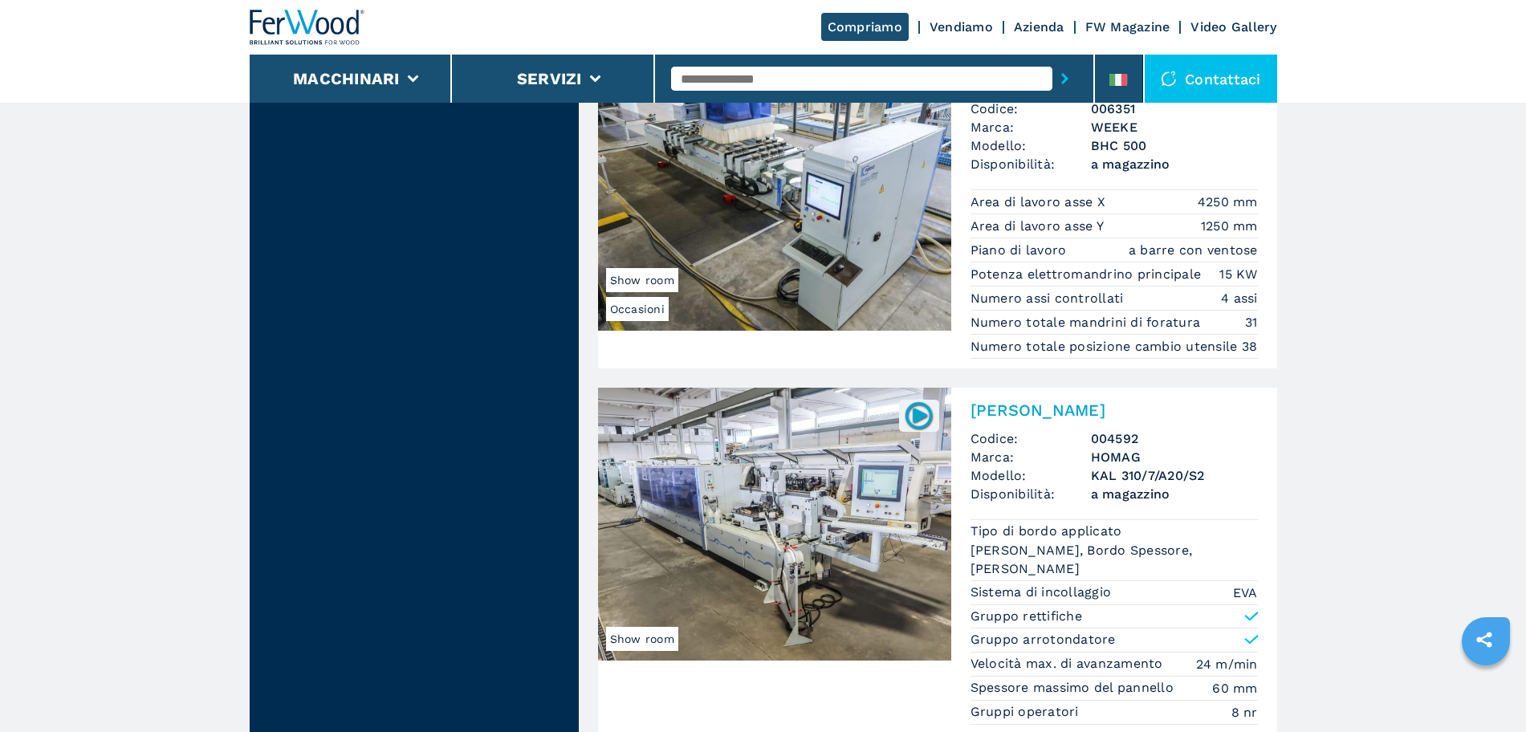
scroll to position [3456, 0]
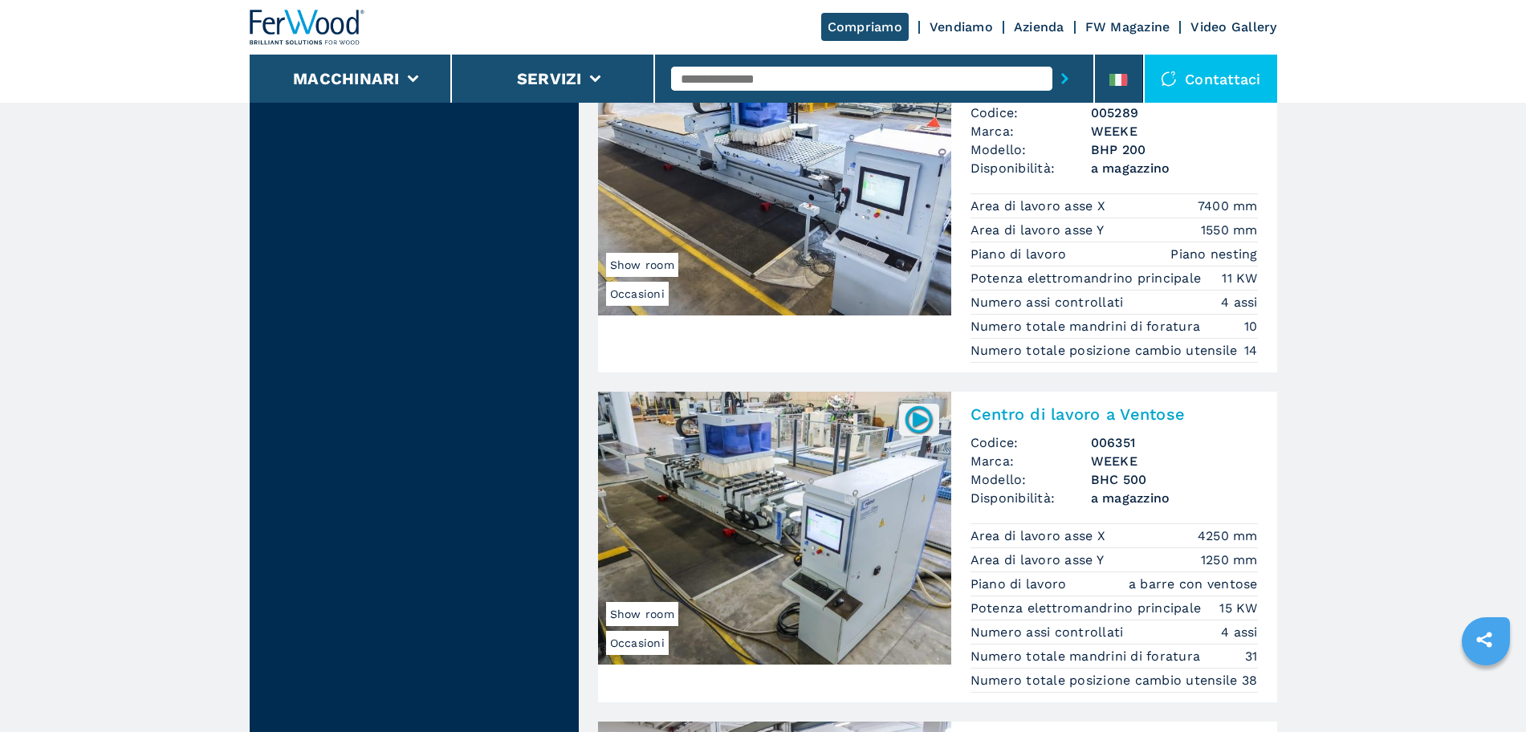
click at [753, 494] on img at bounding box center [774, 528] width 353 height 273
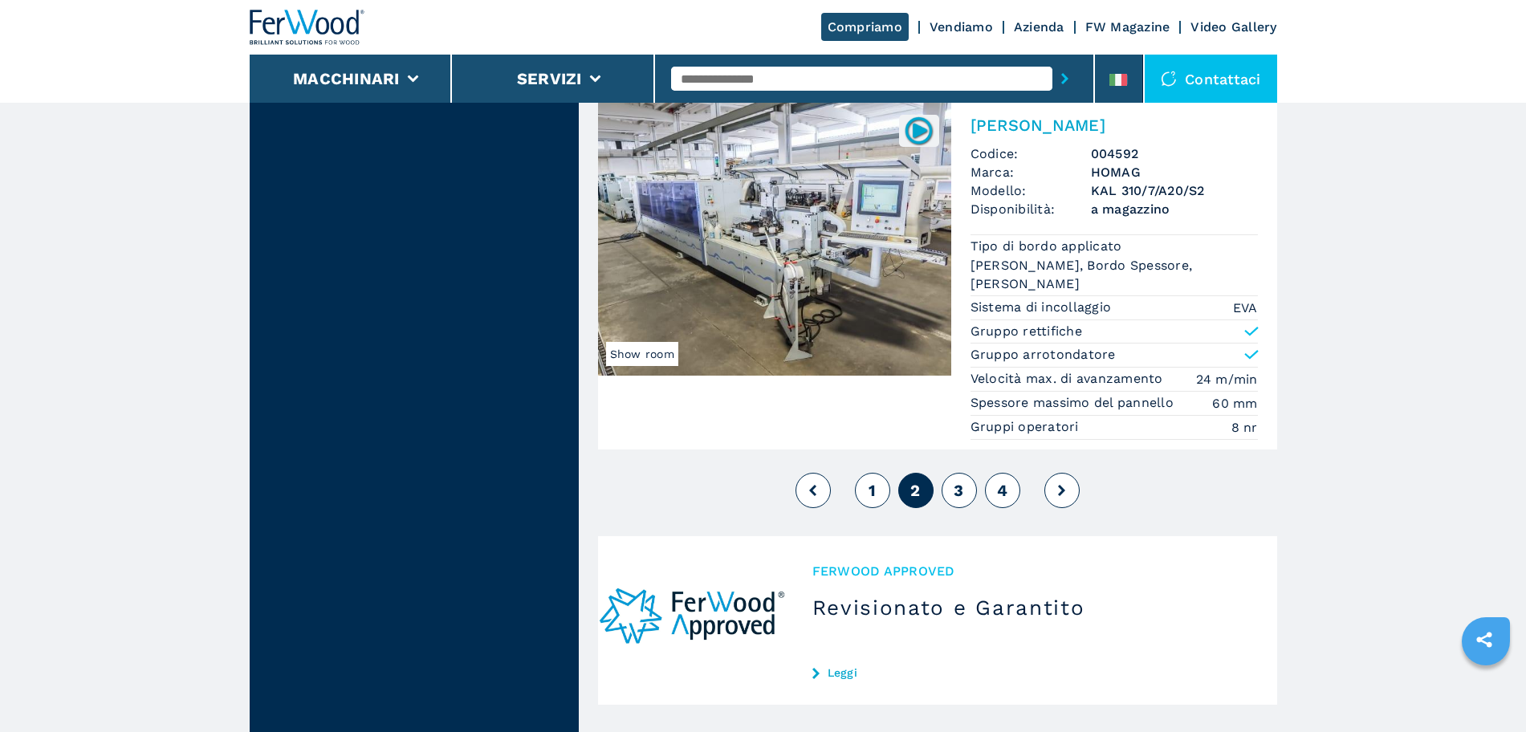
scroll to position [3919, 0]
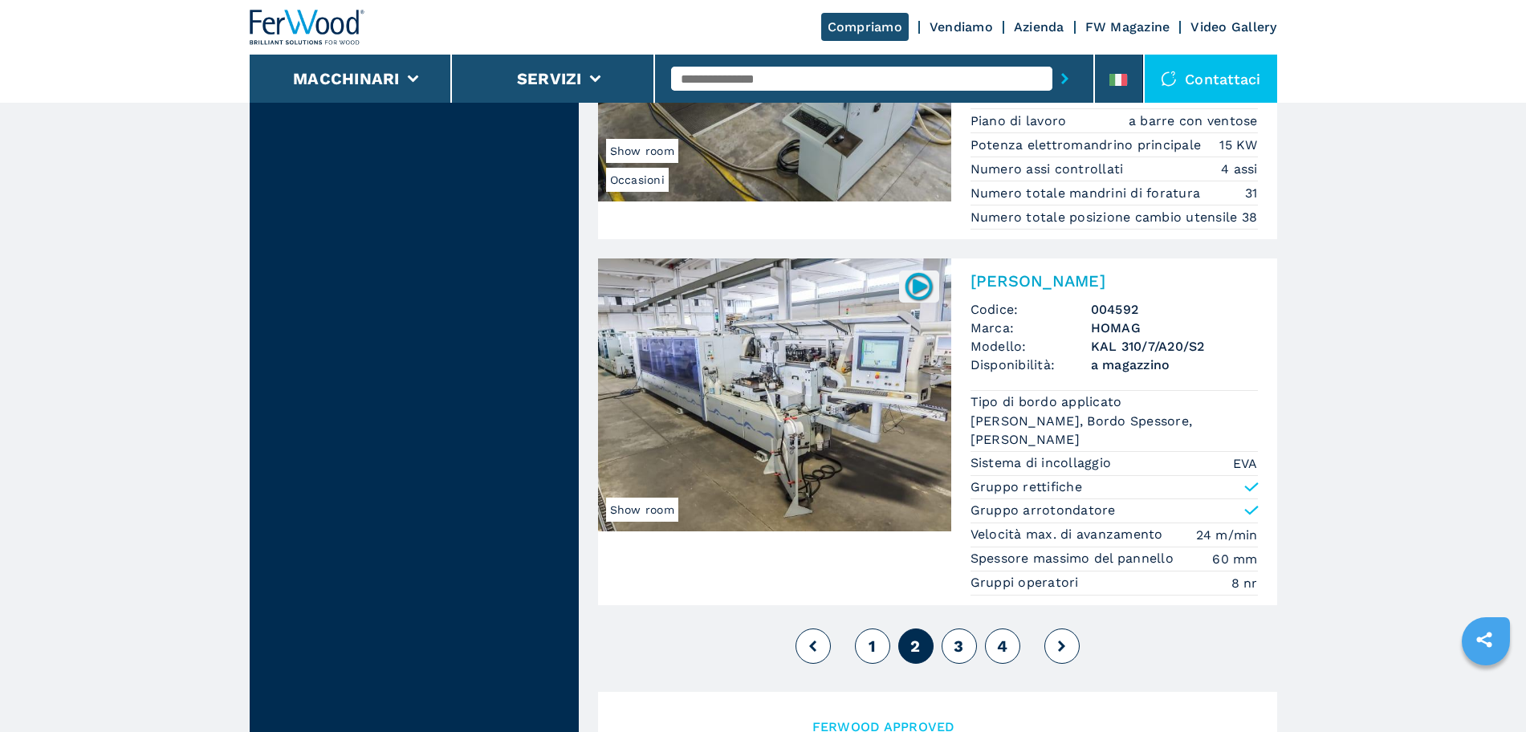
click at [959, 585] on span "3" at bounding box center [959, 646] width 10 height 19
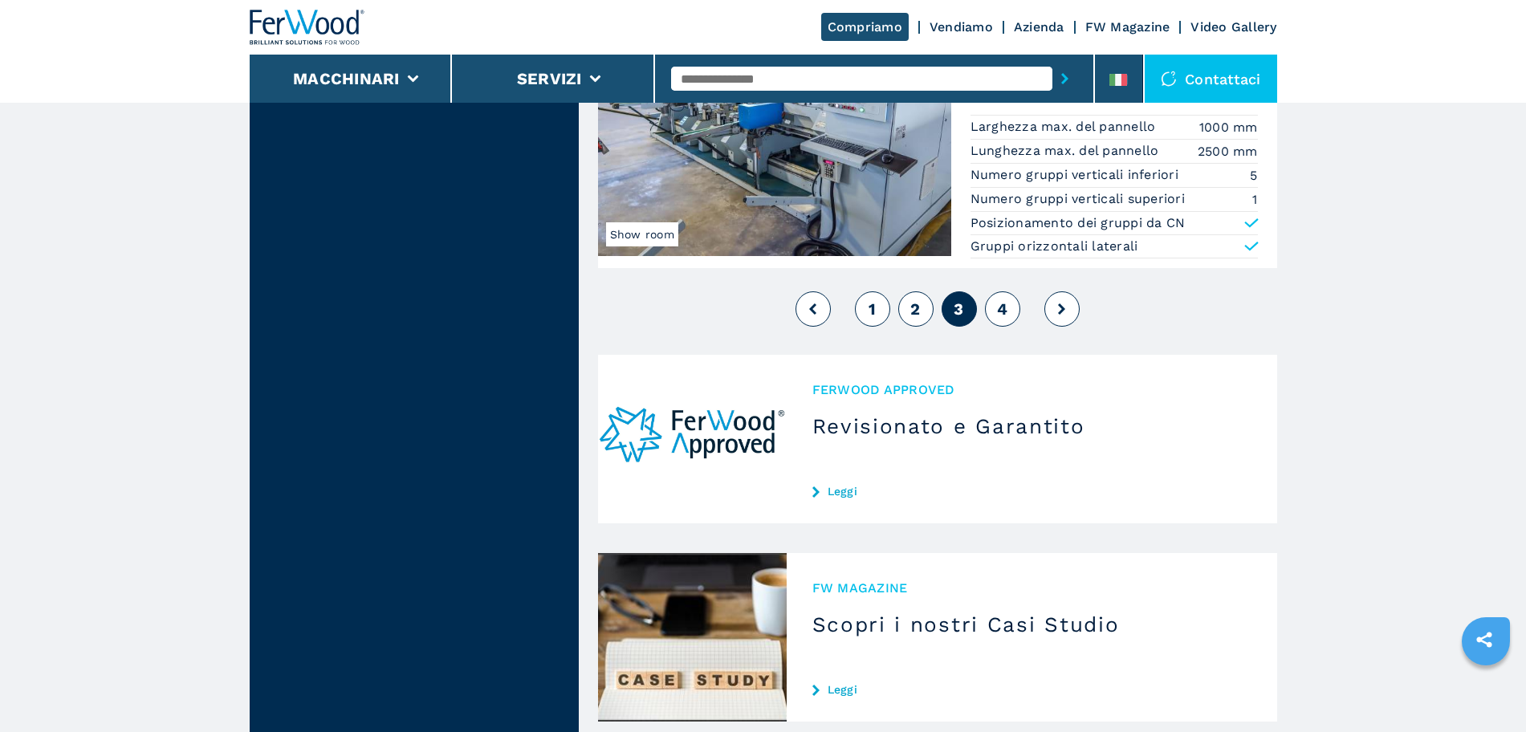
scroll to position [3679, 0]
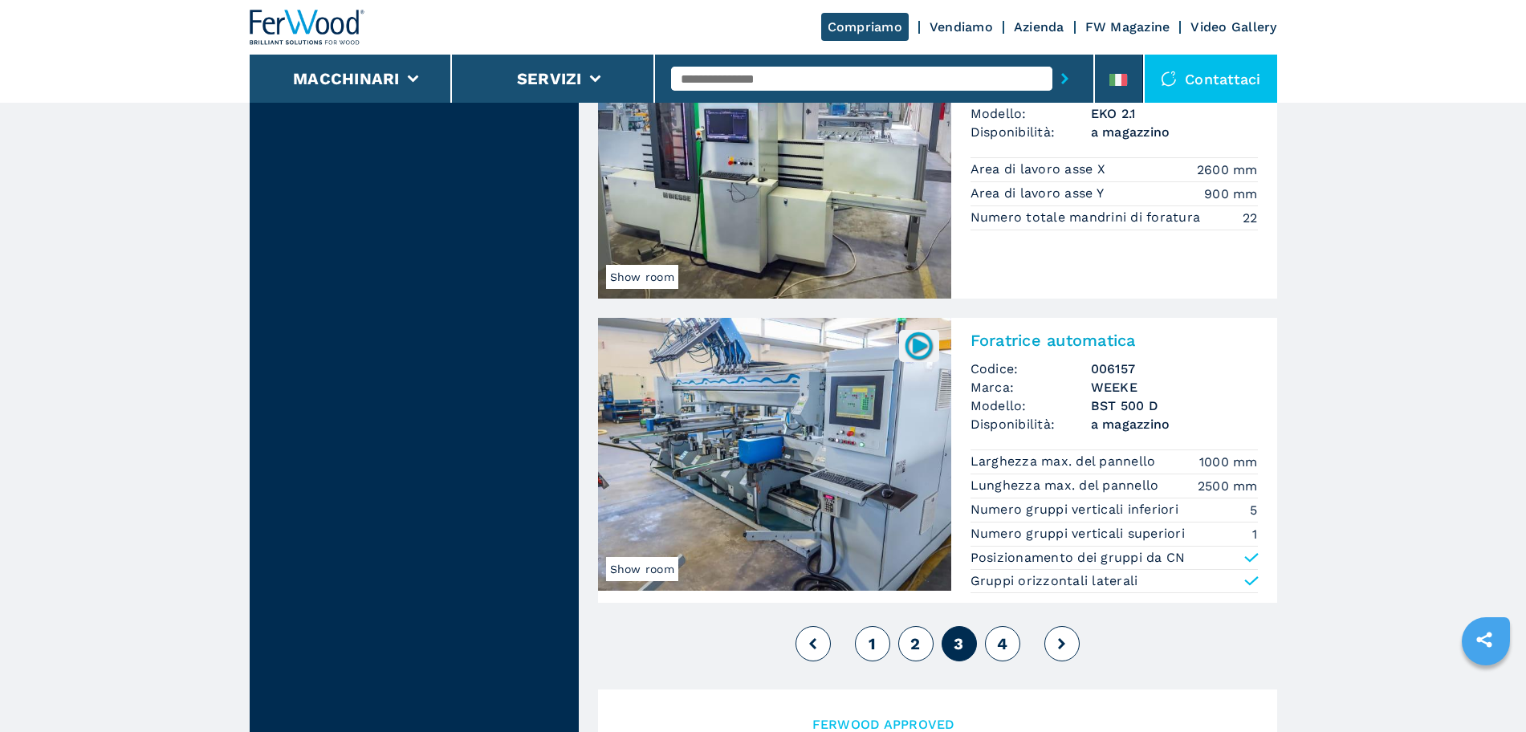
drag, startPoint x: 1014, startPoint y: 643, endPoint x: 1019, endPoint y: 548, distance: 94.8
click at [1014, 585] on button "4" at bounding box center [1002, 643] width 35 height 35
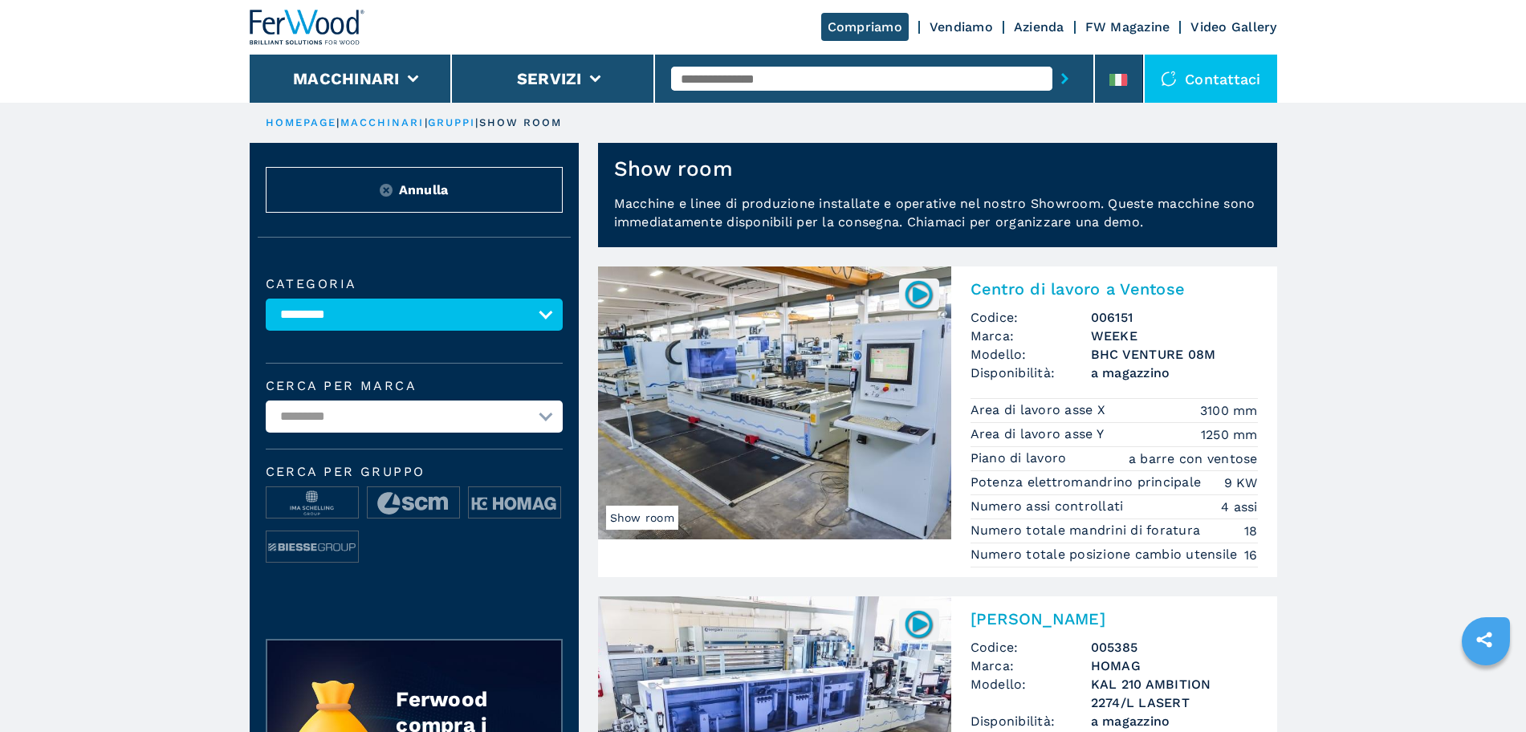
click at [757, 92] on div at bounding box center [874, 78] width 406 height 37
click at [762, 81] on input "text" at bounding box center [861, 79] width 381 height 24
type input "*"
type input "****"
click at [1052, 60] on button "submit-button" at bounding box center [1064, 78] width 25 height 37
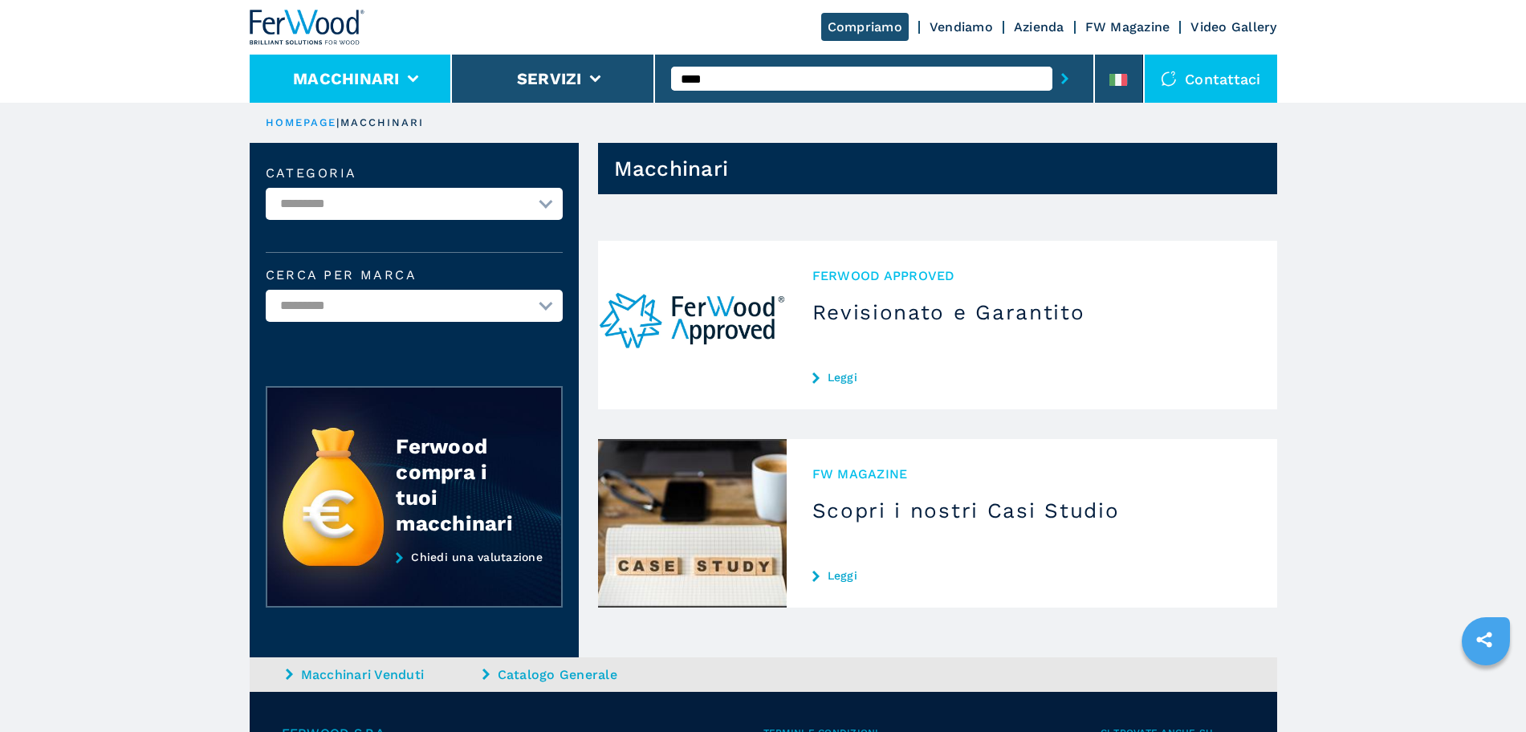
click at [327, 69] on button "Macchinari" at bounding box center [346, 78] width 107 height 19
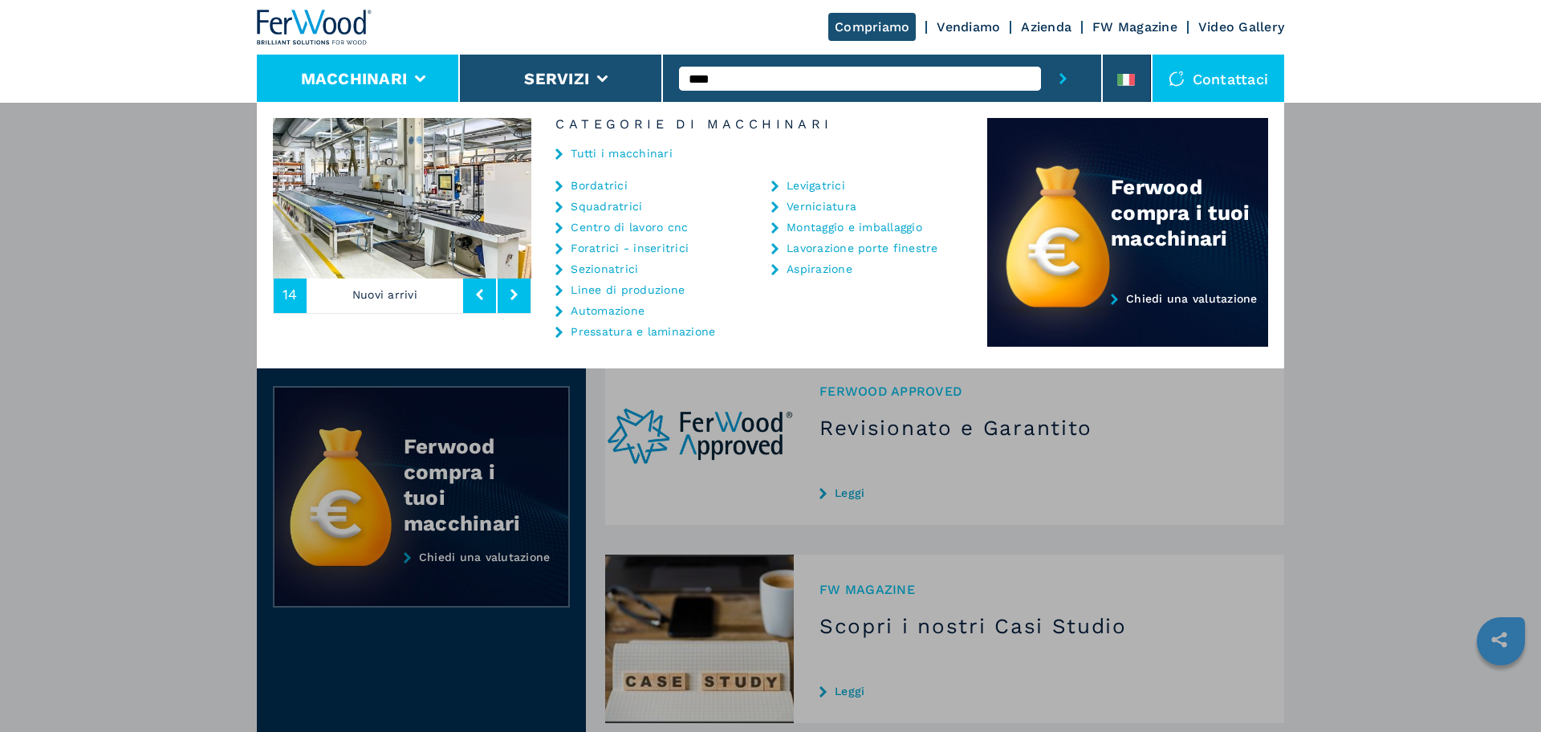
click at [610, 286] on link "Linee di produzione" at bounding box center [628, 289] width 114 height 11
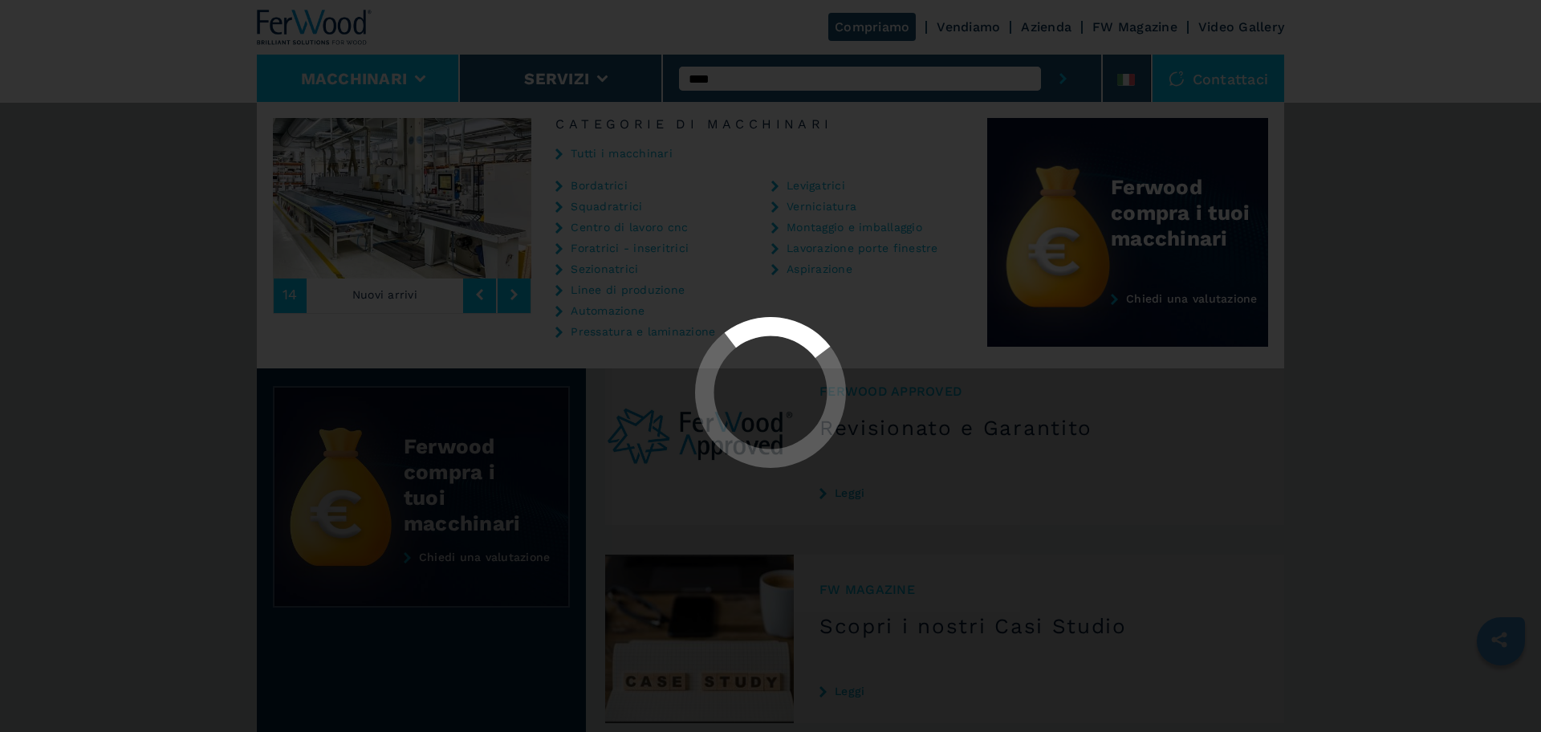
select select "**********"
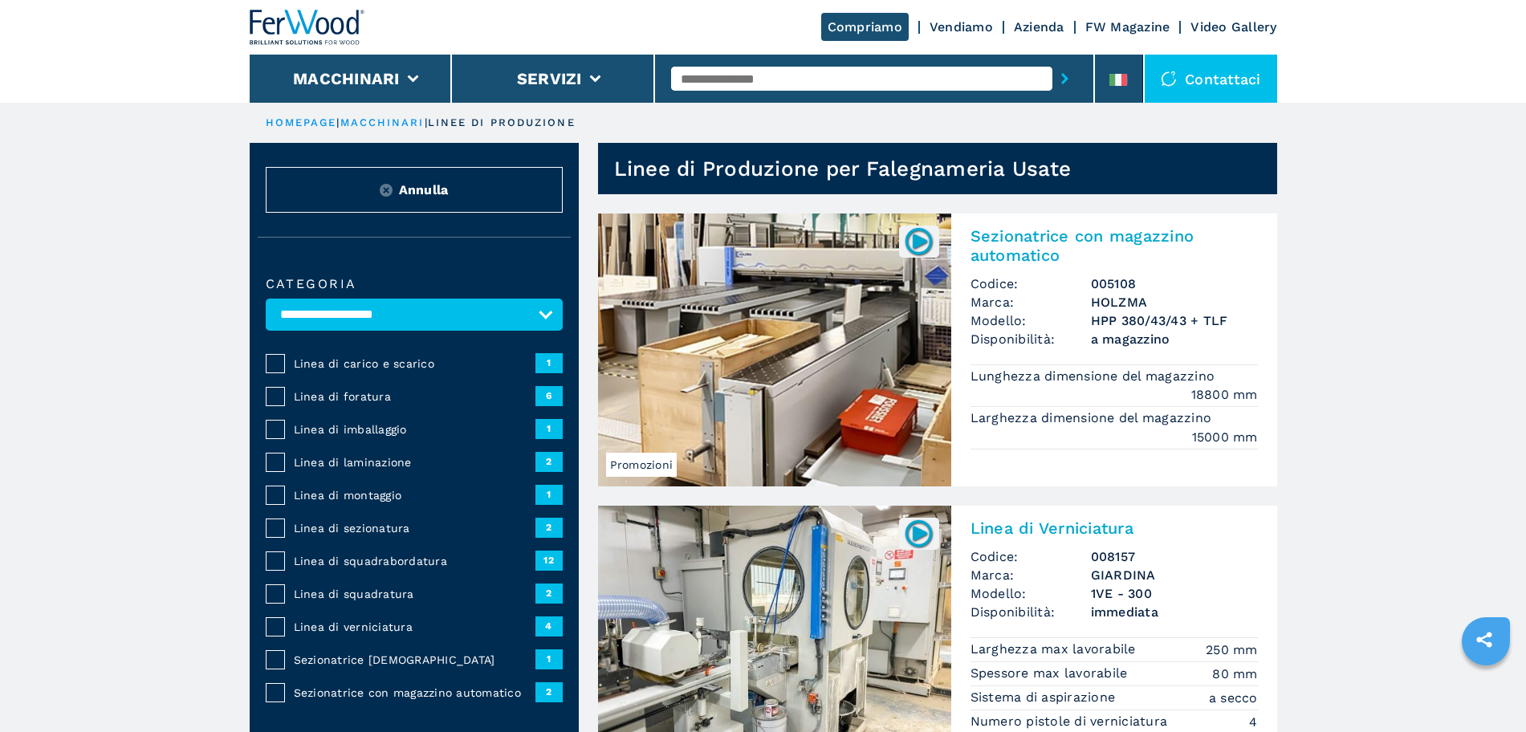
scroll to position [335, 0]
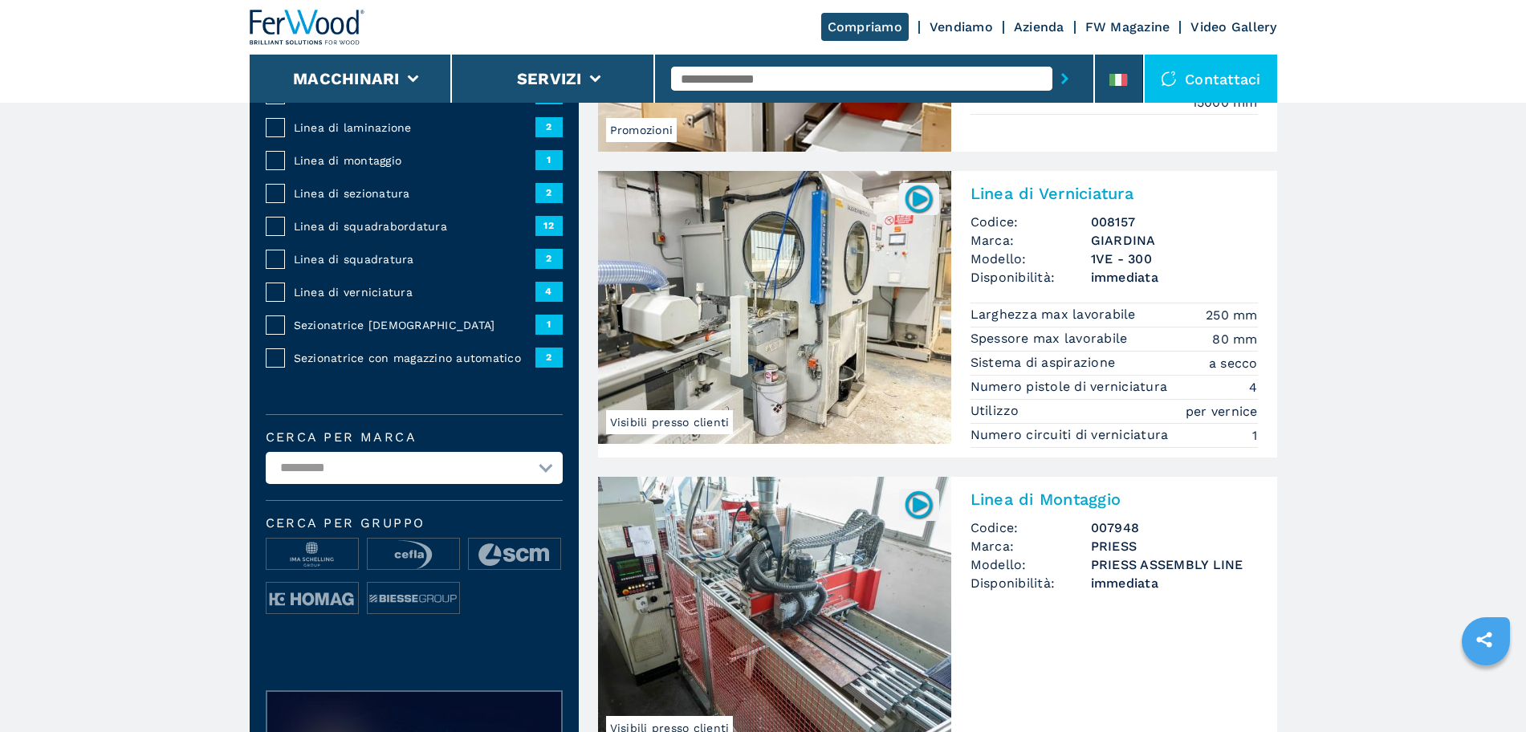
click at [391, 234] on span "Linea di squadrabordatura" at bounding box center [415, 226] width 242 height 16
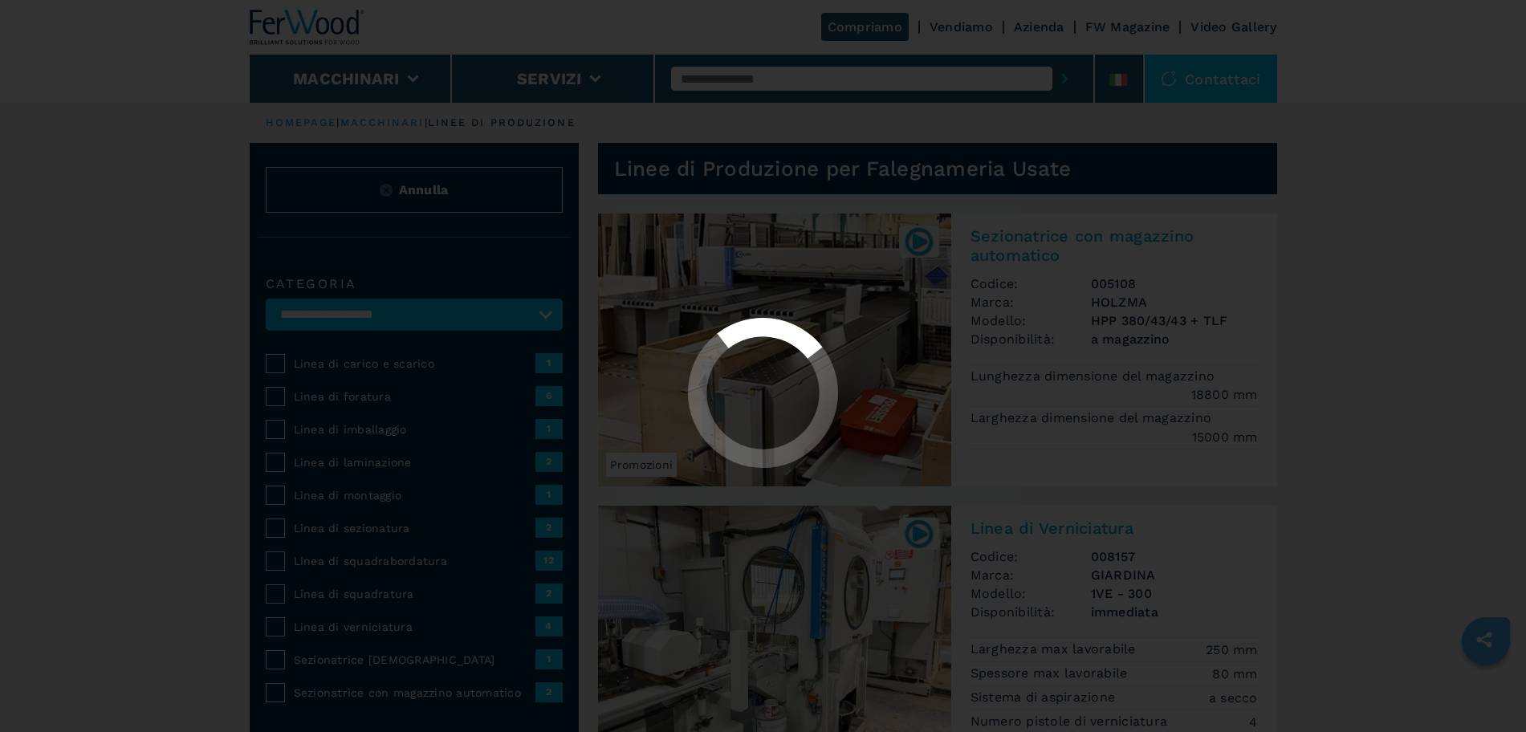
select select "**********"
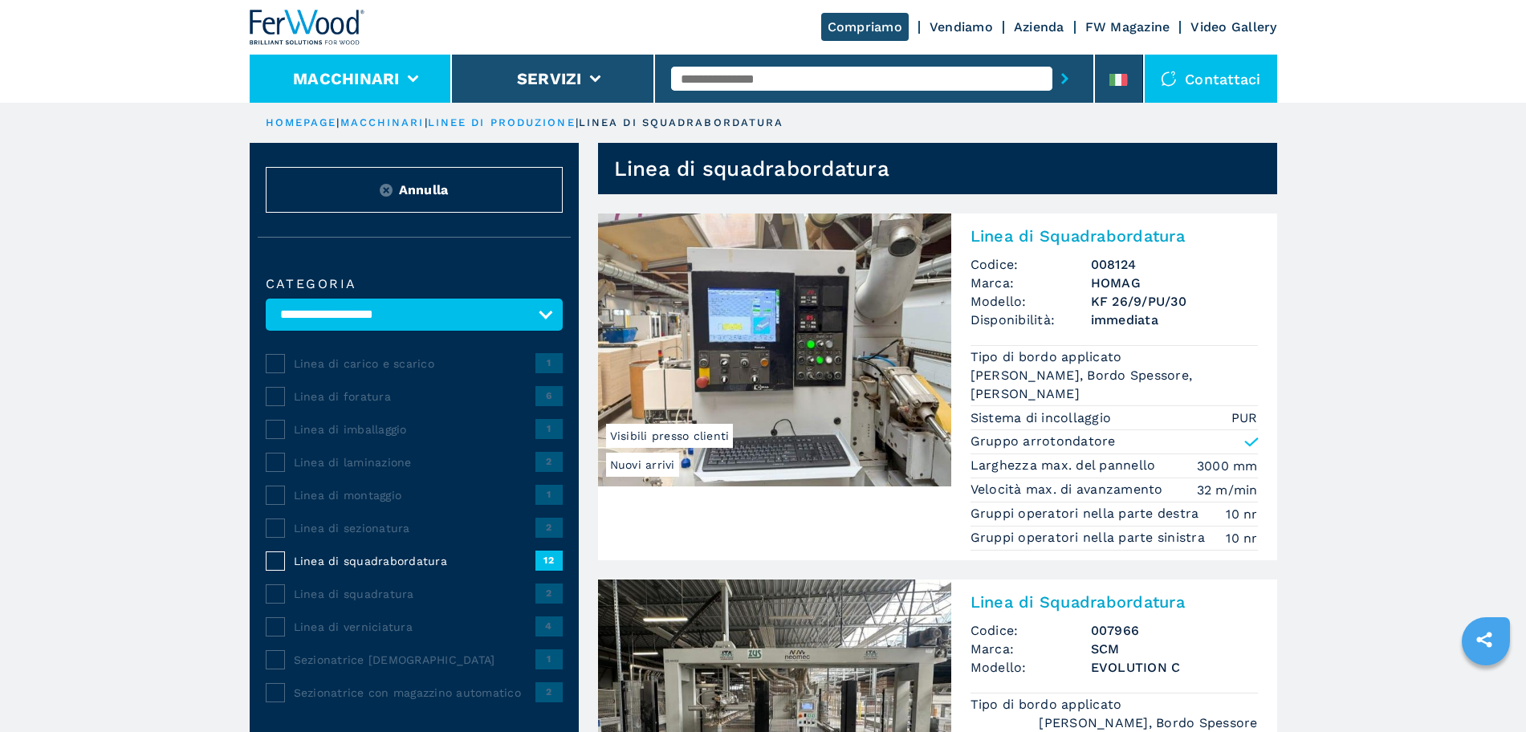
click at [394, 91] on li "Macchinari" at bounding box center [351, 79] width 203 height 48
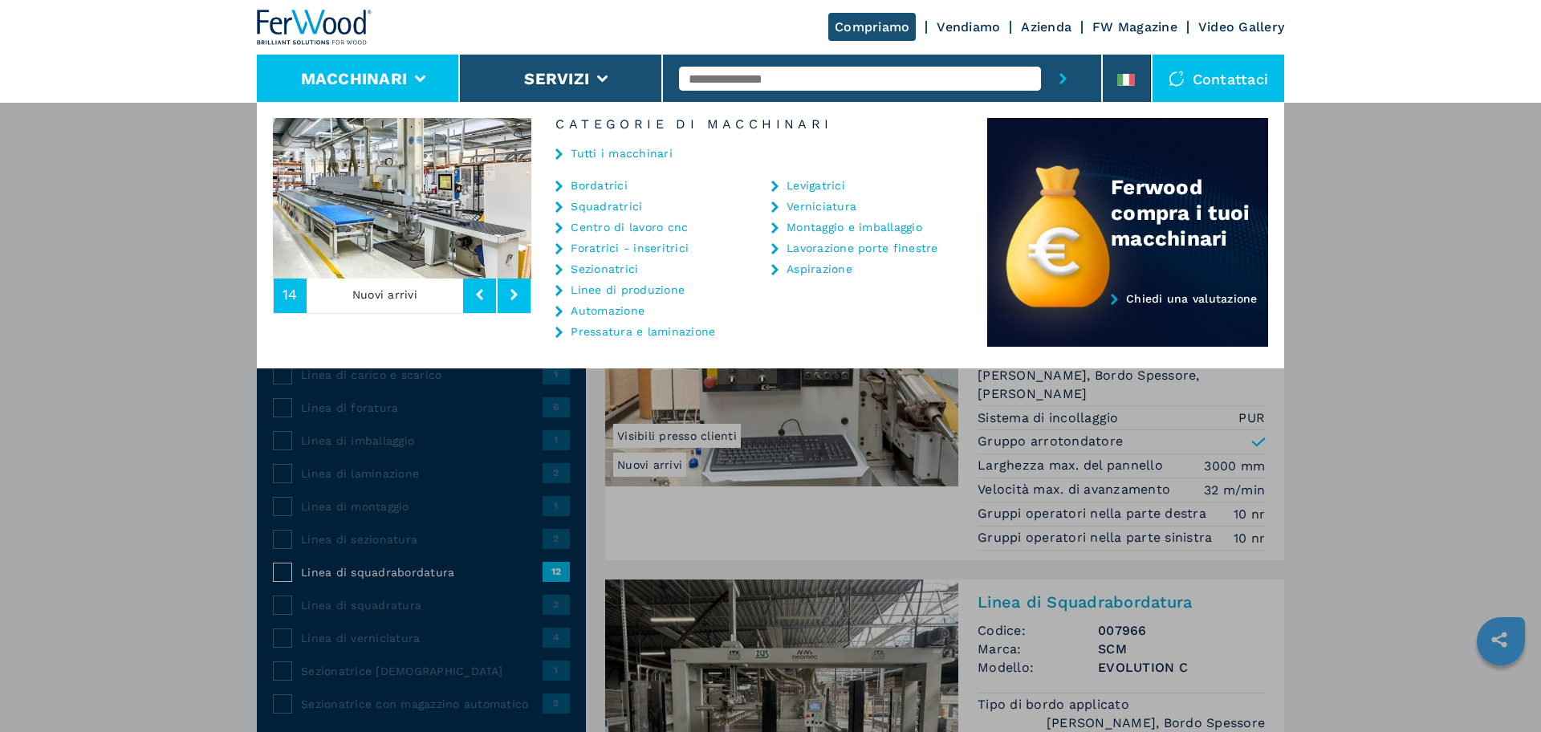
click at [604, 177] on div "Tutti i macchinari" at bounding box center [759, 155] width 456 height 48
click at [592, 184] on link "Bordatrici" at bounding box center [599, 185] width 57 height 11
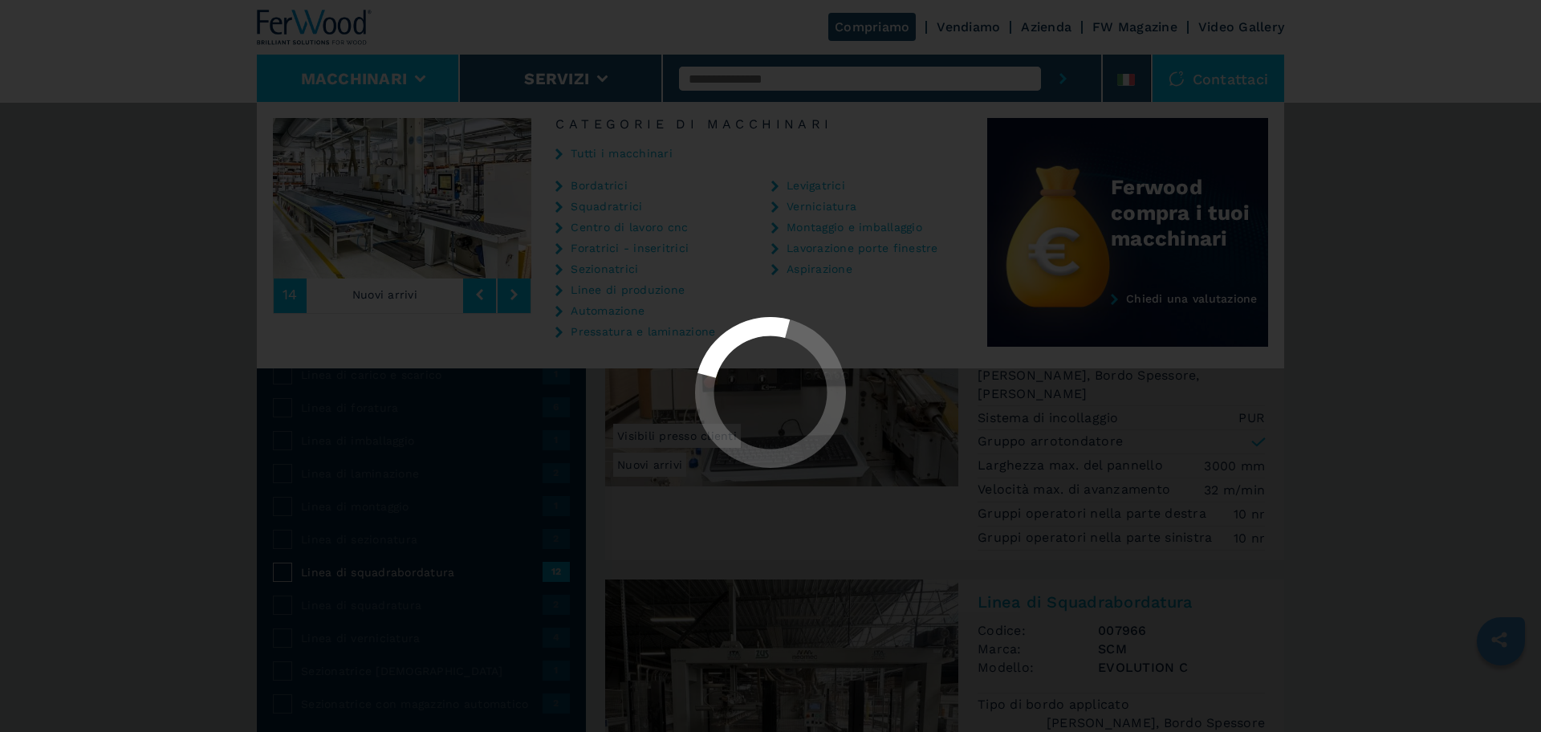
select select "**********"
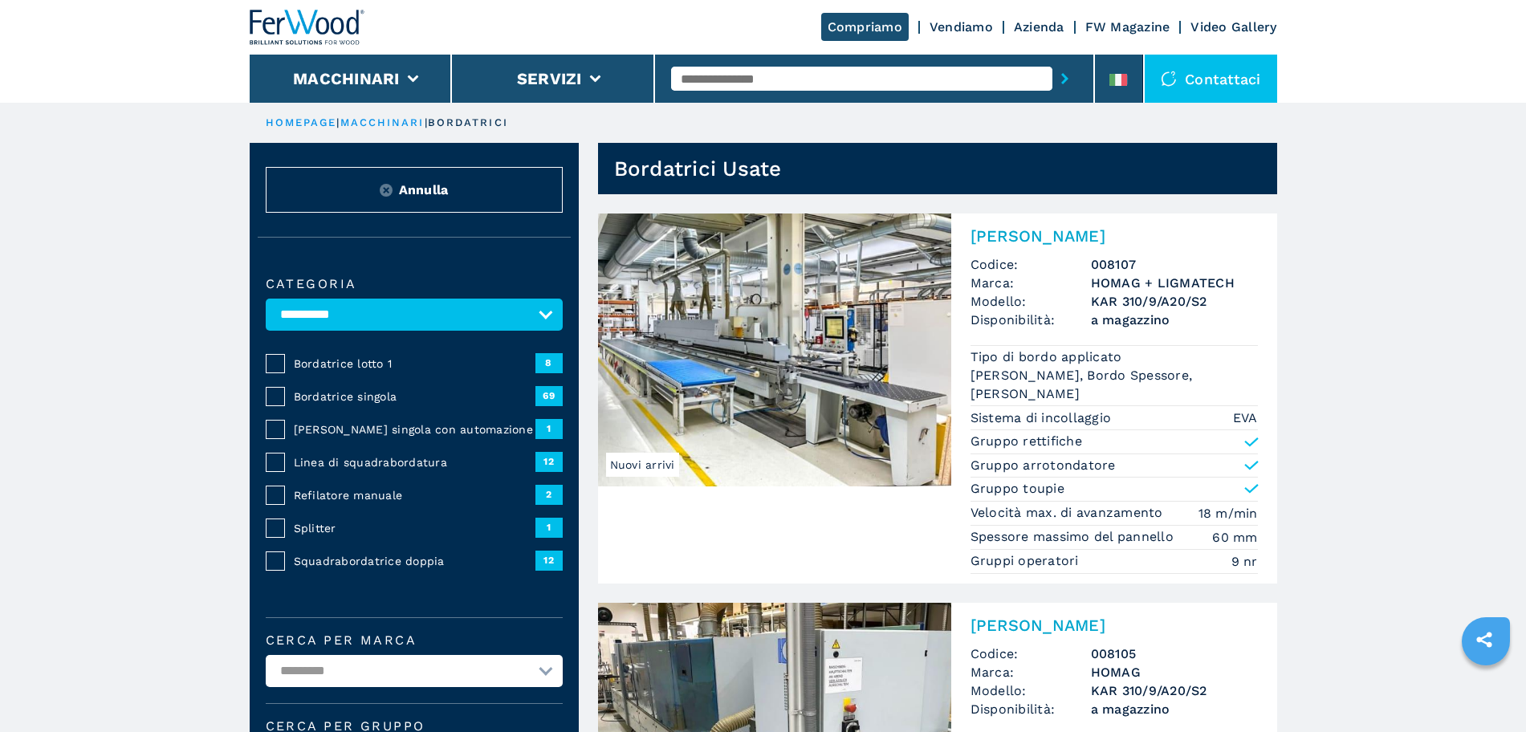
click at [384, 372] on span "Bordatrice lotto 1" at bounding box center [415, 364] width 242 height 16
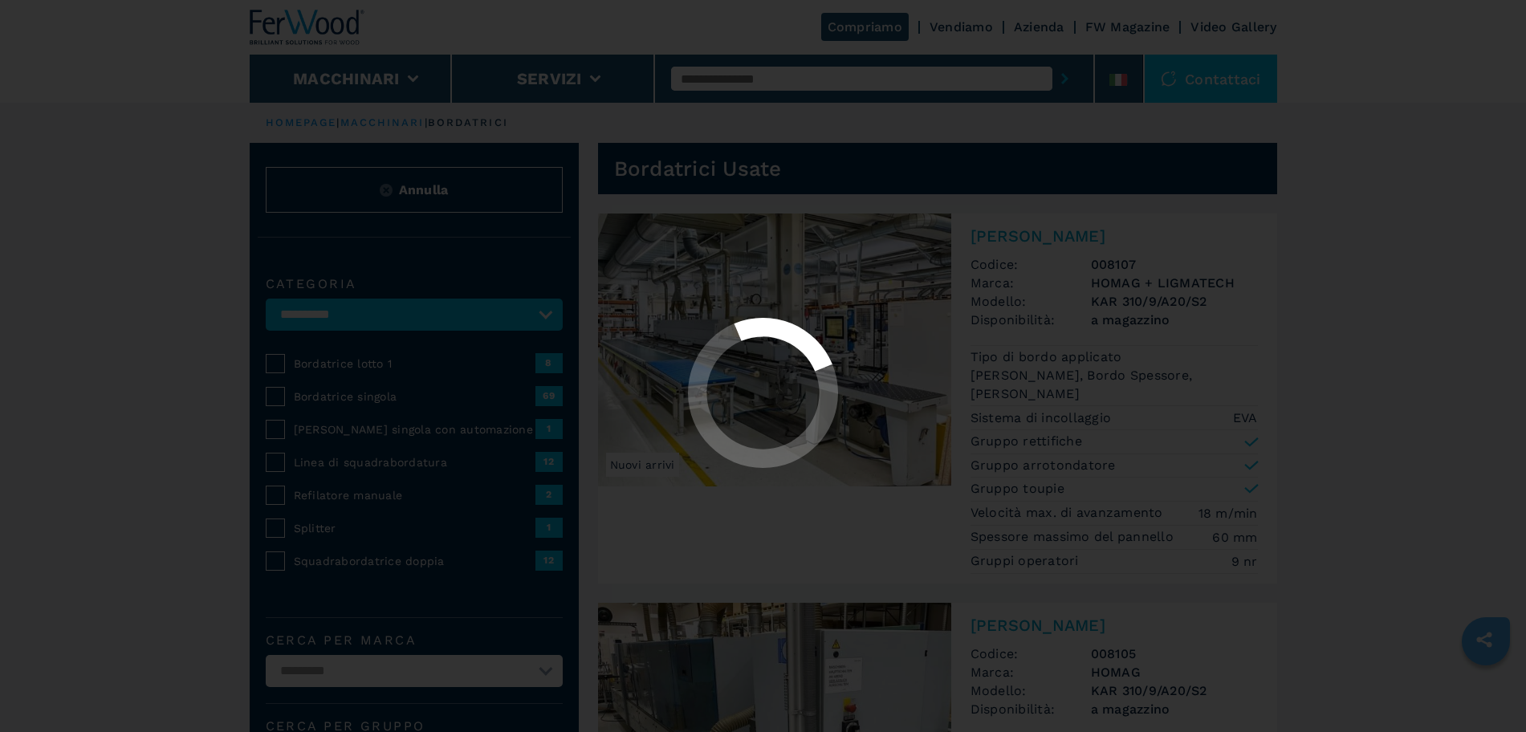
select select "**********"
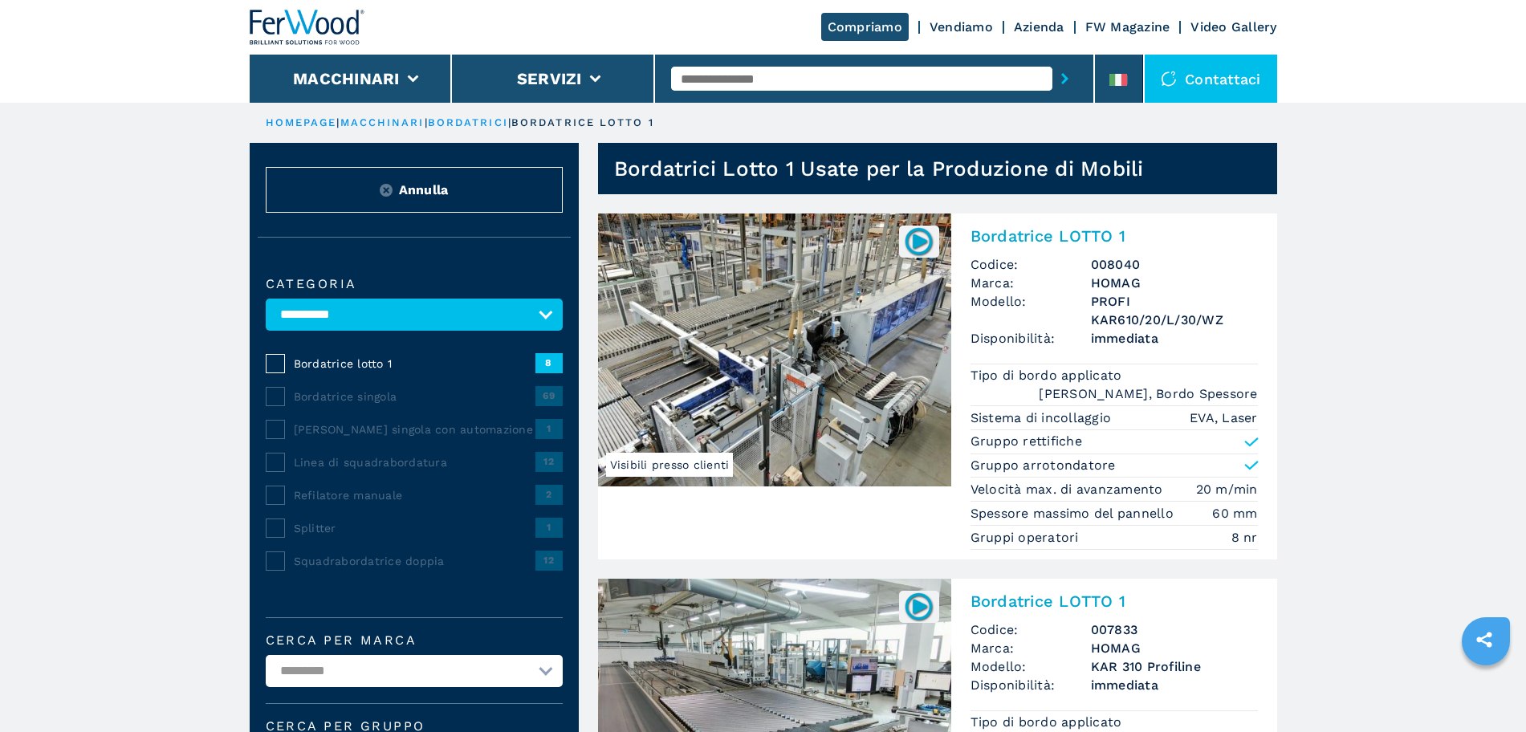
click at [859, 378] on img at bounding box center [774, 350] width 353 height 273
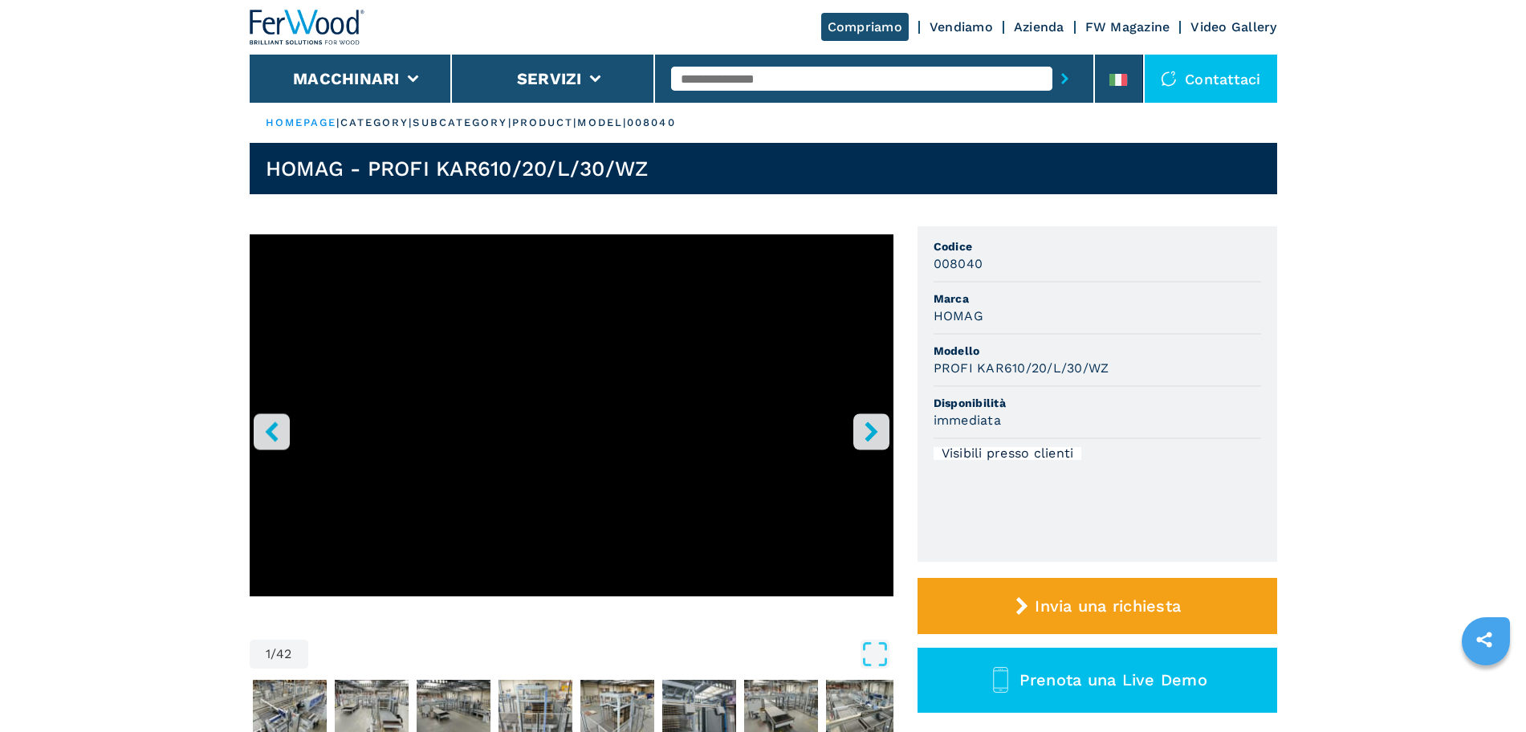
drag, startPoint x: 864, startPoint y: 667, endPoint x: 860, endPoint y: 649, distance: 18.1
click at [863, 585] on icon "Open Fullscreen" at bounding box center [874, 654] width 29 height 29
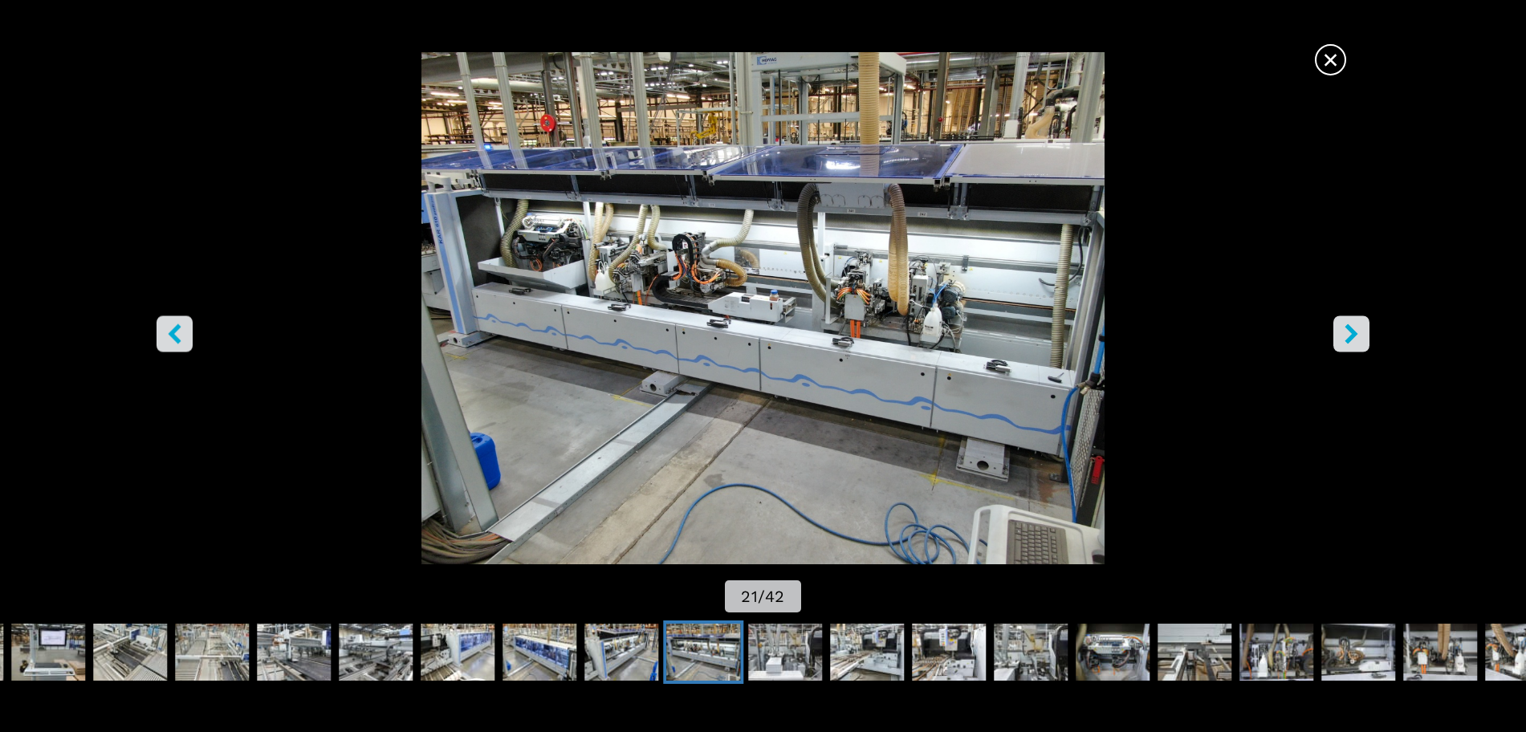
click at [1220, 327] on icon "right-button" at bounding box center [1351, 334] width 20 height 20
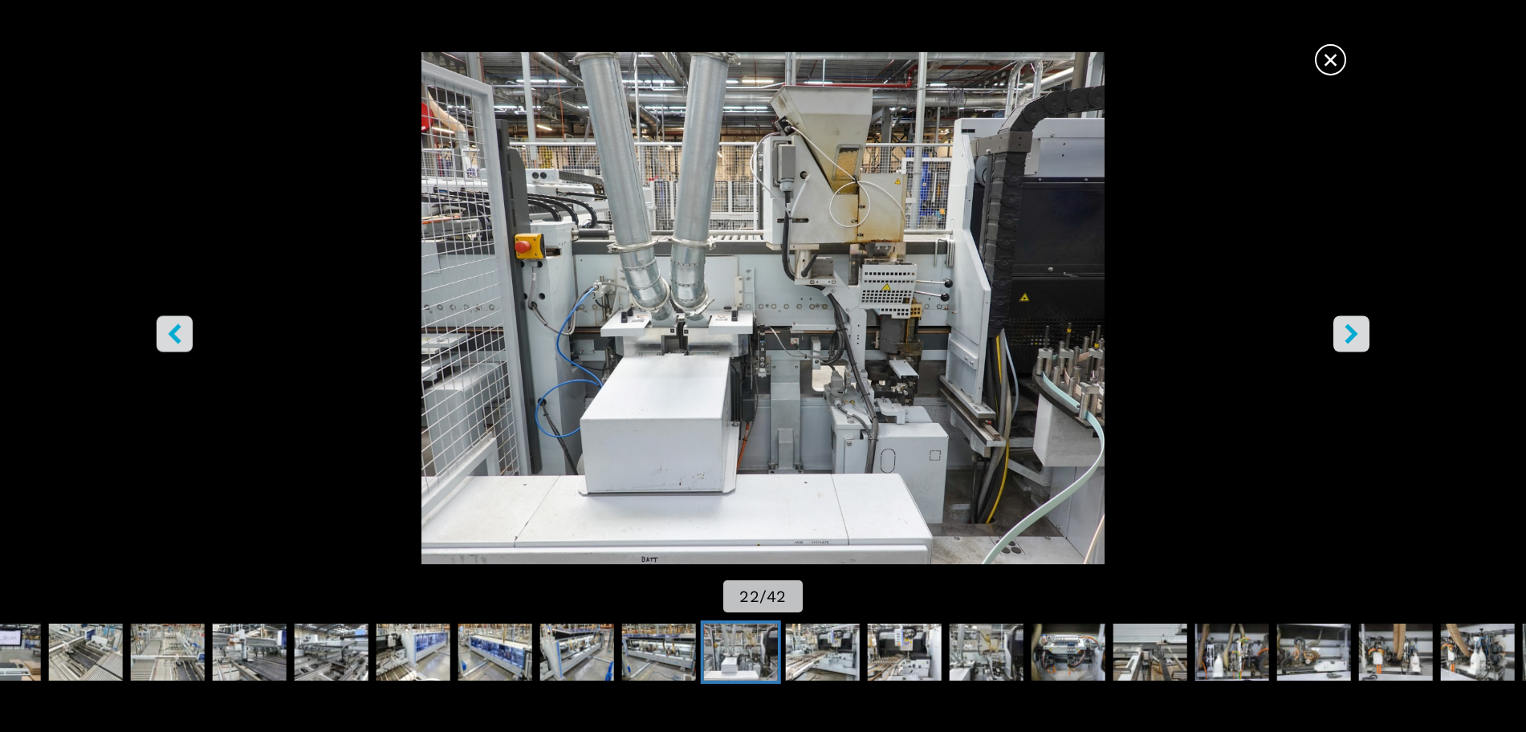
click at [1220, 327] on icon "right-button" at bounding box center [1351, 334] width 20 height 20
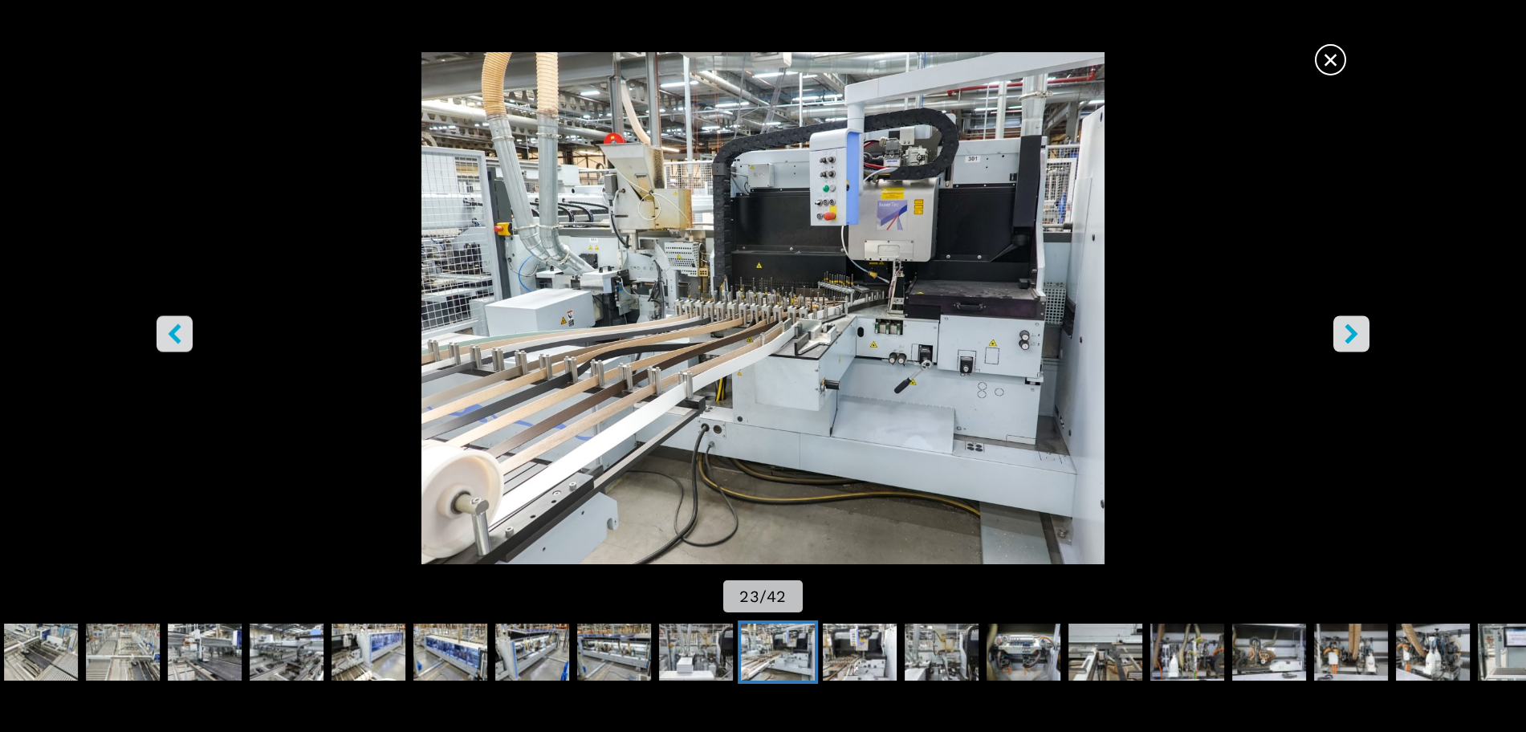
click at [1220, 327] on icon "right-button" at bounding box center [1351, 334] width 20 height 20
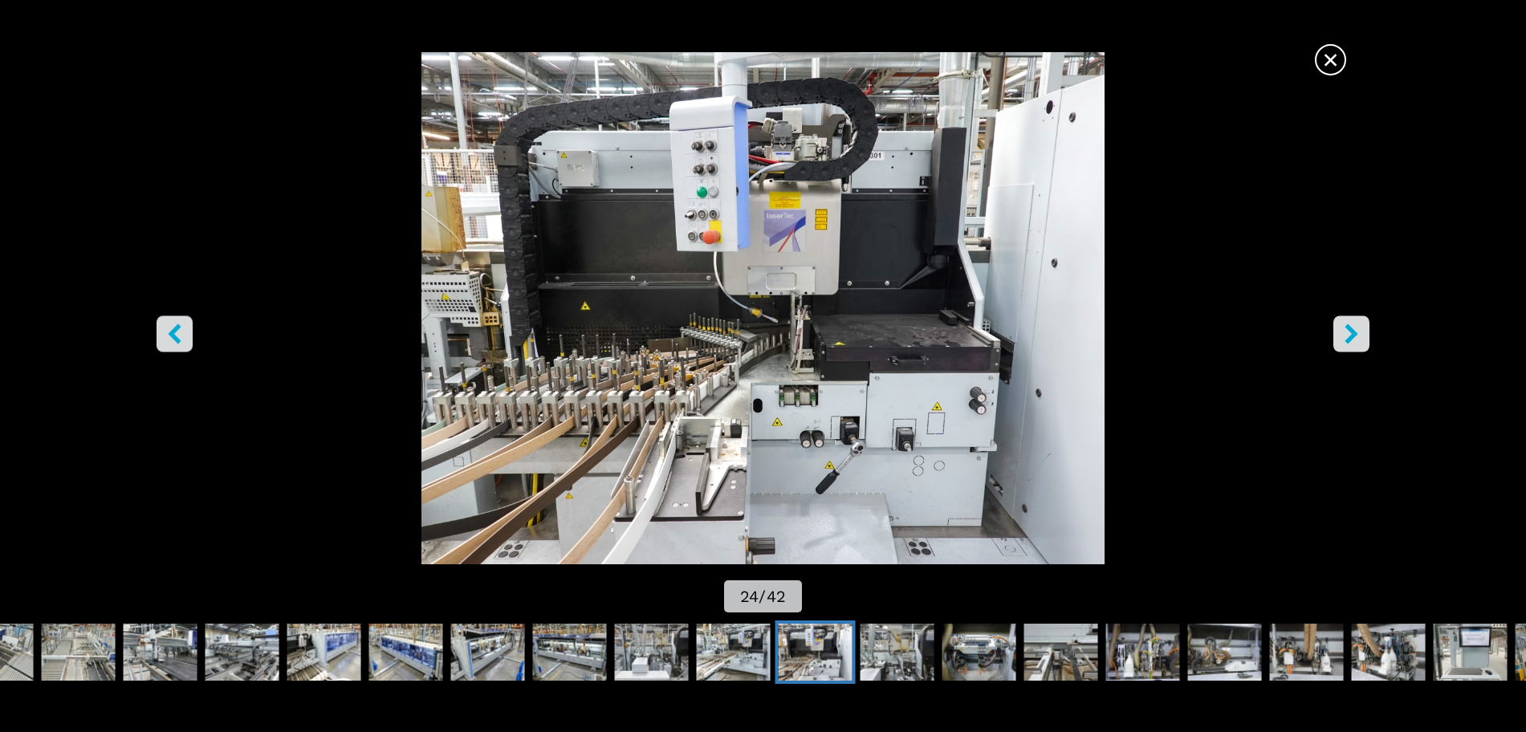
click at [1220, 327] on icon "right-button" at bounding box center [1351, 334] width 20 height 20
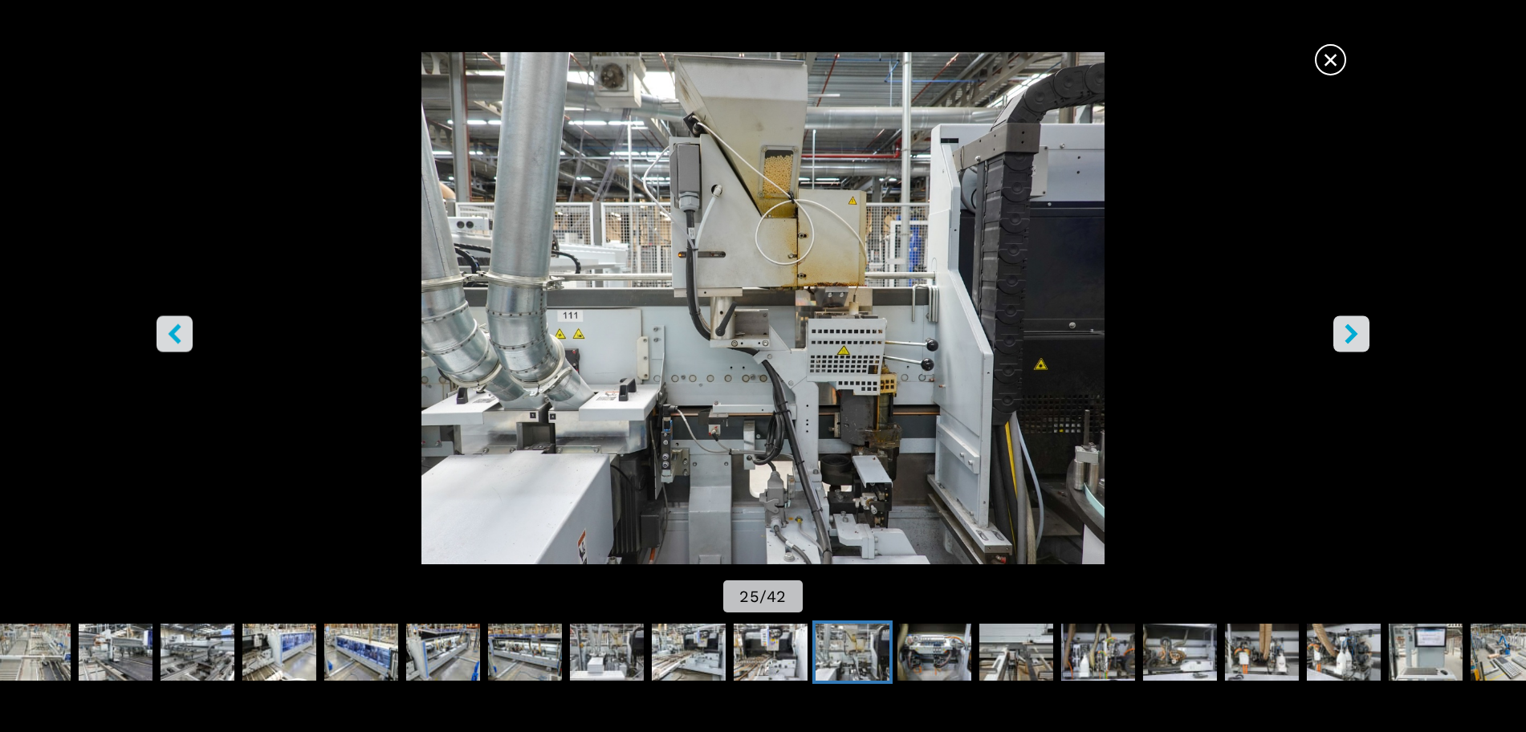
click at [1220, 327] on icon "right-button" at bounding box center [1351, 334] width 20 height 20
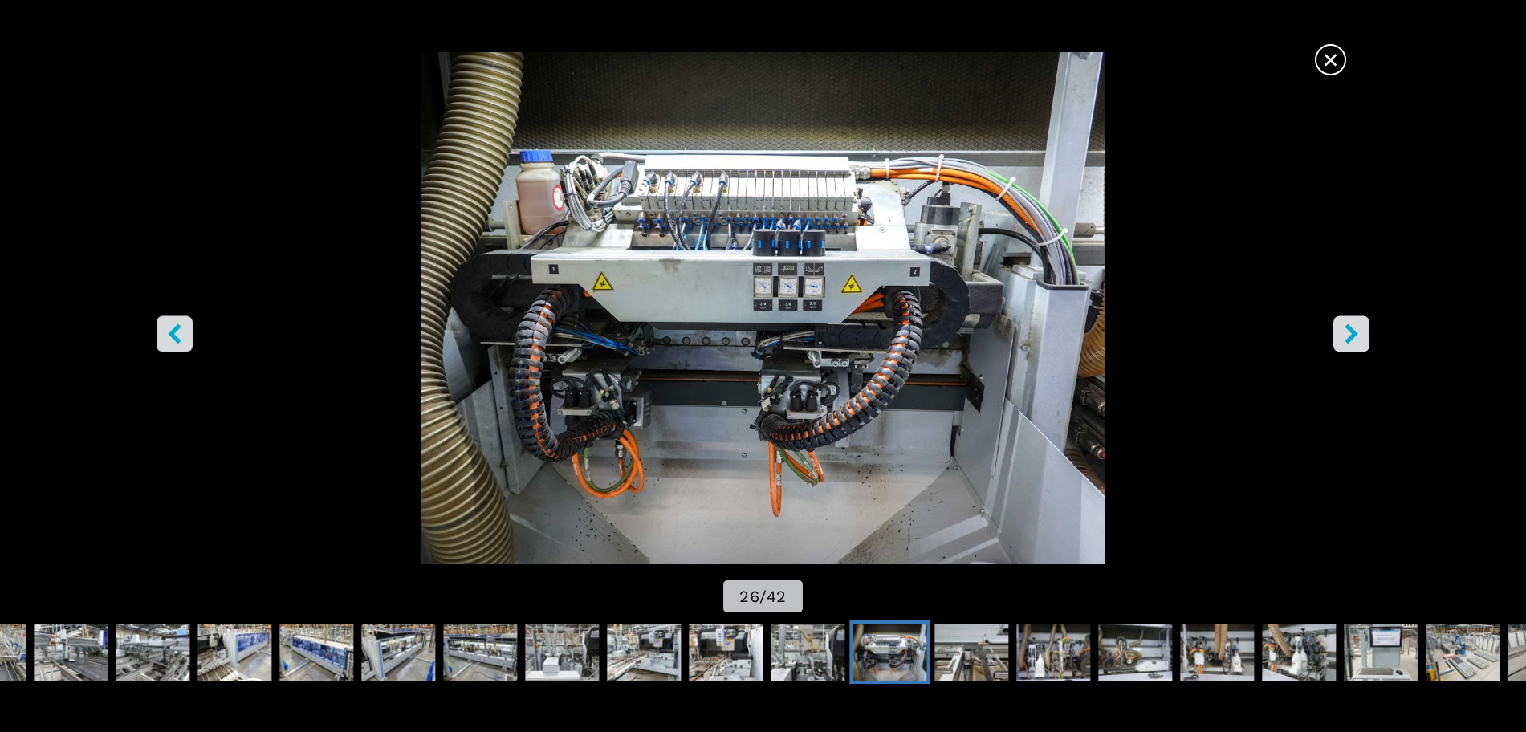
click at [1220, 327] on icon "right-button" at bounding box center [1351, 334] width 20 height 20
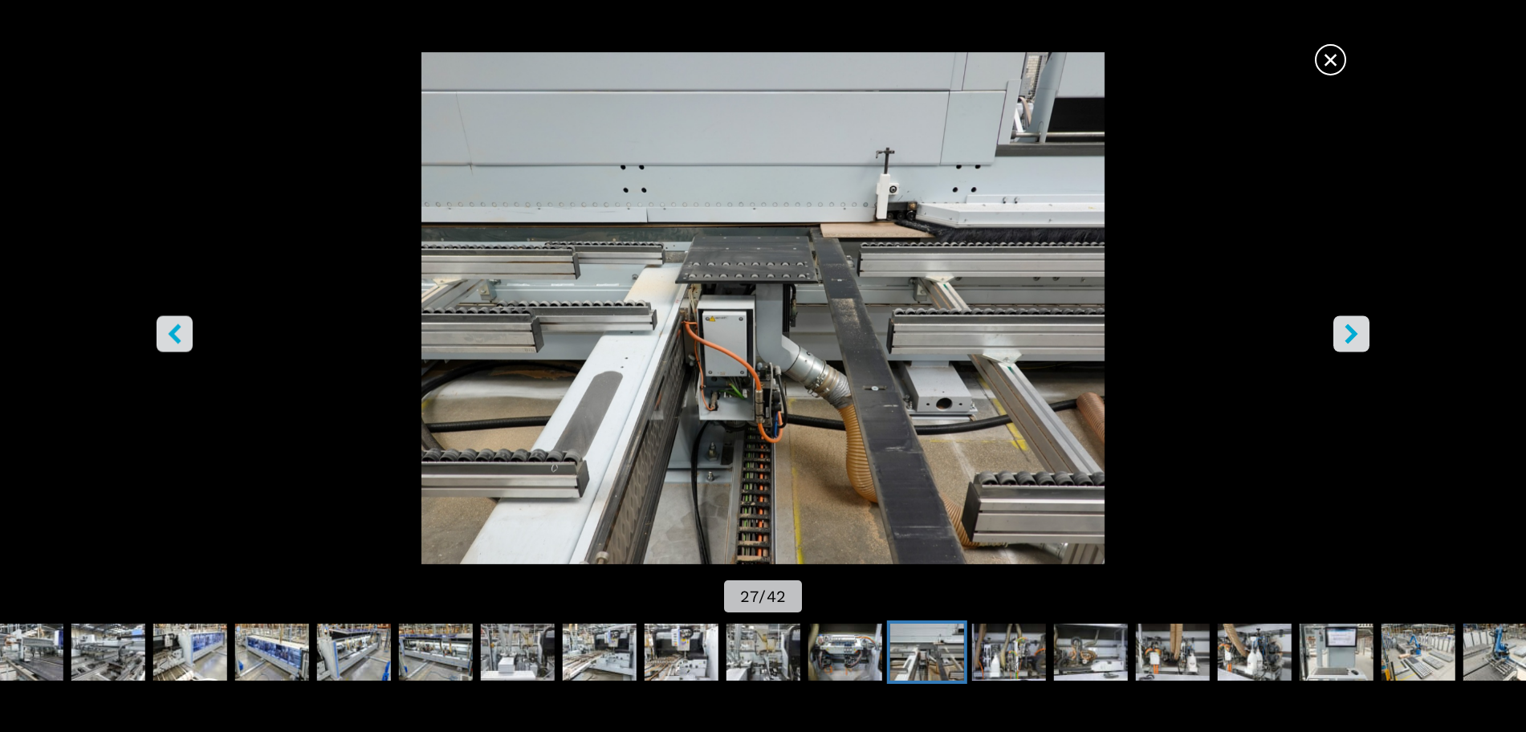
click at [1220, 327] on icon "right-button" at bounding box center [1351, 334] width 20 height 20
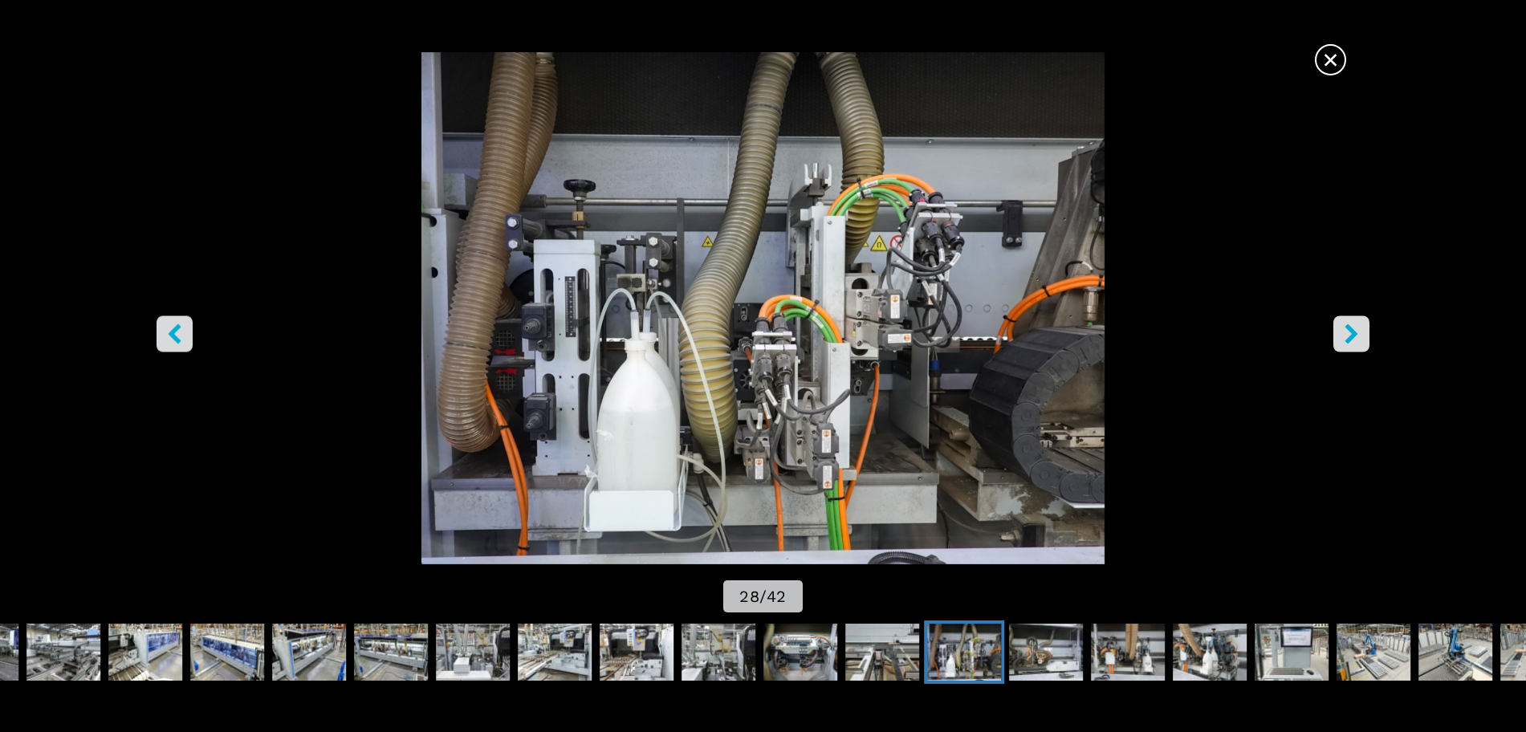
click at [1220, 327] on icon "right-button" at bounding box center [1351, 334] width 20 height 20
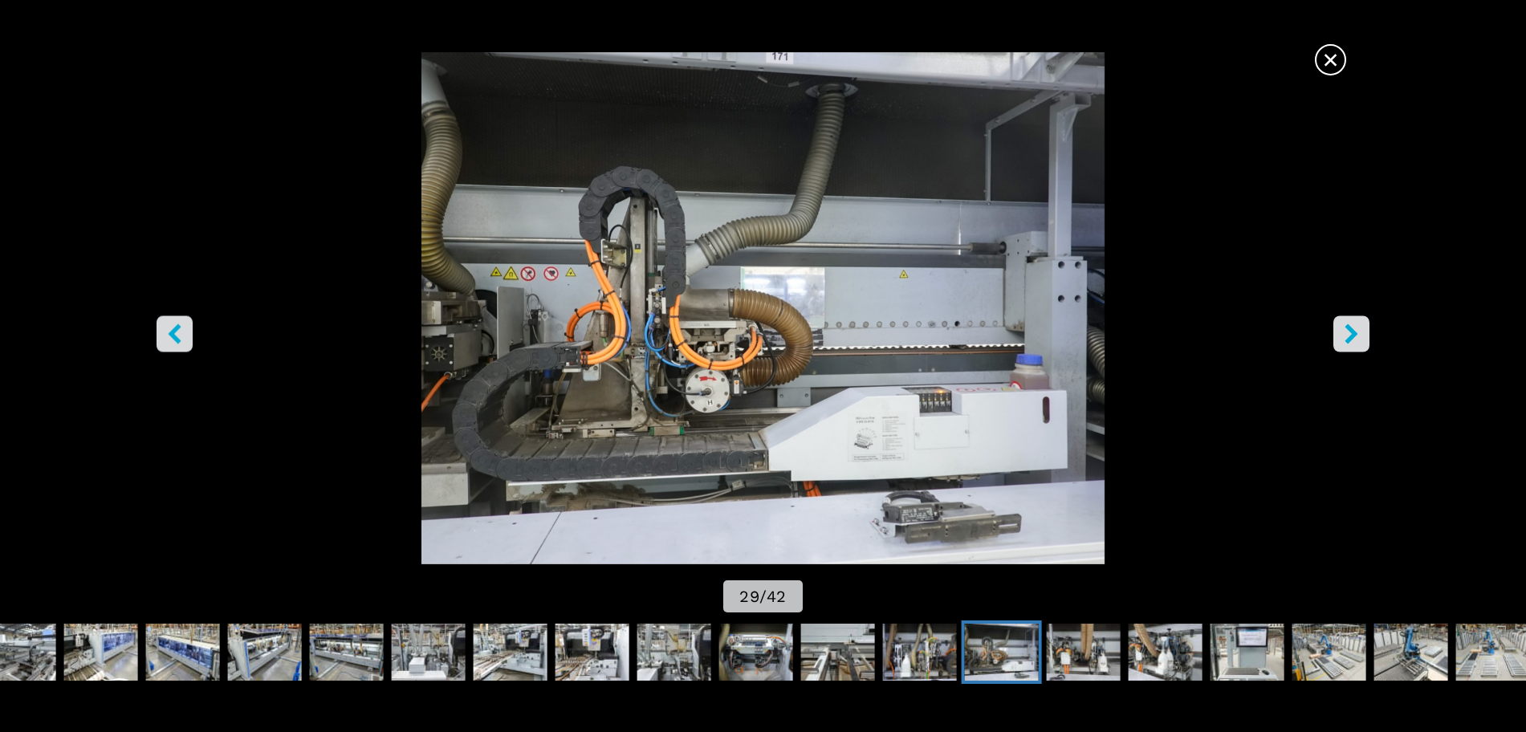
click at [1220, 327] on icon "right-button" at bounding box center [1351, 334] width 20 height 20
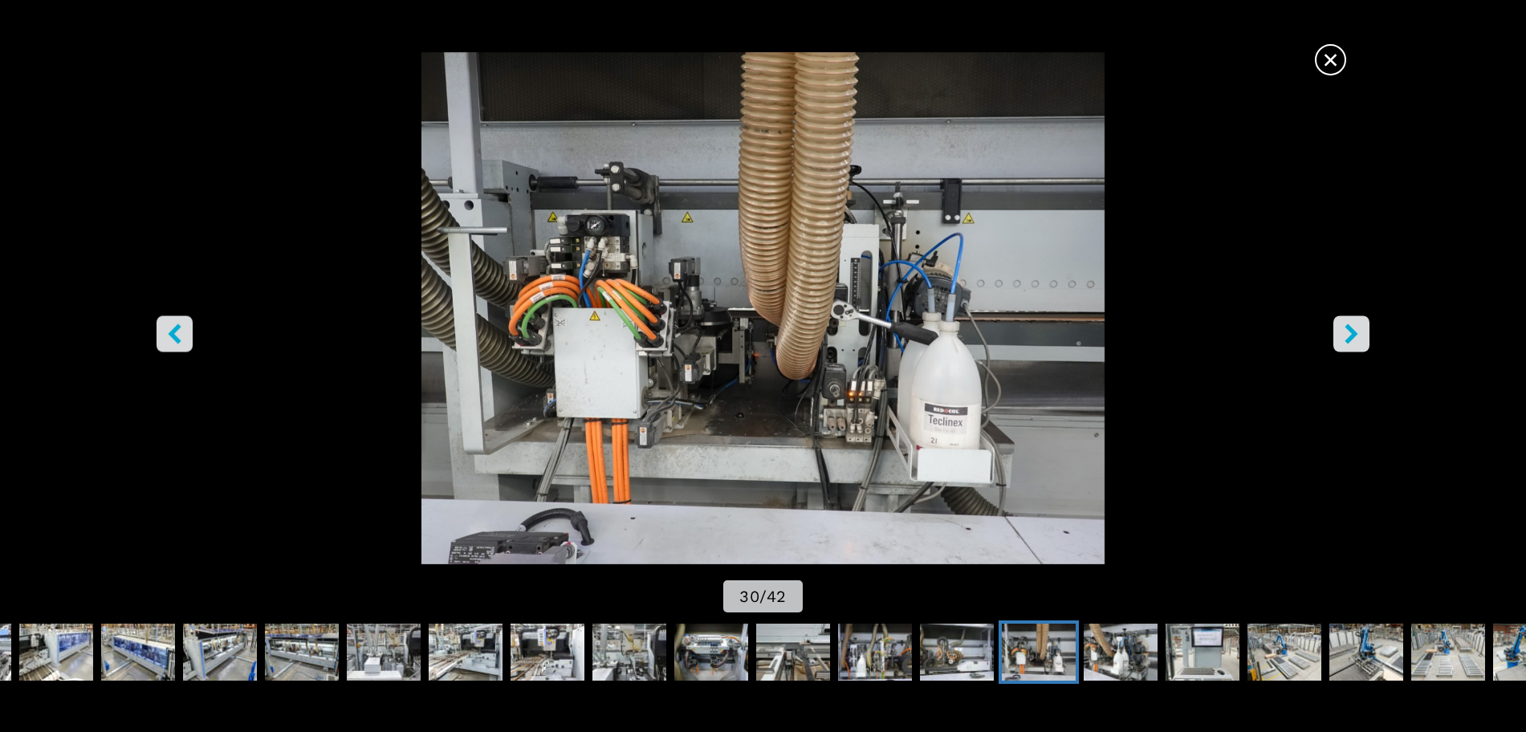
click at [1220, 327] on icon "right-button" at bounding box center [1351, 334] width 20 height 20
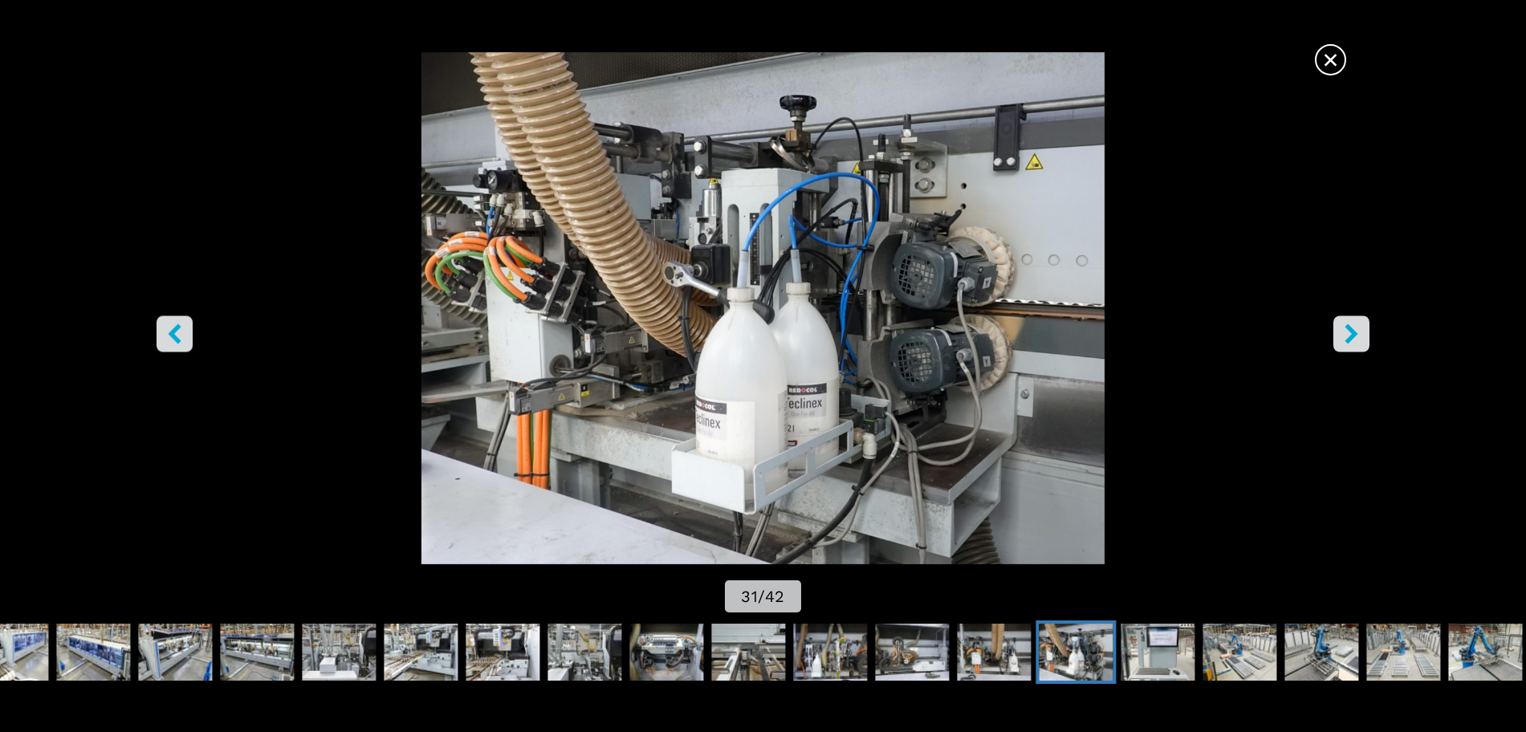
click at [1220, 327] on icon "right-button" at bounding box center [1351, 334] width 20 height 20
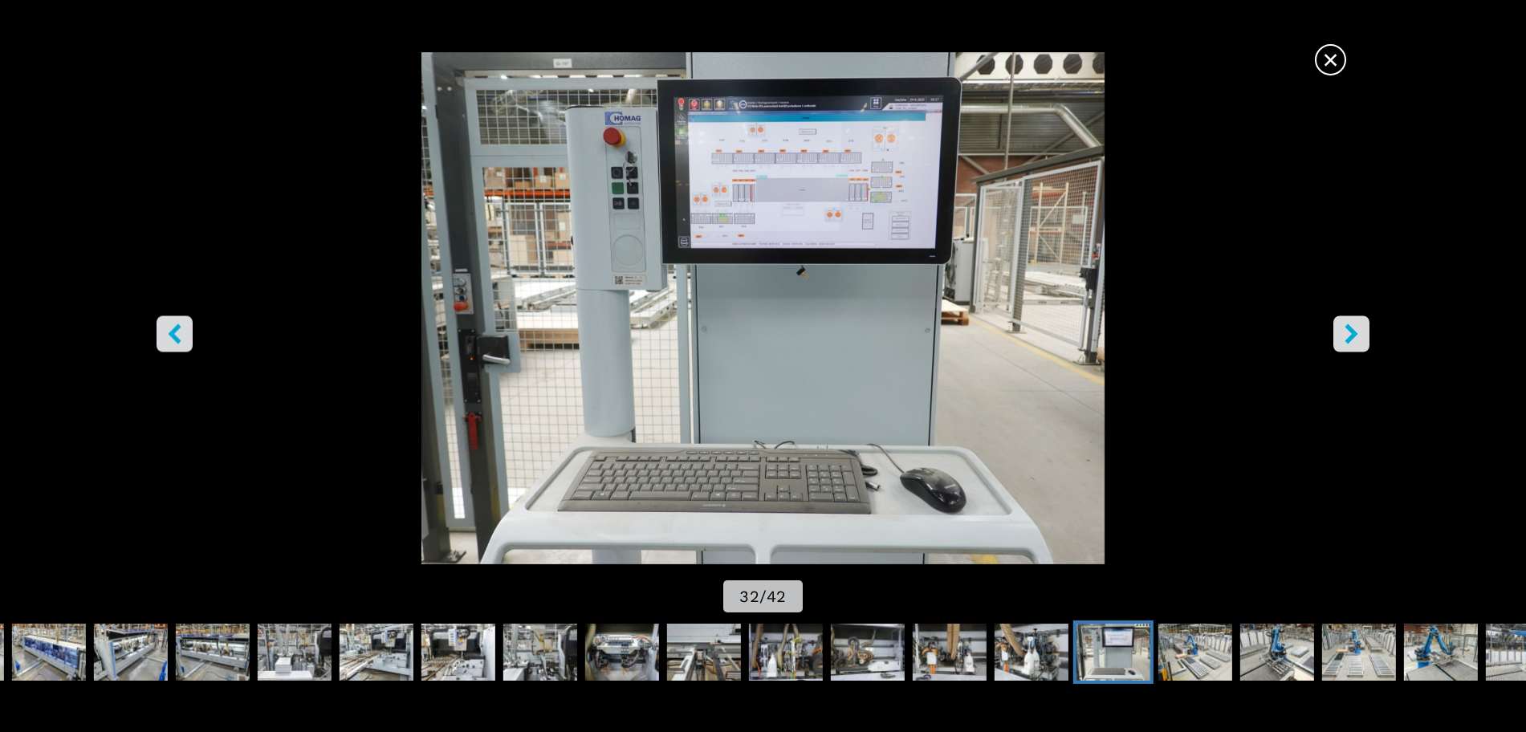
click at [1220, 327] on icon "right-button" at bounding box center [1351, 334] width 20 height 20
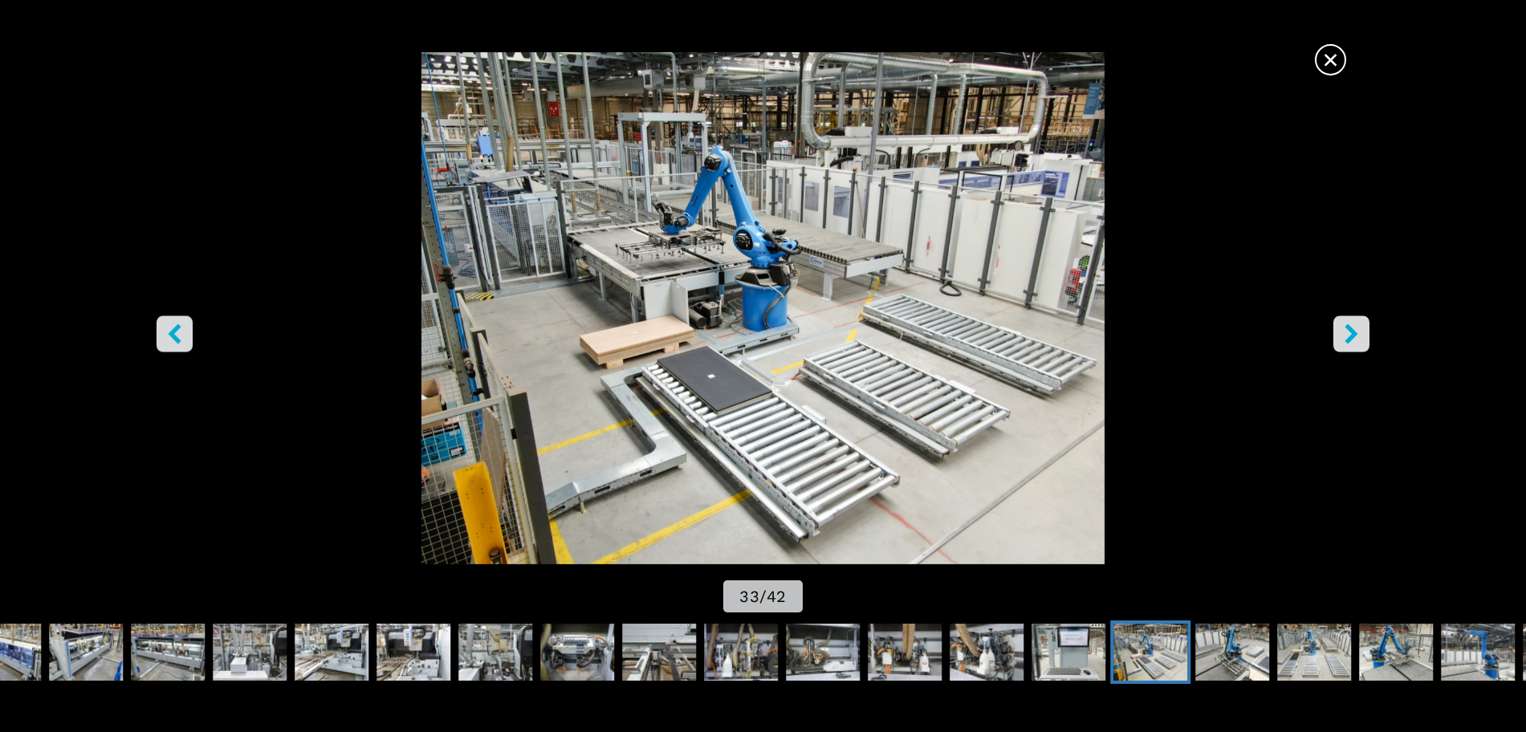
click at [1220, 327] on icon "right-button" at bounding box center [1351, 334] width 20 height 20
